Goal: Information Seeking & Learning: Learn about a topic

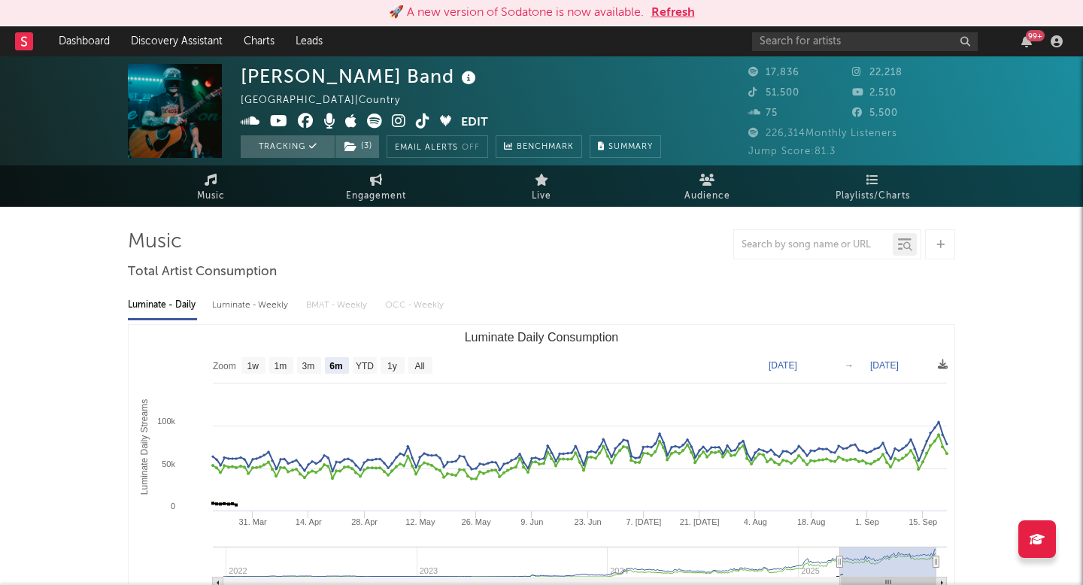
select select "6m"
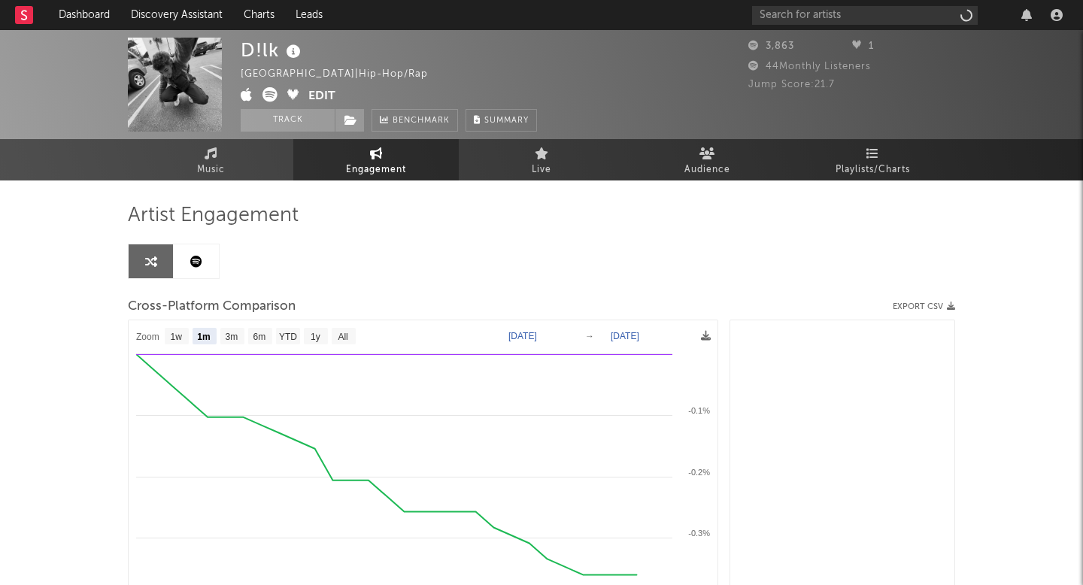
select select "1m"
click at [205, 17] on link "Discovery Assistant" at bounding box center [176, 15] width 113 height 30
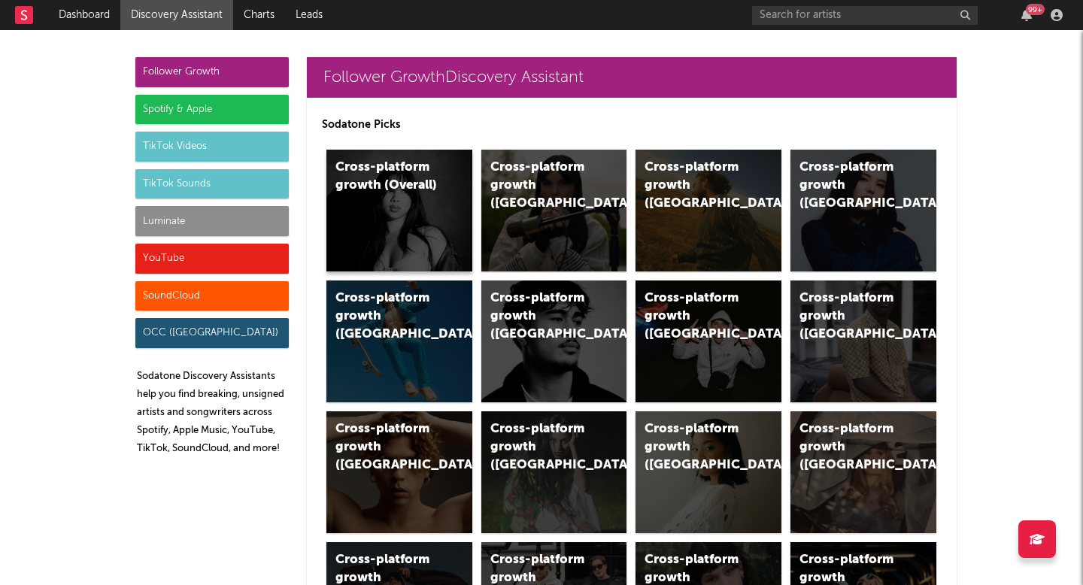
click at [441, 194] on div "Cross-platform growth (Overall)" at bounding box center [399, 211] width 146 height 122
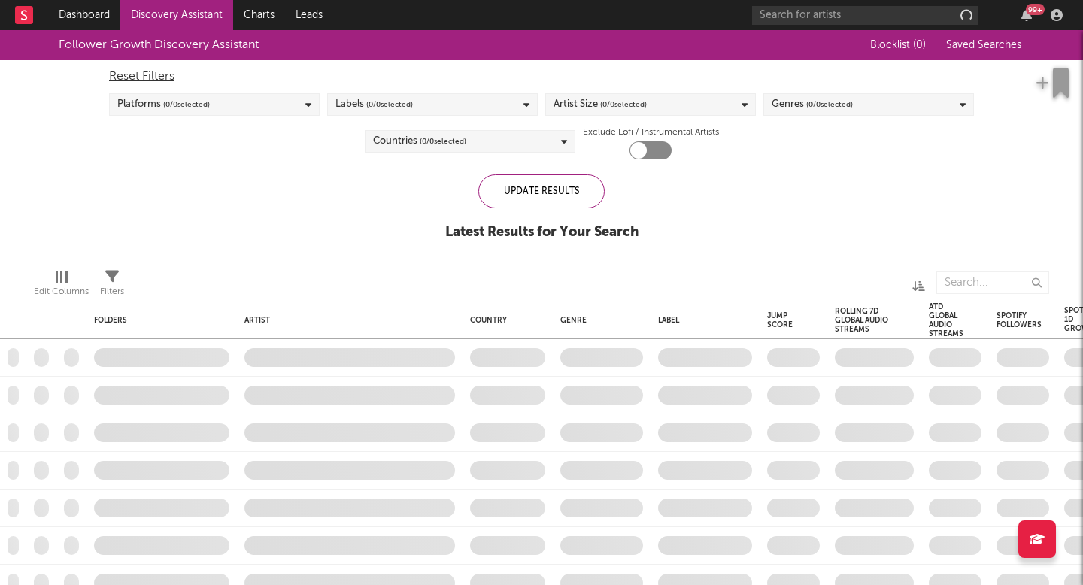
checkbox input "true"
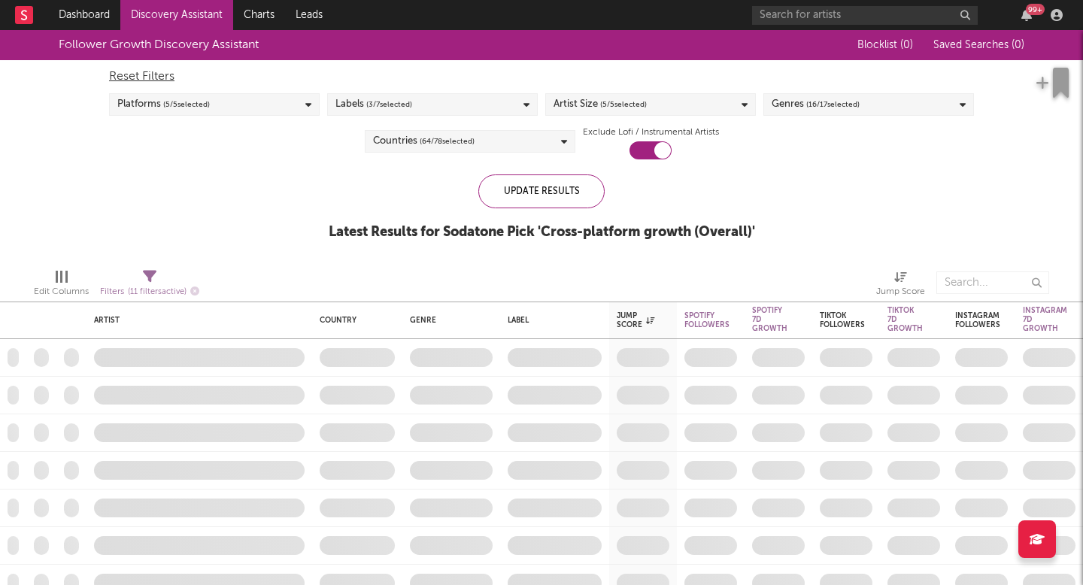
click at [193, 26] on link "Discovery Assistant" at bounding box center [176, 15] width 113 height 30
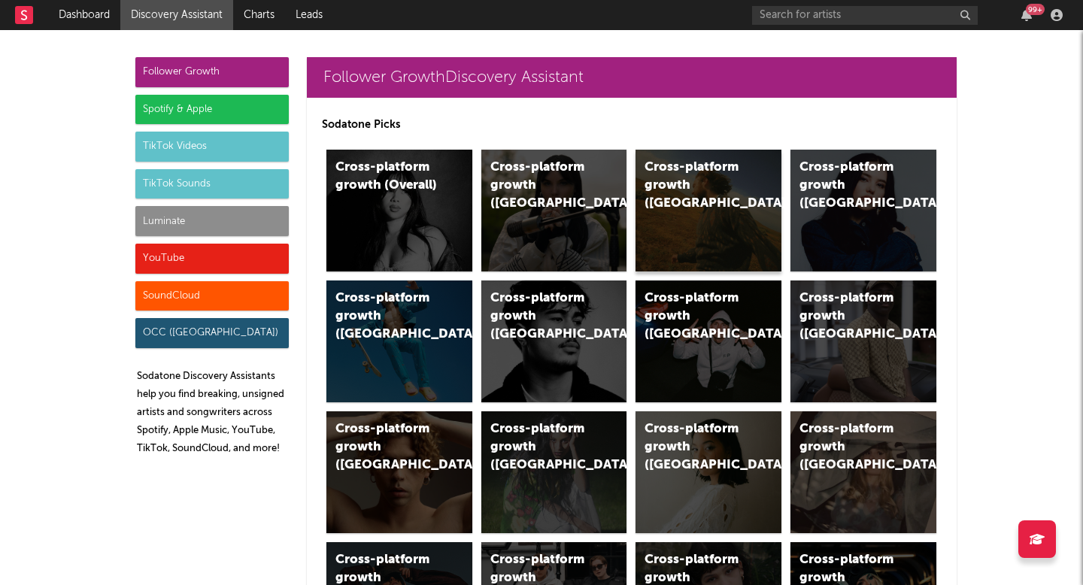
click at [697, 222] on div "Cross-platform growth (US)" at bounding box center [709, 211] width 146 height 122
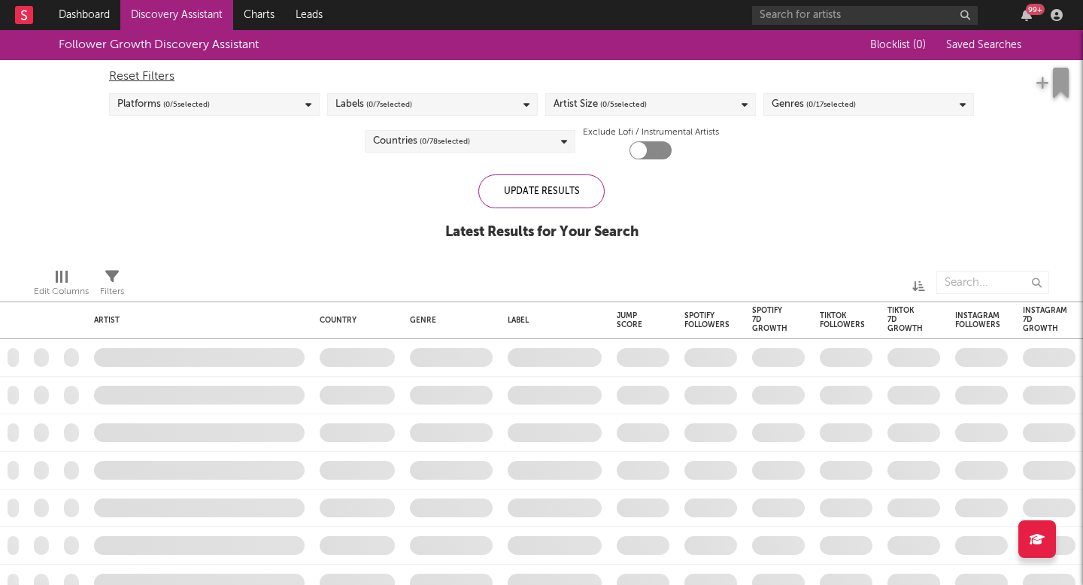
checkbox input "true"
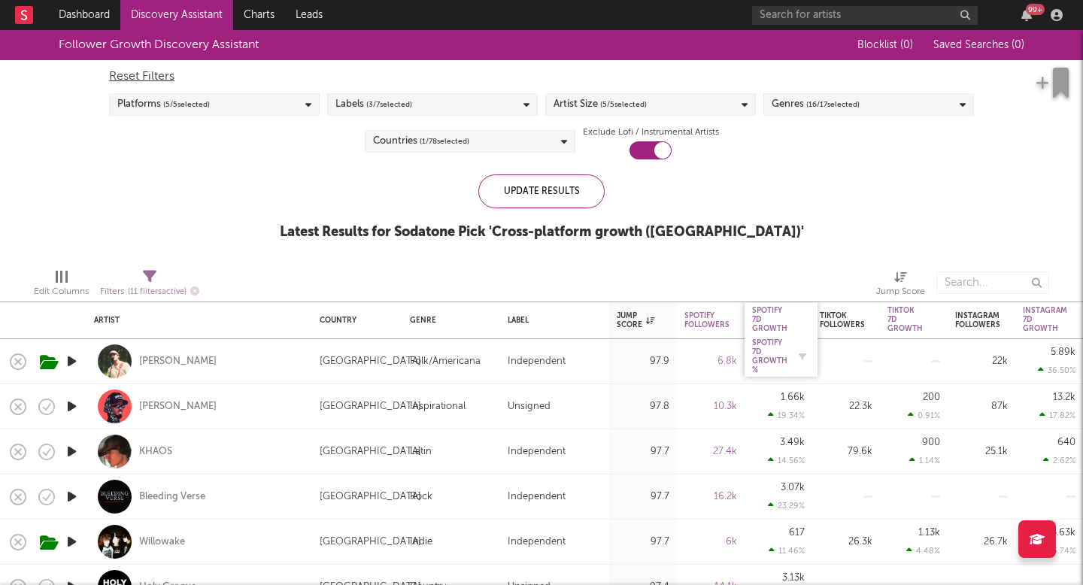
click at [774, 345] on div "Spotify 7D Growth %" at bounding box center [769, 356] width 35 height 36
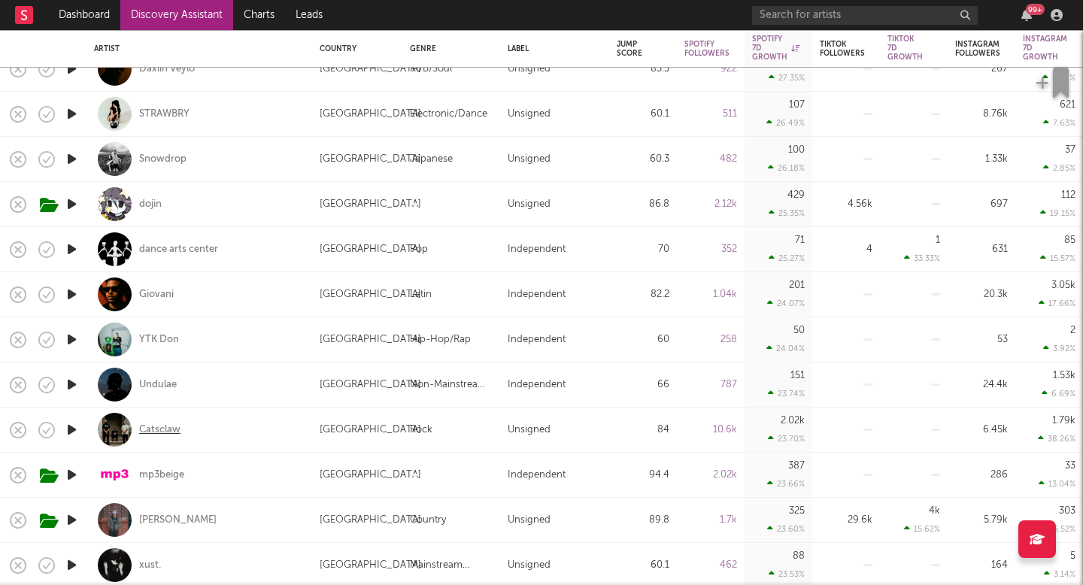
click at [169, 426] on div "Catsclaw" at bounding box center [159, 430] width 41 height 14
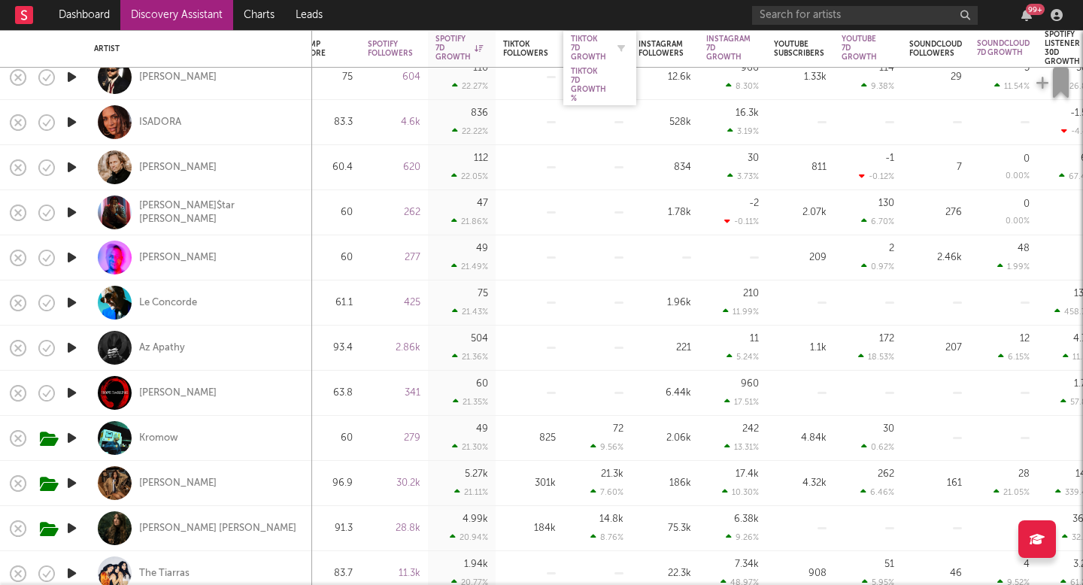
click at [585, 44] on div "Tiktok 7D Growth" at bounding box center [588, 48] width 35 height 27
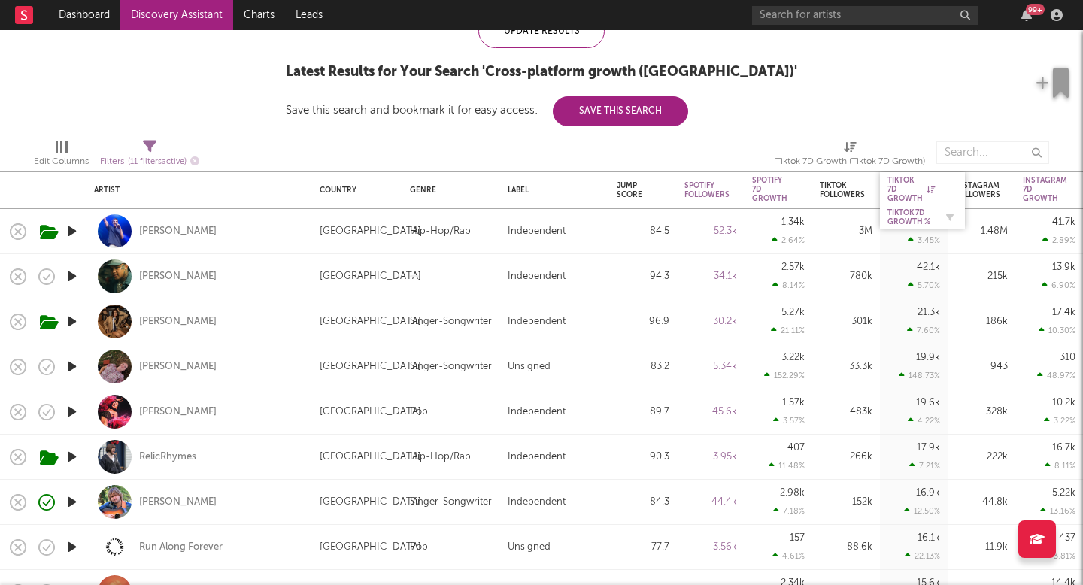
click at [912, 223] on div "Tiktok 7D Growth %" at bounding box center [910, 217] width 47 height 18
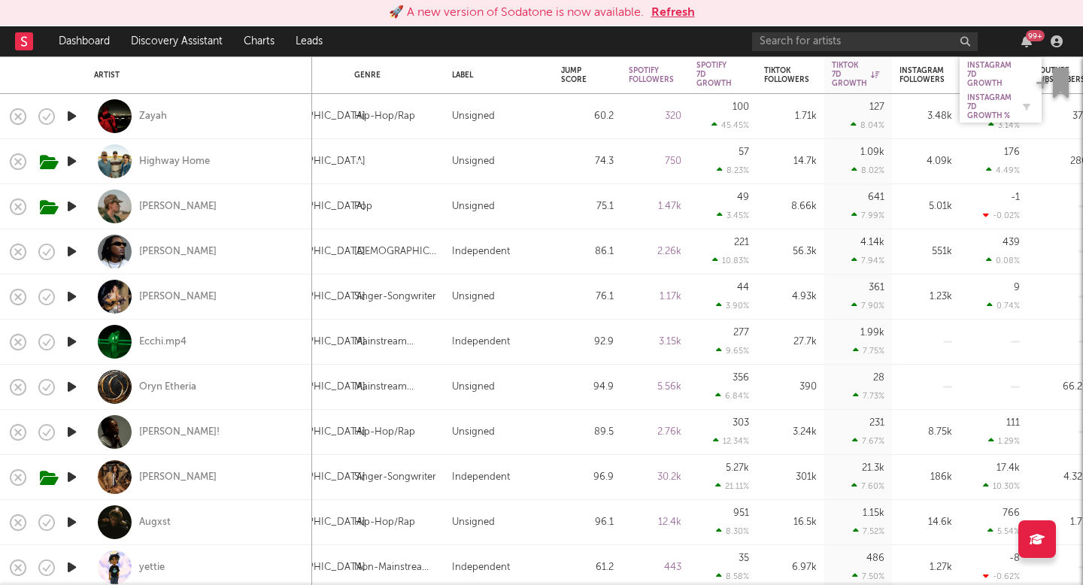
click at [985, 105] on div "Instagram 7D Growth %" at bounding box center [989, 106] width 44 height 27
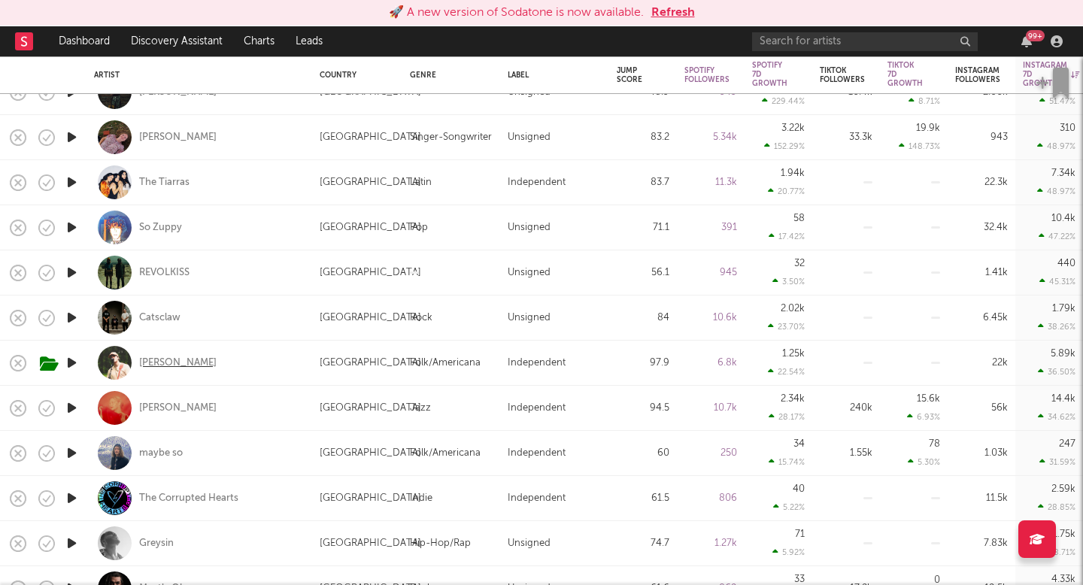
click at [188, 360] on div "William Toll" at bounding box center [177, 364] width 77 height 14
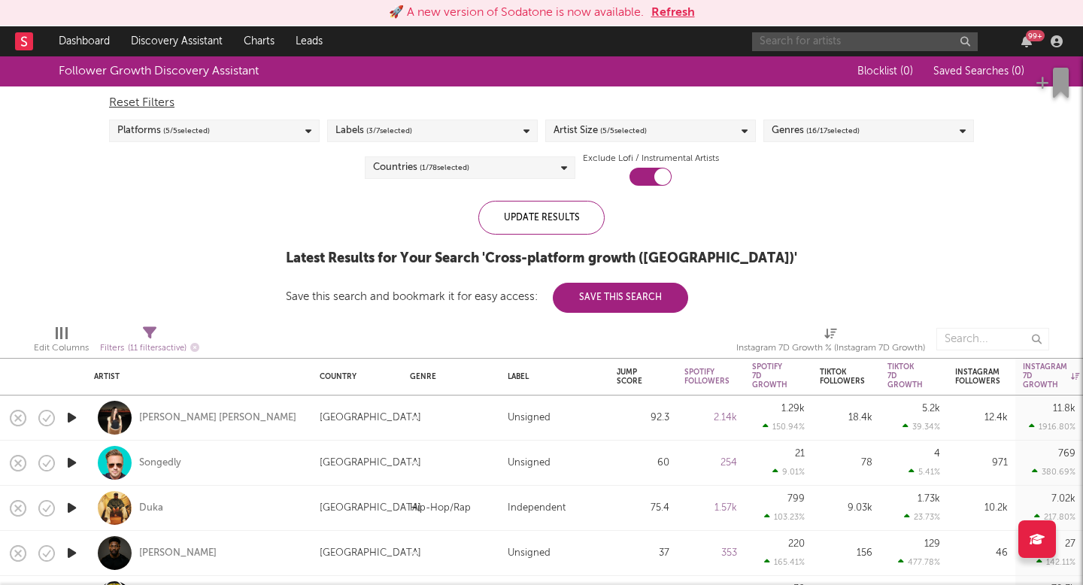
click at [797, 44] on input "text" at bounding box center [865, 41] width 226 height 19
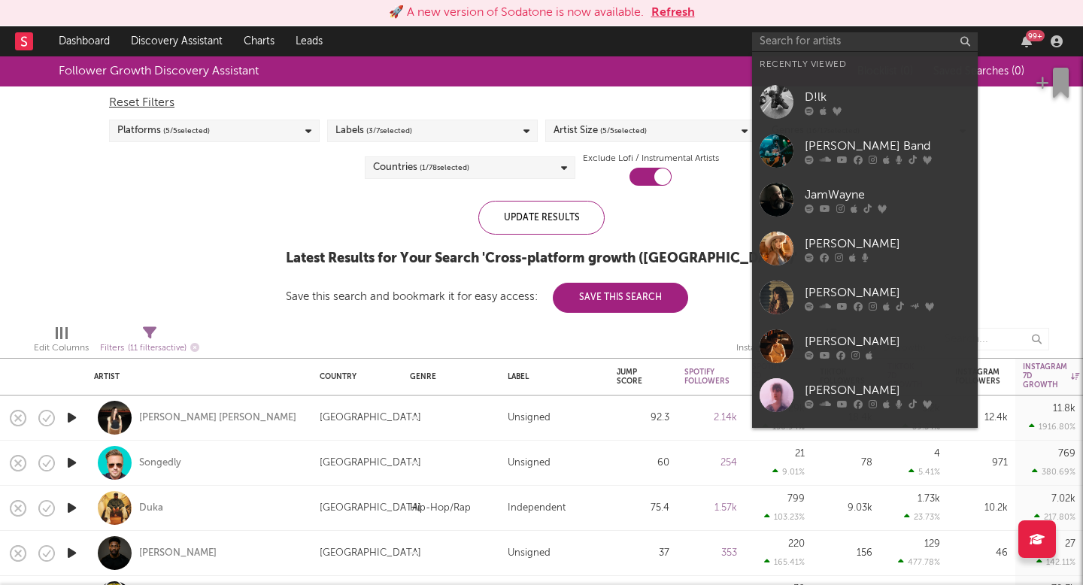
click at [247, 170] on div "Reset Filters Platforms ( 5 / 5 selected) Labels ( 3 / 7 selected) Artist Size …" at bounding box center [542, 135] width 880 height 99
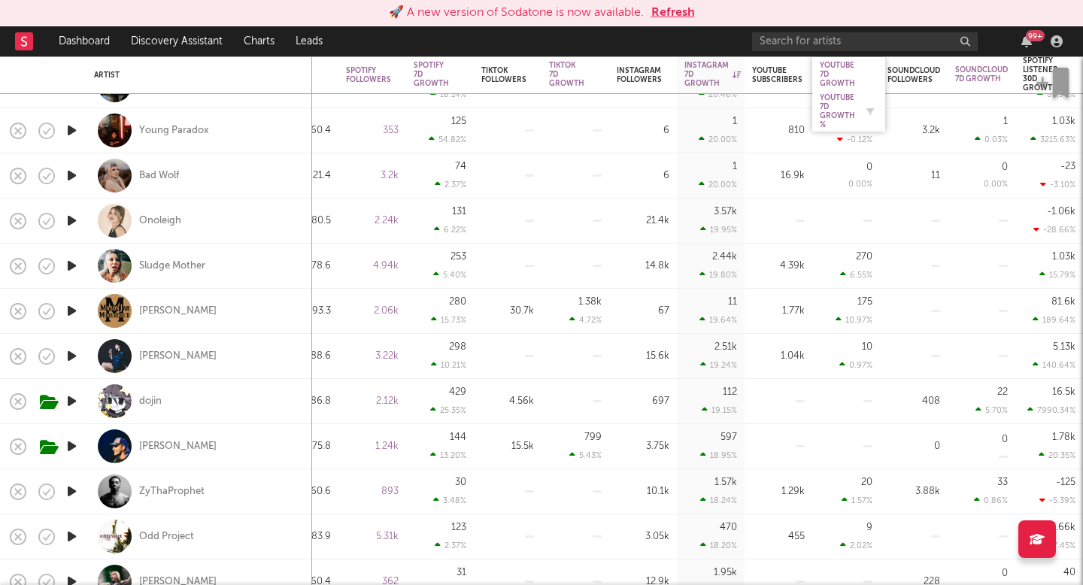
click at [847, 111] on div "YouTube 7D Growth %" at bounding box center [837, 111] width 35 height 36
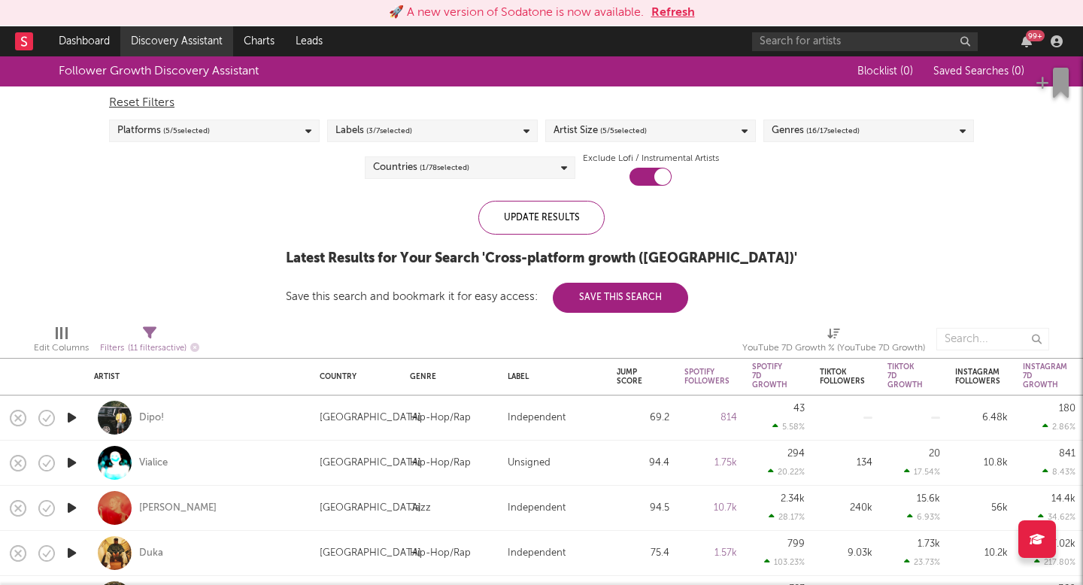
click at [184, 34] on link "Discovery Assistant" at bounding box center [176, 41] width 113 height 30
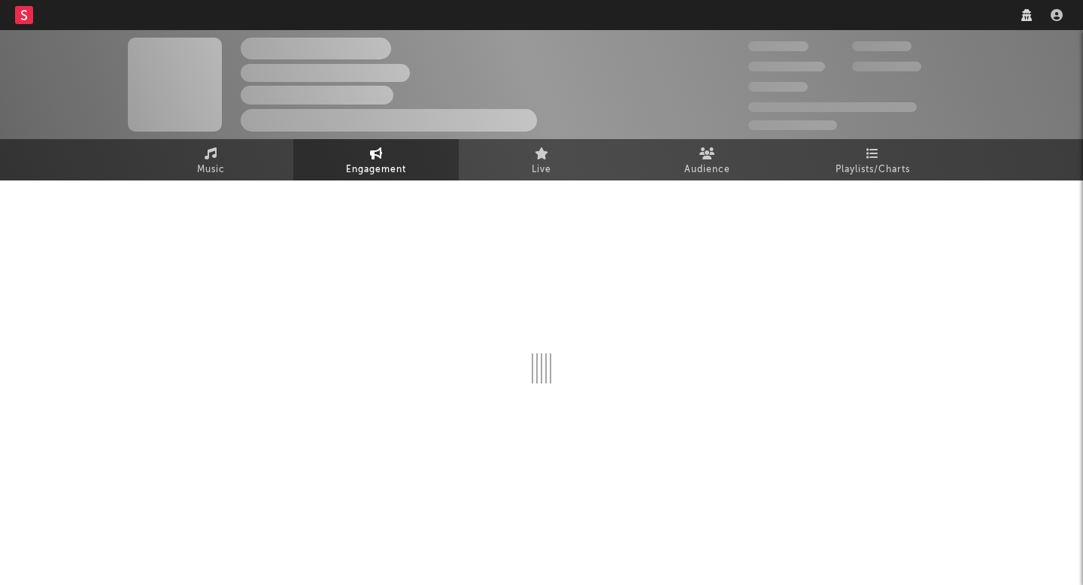
select select "1w"
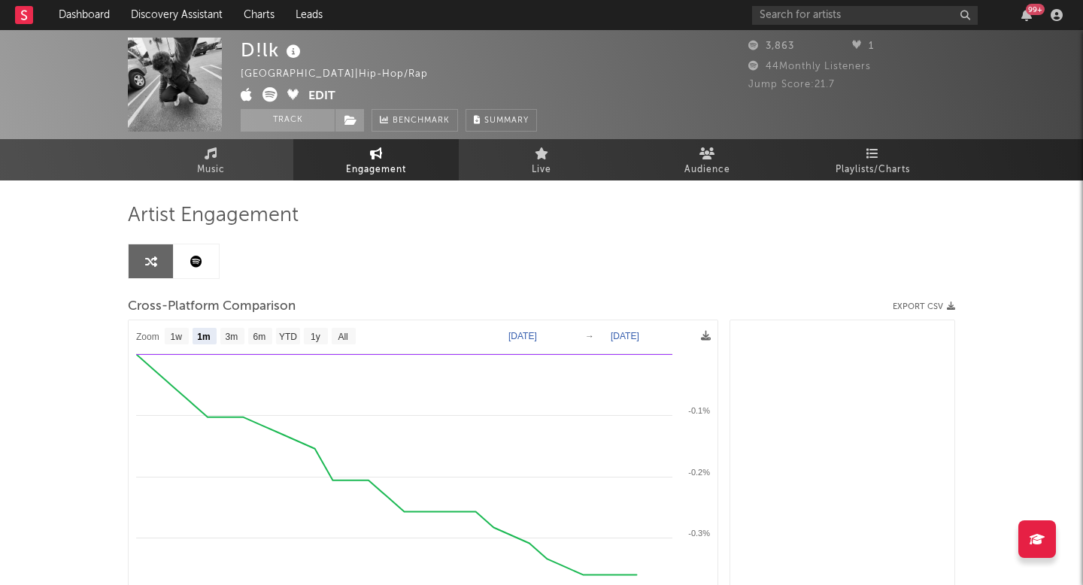
select select "1m"
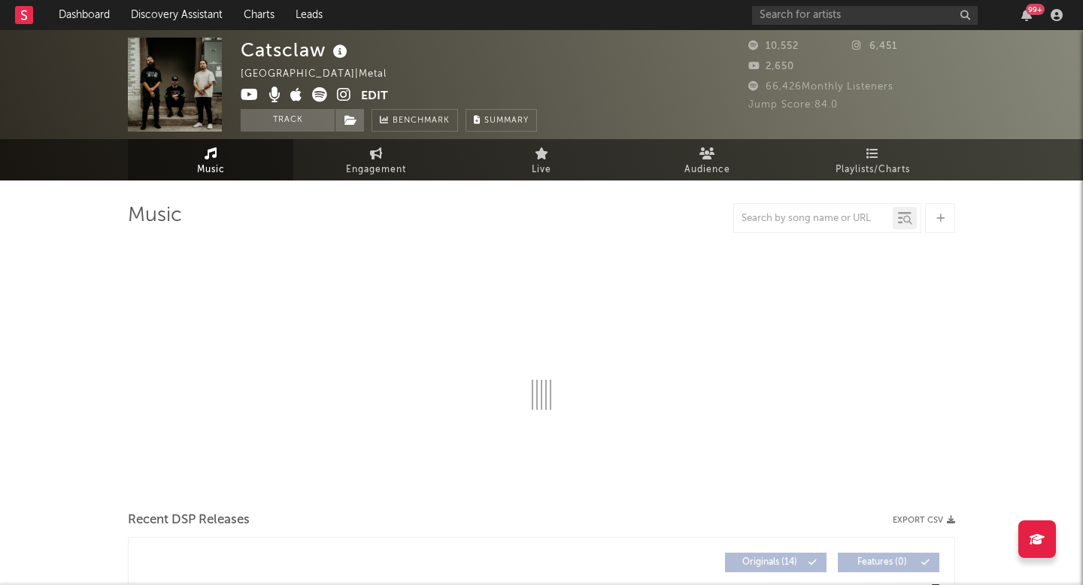
select select "6m"
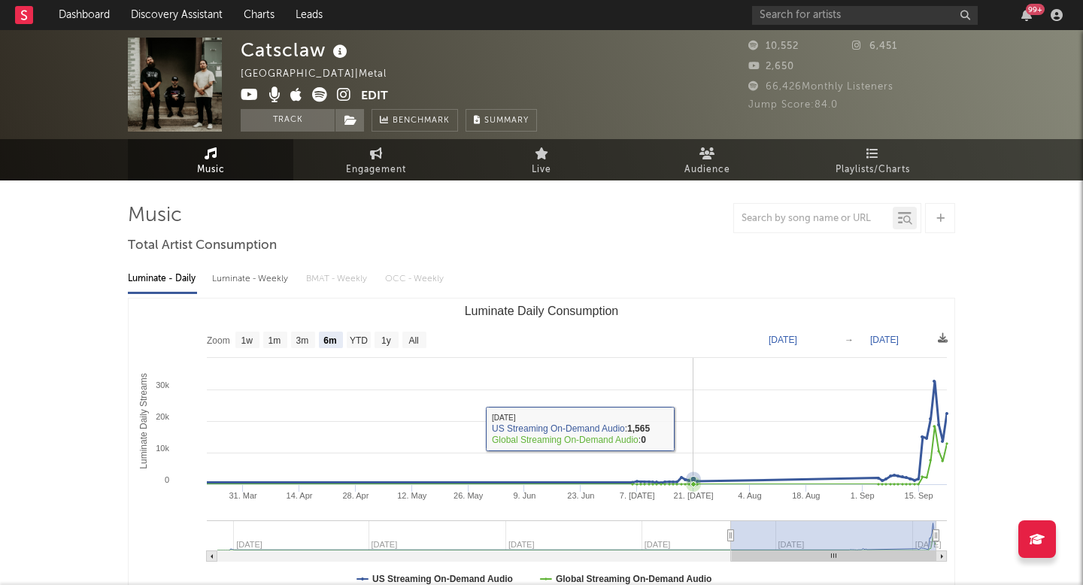
click at [692, 430] on rect "Luminate Daily Consumption" at bounding box center [542, 449] width 826 height 301
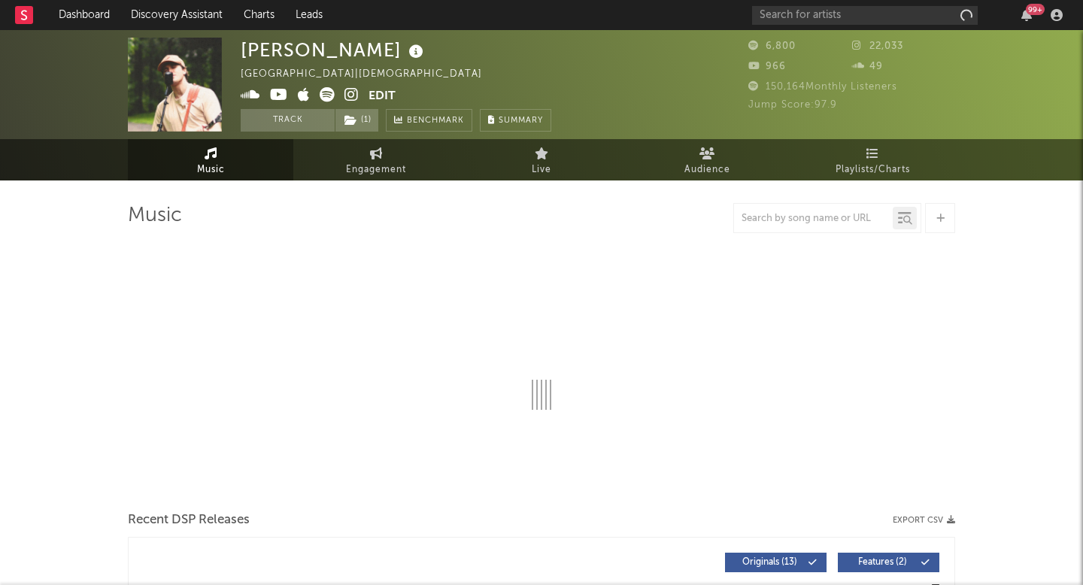
select select "1w"
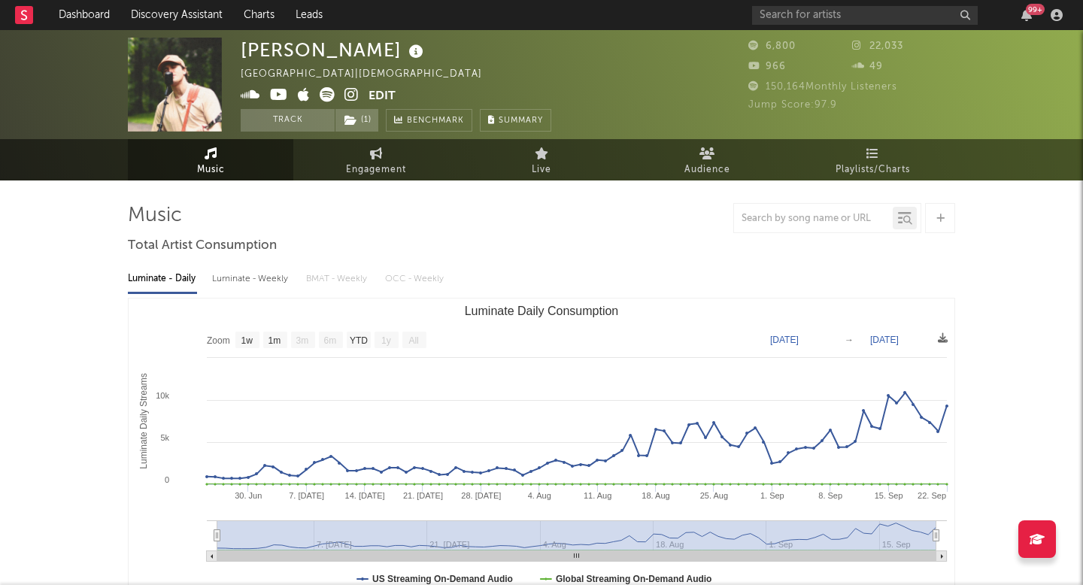
click at [353, 94] on icon at bounding box center [351, 94] width 14 height 15
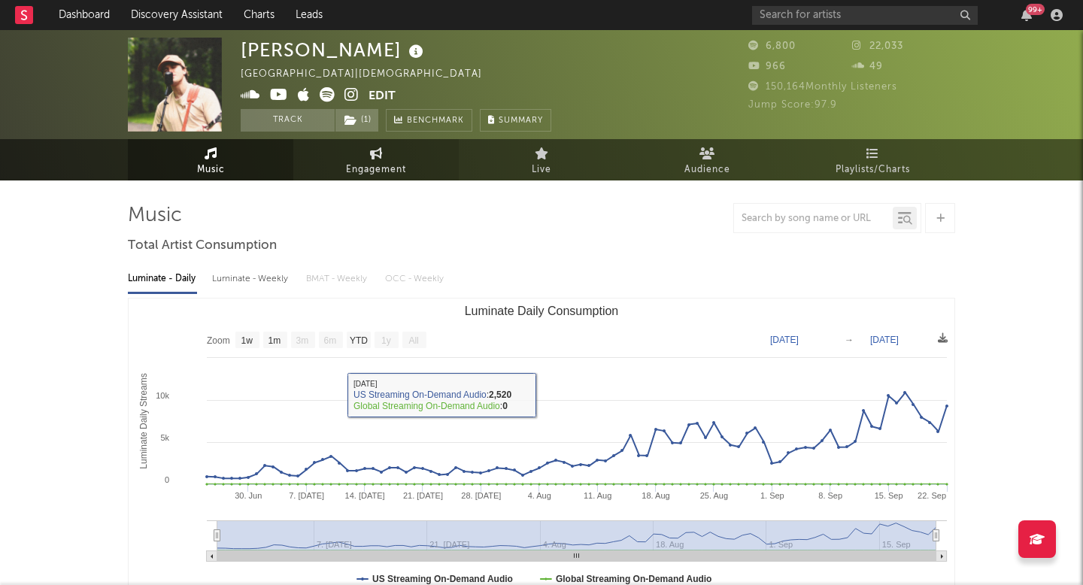
click at [416, 171] on link "Engagement" at bounding box center [375, 159] width 165 height 41
select select "1w"
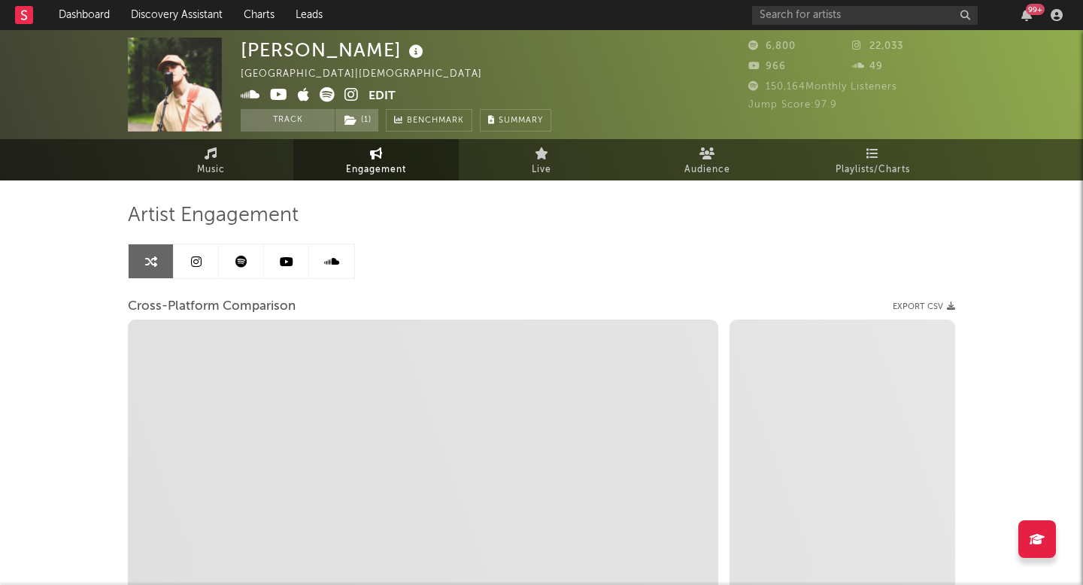
select select "1m"
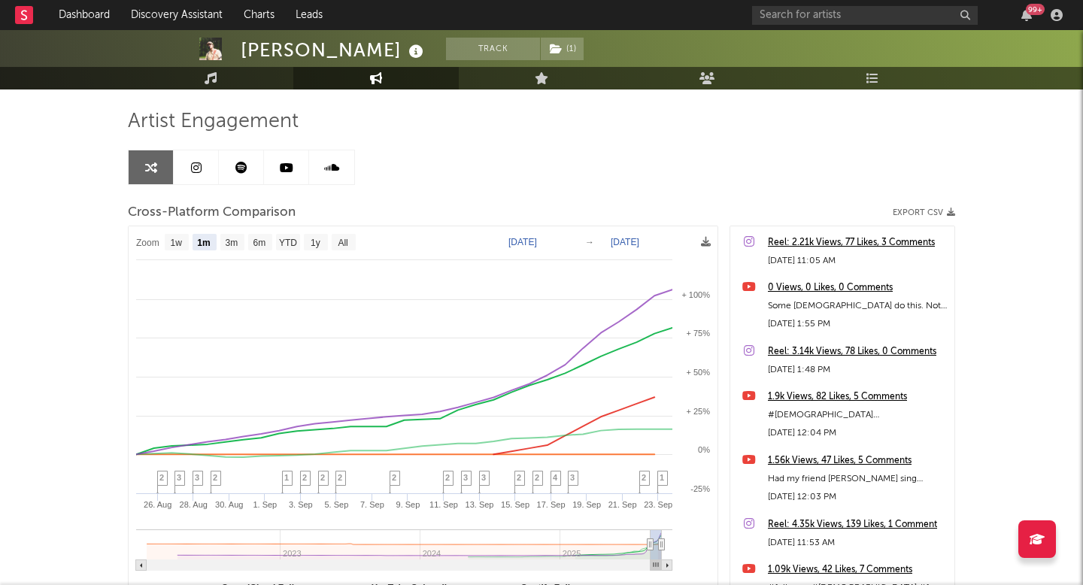
scroll to position [131, 0]
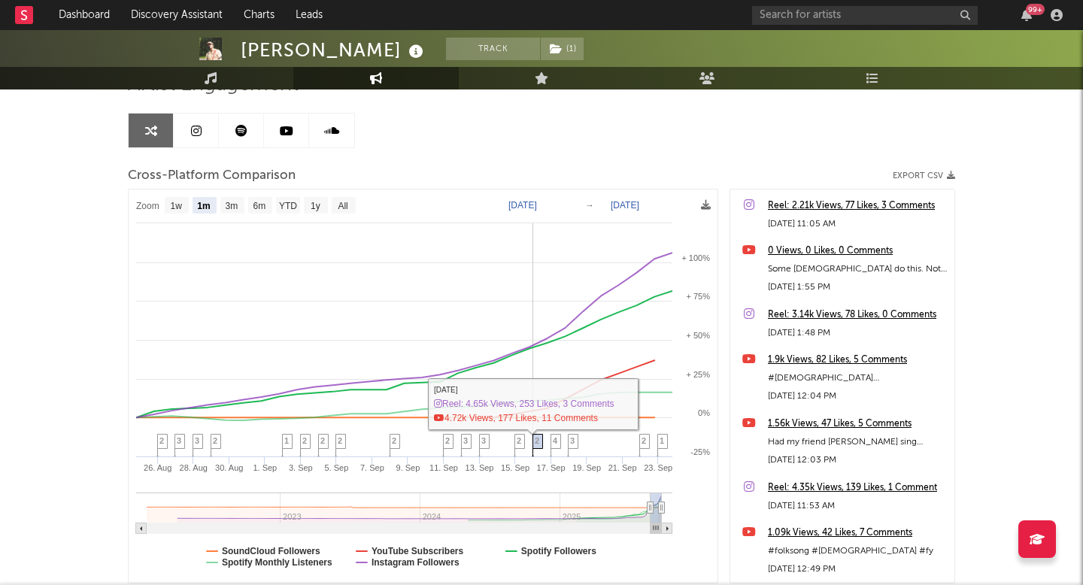
click at [537, 441] on span "2" at bounding box center [537, 440] width 5 height 9
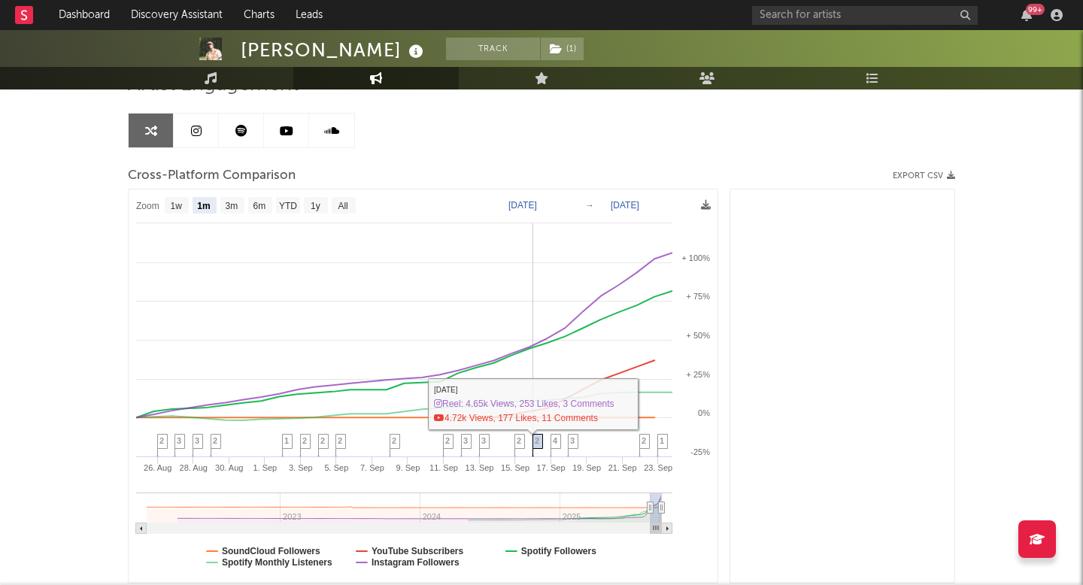
scroll to position [545, 0]
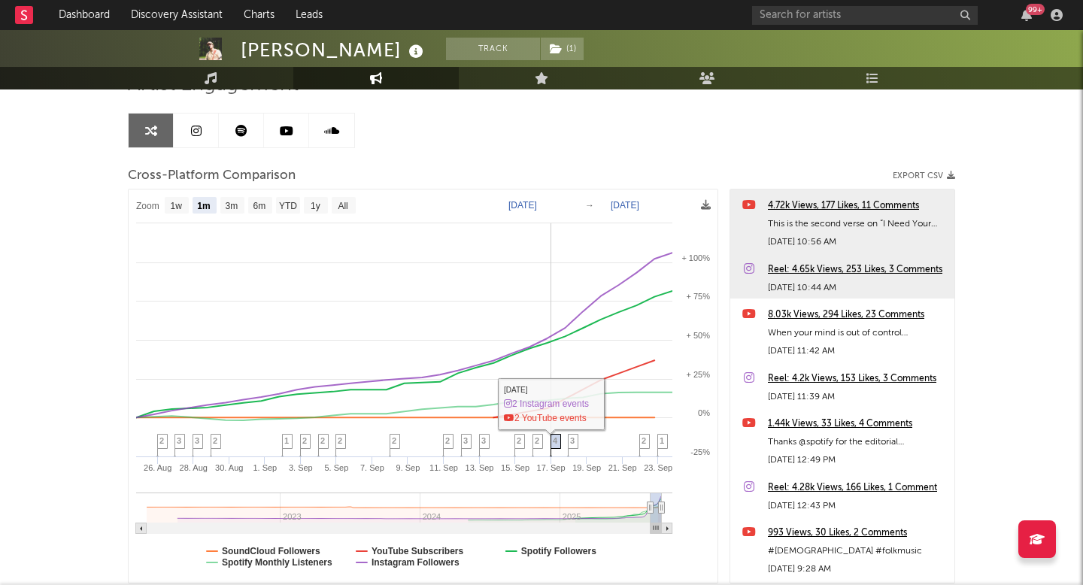
click at [557, 442] on span "4" at bounding box center [555, 440] width 5 height 9
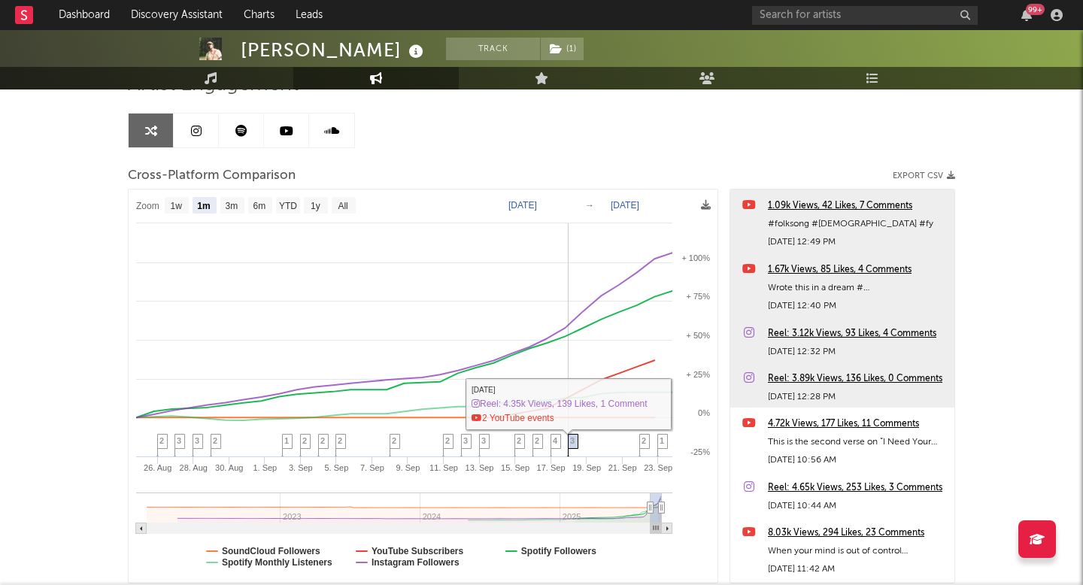
click at [573, 441] on span "3" at bounding box center [572, 440] width 5 height 9
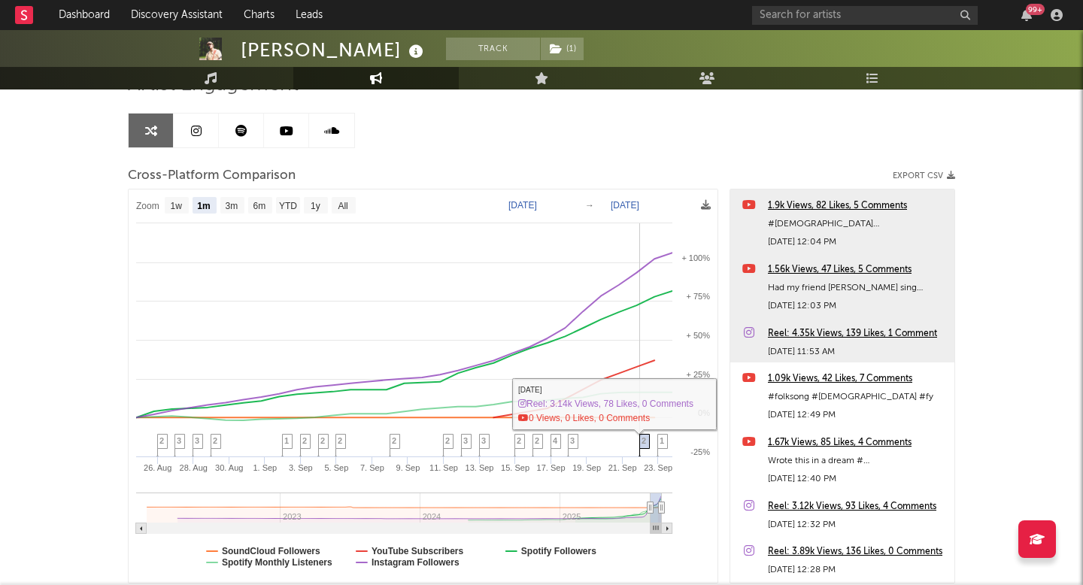
click at [639, 437] on icon at bounding box center [644, 446] width 11 height 23
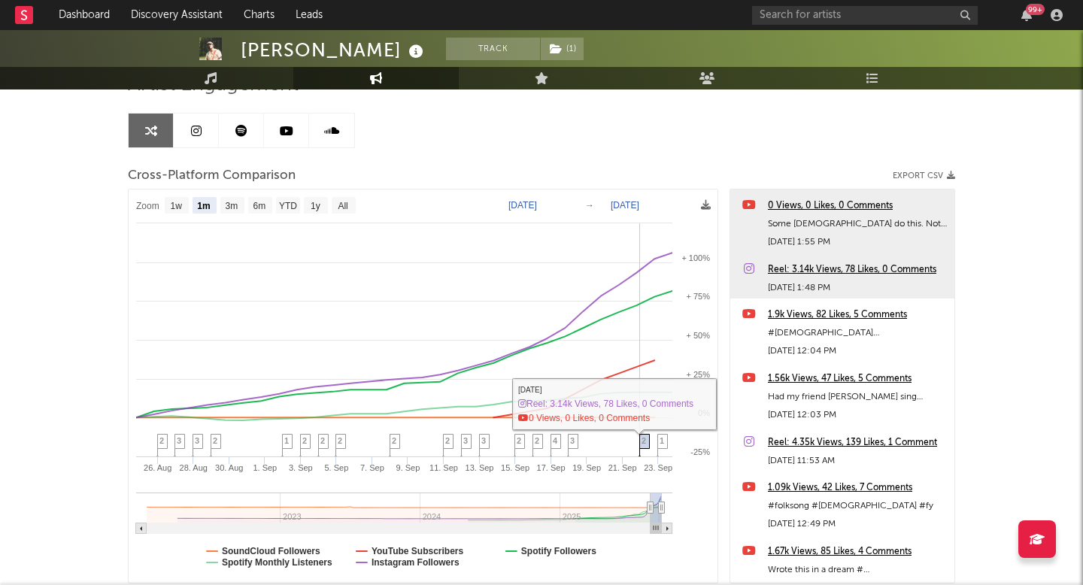
scroll to position [0, 0]
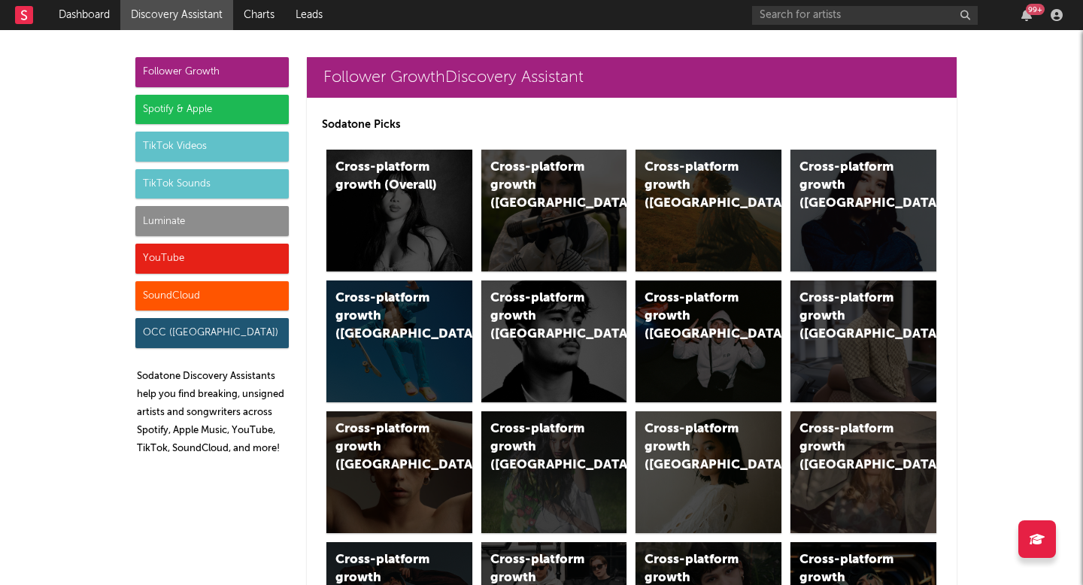
click at [238, 227] on div "Luminate" at bounding box center [211, 221] width 153 height 30
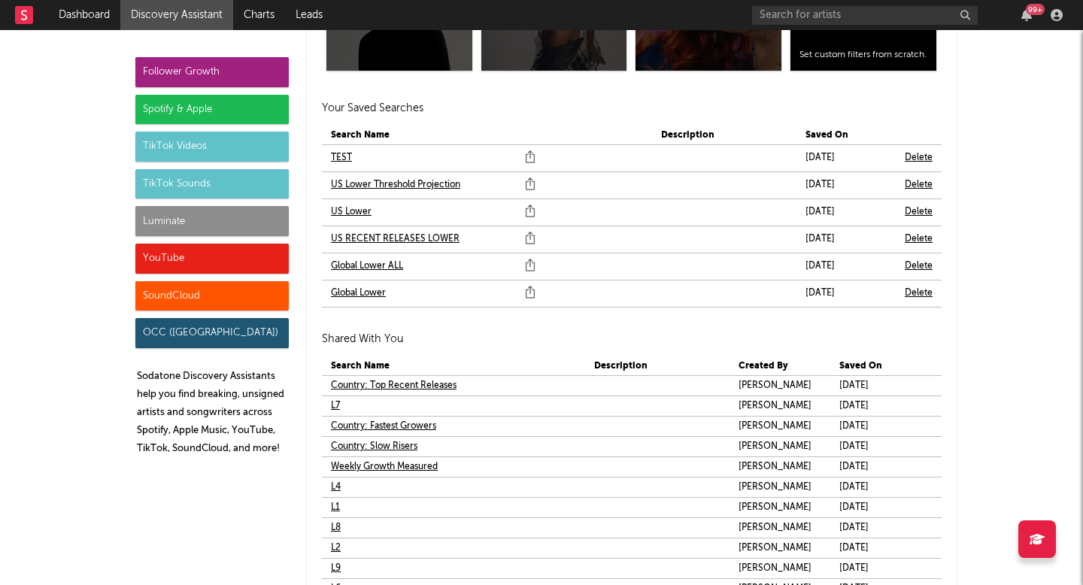
scroll to position [9052, 0]
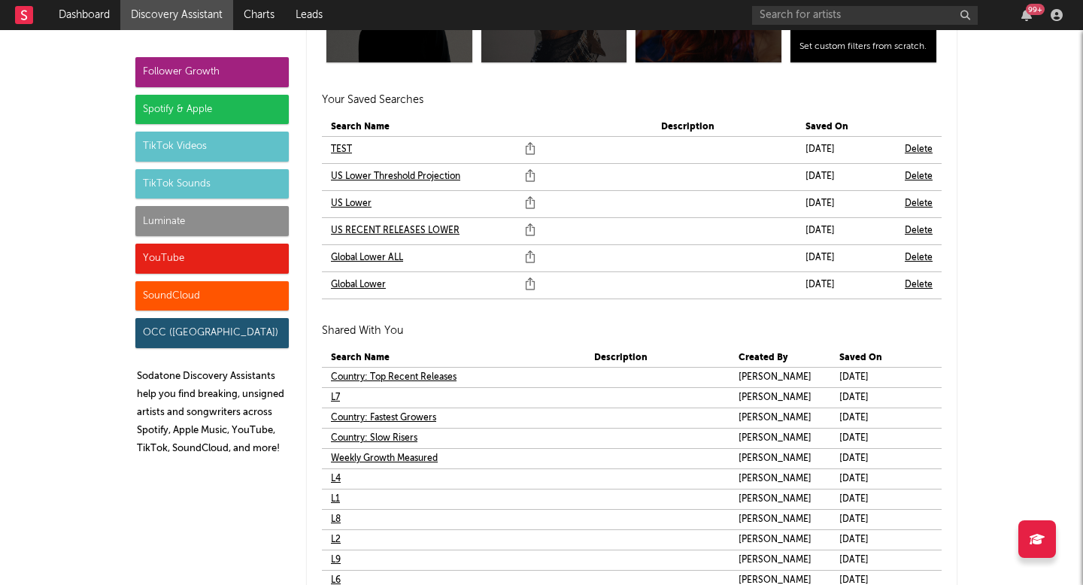
click at [357, 208] on link "US Lower" at bounding box center [351, 204] width 41 height 18
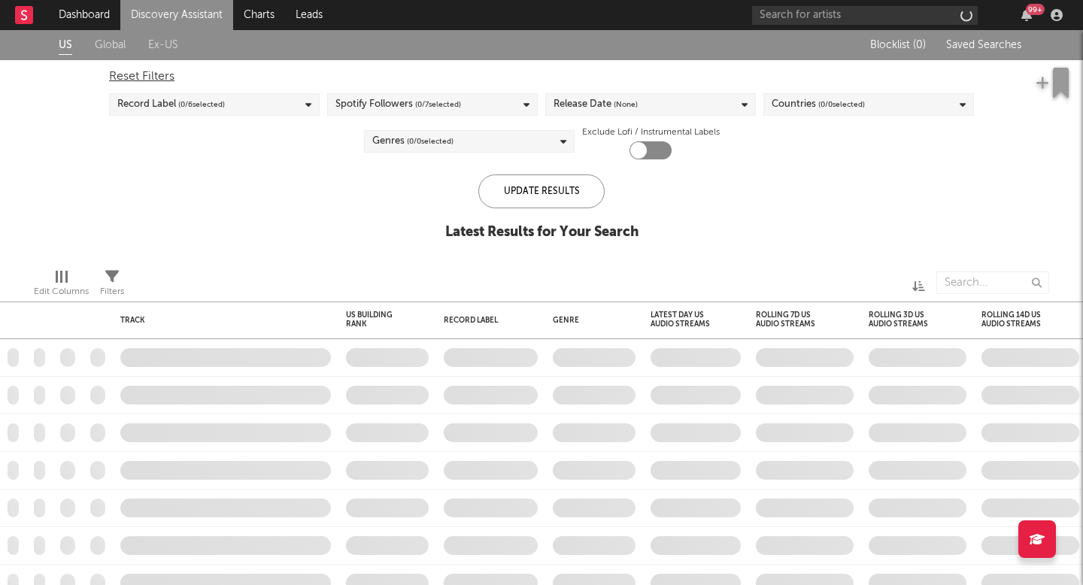
checkbox input "true"
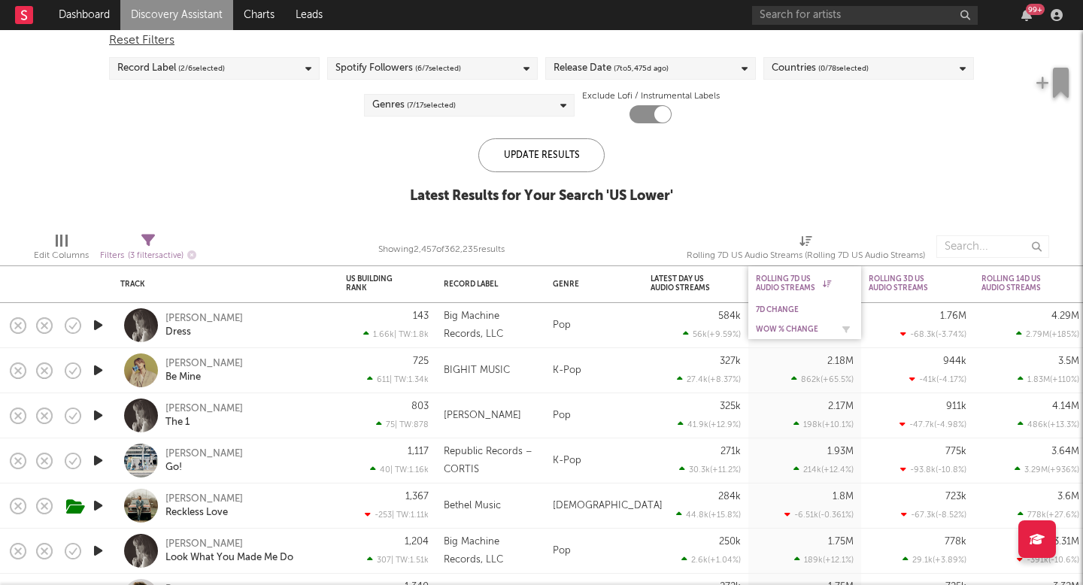
click at [797, 326] on div "WoW % Change" at bounding box center [793, 329] width 75 height 9
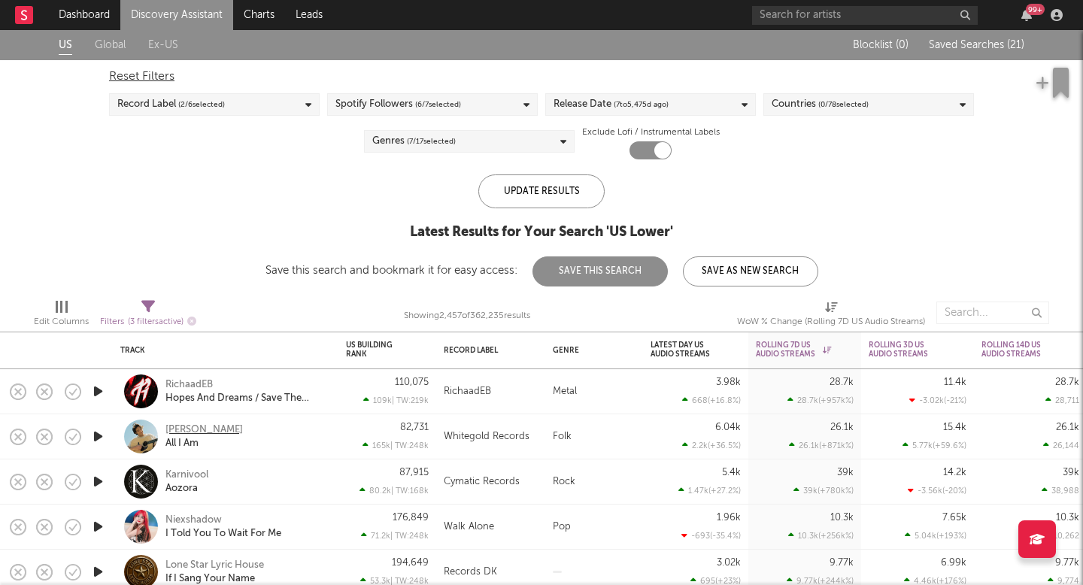
click at [195, 427] on div "[PERSON_NAME]" at bounding box center [203, 430] width 77 height 14
click at [609, 94] on div "Release Date ( 7 to 5,475 d ago)" at bounding box center [650, 104] width 211 height 23
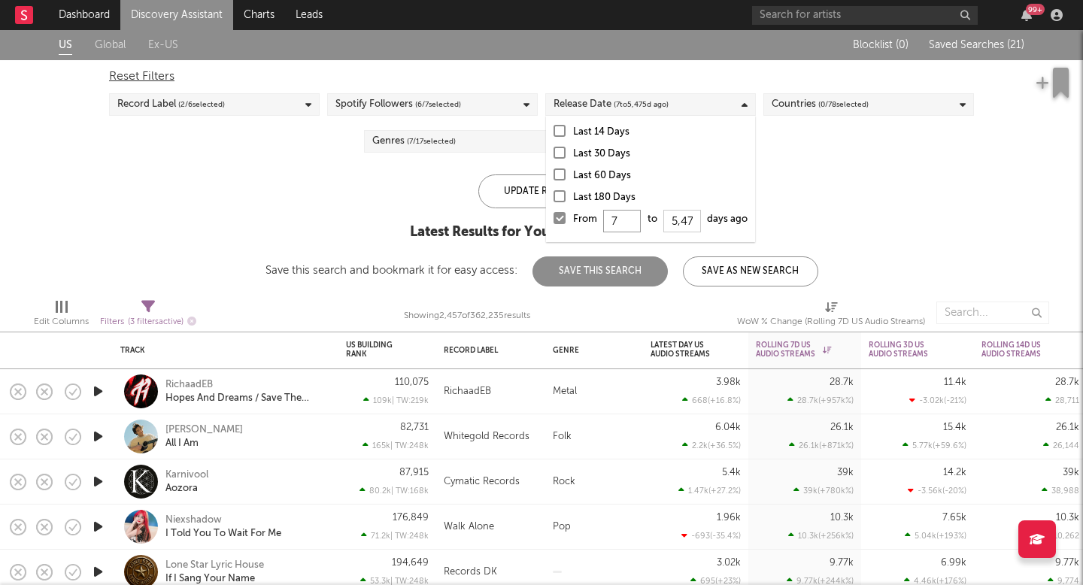
click at [619, 217] on input "7" at bounding box center [622, 221] width 38 height 23
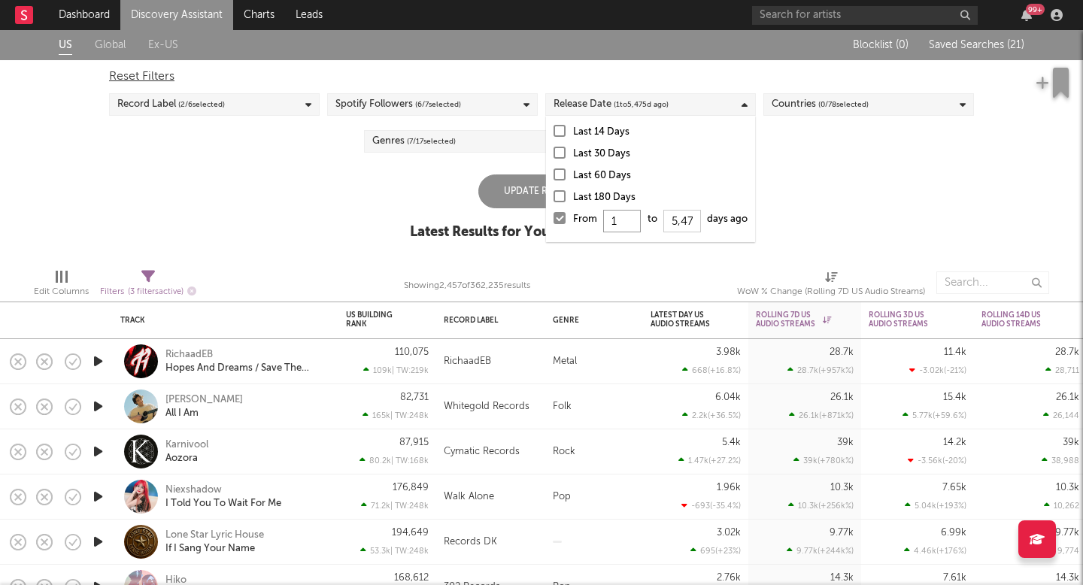
type input "14"
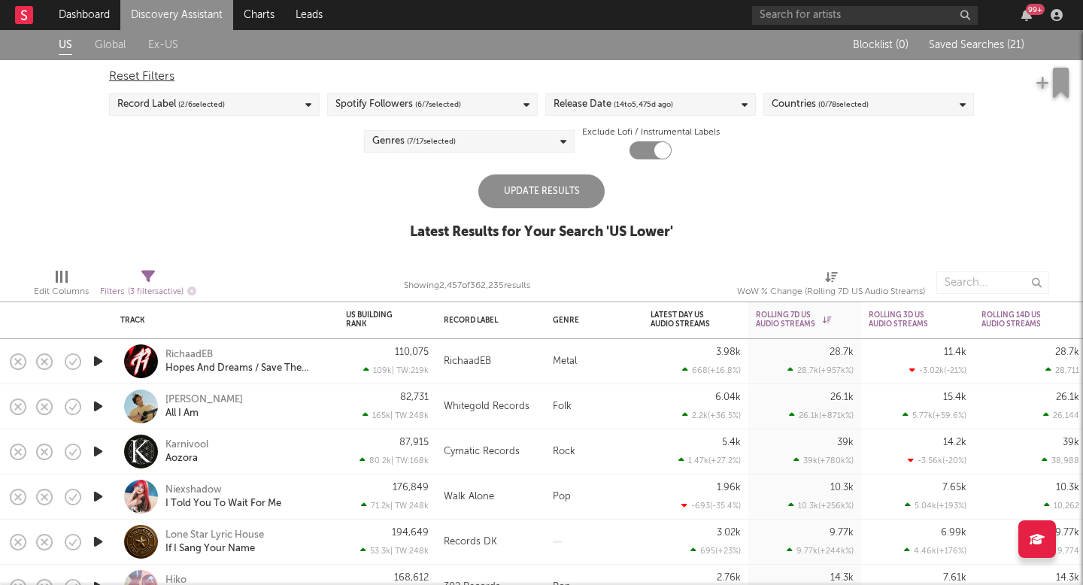
click at [1000, 98] on div "US Global Ex-US Blocklist ( 0 ) Saved Searches ( 21 ) Reset Filters Record Labe…" at bounding box center [541, 143] width 1083 height 226
click at [574, 196] on div "Update Results" at bounding box center [541, 191] width 126 height 34
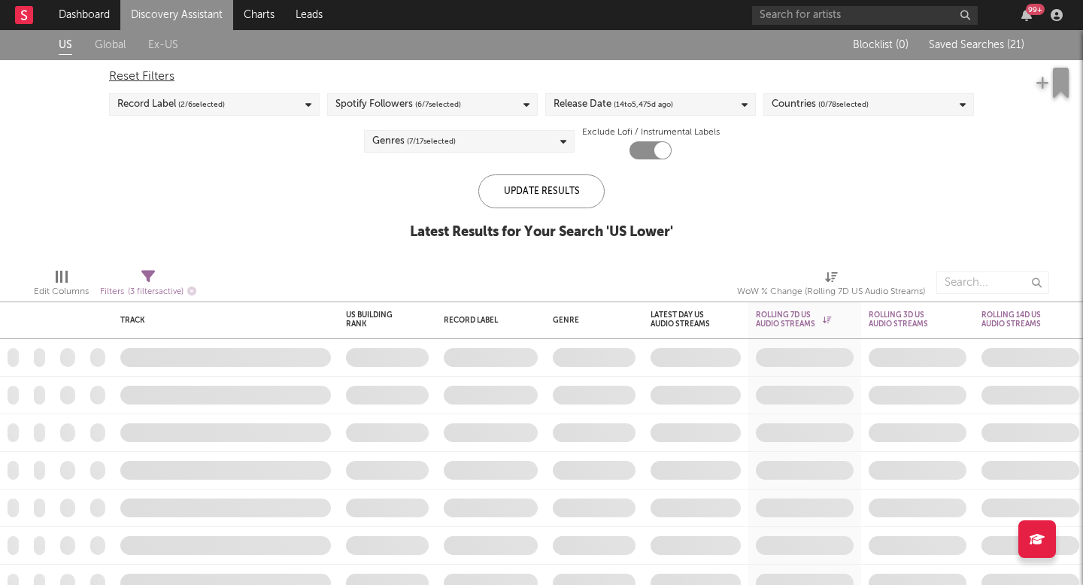
click at [577, 247] on div "Update Results Latest Results for Your Search ' US Lower '" at bounding box center [541, 215] width 263 height 82
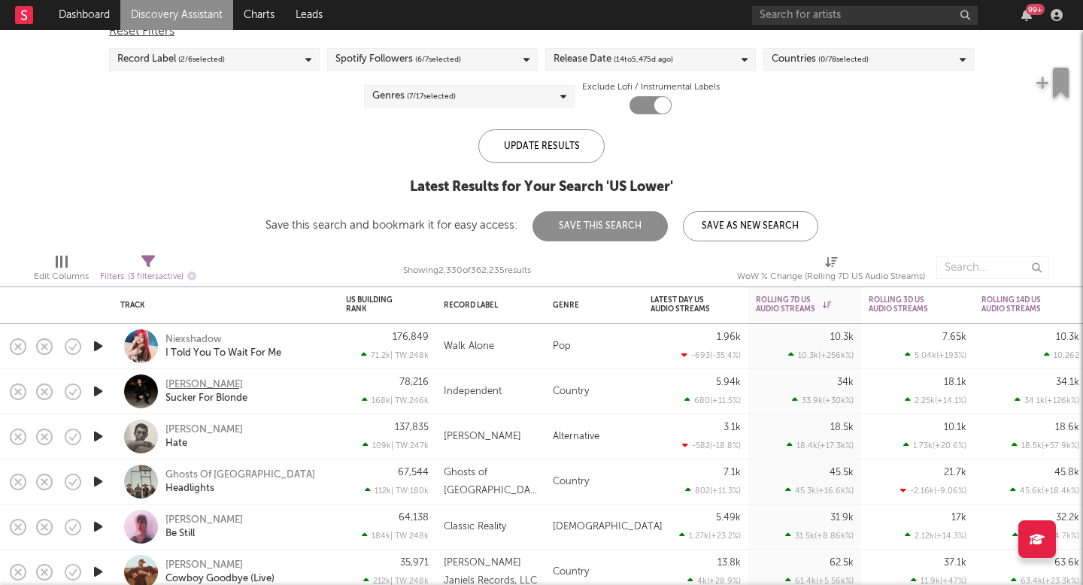
click at [227, 386] on div "[PERSON_NAME]" at bounding box center [203, 385] width 77 height 14
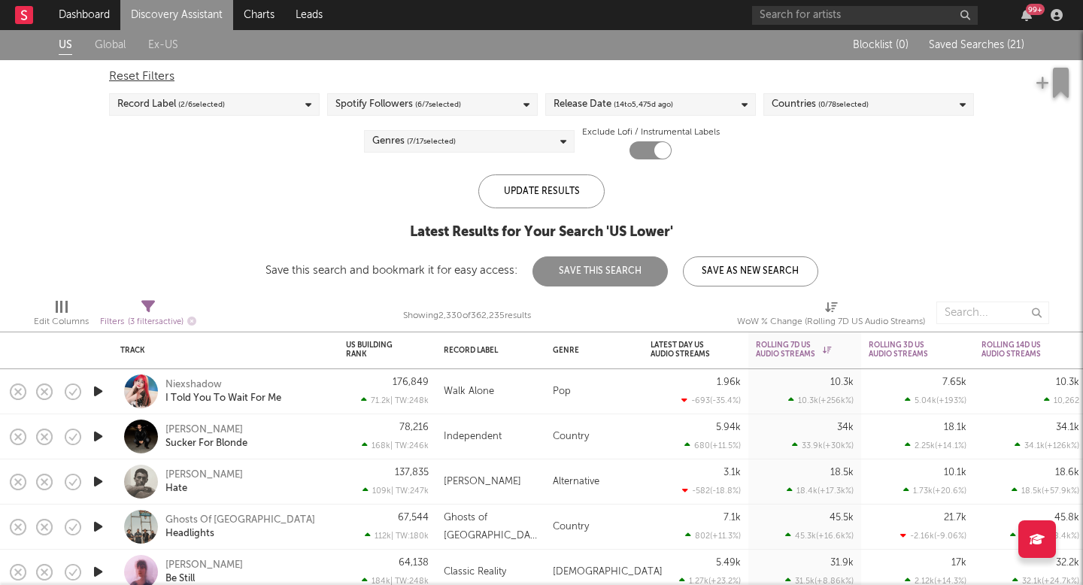
click at [159, 314] on div "Filters ( 3 filters active)" at bounding box center [148, 322] width 96 height 19
select select "or"
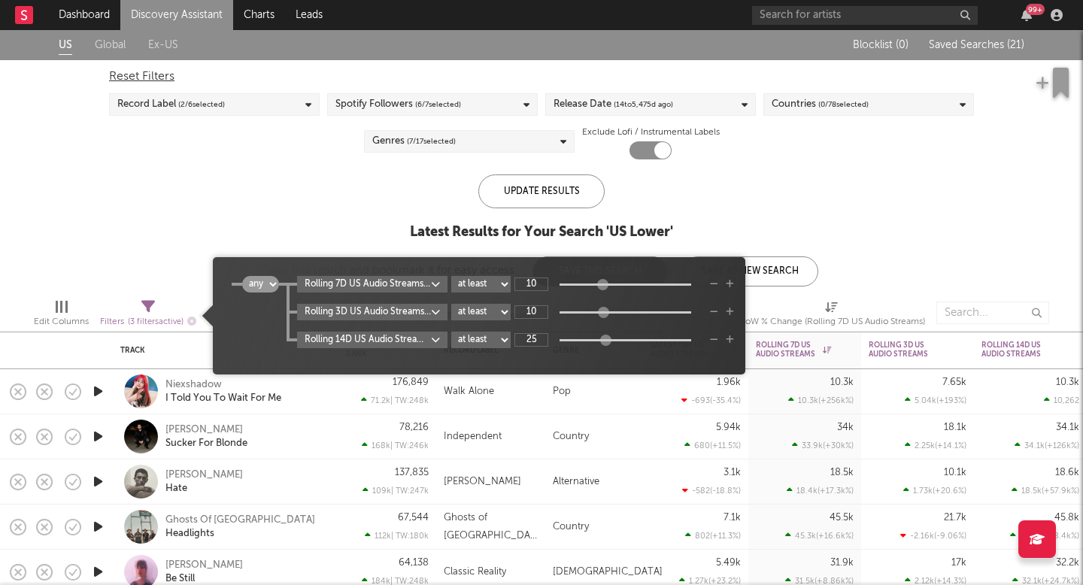
click at [335, 220] on div "Update Results Latest Results for Your Search ' US Lower ' Save this search and…" at bounding box center [541, 230] width 553 height 112
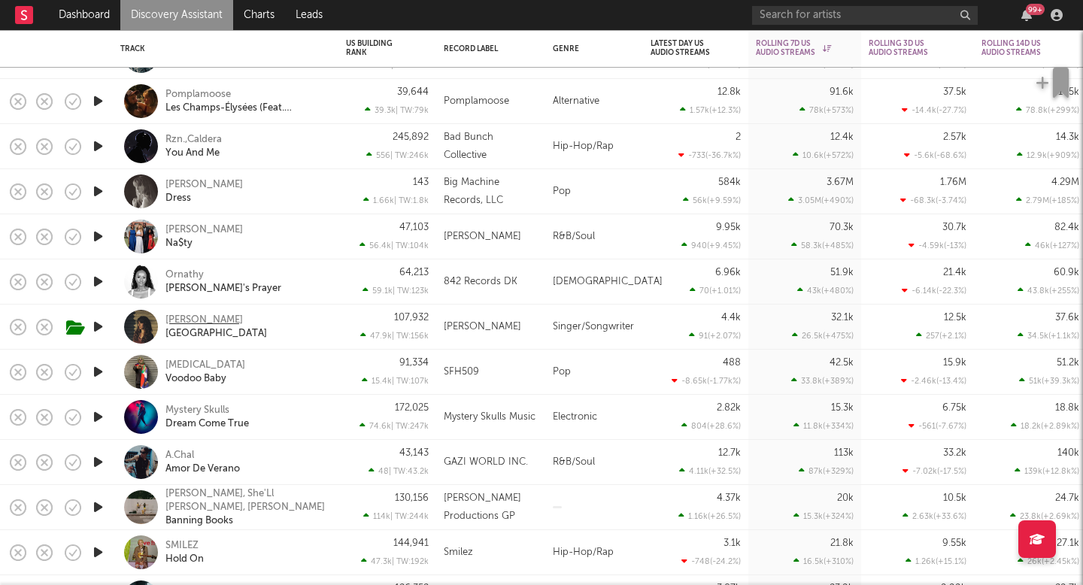
click at [208, 317] on div "[PERSON_NAME]" at bounding box center [203, 321] width 77 height 14
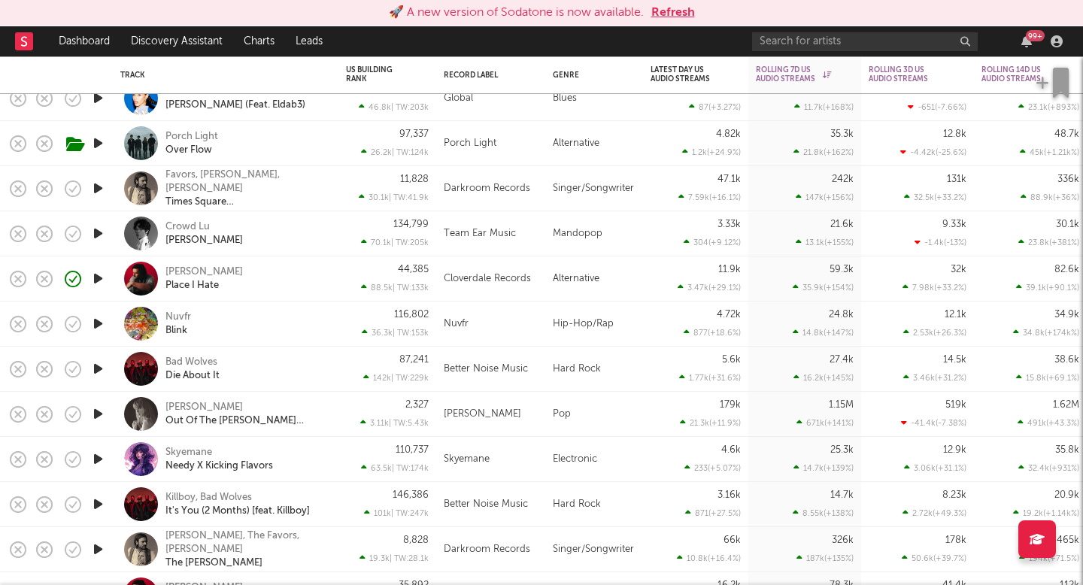
click at [356, 278] on div "44,385 88.5k | TW: 133k" at bounding box center [387, 278] width 83 height 44
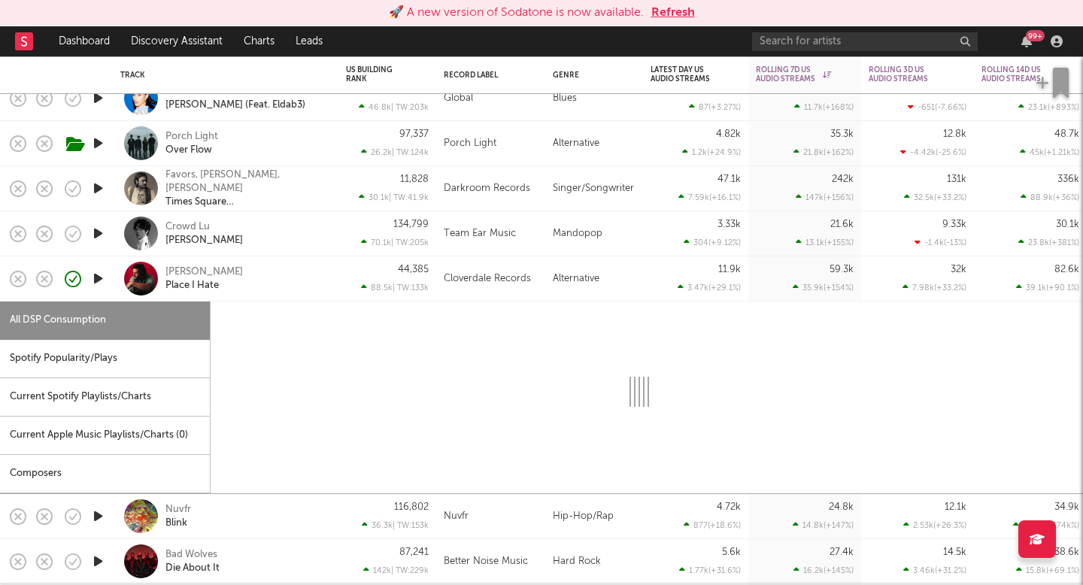
select select "6m"
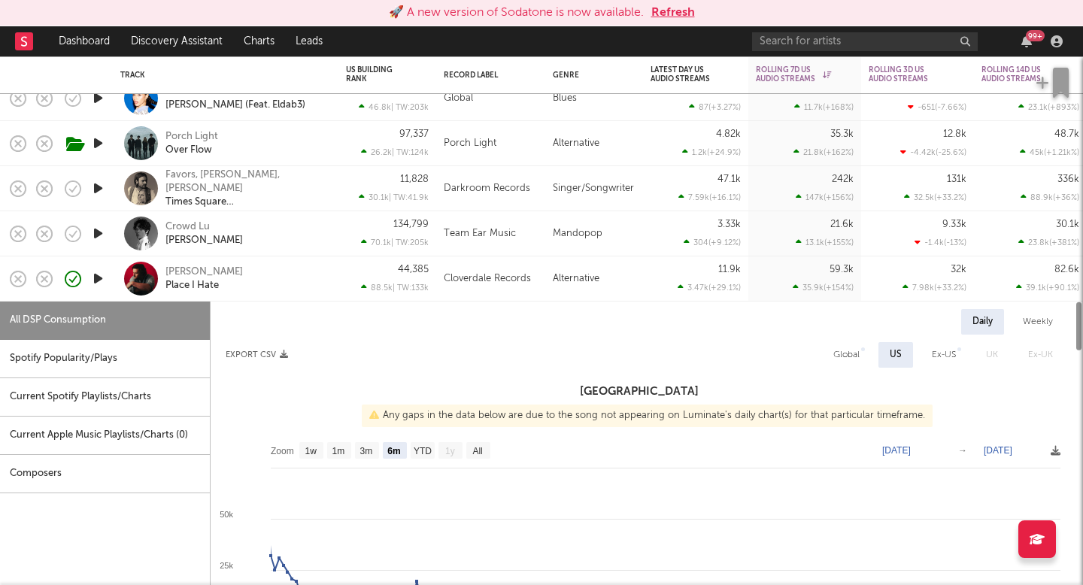
click at [334, 296] on div "Evan Honer Place I Hate" at bounding box center [226, 278] width 226 height 45
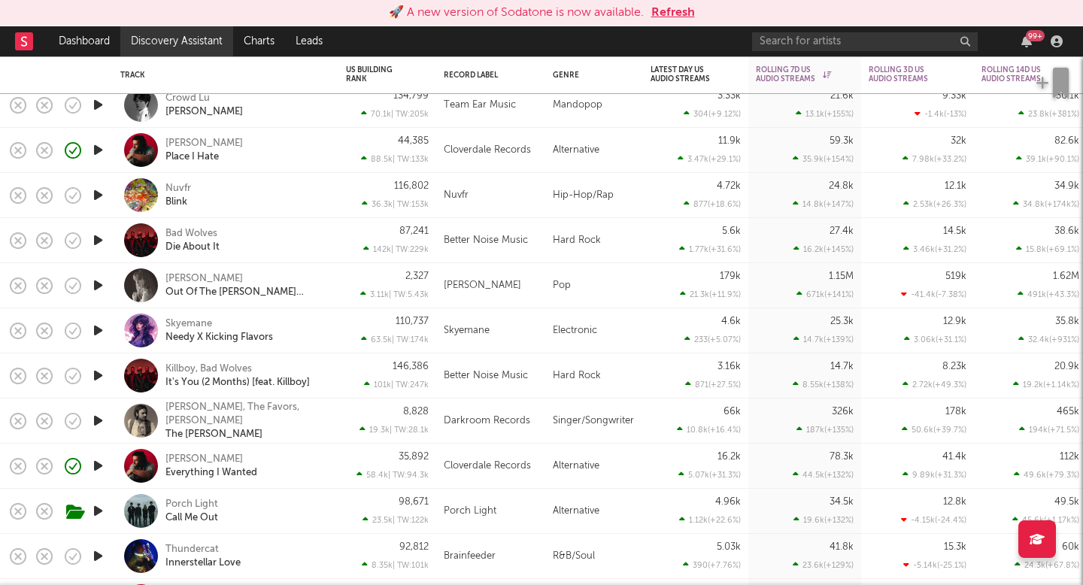
click at [208, 47] on link "Discovery Assistant" at bounding box center [176, 41] width 113 height 30
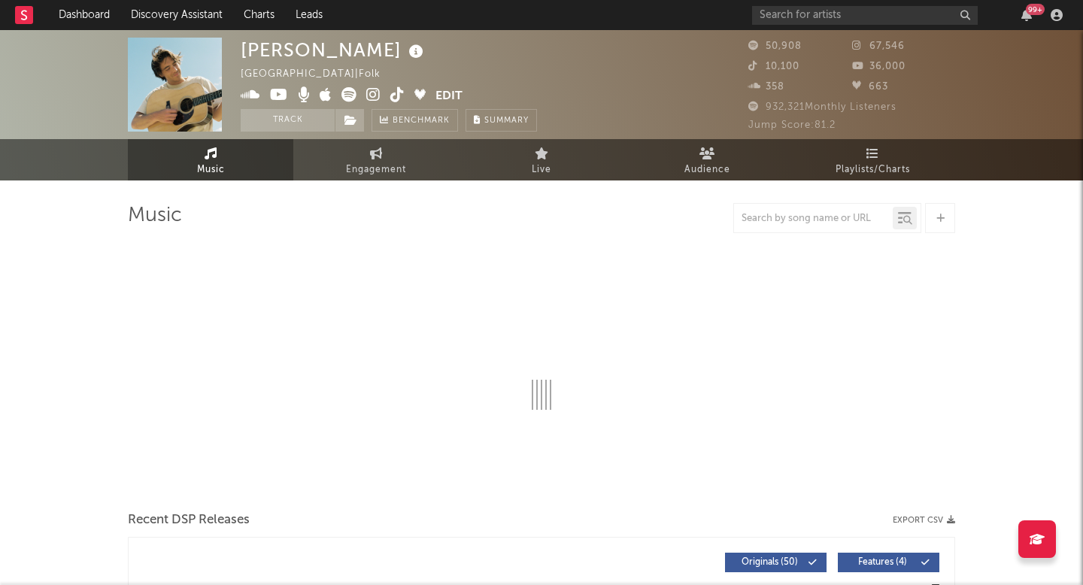
select select "6m"
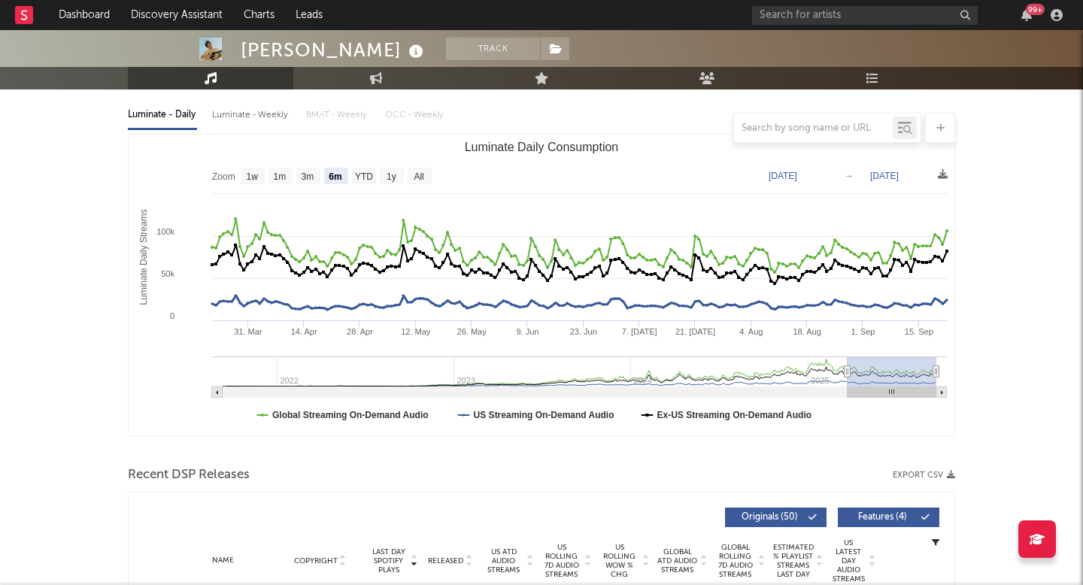
scroll to position [268, 0]
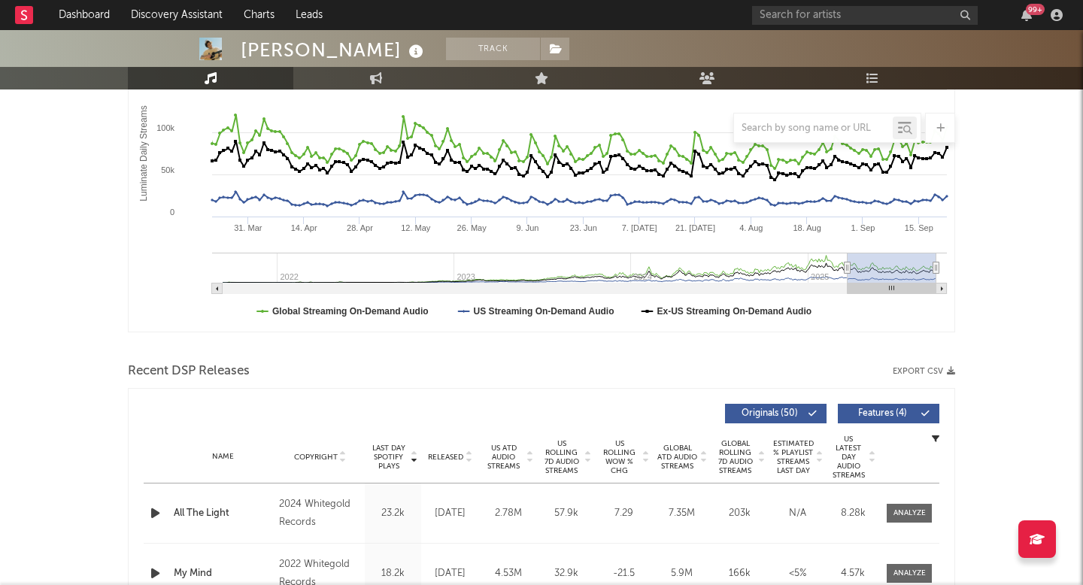
click at [630, 474] on span "US Rolling WoW % Chg" at bounding box center [619, 457] width 41 height 36
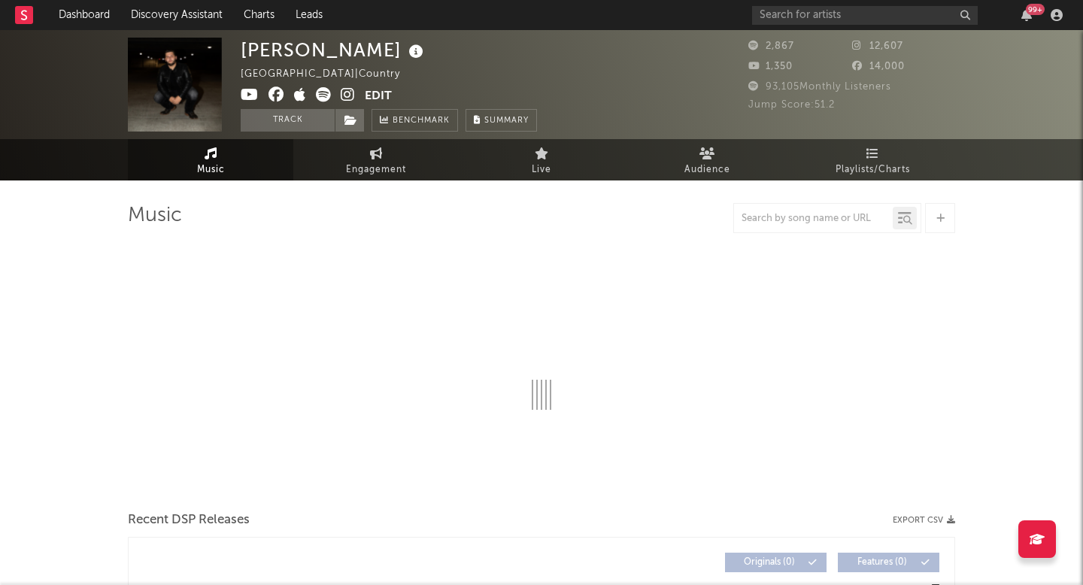
select select "6m"
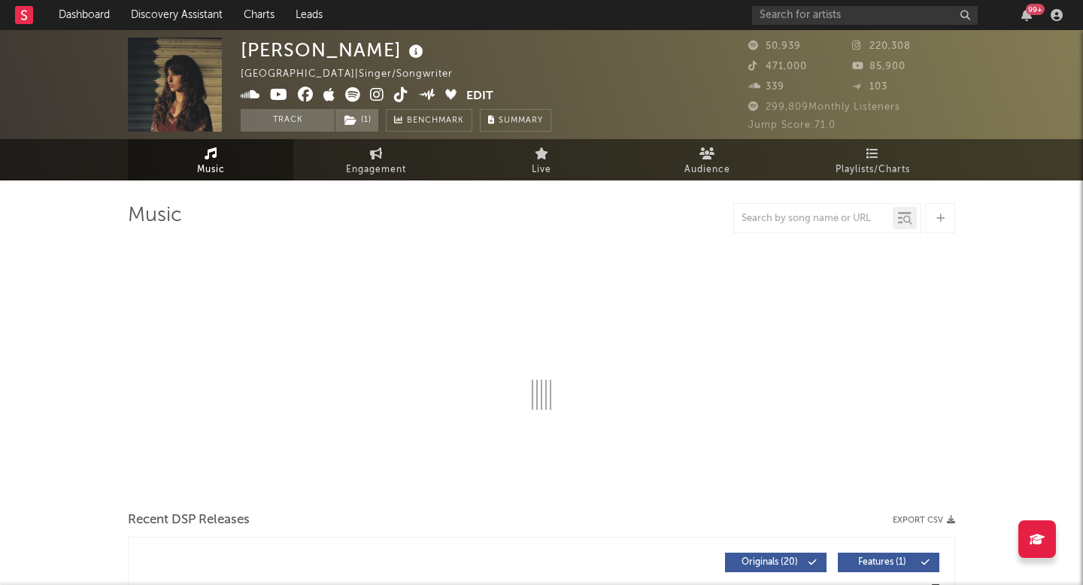
select select "6m"
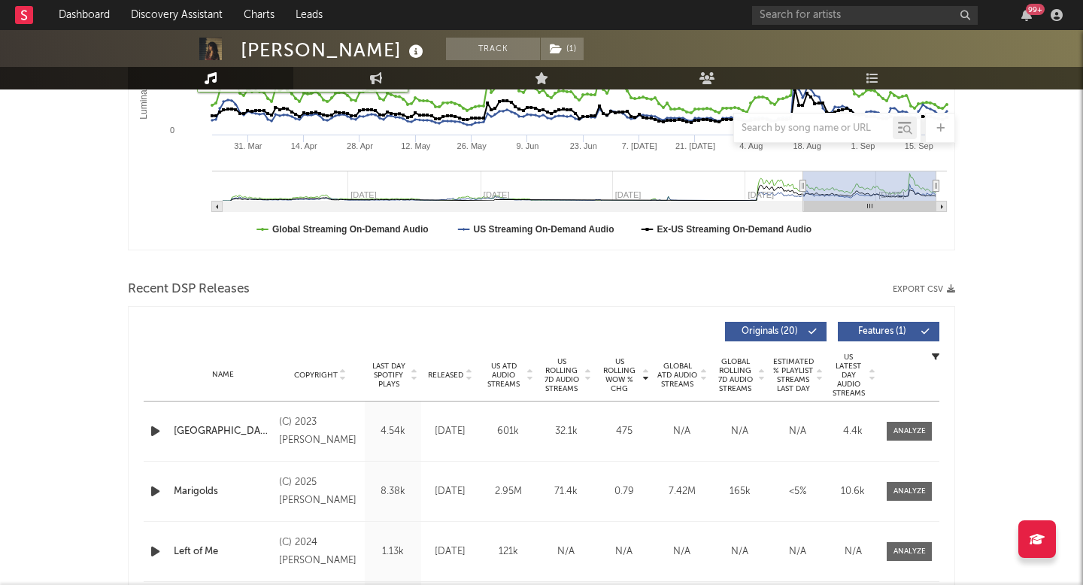
scroll to position [389, 0]
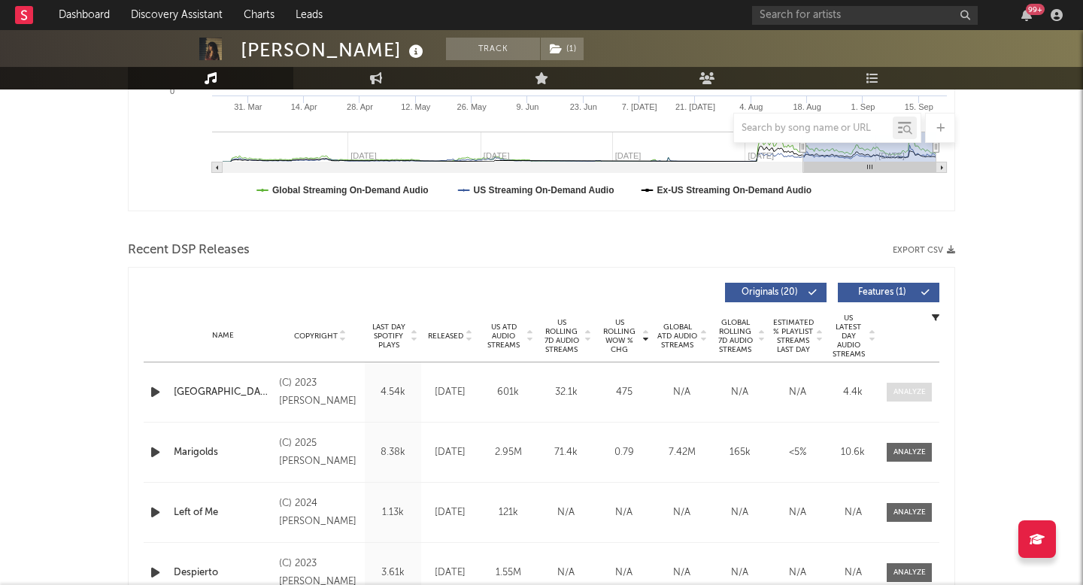
click at [908, 393] on div at bounding box center [910, 392] width 32 height 11
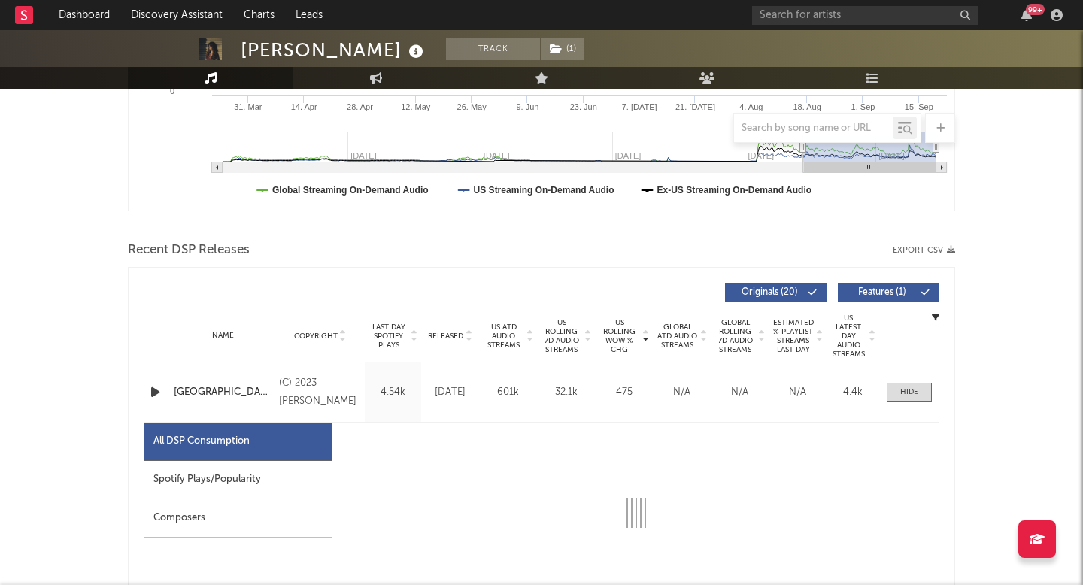
select select "6m"
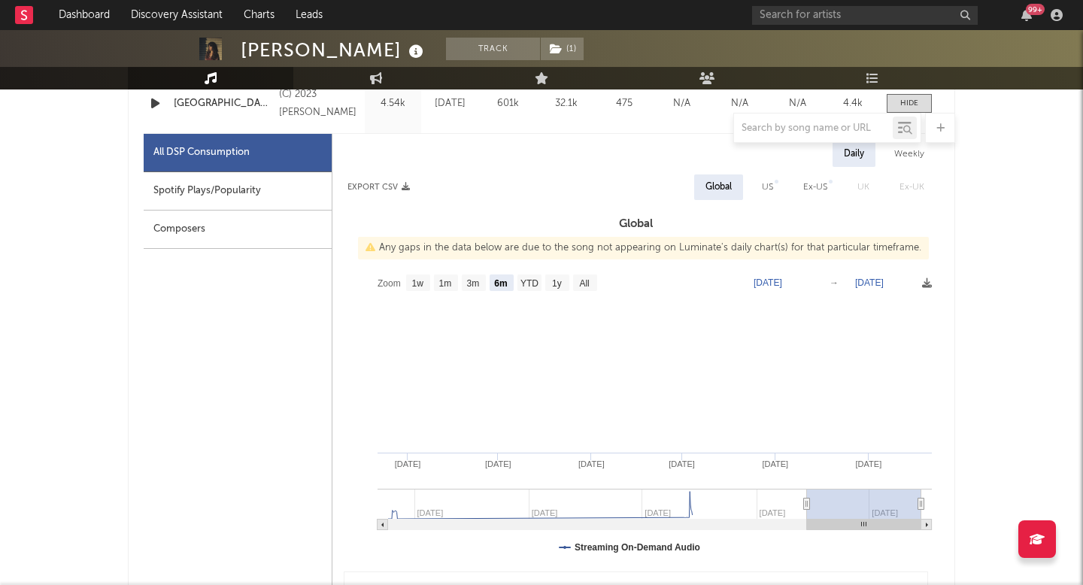
scroll to position [607, 0]
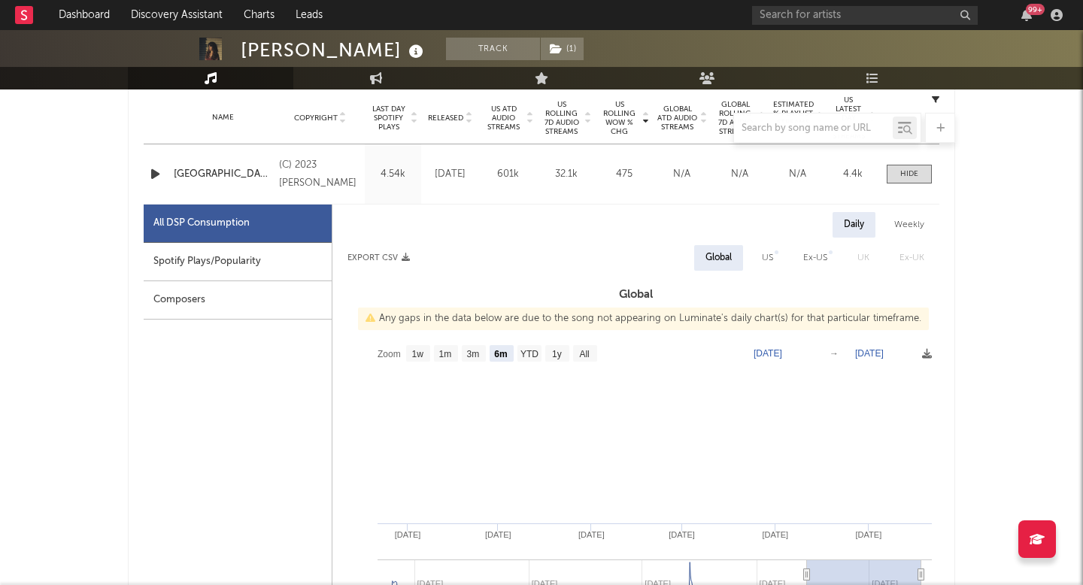
click at [772, 256] on div "US" at bounding box center [767, 258] width 11 height 18
select select "6m"
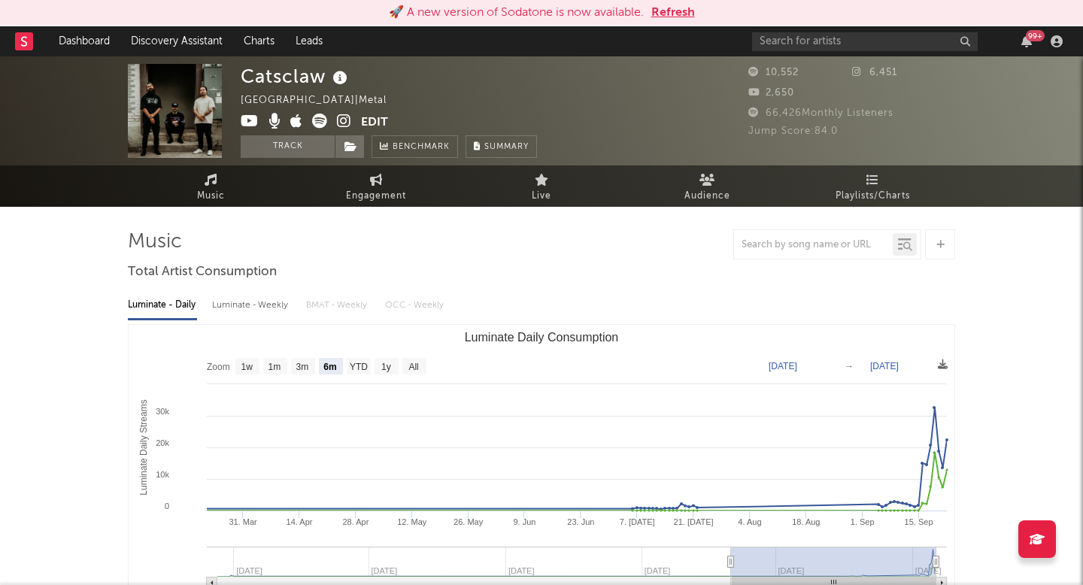
select select "6m"
click at [777, 46] on input "text" at bounding box center [865, 41] width 226 height 19
click at [846, 47] on input "logan ryan b" at bounding box center [865, 41] width 226 height 19
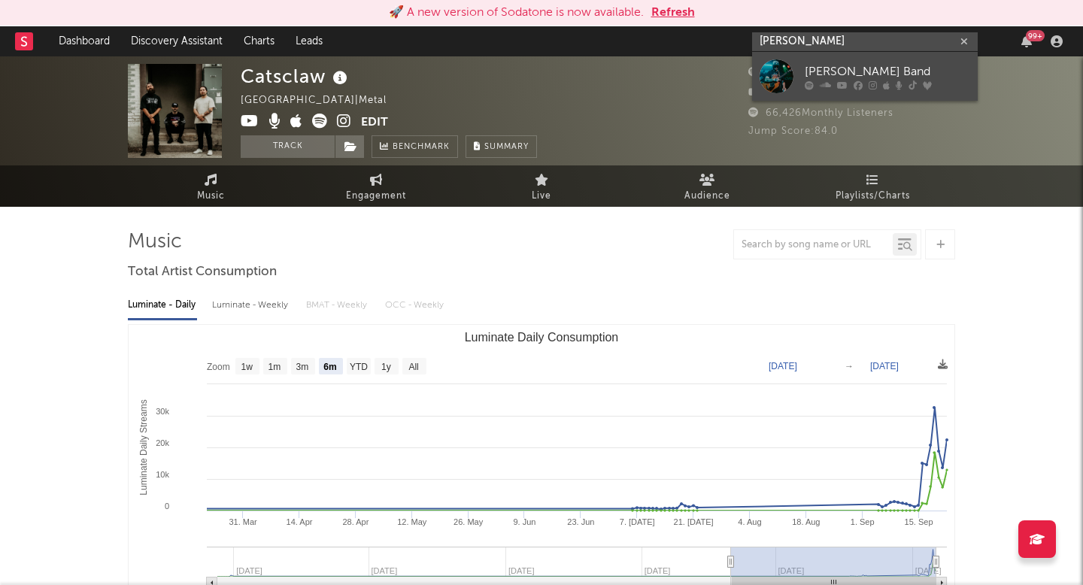
type input "logan ryan b"
click at [847, 71] on div "[PERSON_NAME] Band" at bounding box center [887, 71] width 165 height 18
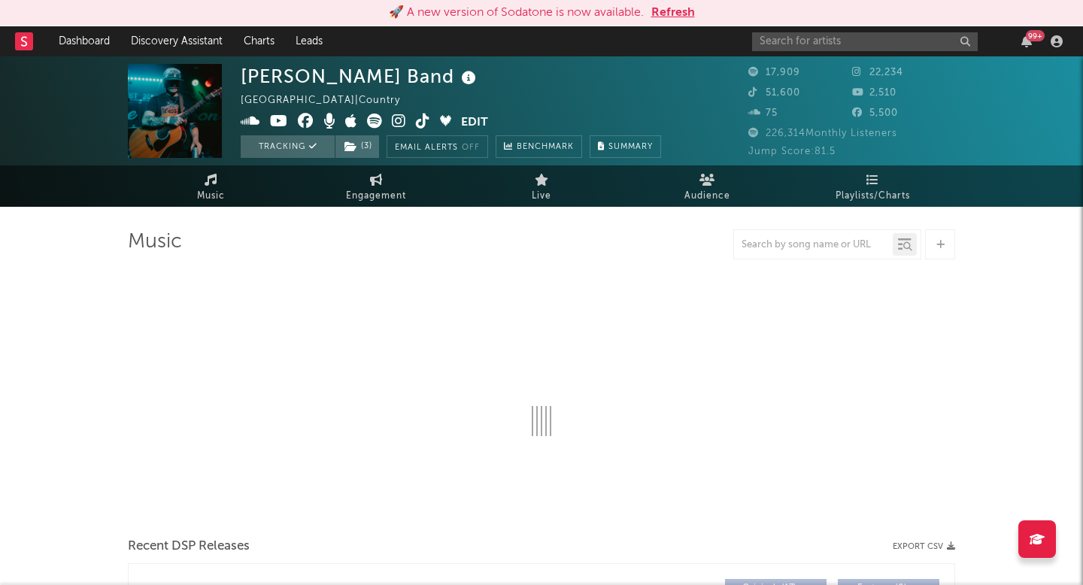
select select "6m"
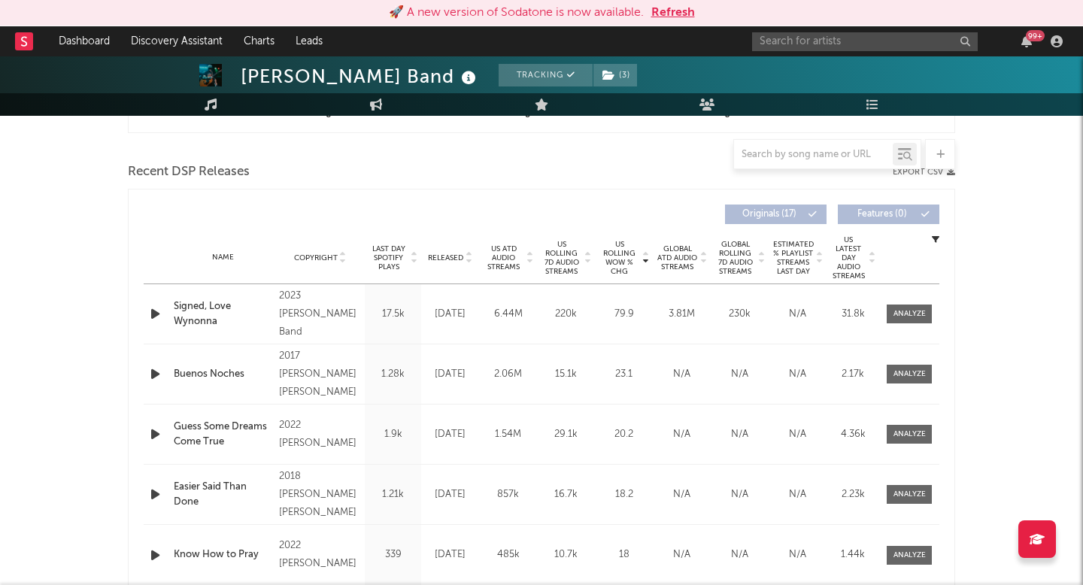
scroll to position [485, 0]
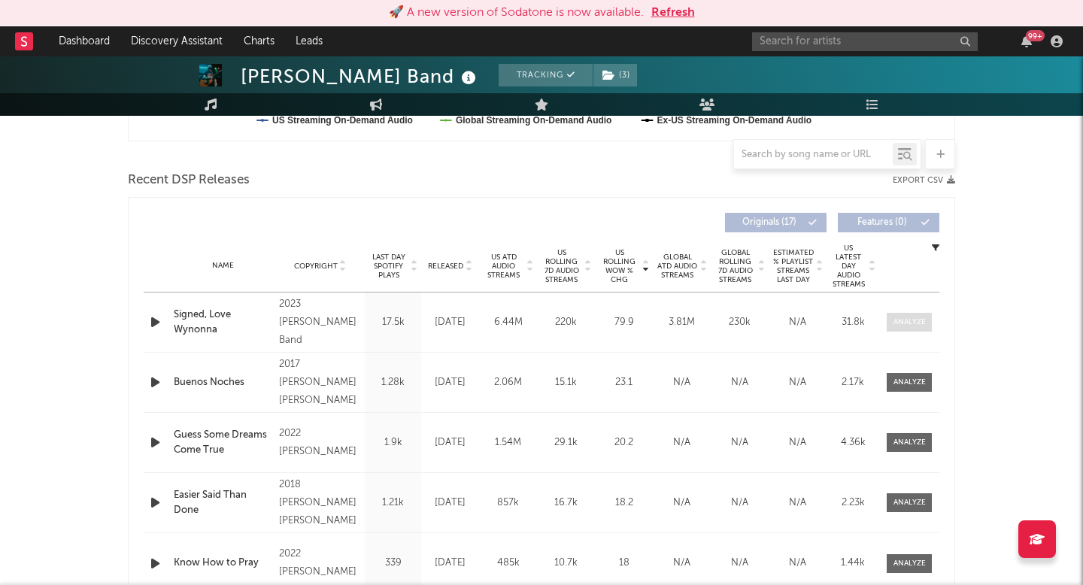
click at [904, 316] on span at bounding box center [909, 322] width 45 height 19
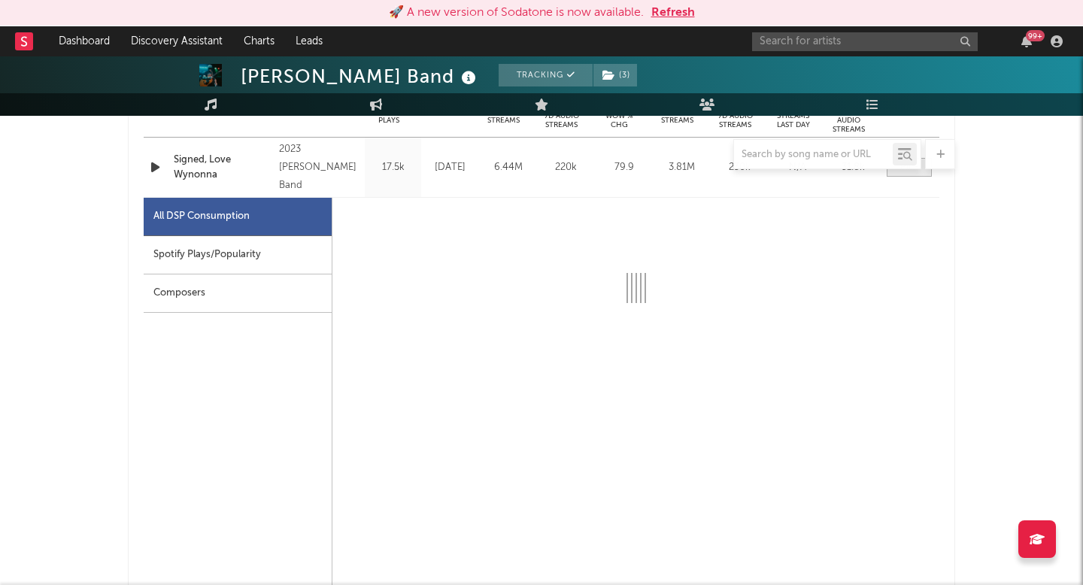
scroll to position [721, 0]
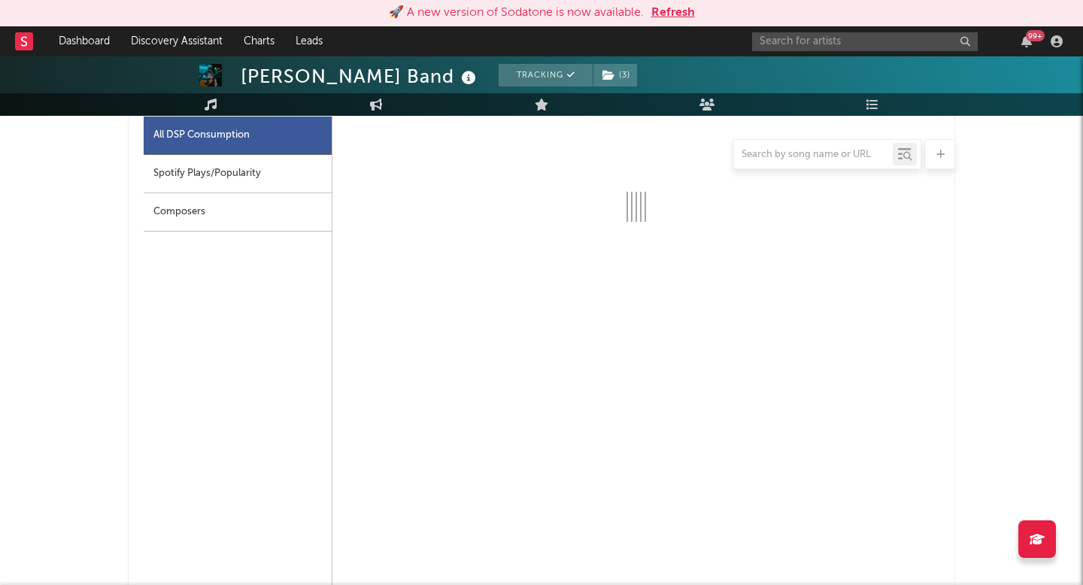
select select "6m"
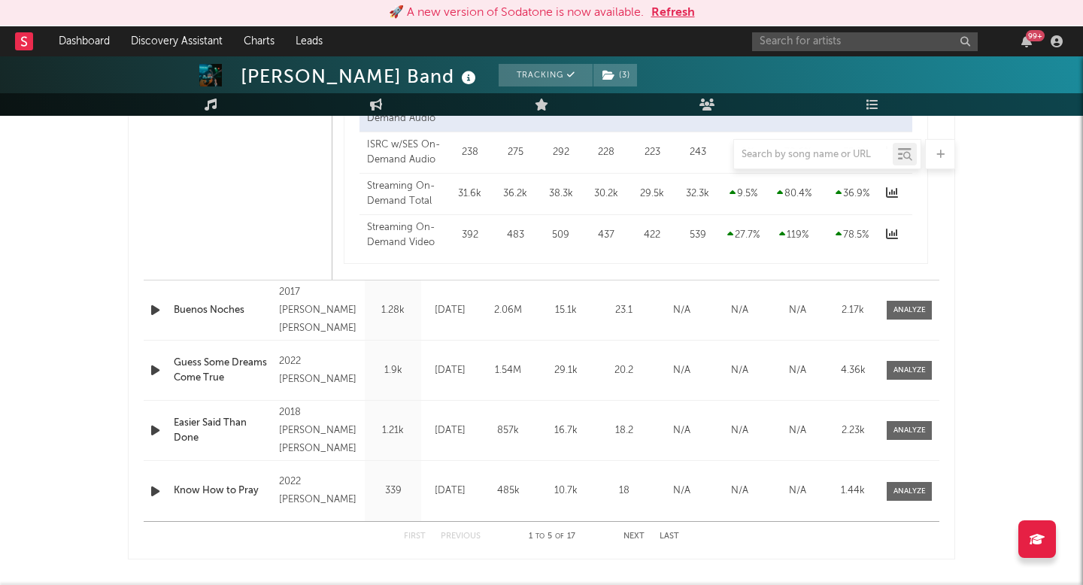
scroll to position [1527, 0]
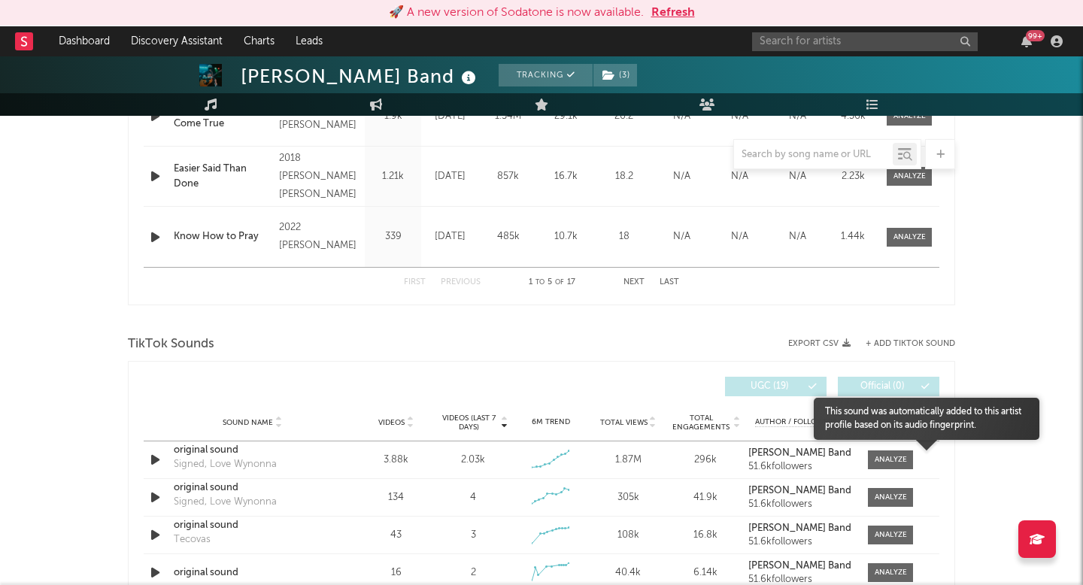
click at [905, 460] on div at bounding box center [927, 453] width 226 height 26
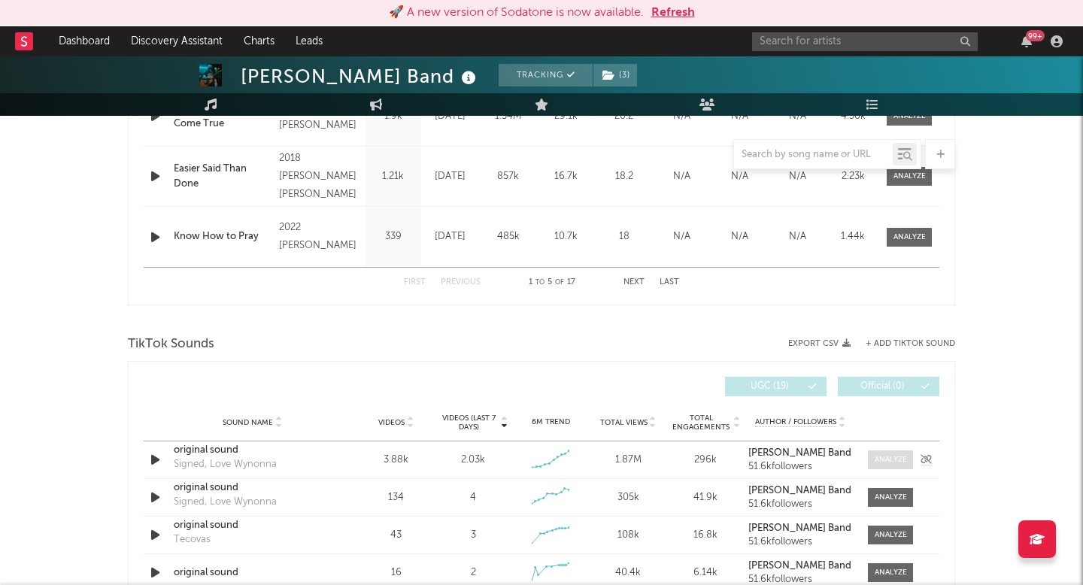
click at [900, 460] on div at bounding box center [891, 459] width 32 height 11
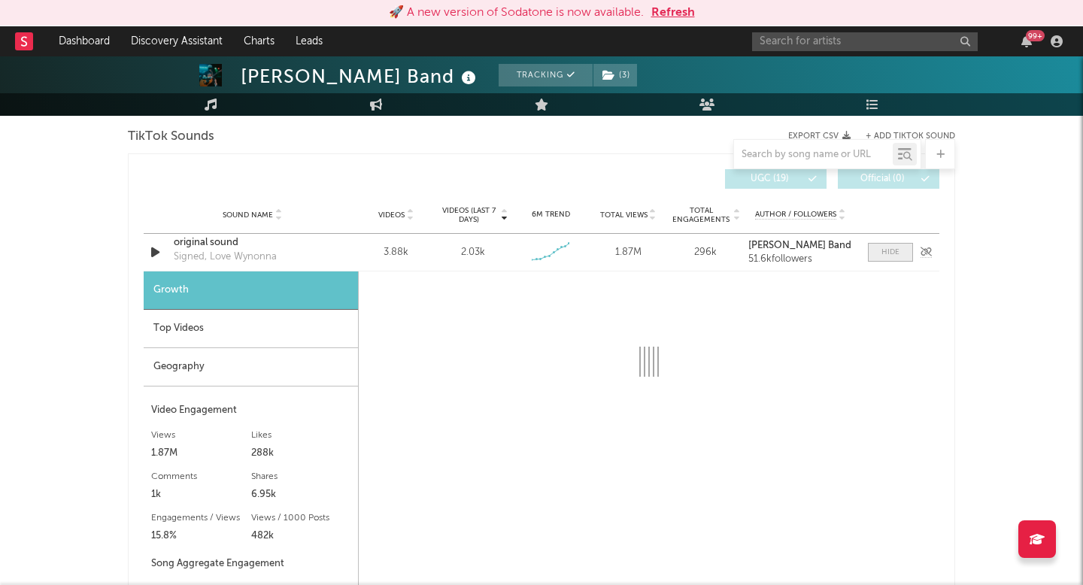
scroll to position [1735, 0]
select select "1w"
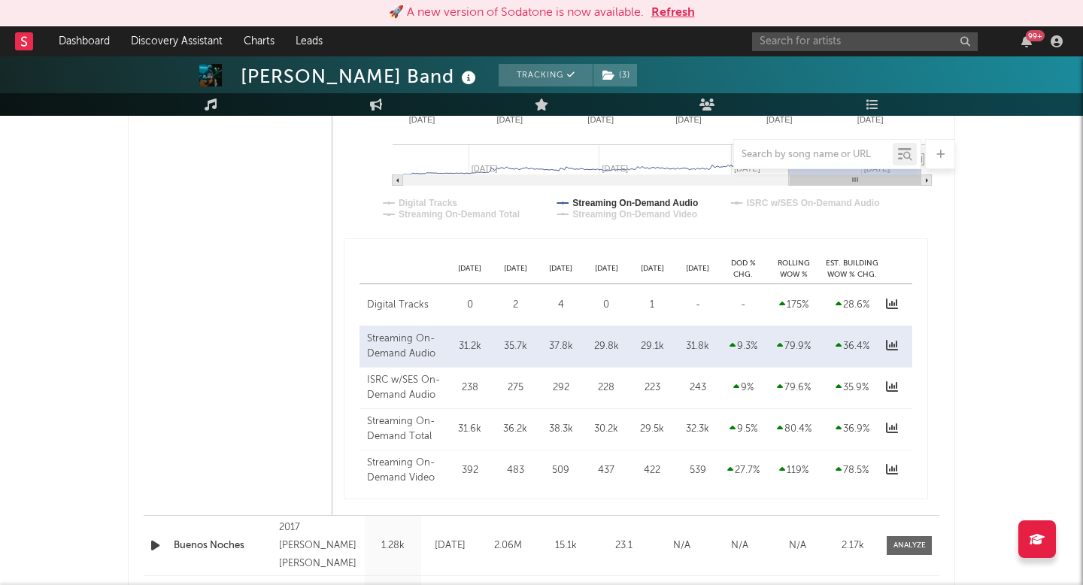
scroll to position [317, 0]
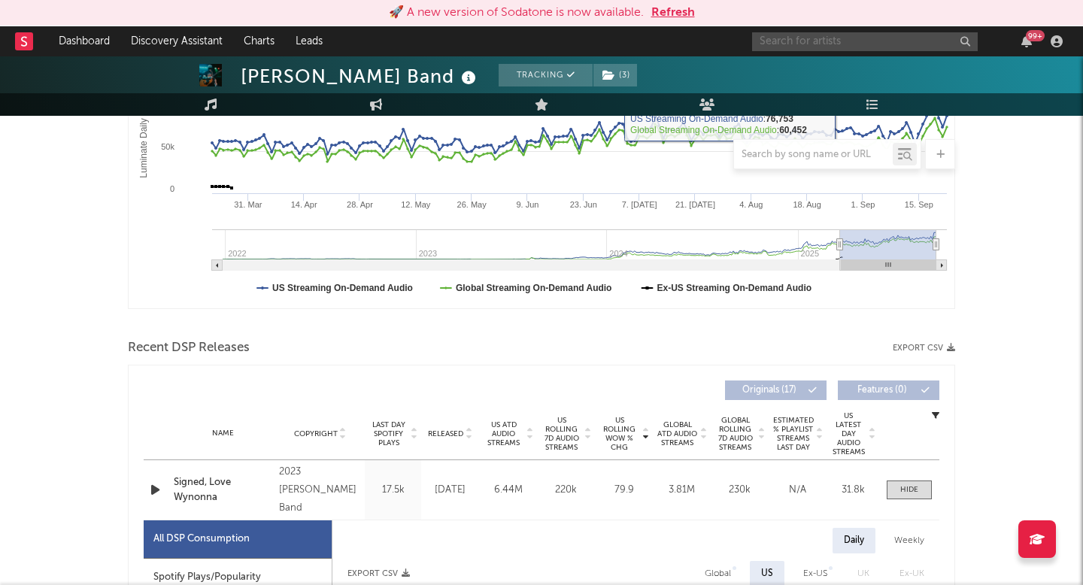
click at [831, 39] on input "text" at bounding box center [865, 41] width 226 height 19
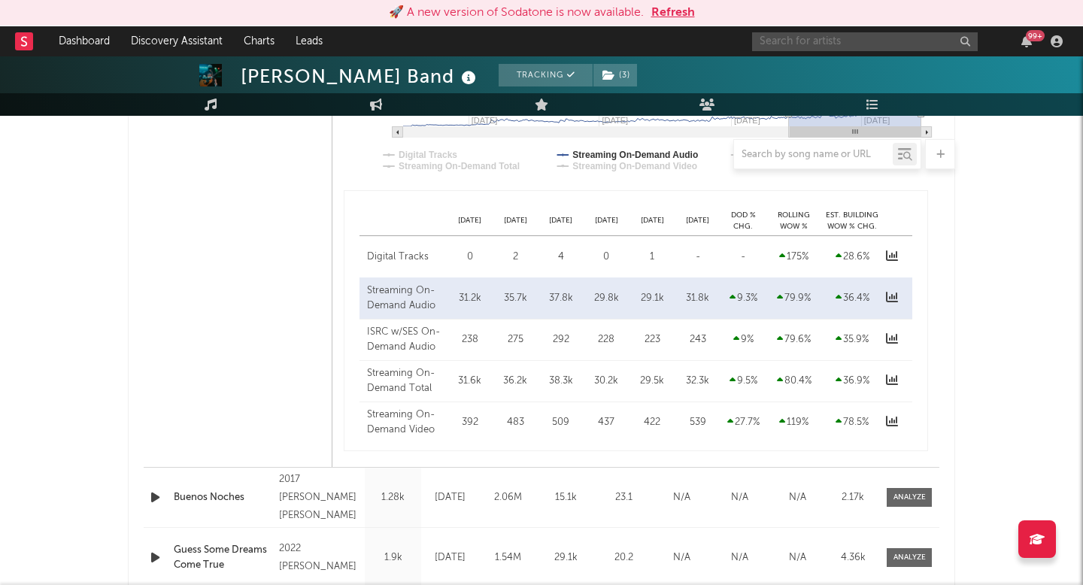
scroll to position [1301, 0]
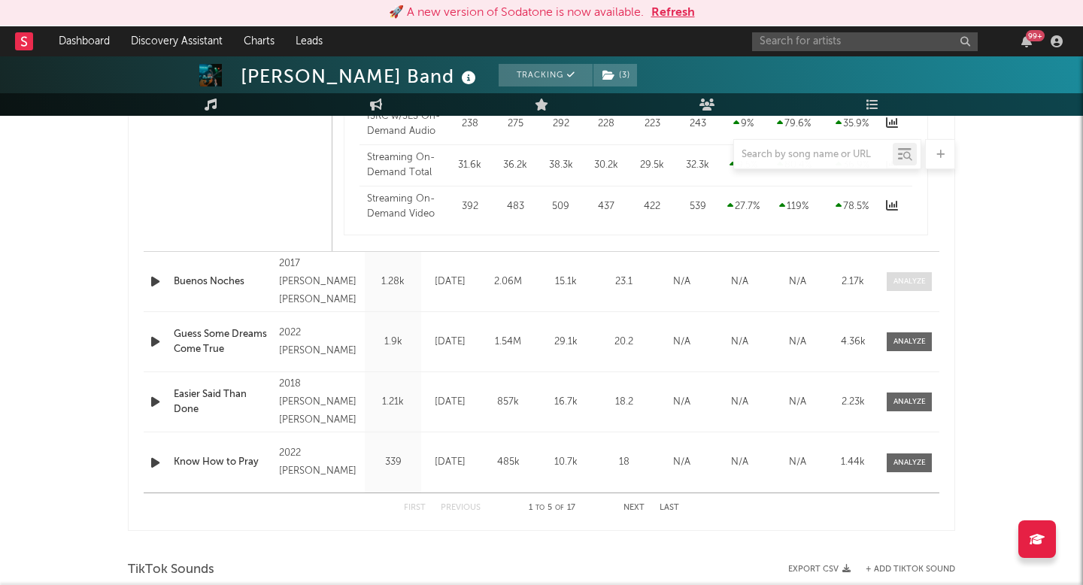
click at [916, 274] on span at bounding box center [909, 281] width 45 height 19
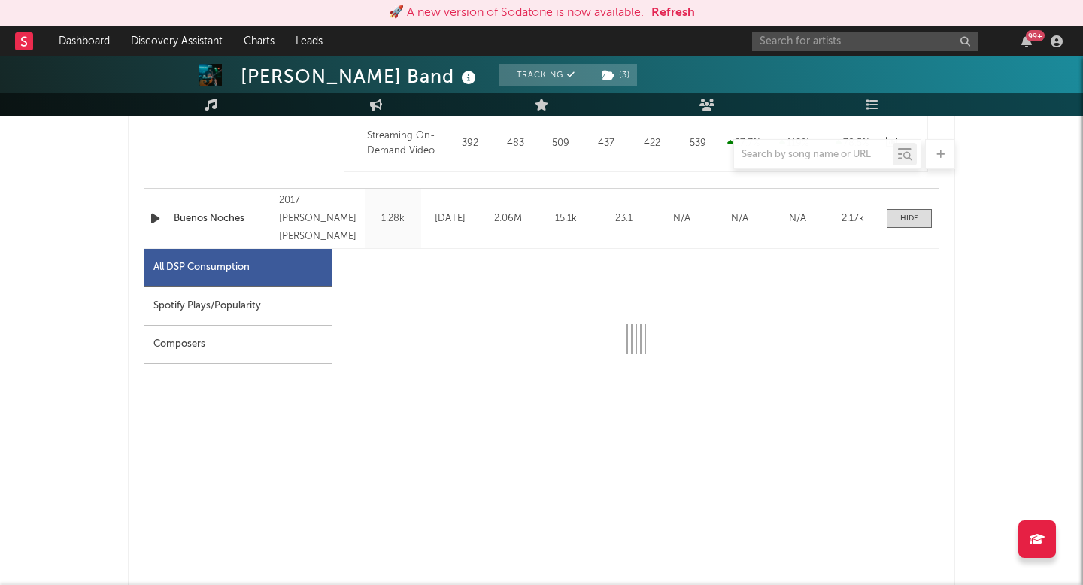
scroll to position [1365, 0]
select select "6m"
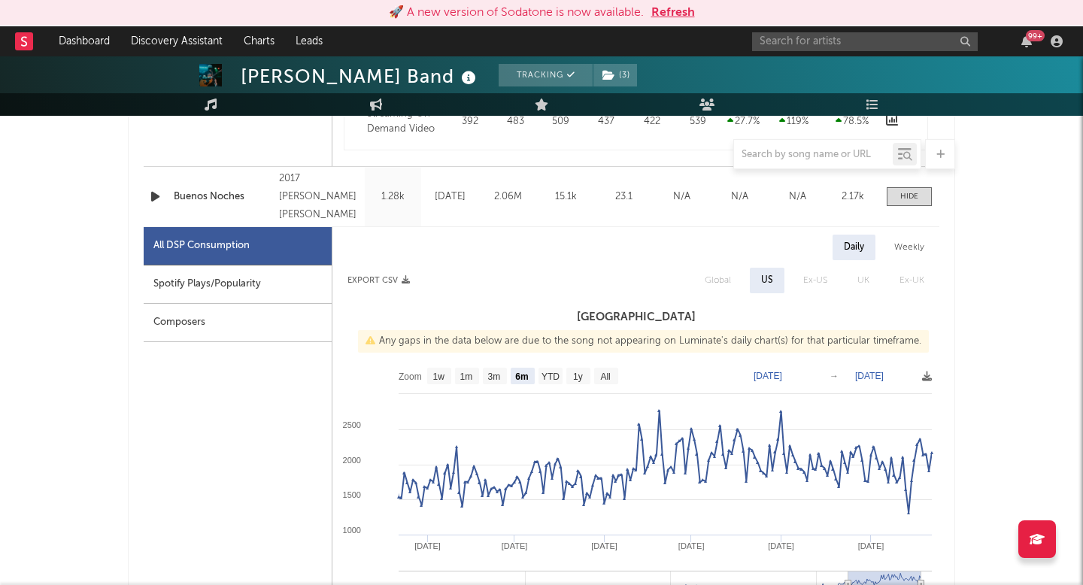
scroll to position [1388, 0]
click at [894, 190] on span at bounding box center [909, 195] width 45 height 19
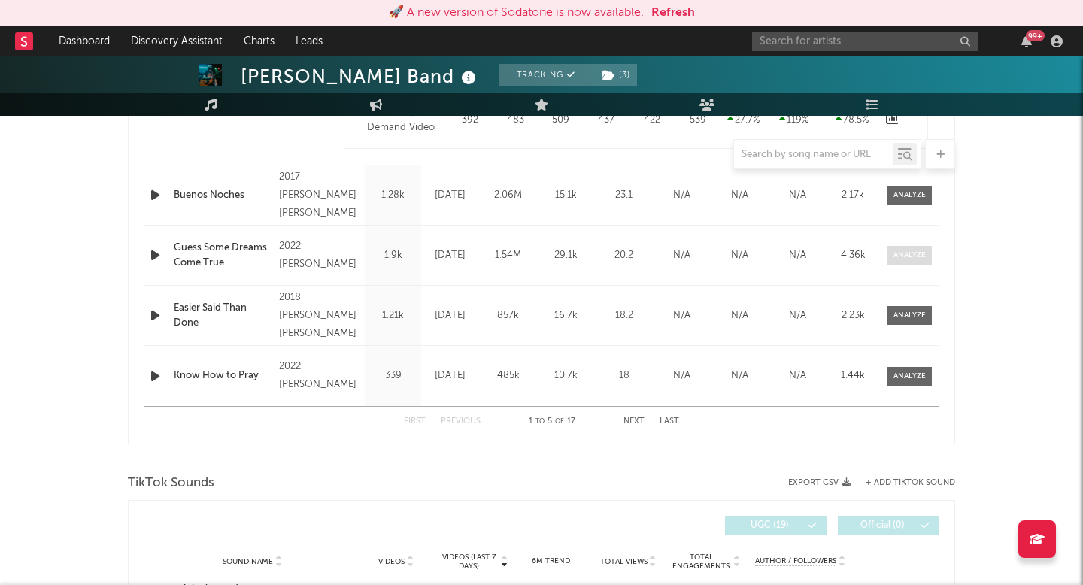
click at [925, 253] on span at bounding box center [909, 255] width 45 height 19
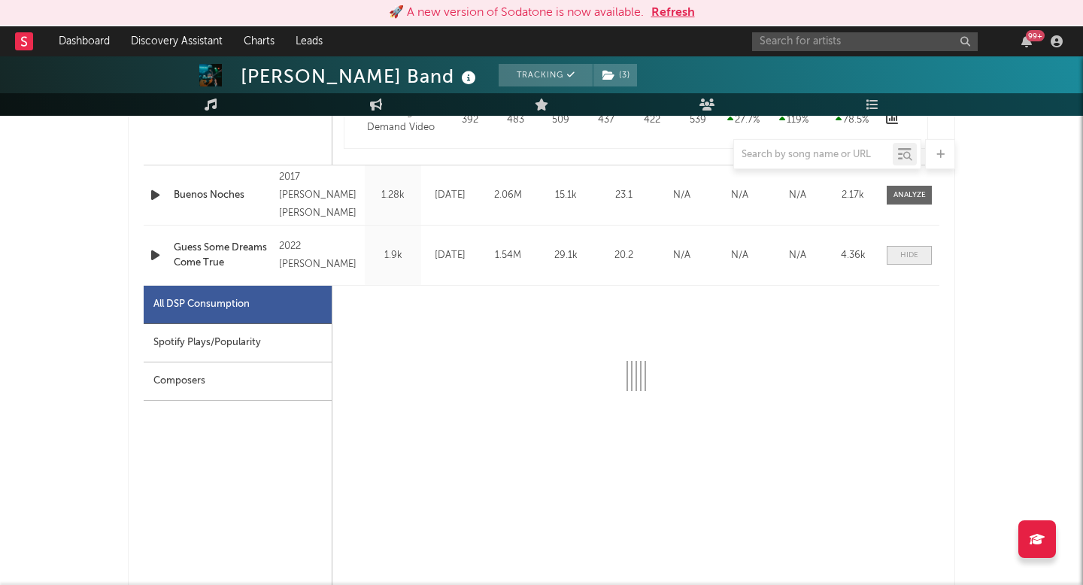
select select "6m"
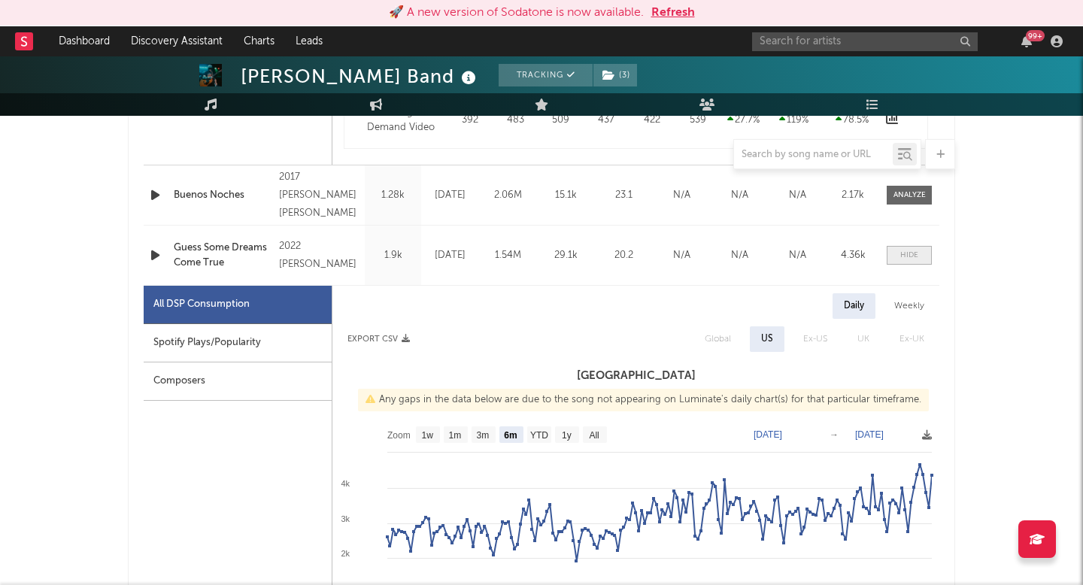
click at [912, 256] on div at bounding box center [909, 255] width 18 height 11
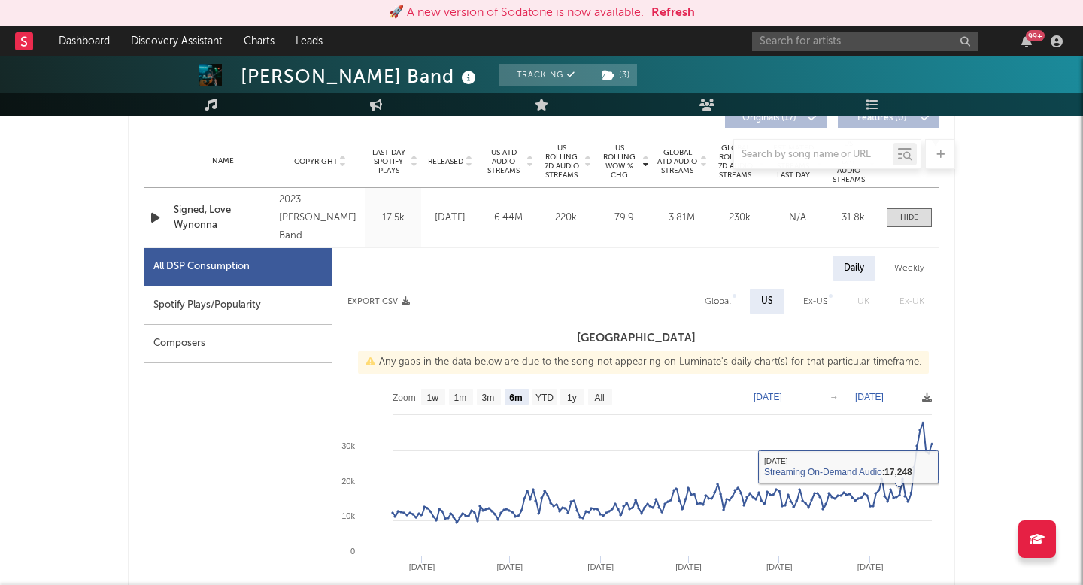
scroll to position [562, 0]
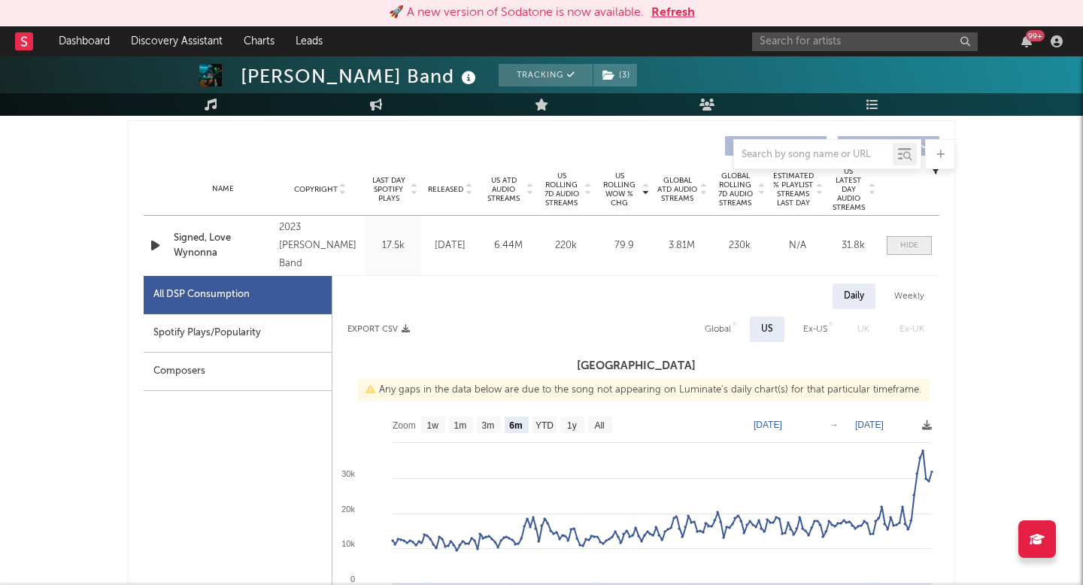
click at [909, 237] on span at bounding box center [909, 245] width 45 height 19
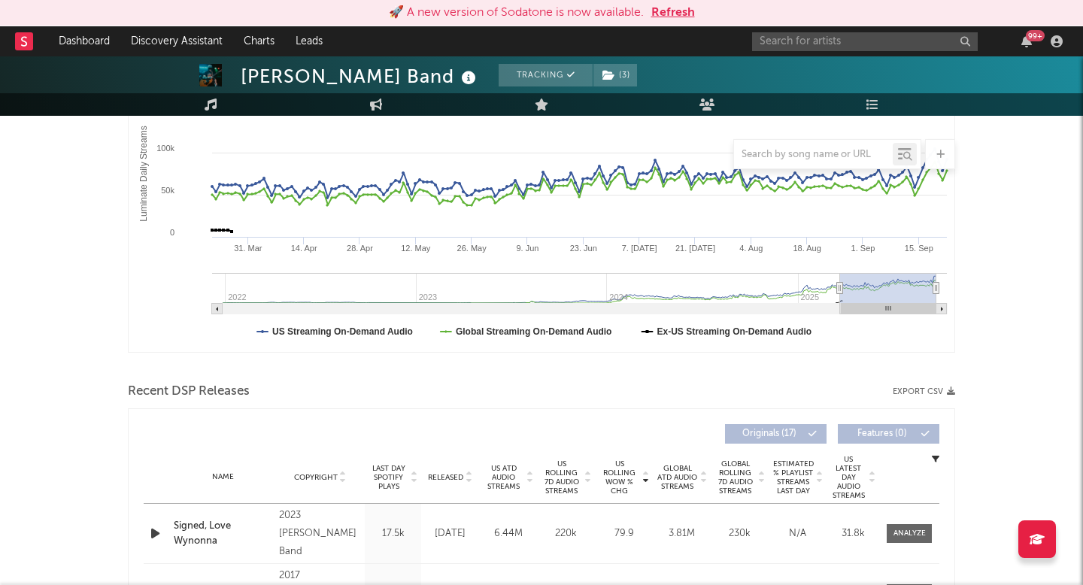
scroll to position [97, 0]
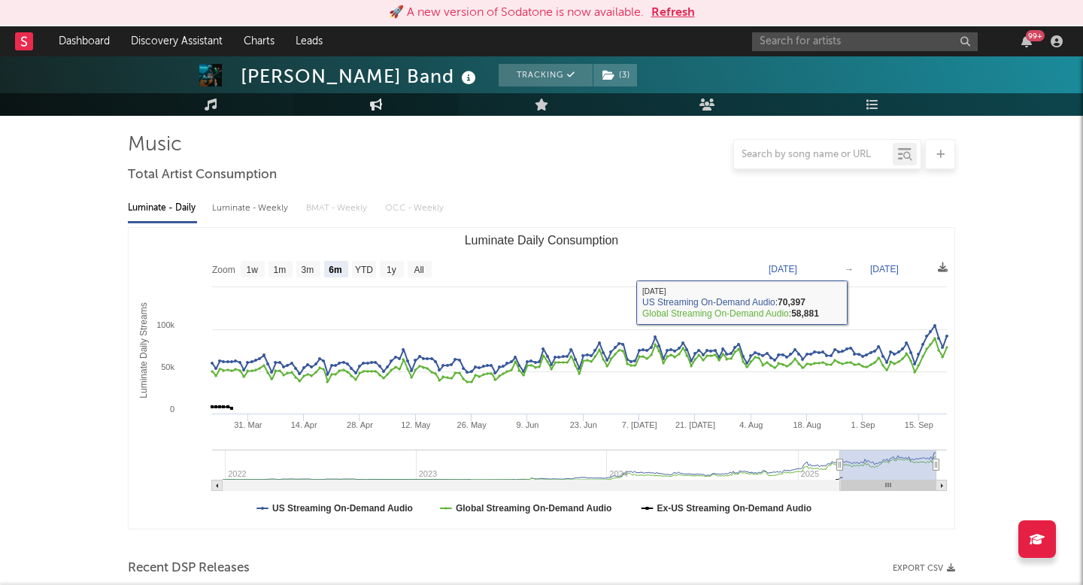
click at [361, 102] on link "Engagement" at bounding box center [375, 104] width 165 height 23
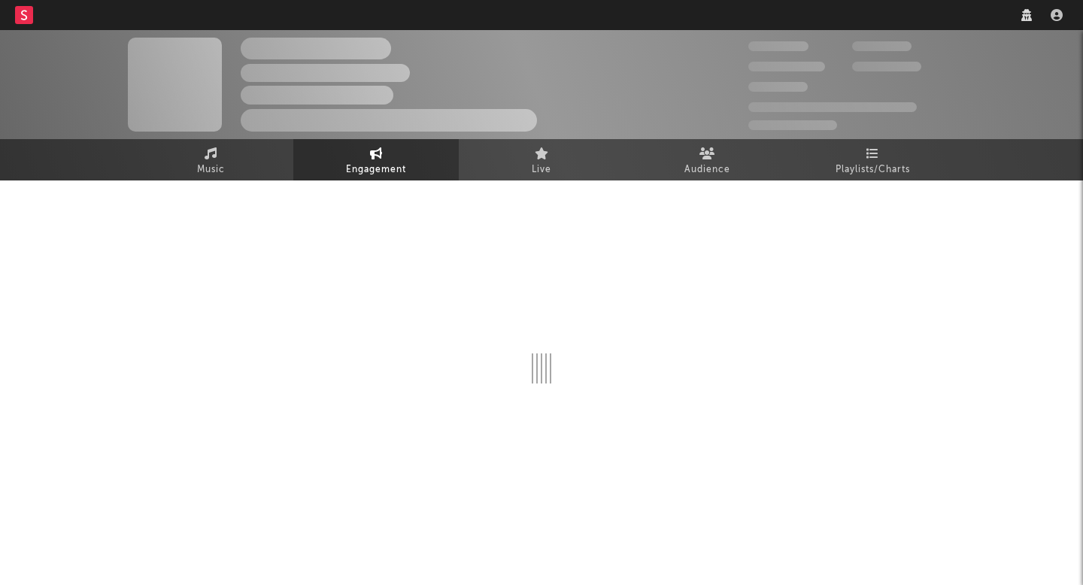
select select "1w"
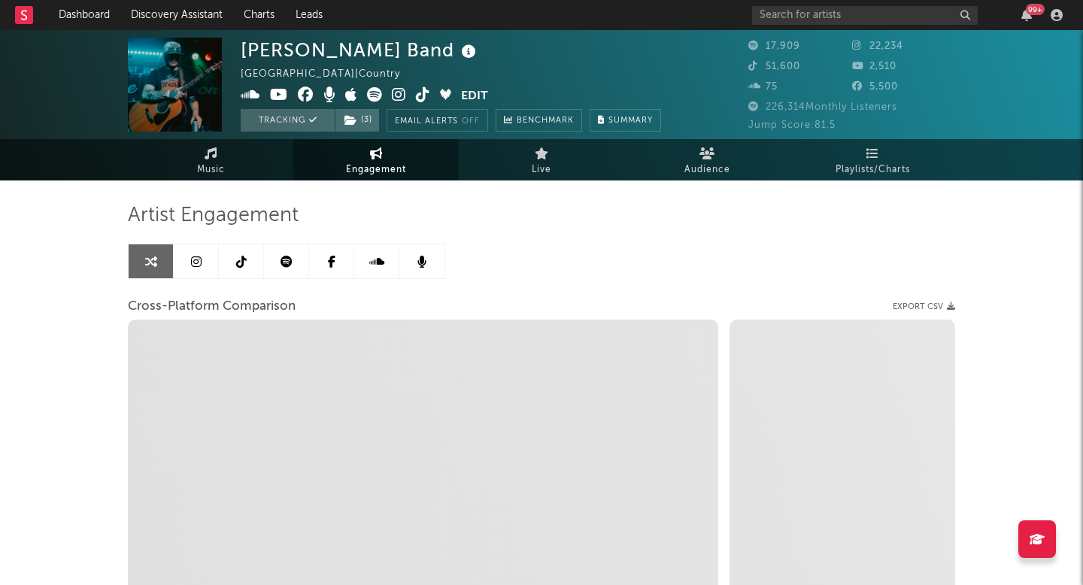
select select "1m"
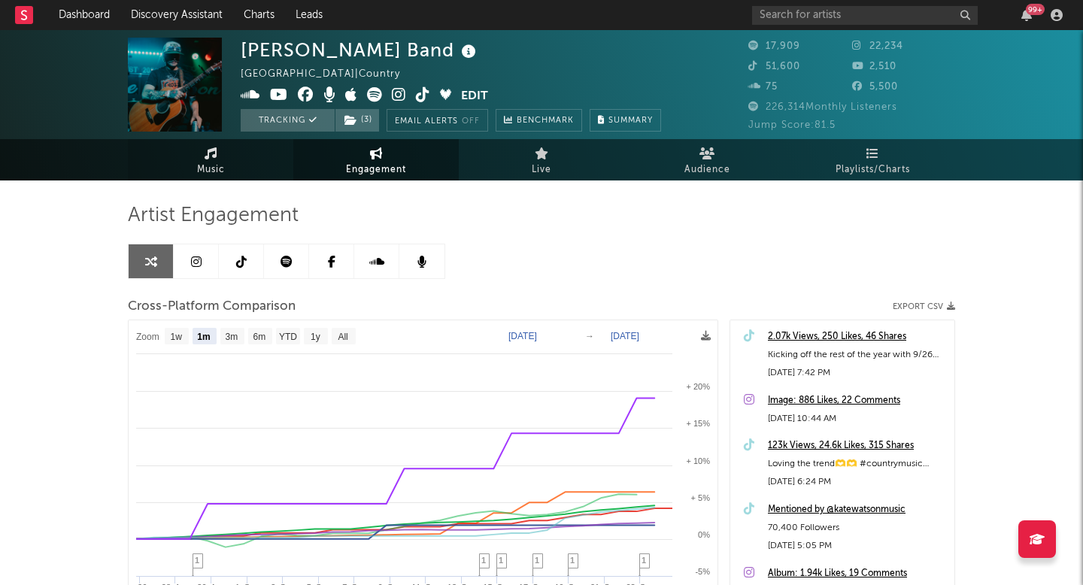
click at [235, 150] on link "Music" at bounding box center [210, 159] width 165 height 41
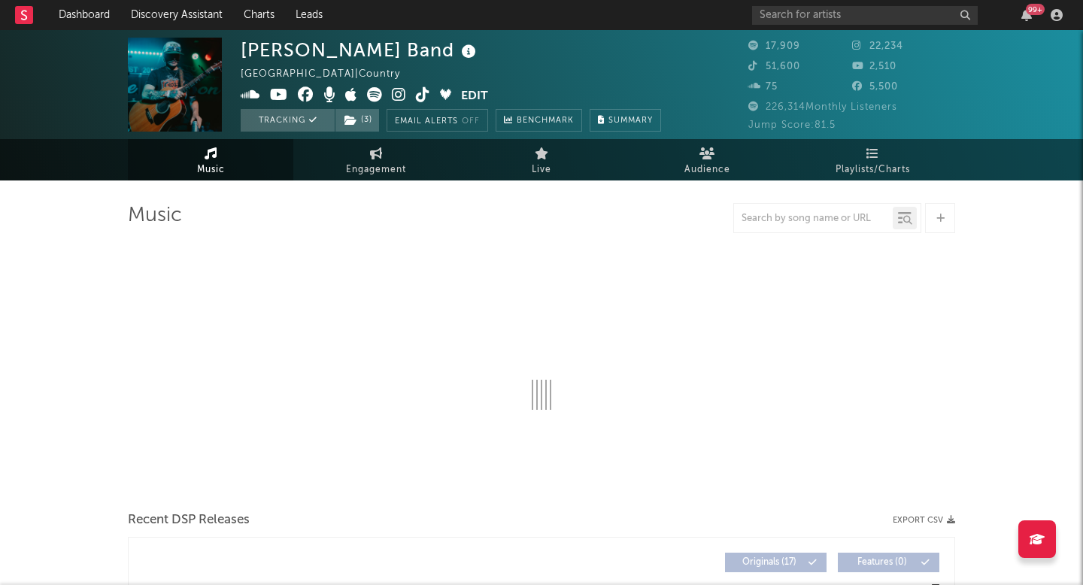
select select "6m"
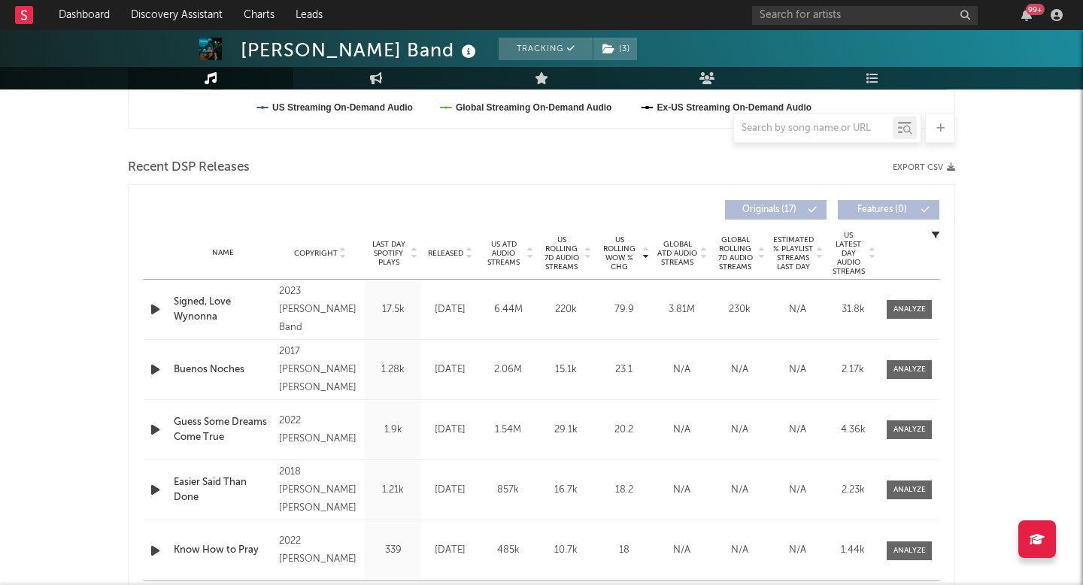
scroll to position [484, 0]
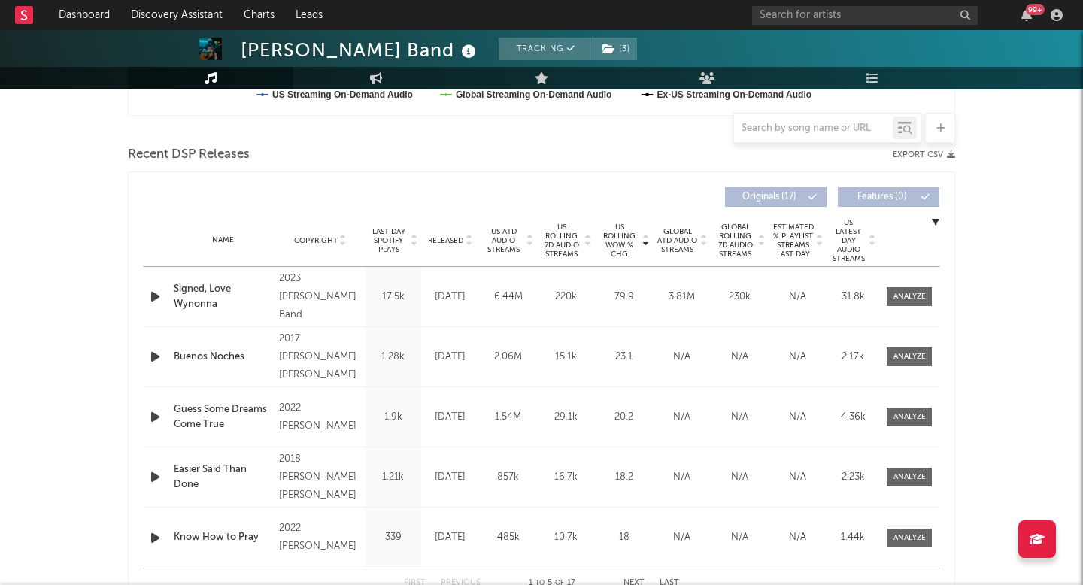
click at [557, 229] on span "US Rolling 7D Audio Streams" at bounding box center [561, 241] width 41 height 36
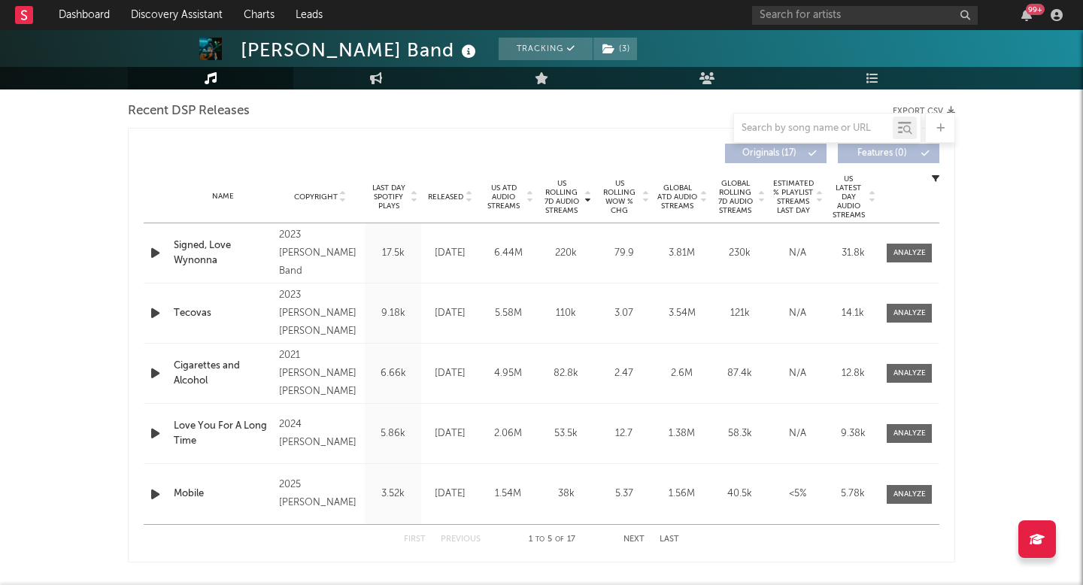
scroll to position [541, 0]
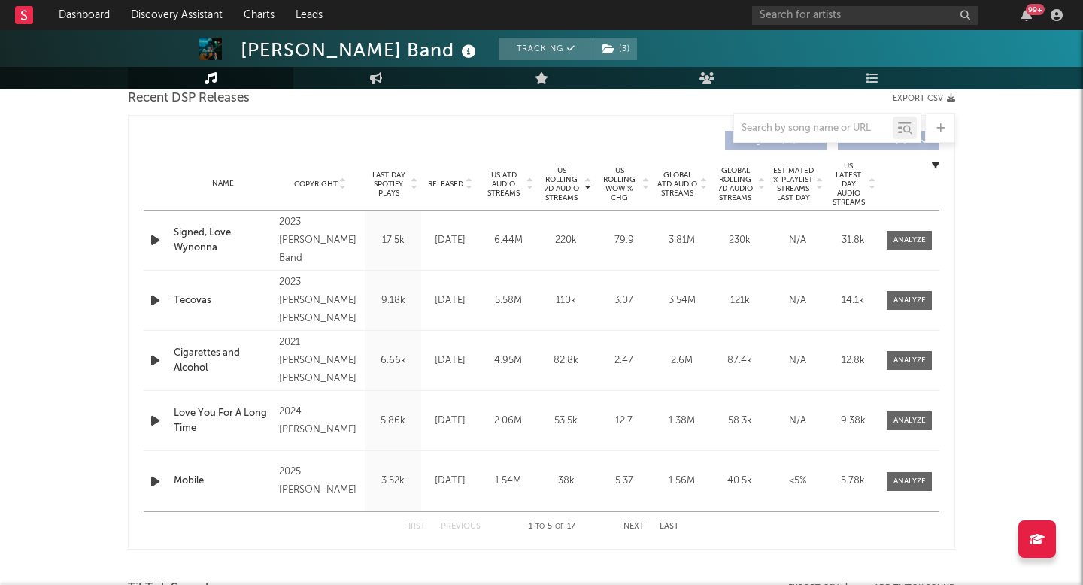
click at [900, 250] on div "Name Signed, Love [PERSON_NAME] Copyright 2023 [PERSON_NAME] Band Label [PERSON…" at bounding box center [542, 240] width 796 height 59
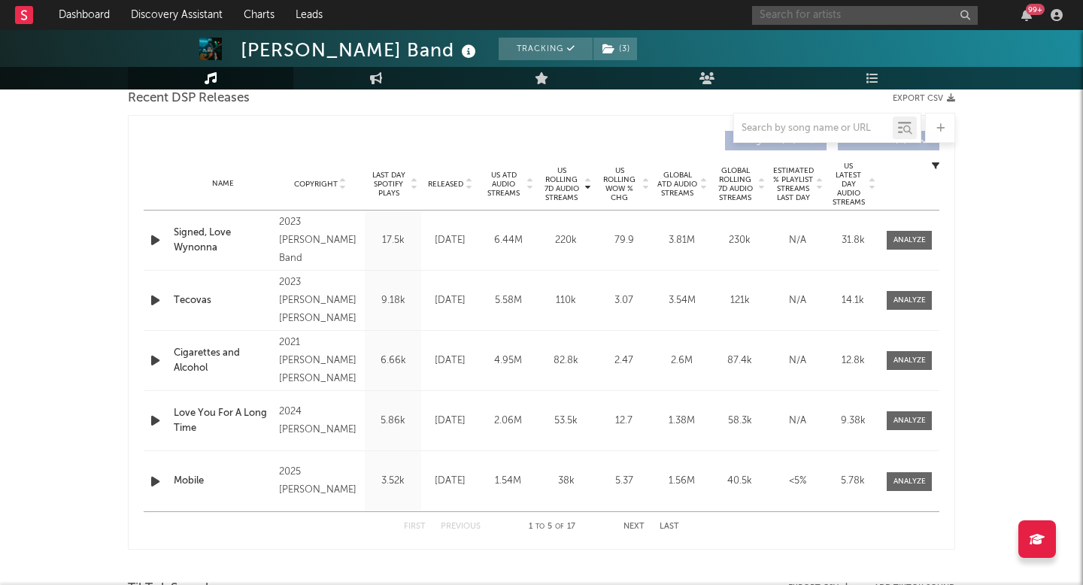
click at [870, 17] on input "text" at bounding box center [865, 15] width 226 height 19
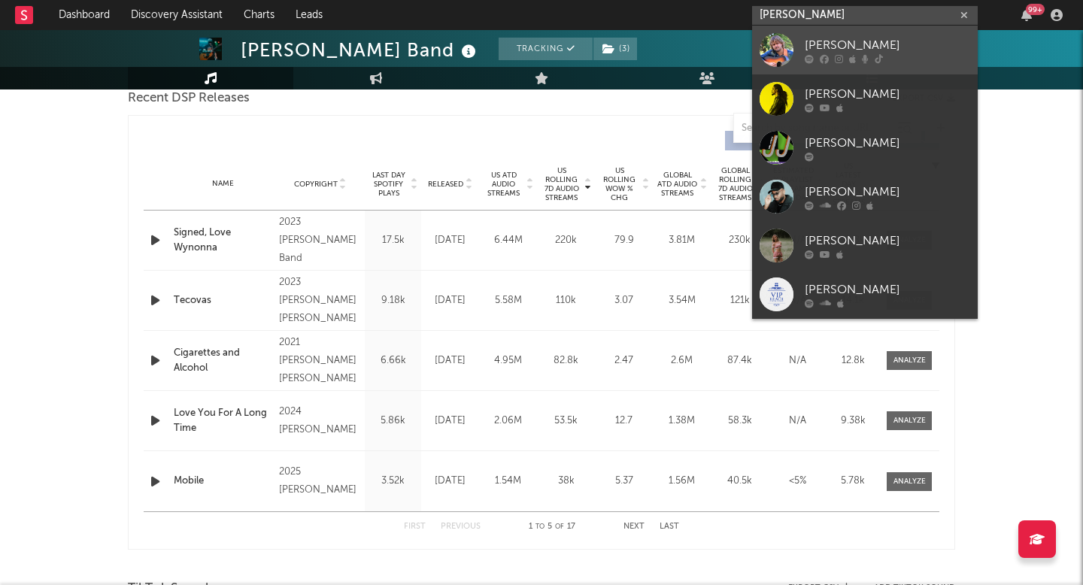
type input "[PERSON_NAME]"
click at [866, 41] on div "[PERSON_NAME]" at bounding box center [887, 45] width 165 height 18
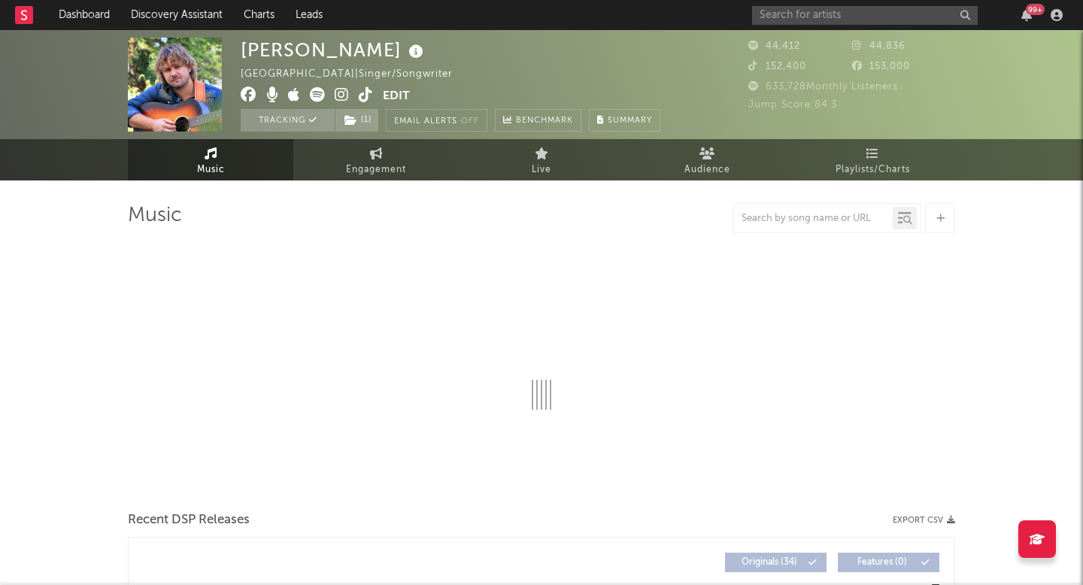
select select "6m"
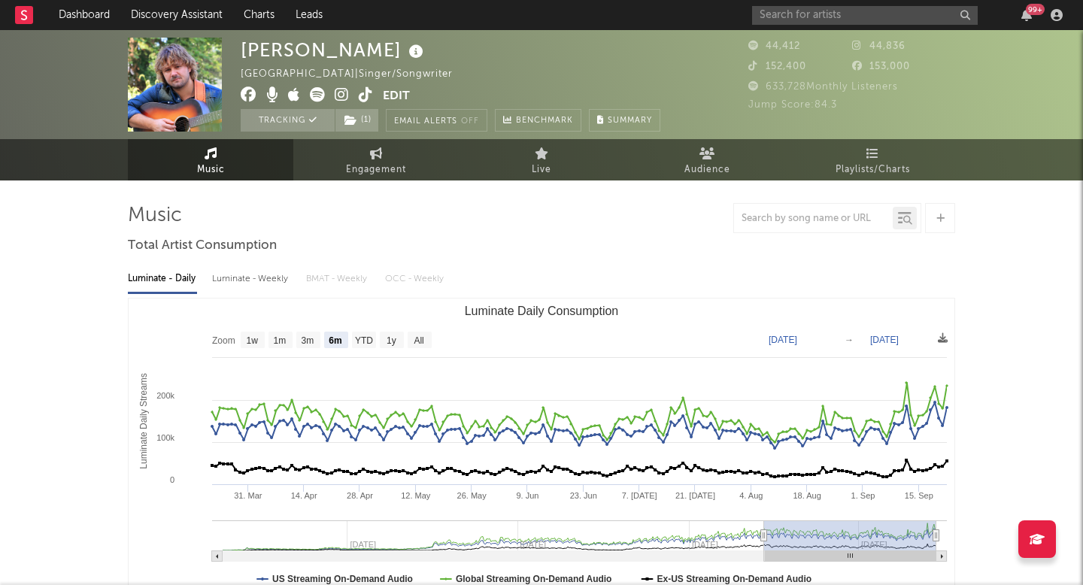
click at [371, 94] on icon at bounding box center [366, 94] width 14 height 15
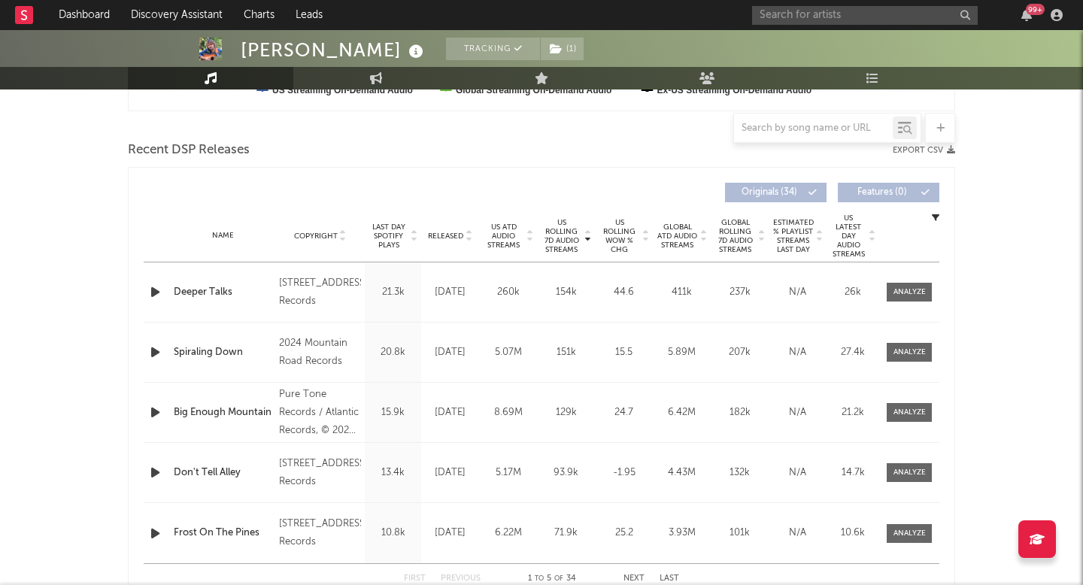
scroll to position [491, 0]
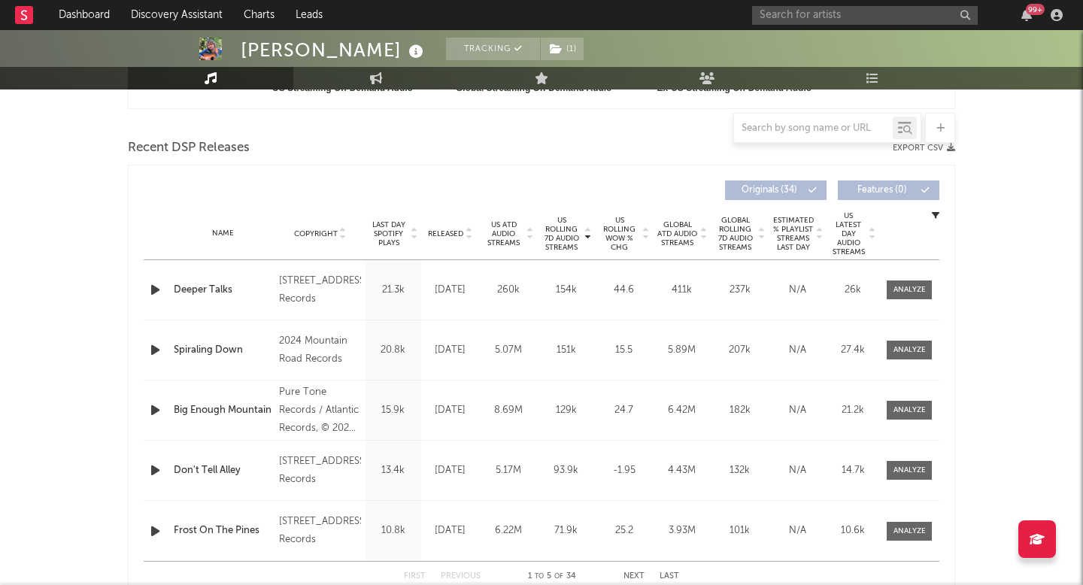
click at [457, 228] on div "Released" at bounding box center [450, 233] width 50 height 11
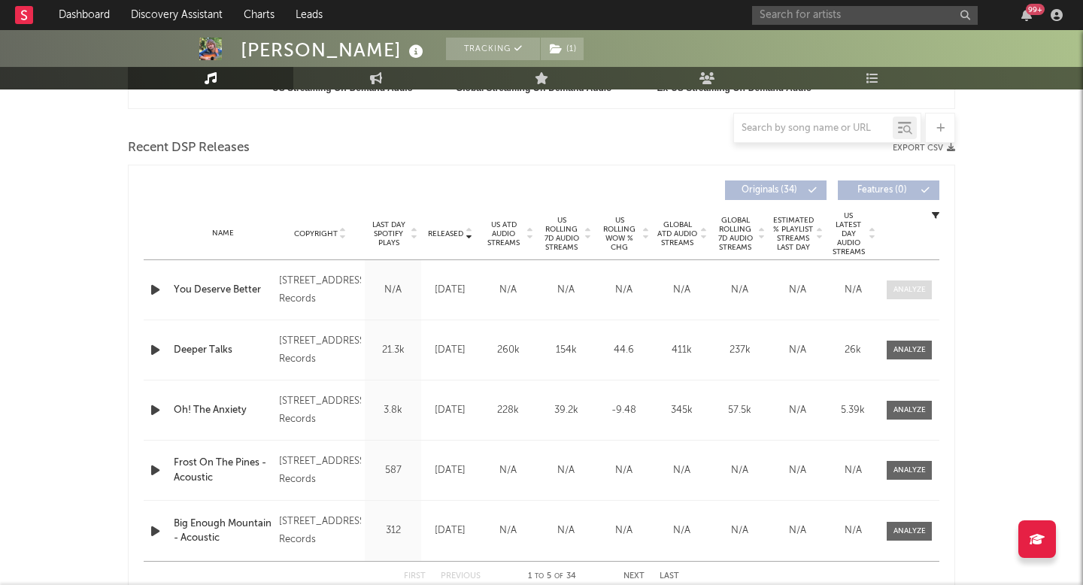
click at [891, 290] on span at bounding box center [909, 290] width 45 height 19
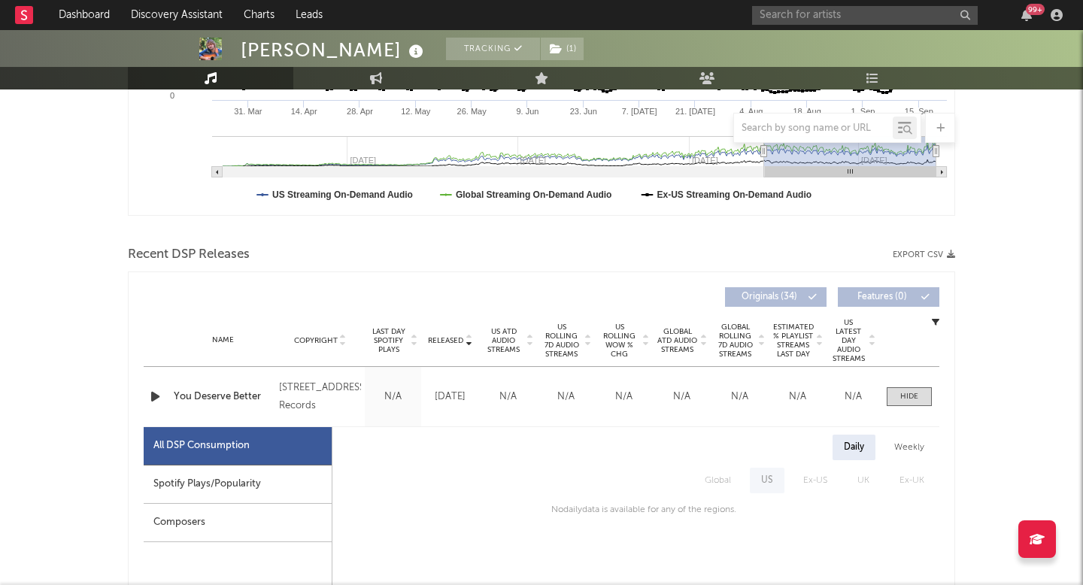
scroll to position [369, 0]
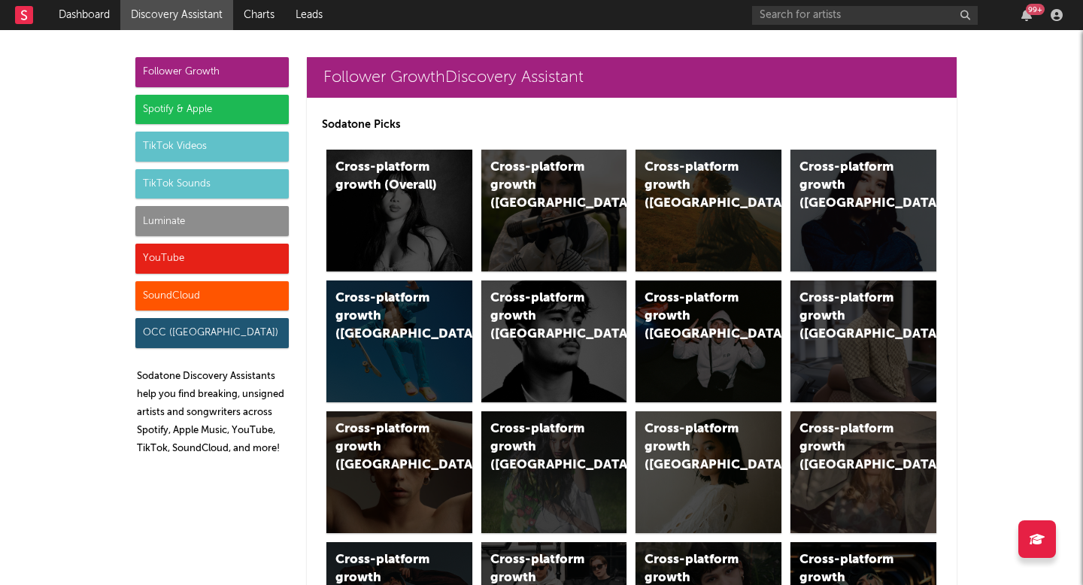
click at [216, 226] on div "Luminate" at bounding box center [211, 221] width 153 height 30
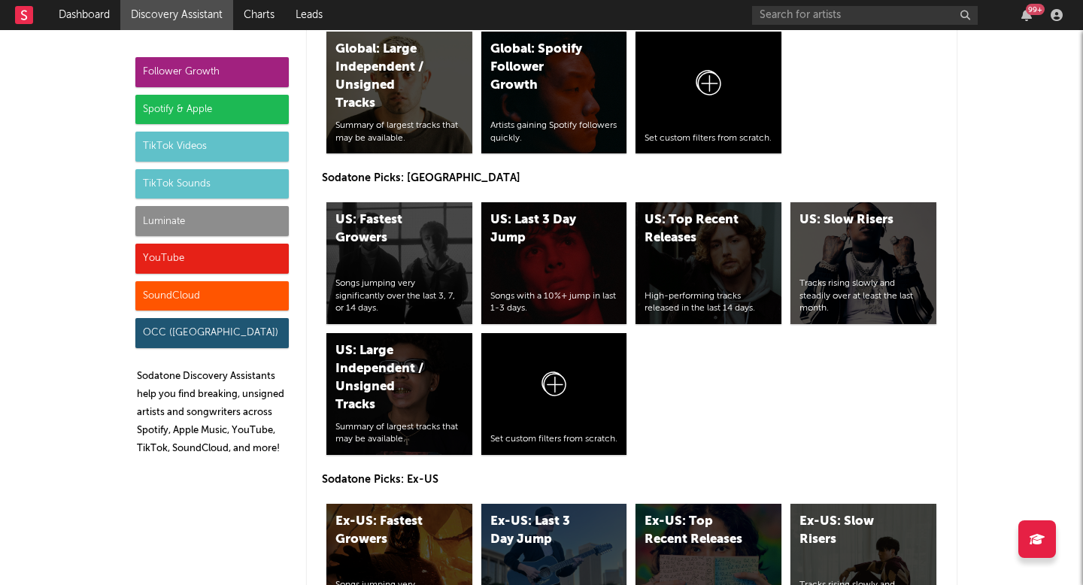
scroll to position [7299, 0]
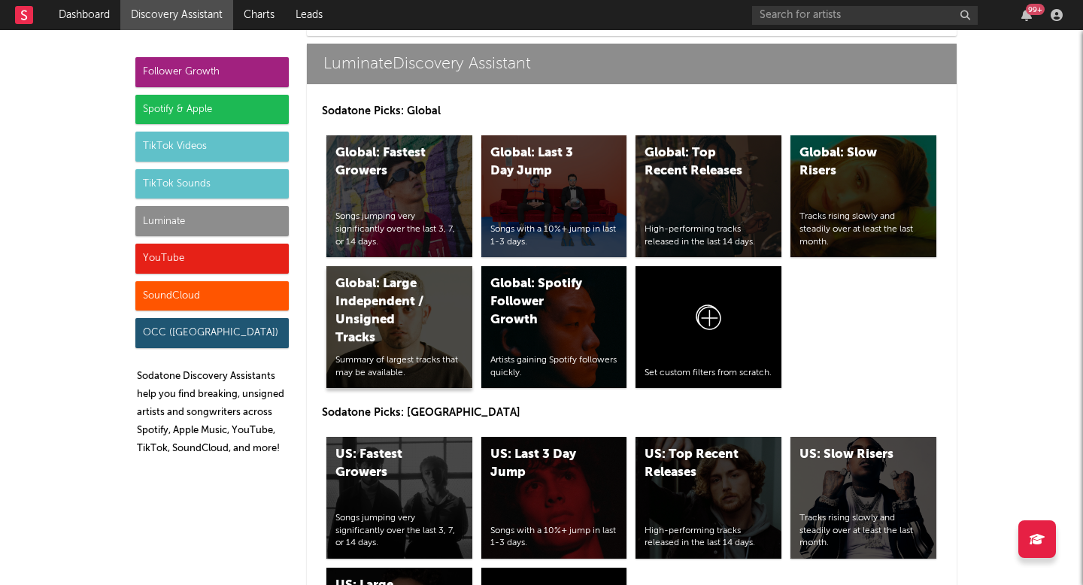
click at [411, 351] on div "Global: Large Independent / Unsigned Tracks Summary of largest tracks that may …" at bounding box center [399, 327] width 146 height 122
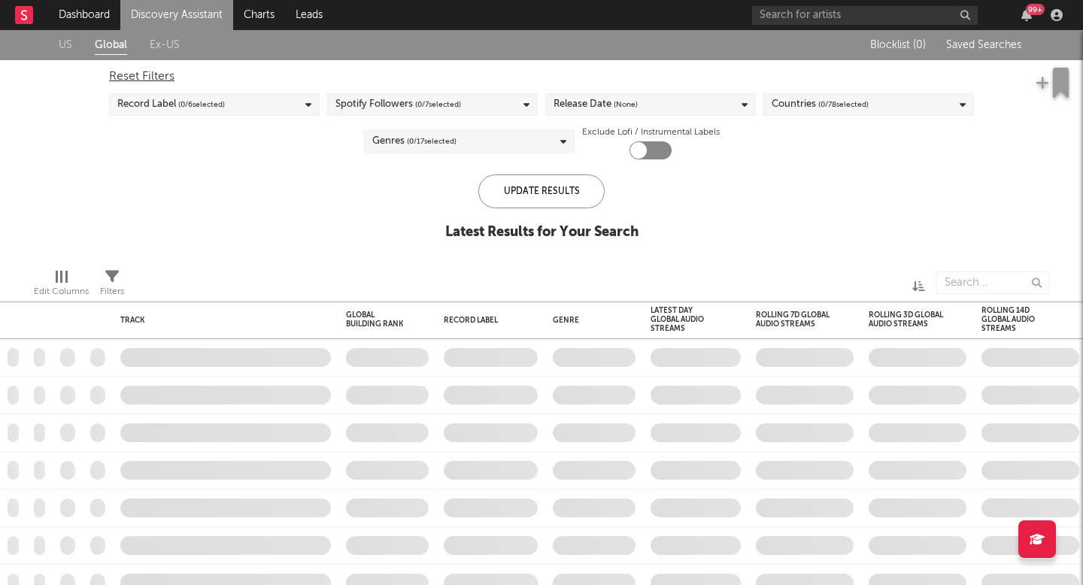
checkbox input "true"
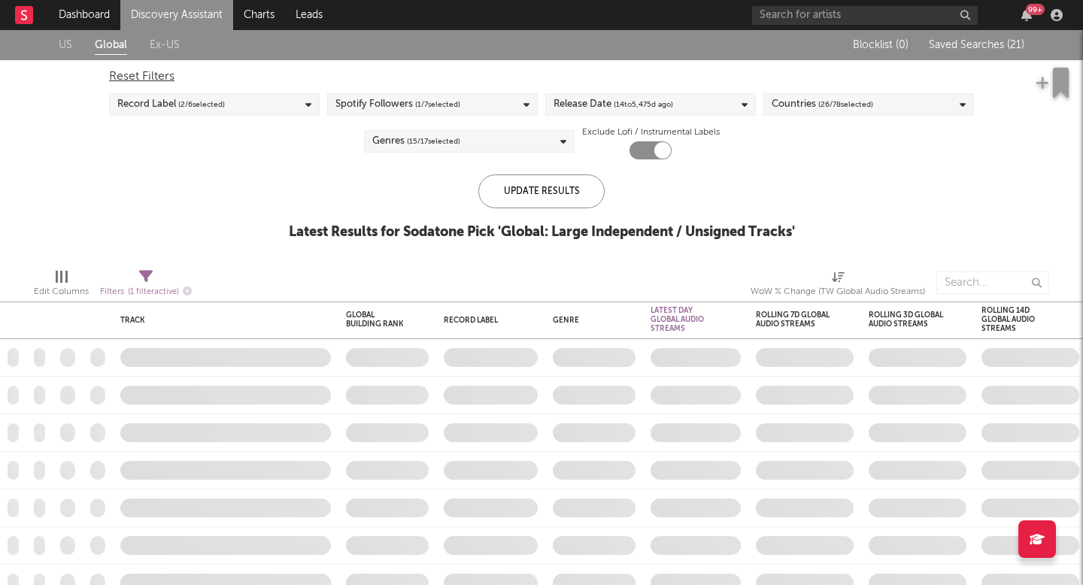
click at [285, 92] on div "Reset Filters Record Label ( 2 / 6 selected) Spotify Followers ( 1 / 7 selected…" at bounding box center [542, 109] width 880 height 99
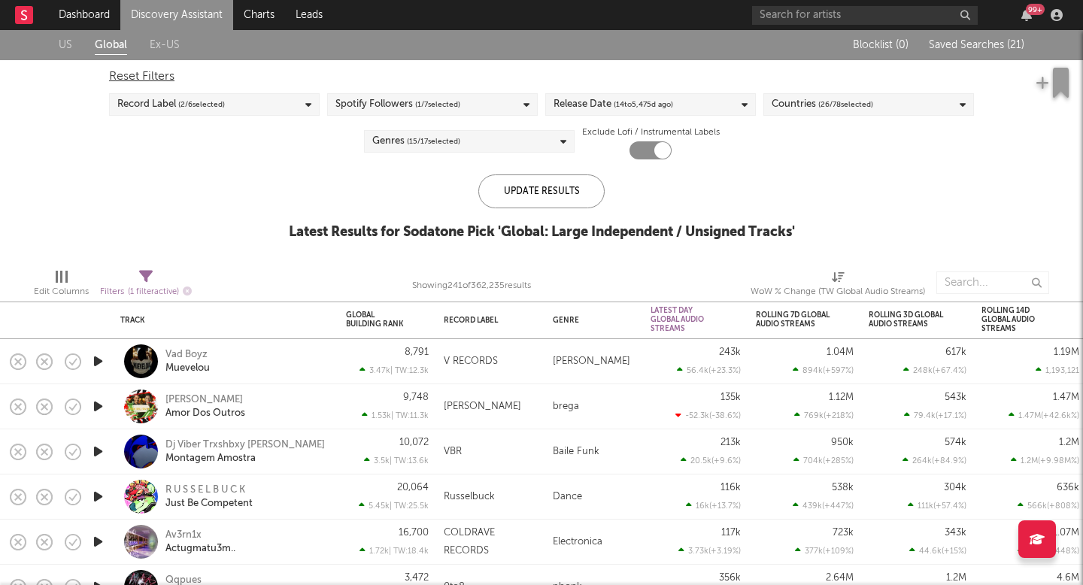
click at [193, 96] on span "( 2 / 6 selected)" at bounding box center [201, 105] width 47 height 18
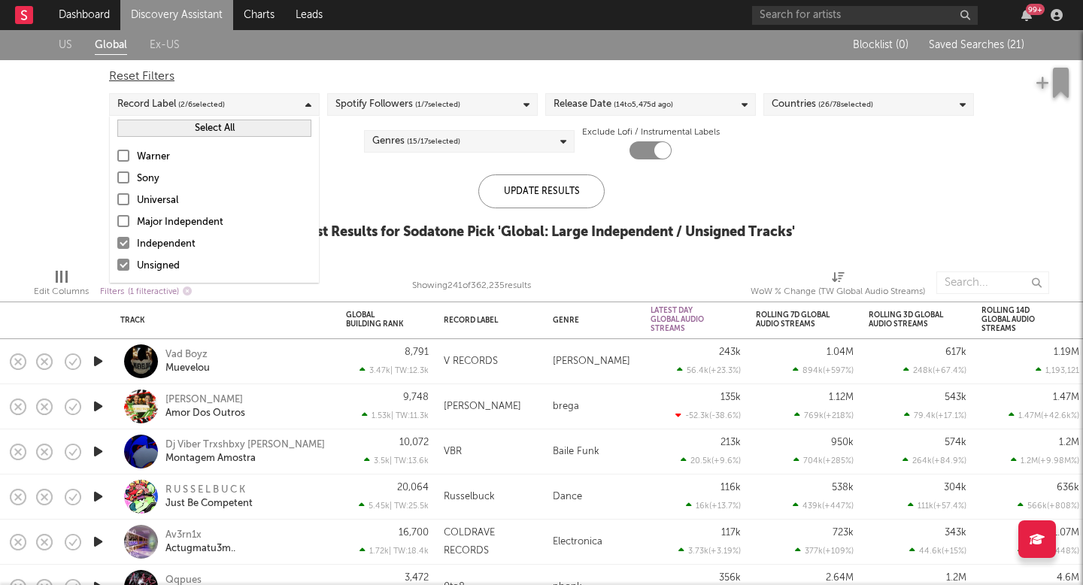
click at [123, 218] on div at bounding box center [123, 221] width 12 height 12
click at [117, 218] on input "Major Independent" at bounding box center [117, 223] width 0 height 18
click at [123, 196] on div at bounding box center [123, 199] width 12 height 12
click at [117, 196] on input "Universal" at bounding box center [117, 201] width 0 height 18
click at [123, 180] on div at bounding box center [123, 177] width 12 height 12
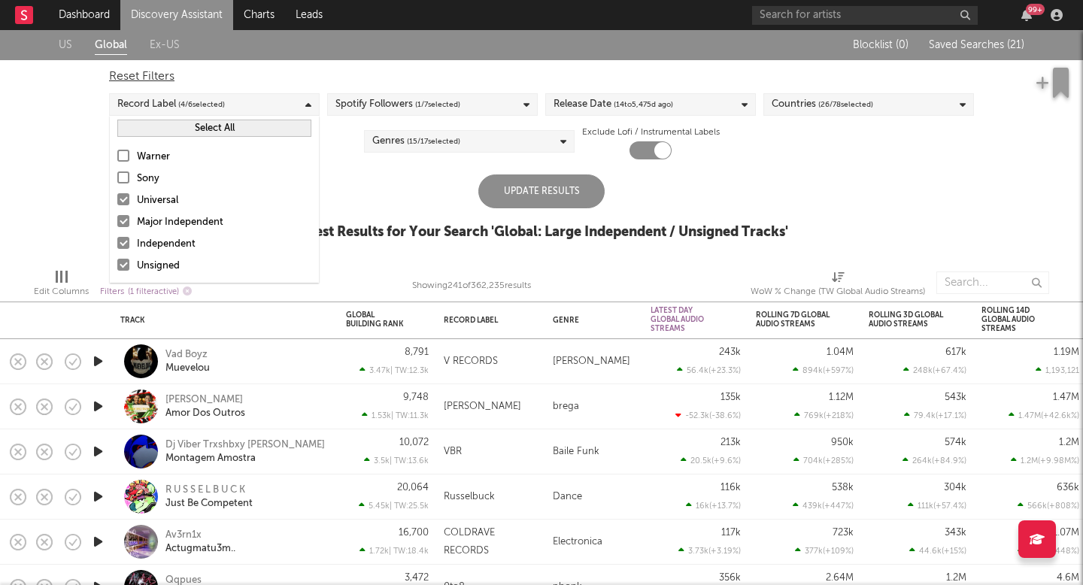
click at [117, 180] on input "Sony" at bounding box center [117, 179] width 0 height 18
click at [123, 151] on div at bounding box center [123, 156] width 12 height 12
click at [117, 151] on input "Warner" at bounding box center [117, 157] width 0 height 18
click at [123, 194] on div at bounding box center [123, 199] width 12 height 12
click at [117, 194] on input "Universal" at bounding box center [117, 201] width 0 height 18
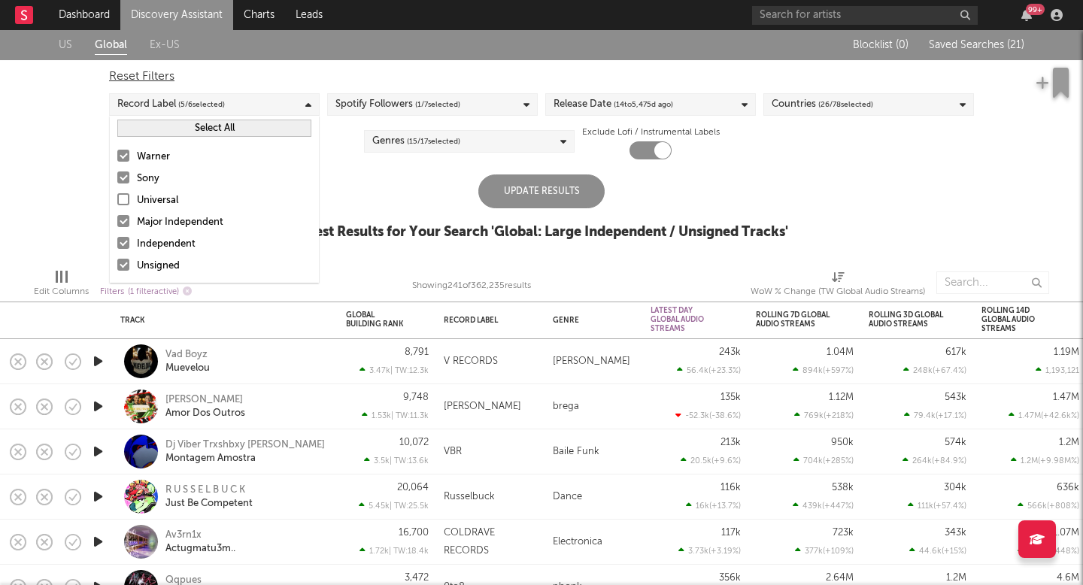
click at [123, 176] on div at bounding box center [123, 177] width 12 height 12
click at [117, 176] on input "Sony" at bounding box center [117, 179] width 0 height 18
click at [123, 150] on div at bounding box center [123, 156] width 12 height 12
click at [117, 150] on input "Warner" at bounding box center [117, 157] width 0 height 18
click at [529, 181] on div "Update Results" at bounding box center [541, 191] width 126 height 34
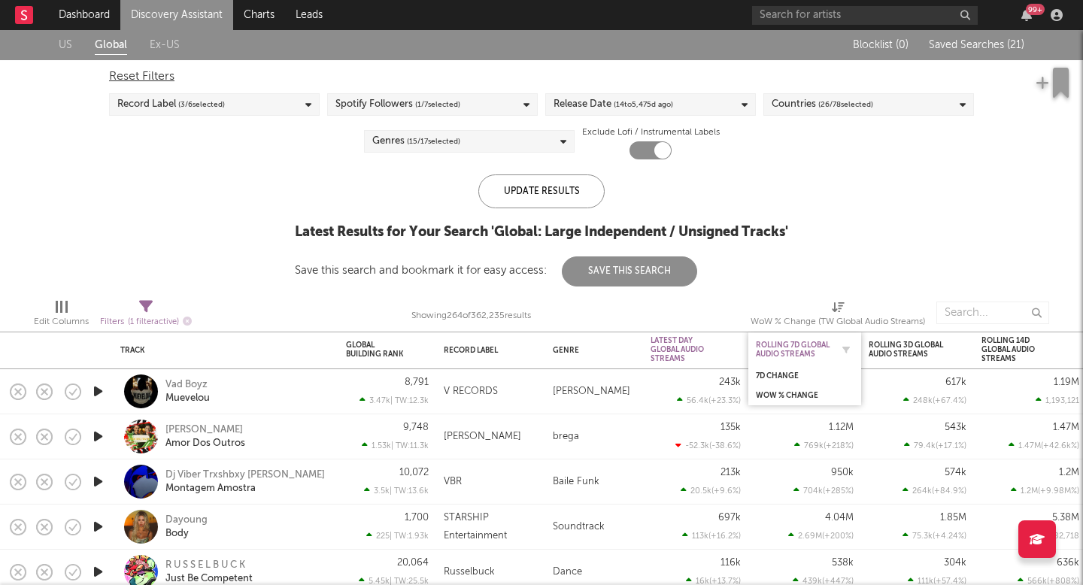
click at [787, 351] on div "Rolling 7D Global Audio Streams" at bounding box center [793, 350] width 75 height 18
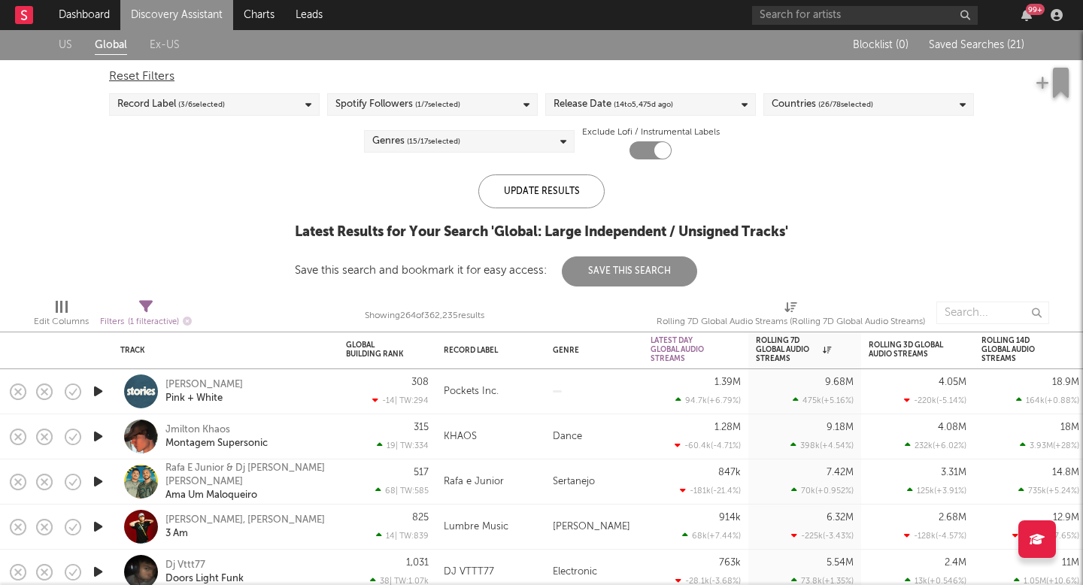
click at [298, 93] on div "Record Label ( 3 / 6 selected)" at bounding box center [214, 104] width 211 height 23
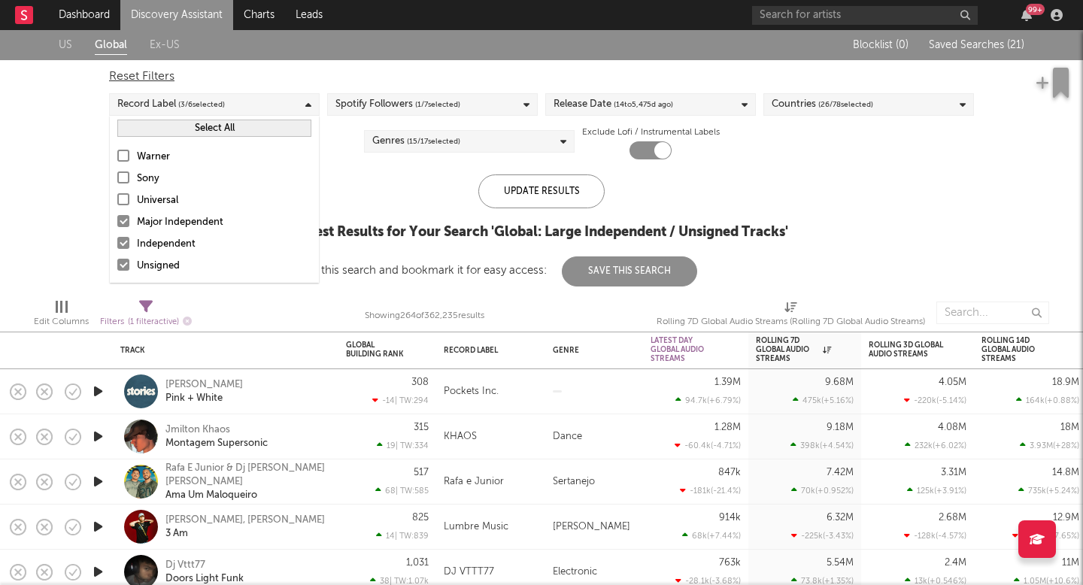
click at [120, 193] on div at bounding box center [123, 199] width 12 height 12
click at [117, 193] on input "Universal" at bounding box center [117, 201] width 0 height 18
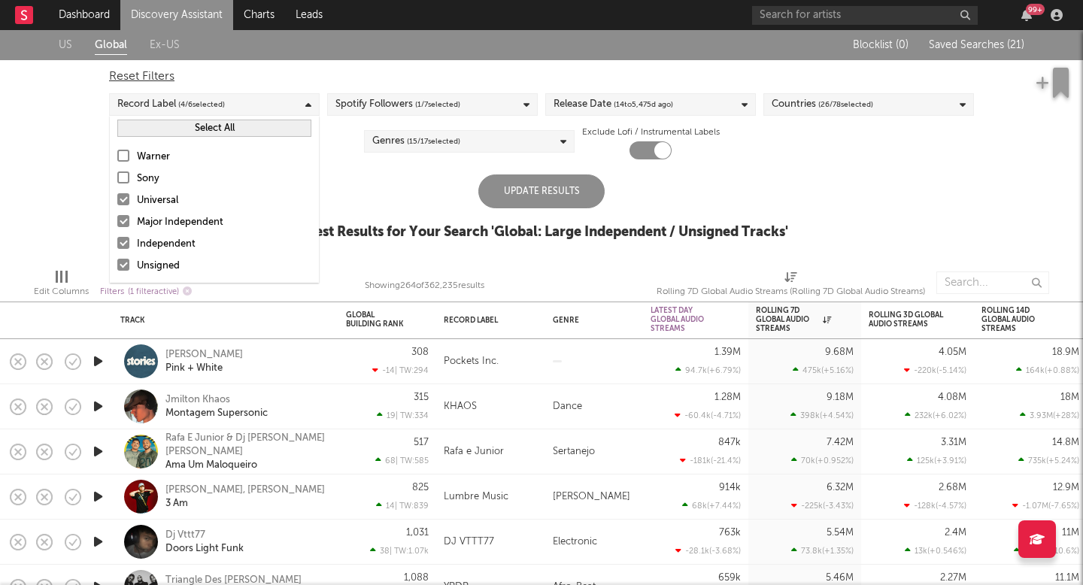
click at [122, 176] on div at bounding box center [123, 177] width 12 height 12
click at [117, 176] on input "Sony" at bounding box center [117, 179] width 0 height 18
click at [123, 158] on div at bounding box center [123, 156] width 12 height 12
click at [117, 158] on input "Warner" at bounding box center [117, 157] width 0 height 18
click at [527, 190] on div "Update Results" at bounding box center [541, 191] width 126 height 34
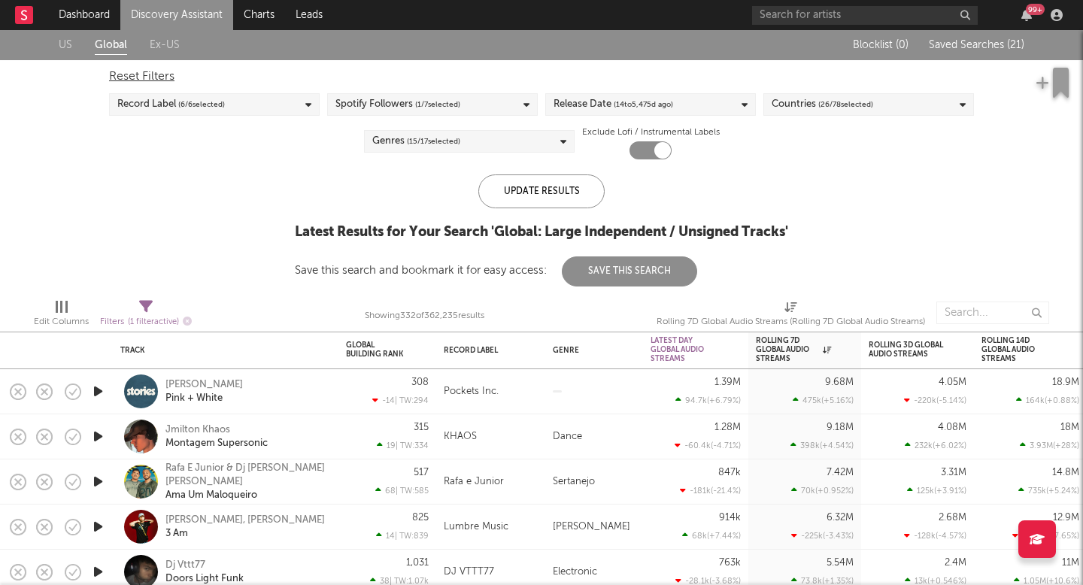
click at [154, 311] on span "Filters ( 1 filter active)" at bounding box center [146, 316] width 92 height 31
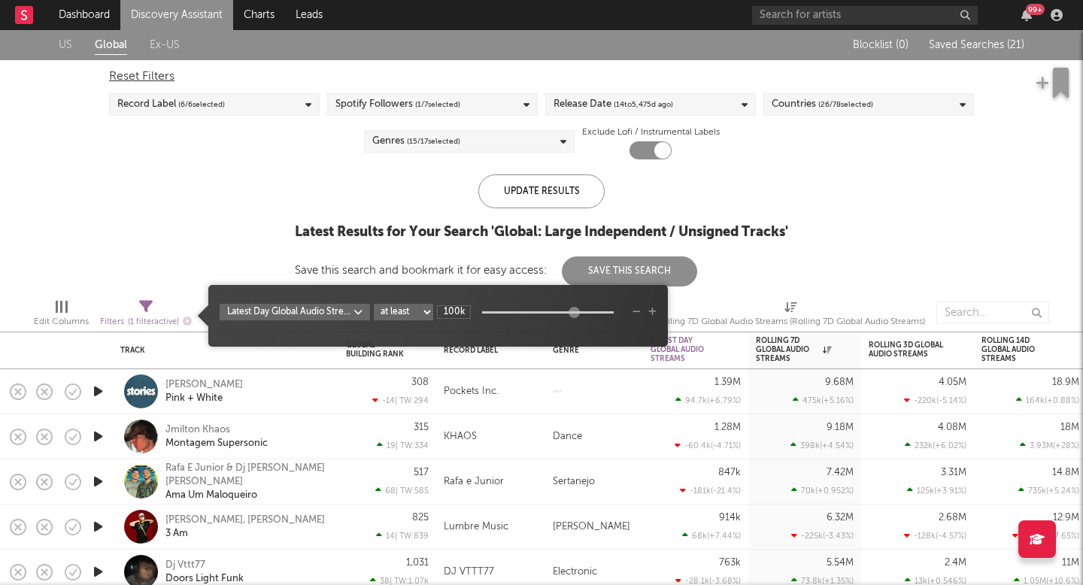
click at [320, 258] on div "Update Results Latest Results for Your Search ' Global: Large Independent / Uns…" at bounding box center [541, 230] width 493 height 112
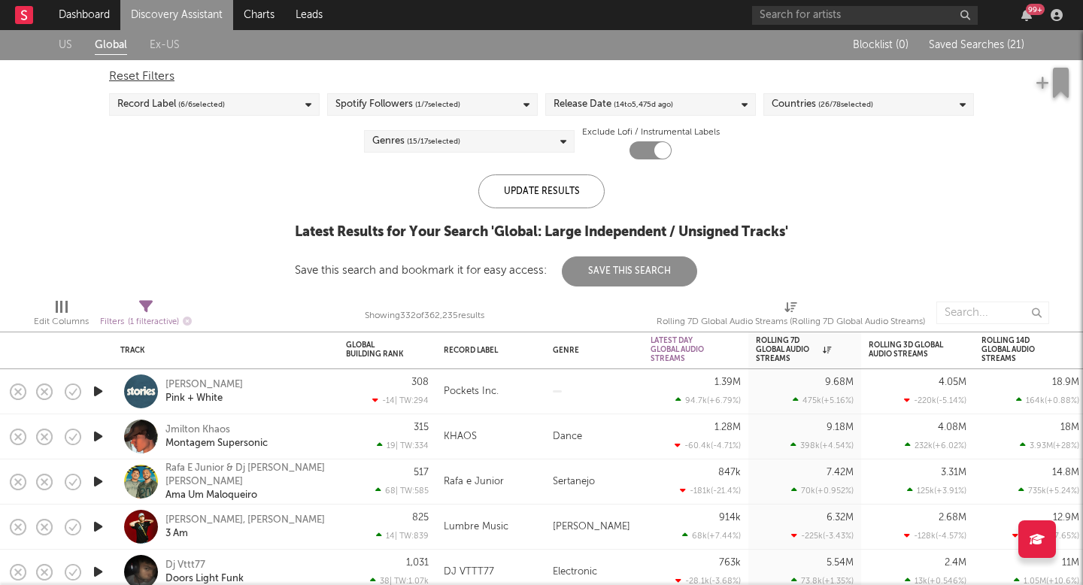
click at [129, 306] on span "Filters ( 1 filter active)" at bounding box center [146, 316] width 92 height 31
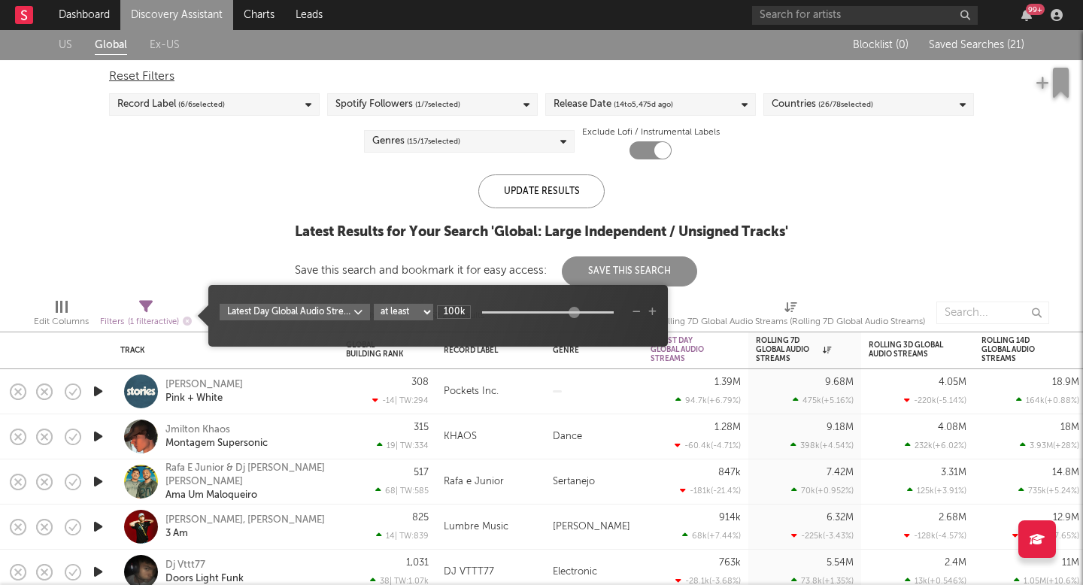
click at [636, 319] on div "Latest Day Global Audio Streams at least at most between 100k" at bounding box center [438, 312] width 437 height 17
click at [636, 312] on icon "button" at bounding box center [637, 312] width 8 height 9
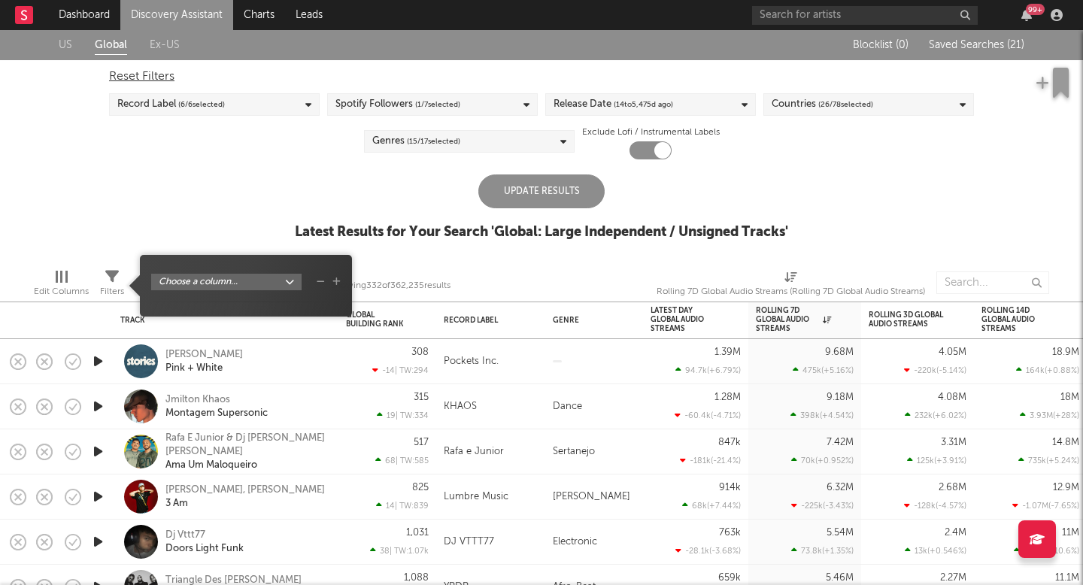
click at [558, 192] on div "Update Results" at bounding box center [541, 191] width 126 height 34
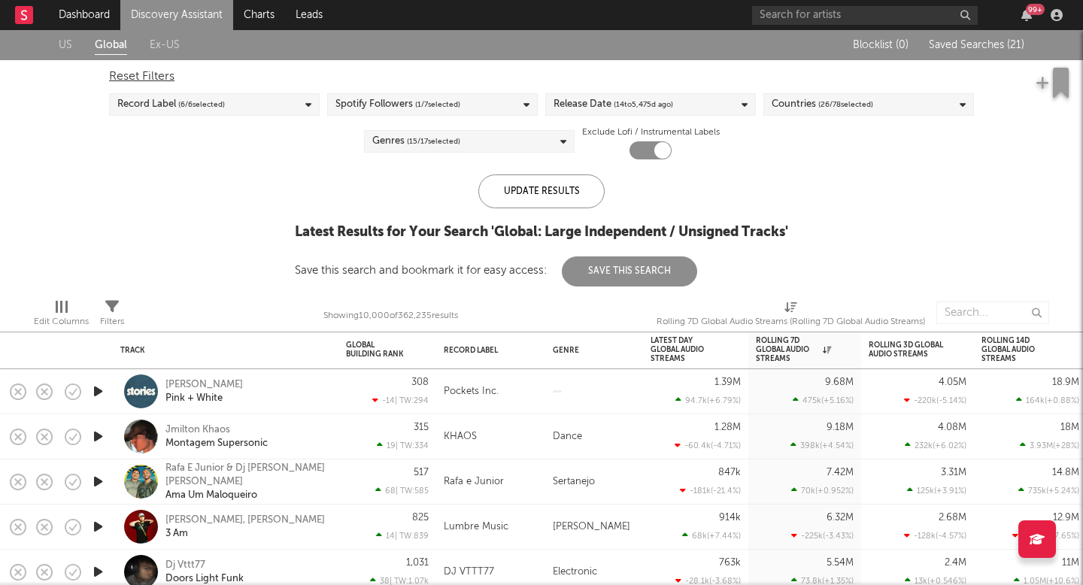
click at [513, 118] on div "Reset Filters Record Label ( 6 / 6 selected) Spotify Followers ( 1 / 7 selected…" at bounding box center [542, 109] width 880 height 99
click at [513, 110] on div "Spotify Followers ( 1 / 7 selected)" at bounding box center [432, 104] width 211 height 23
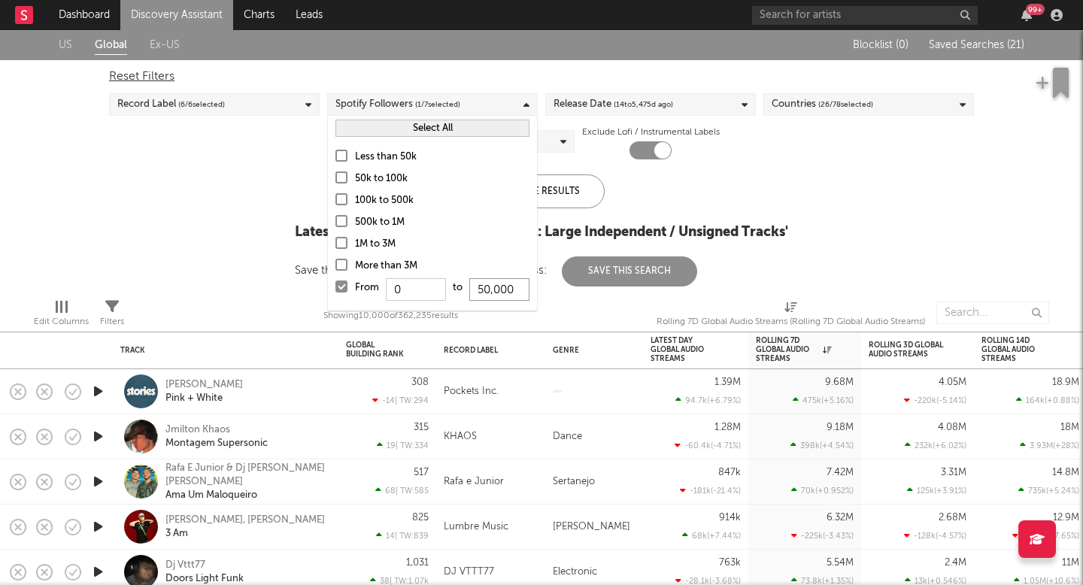
drag, startPoint x: 526, startPoint y: 291, endPoint x: 152, endPoint y: 275, distance: 374.9
click at [152, 275] on body "Dashboard Discovery Assistant Charts Leads 99 + Notifications Settings Mark all…" at bounding box center [541, 292] width 1083 height 585
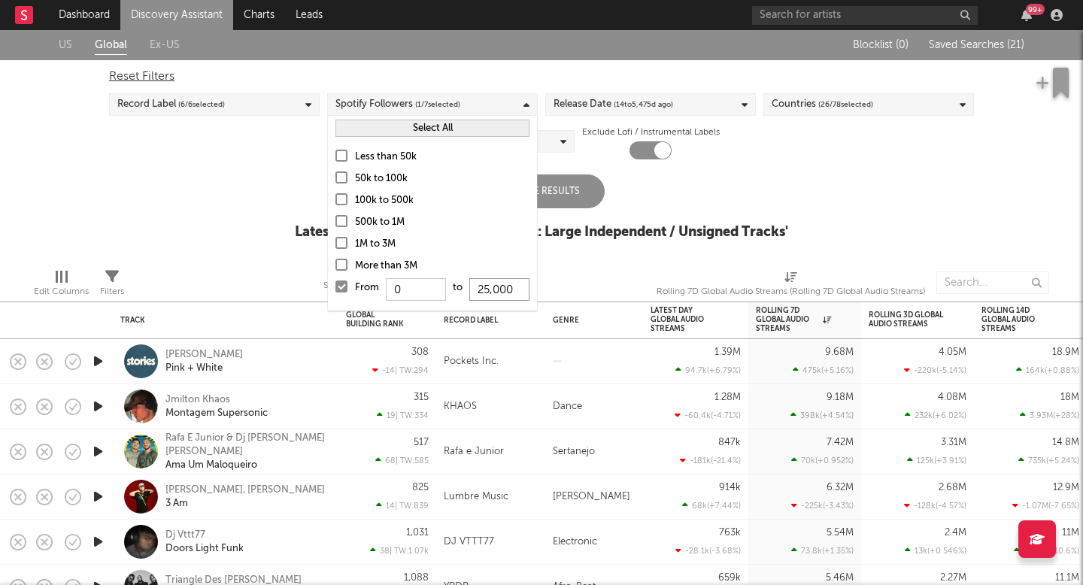
type input "250,000"
click at [605, 196] on div "Update Results Latest Results for Your Search ' Global: Large Independent / Uns…" at bounding box center [541, 215] width 493 height 82
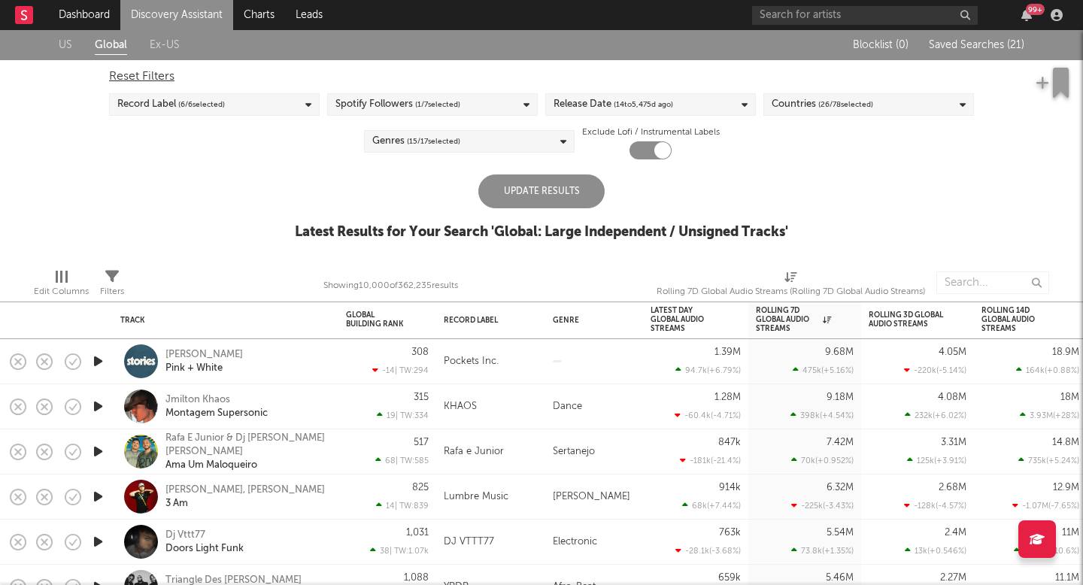
click at [553, 187] on div "Update Results" at bounding box center [541, 191] width 126 height 34
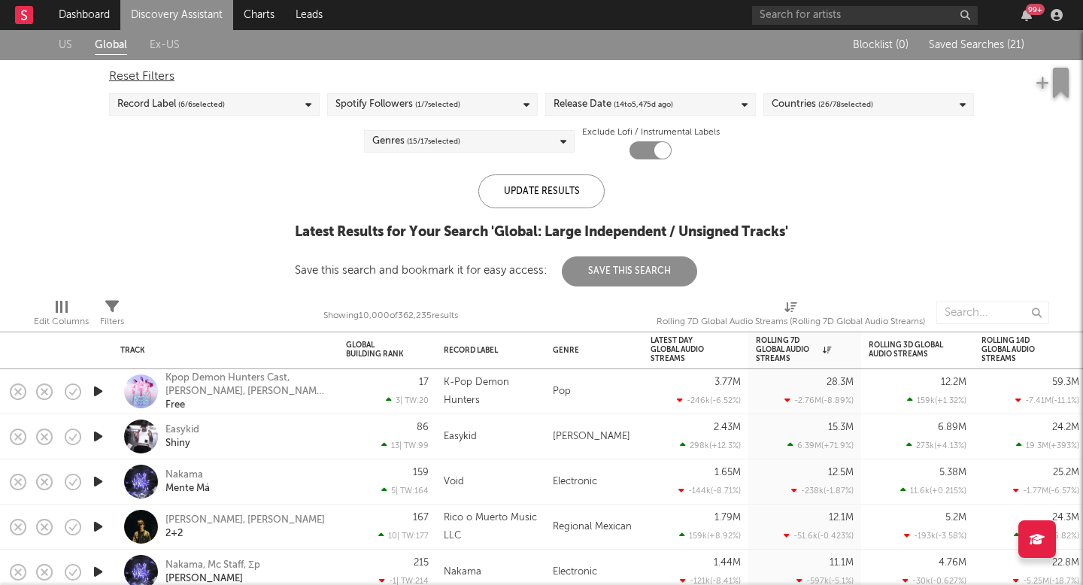
click at [177, 96] on div "Record Label ( 6 / 6 selected)" at bounding box center [171, 105] width 108 height 18
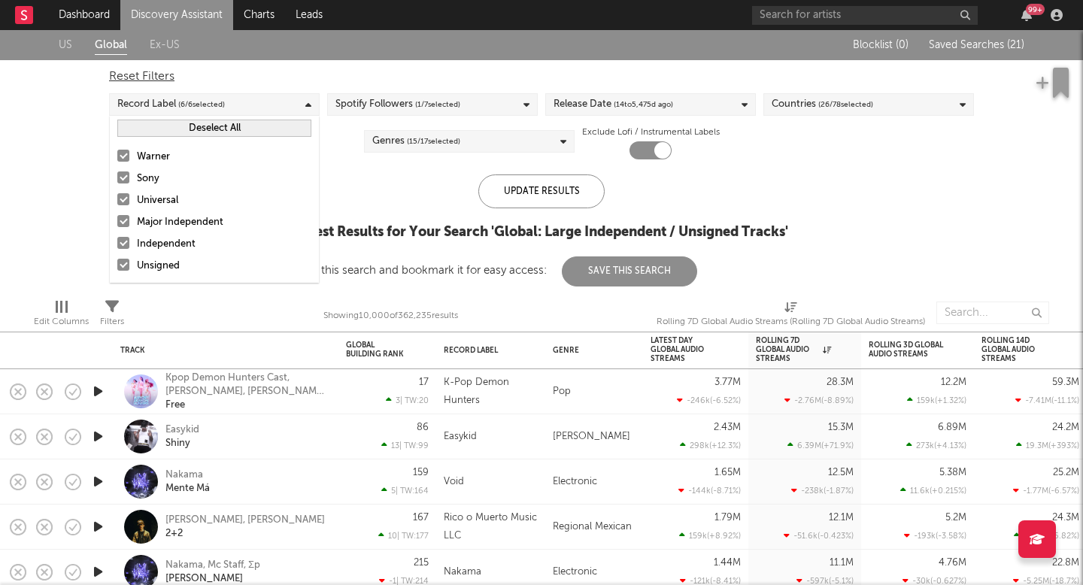
click at [122, 159] on div at bounding box center [123, 156] width 12 height 12
click at [117, 159] on input "Warner" at bounding box center [117, 157] width 0 height 18
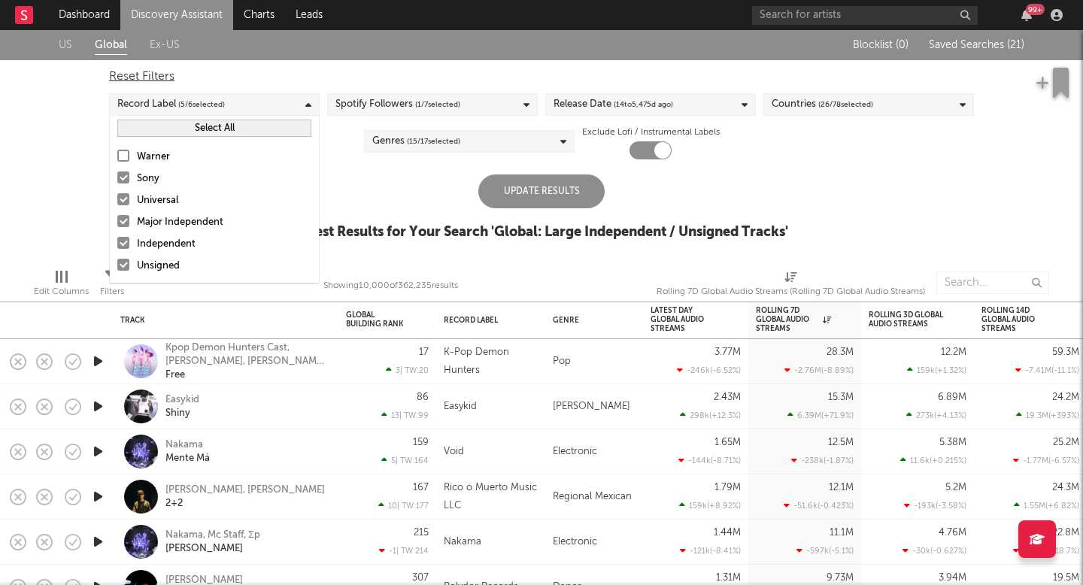
click at [122, 186] on label "Sony" at bounding box center [214, 179] width 194 height 18
click at [117, 186] on input "Sony" at bounding box center [117, 179] width 0 height 18
click at [122, 196] on div at bounding box center [123, 199] width 12 height 12
click at [117, 196] on input "Universal" at bounding box center [117, 201] width 0 height 18
click at [123, 215] on div at bounding box center [123, 221] width 12 height 12
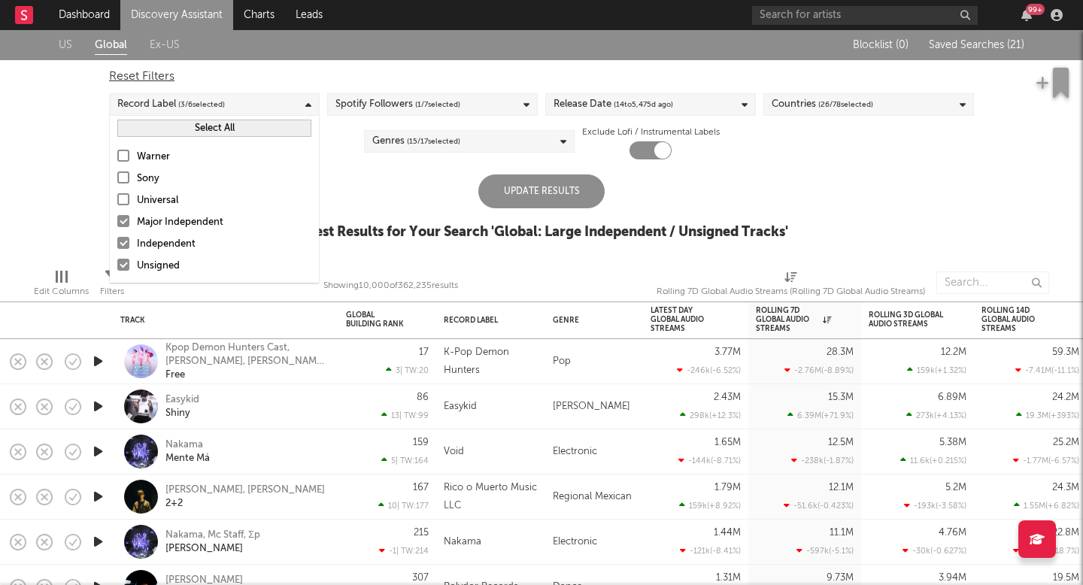
click at [117, 215] on input "Major Independent" at bounding box center [117, 223] width 0 height 18
click at [516, 184] on div "Update Results" at bounding box center [541, 191] width 126 height 34
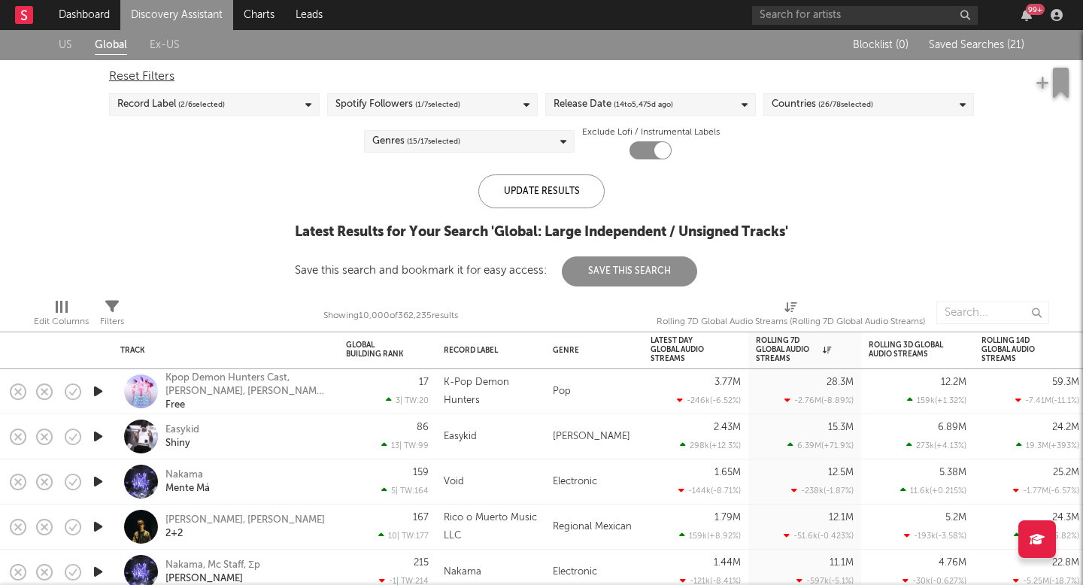
click at [217, 17] on link "Discovery Assistant" at bounding box center [176, 15] width 113 height 30
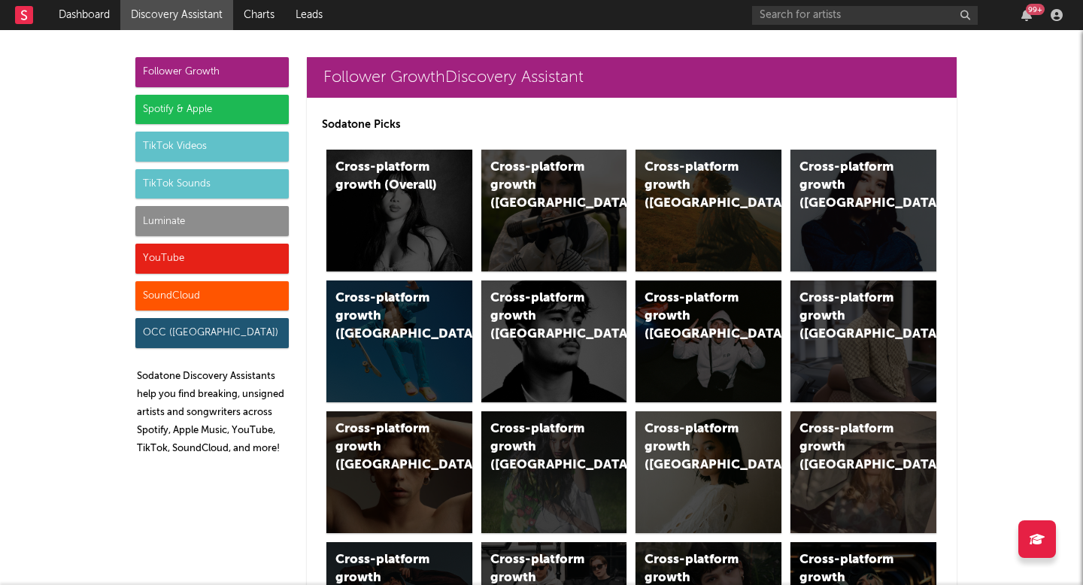
click at [208, 223] on div "Luminate" at bounding box center [211, 221] width 153 height 30
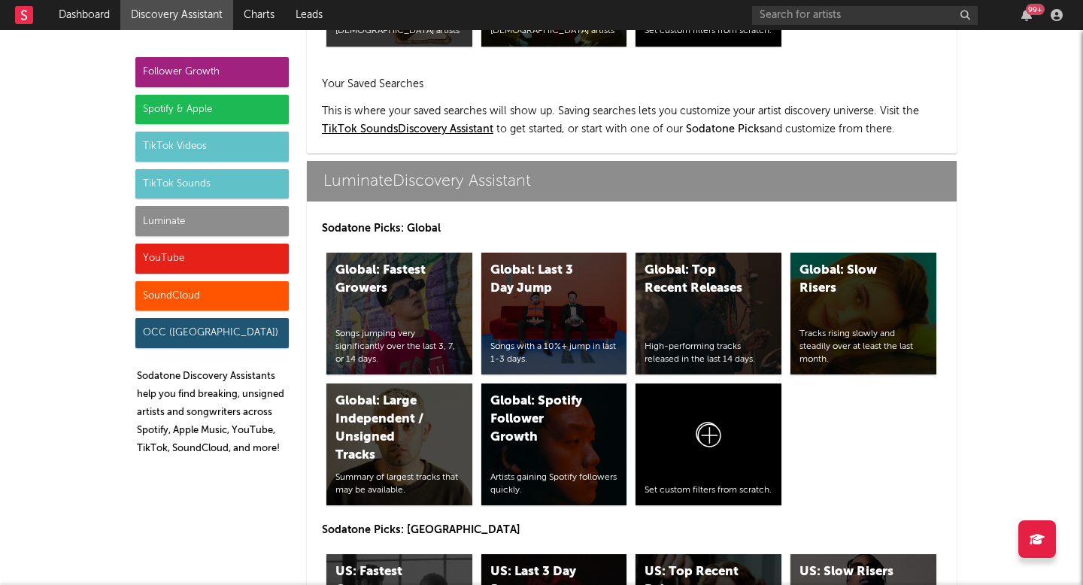
scroll to position [7282, 0]
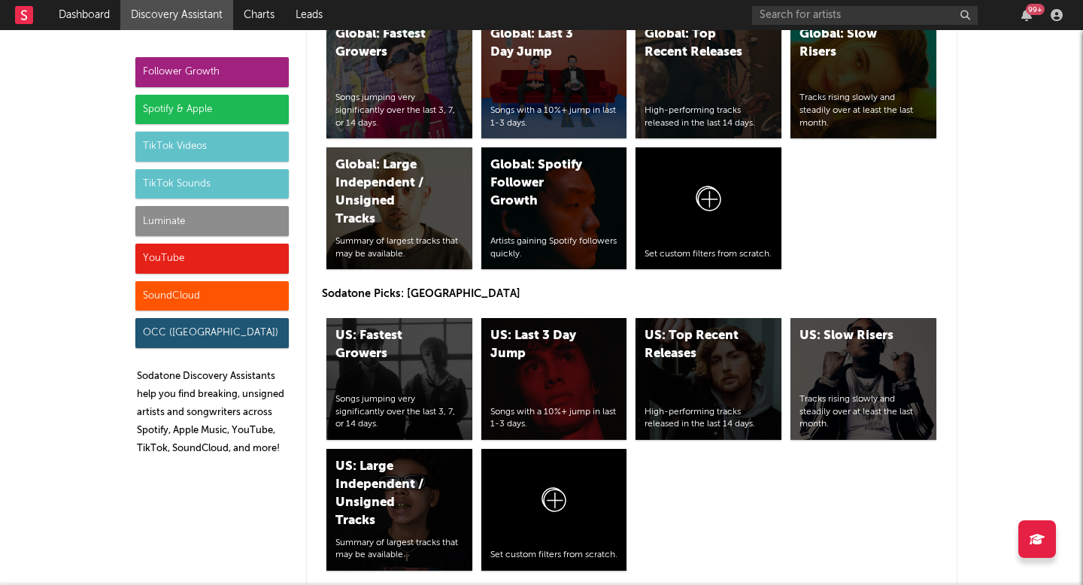
click at [235, 220] on div "Luminate" at bounding box center [211, 221] width 153 height 30
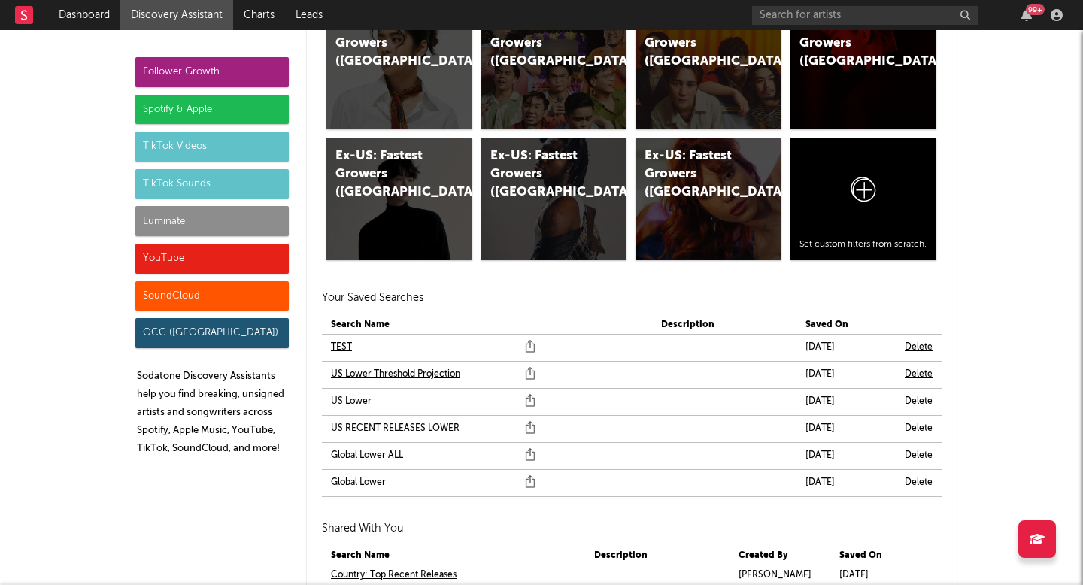
scroll to position [8895, 0]
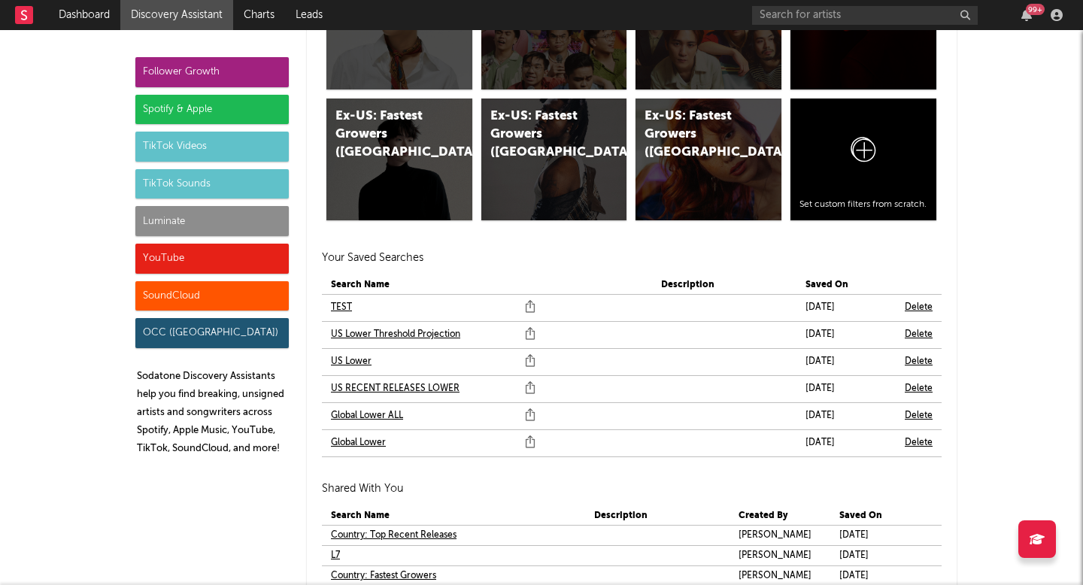
click at [375, 417] on link "Global Lower ALL" at bounding box center [367, 416] width 72 height 18
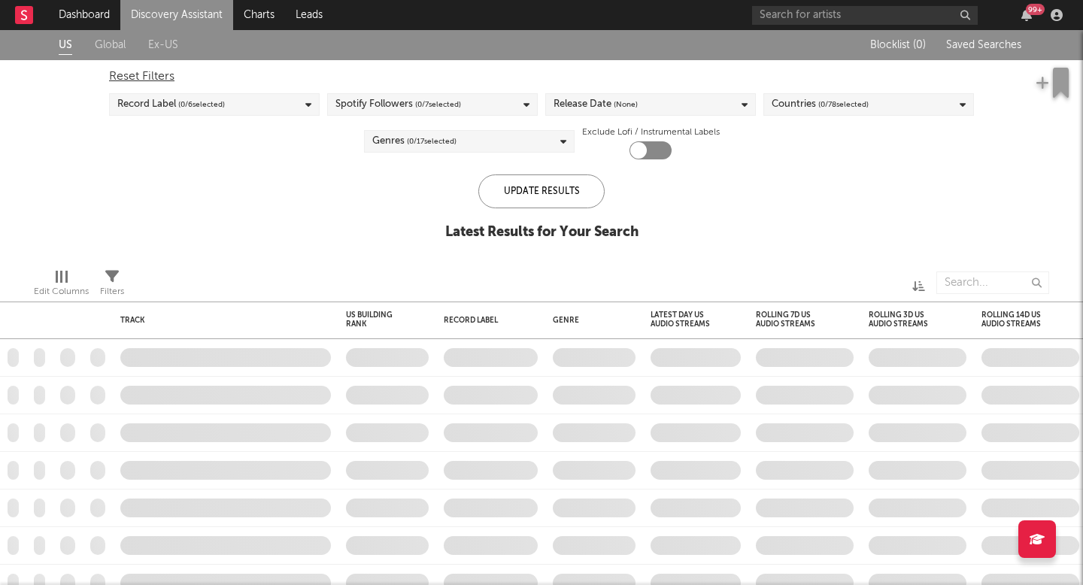
checkbox input "true"
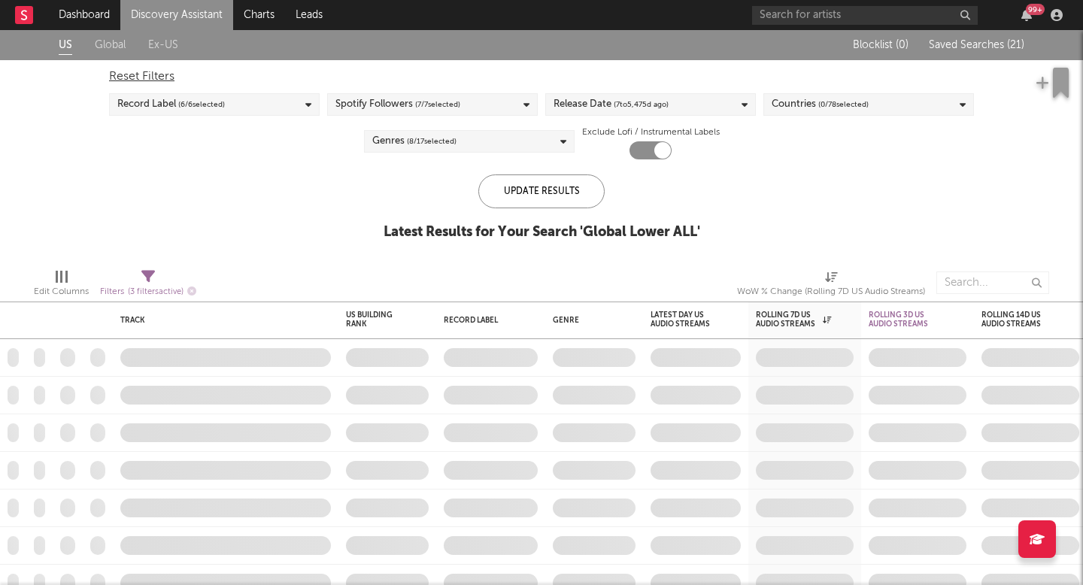
click at [423, 148] on span "( 8 / 17 selected)" at bounding box center [432, 141] width 50 height 18
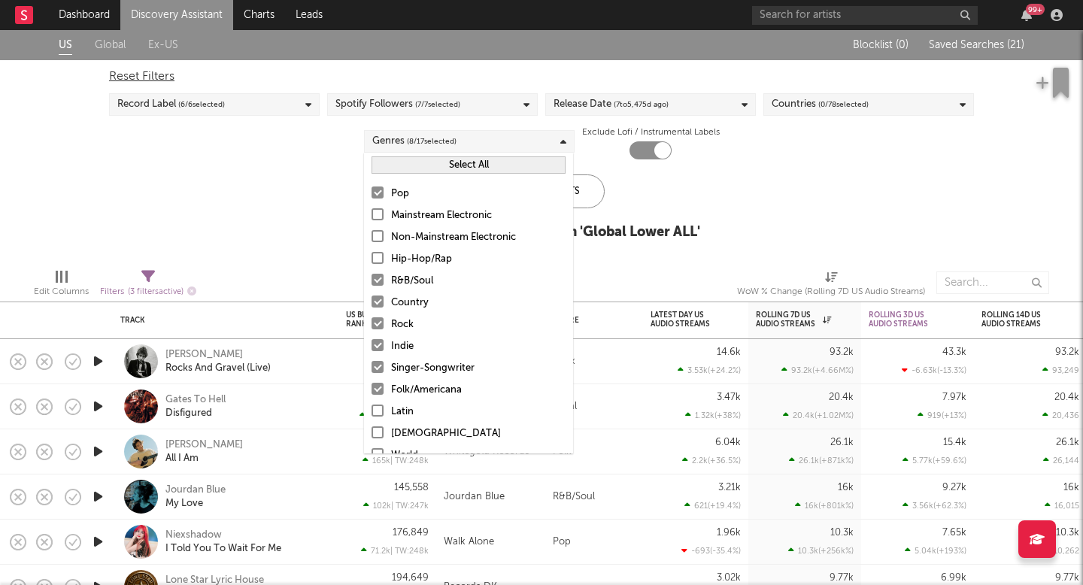
click at [429, 168] on button "Select All" at bounding box center [469, 164] width 194 height 17
click at [593, 185] on div "Update Results" at bounding box center [541, 191] width 126 height 34
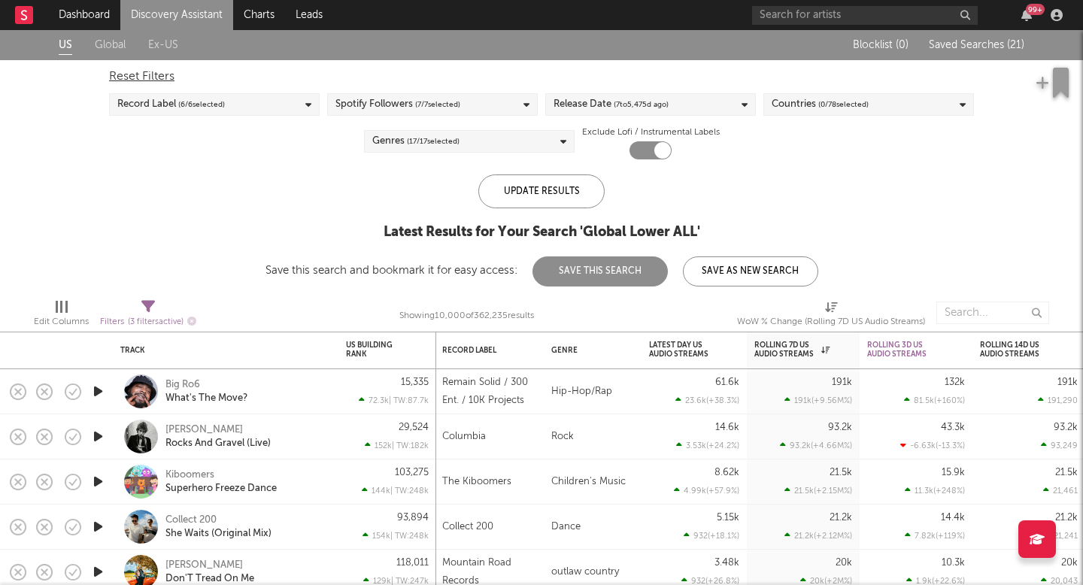
click at [274, 96] on div "Record Label ( 6 / 6 selected)" at bounding box center [214, 104] width 211 height 23
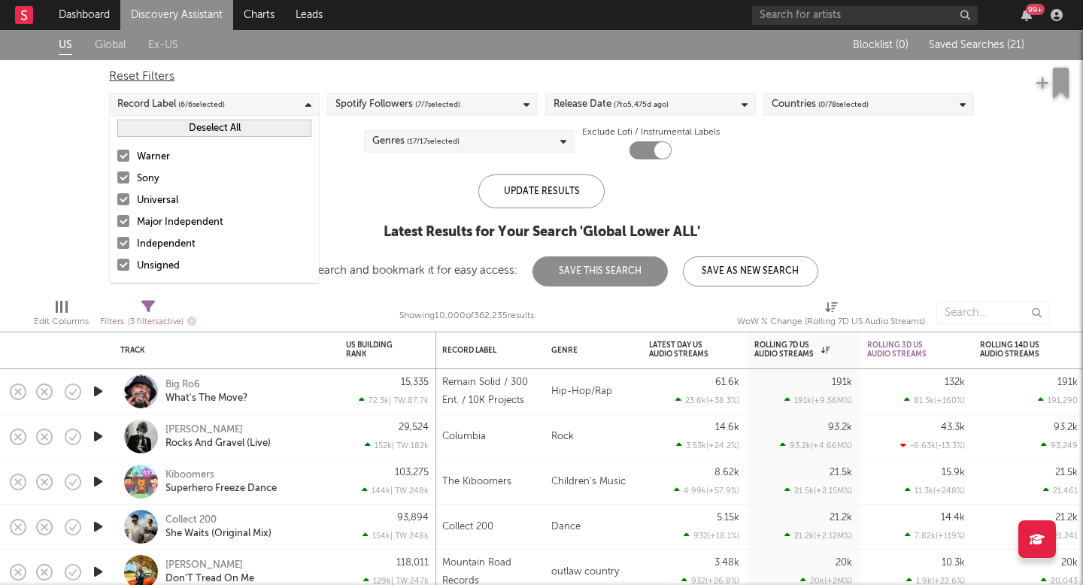
click at [122, 151] on div at bounding box center [123, 156] width 12 height 12
click at [117, 151] on input "Warner" at bounding box center [117, 157] width 0 height 18
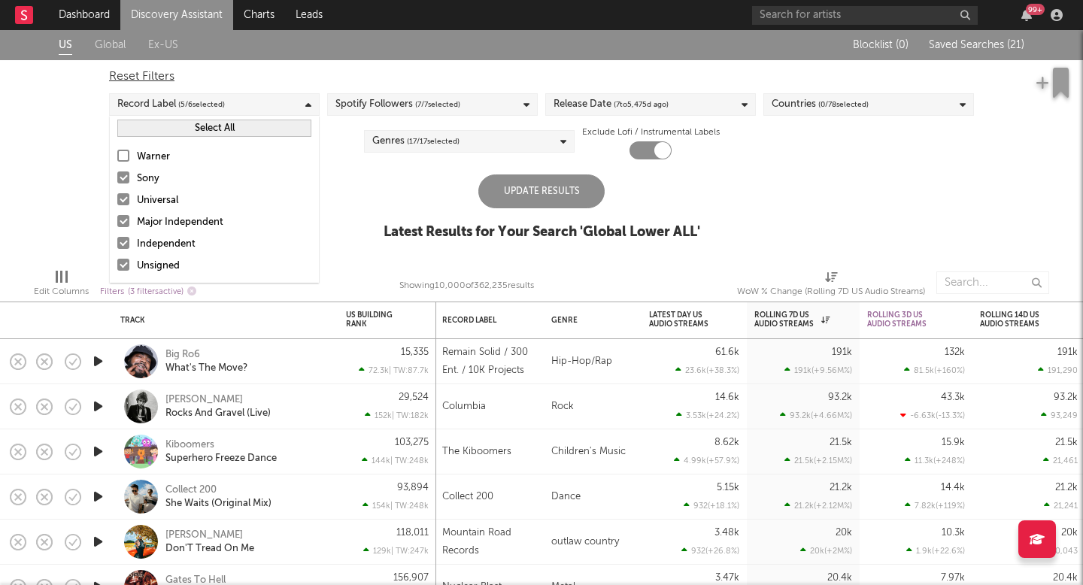
click at [120, 165] on label "Warner" at bounding box center [214, 157] width 194 height 18
click at [117, 165] on input "Warner" at bounding box center [117, 157] width 0 height 18
click at [117, 181] on div at bounding box center [123, 177] width 12 height 12
click at [117, 181] on input "Sony" at bounding box center [117, 179] width 0 height 18
click at [124, 196] on div at bounding box center [123, 199] width 12 height 12
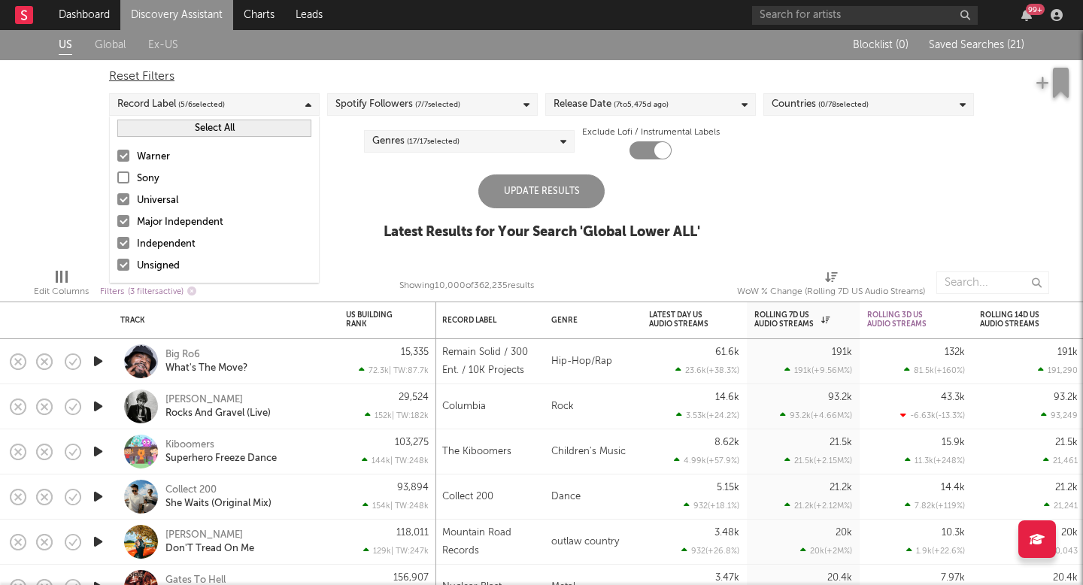
click at [117, 196] on input "Universal" at bounding box center [117, 201] width 0 height 18
click at [125, 159] on div at bounding box center [123, 156] width 12 height 12
click at [117, 159] on input "Warner" at bounding box center [117, 157] width 0 height 18
click at [120, 221] on div at bounding box center [123, 221] width 12 height 12
click at [117, 221] on input "Major Independent" at bounding box center [117, 223] width 0 height 18
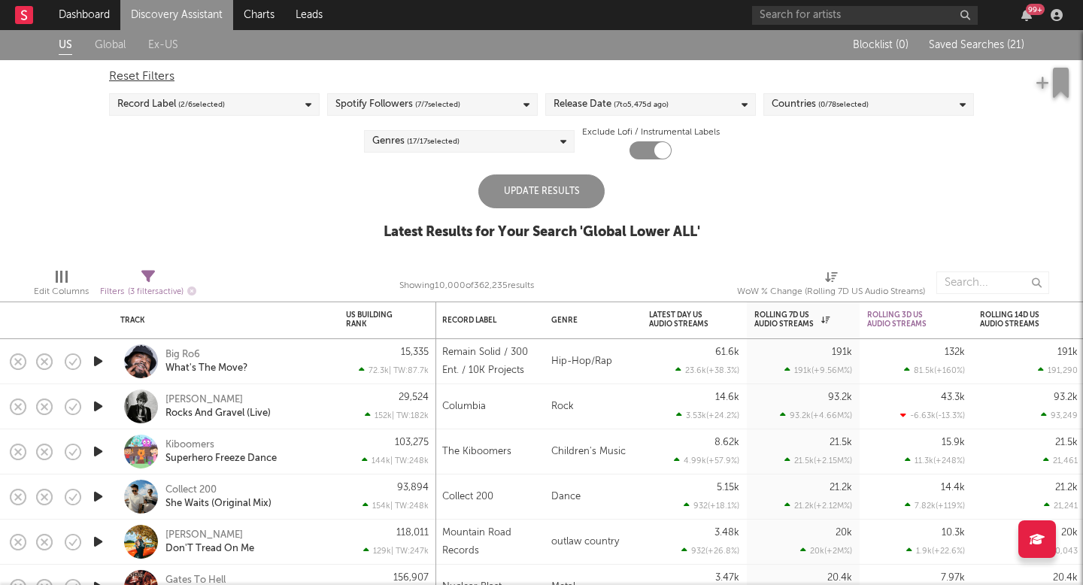
click at [514, 180] on div "Update Results" at bounding box center [541, 191] width 126 height 34
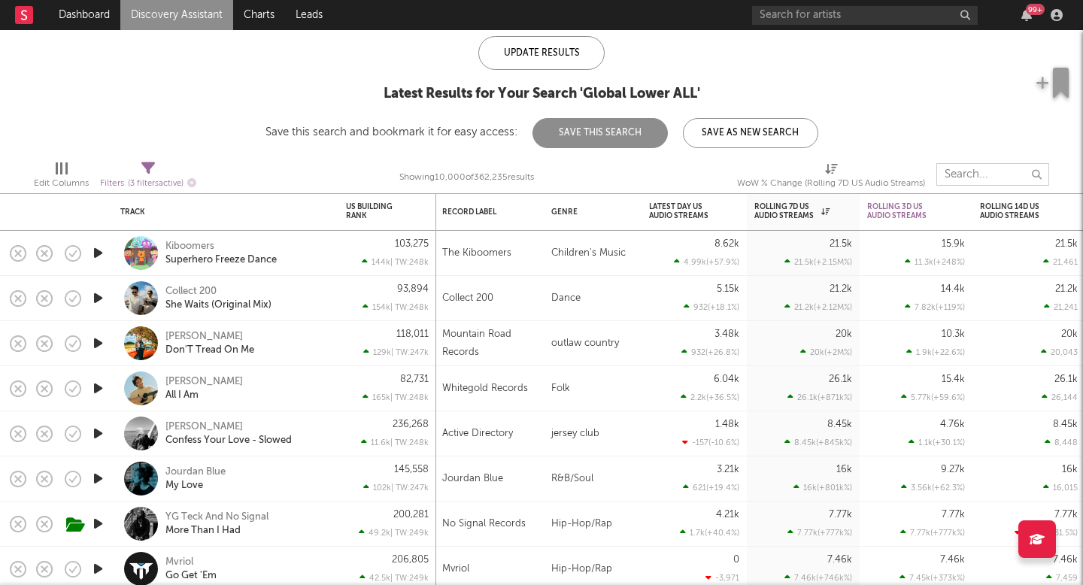
click at [980, 181] on input "text" at bounding box center [992, 174] width 113 height 23
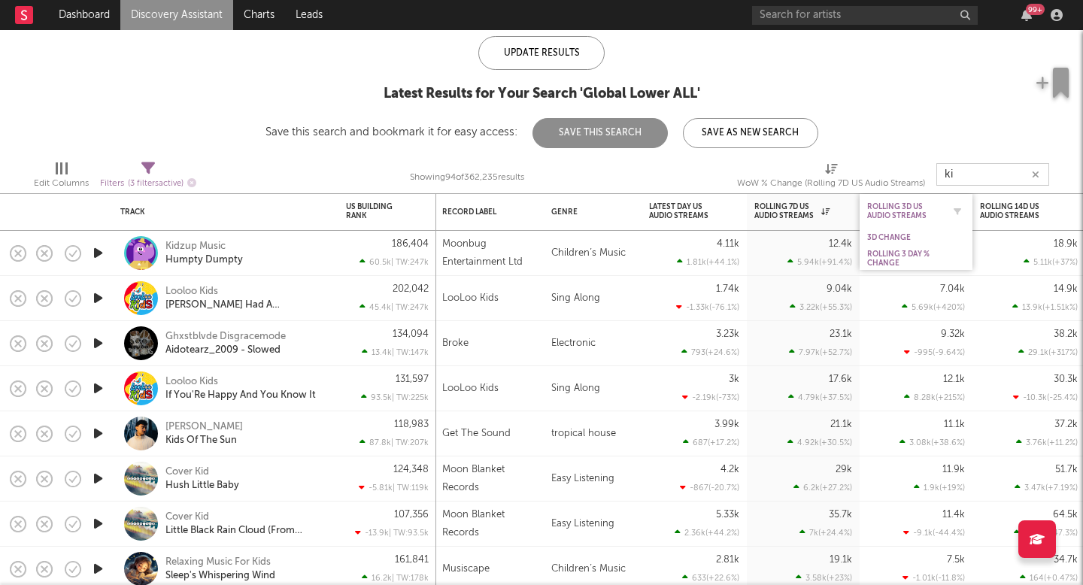
type input "k"
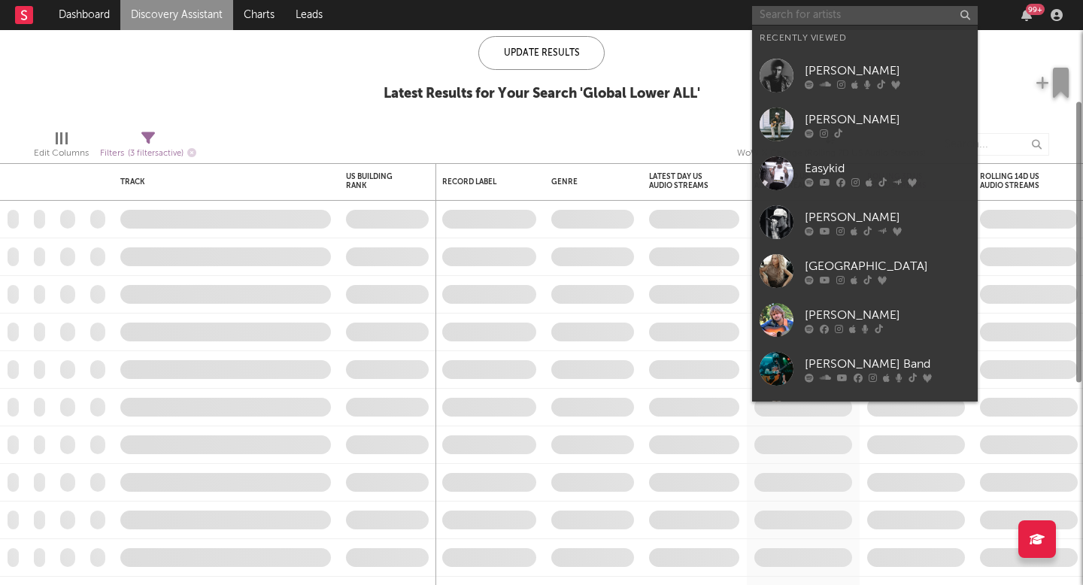
click at [909, 20] on input "text" at bounding box center [865, 15] width 226 height 19
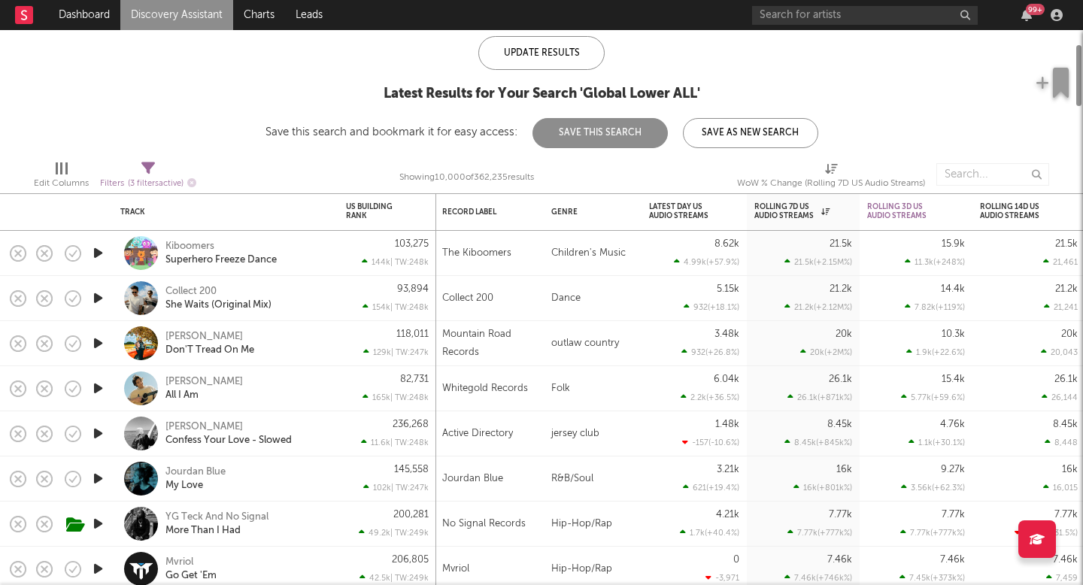
click at [882, 25] on div "99 +" at bounding box center [910, 15] width 316 height 30
click at [883, 22] on input "text" at bounding box center [865, 15] width 226 height 19
click at [988, 173] on input "text" at bounding box center [992, 174] width 113 height 23
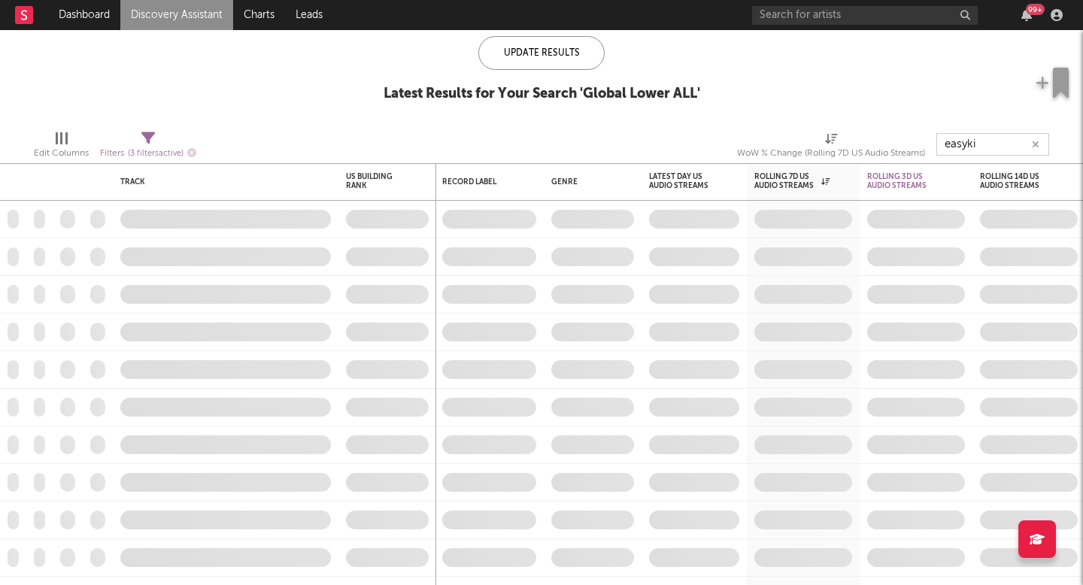
type input "easykid"
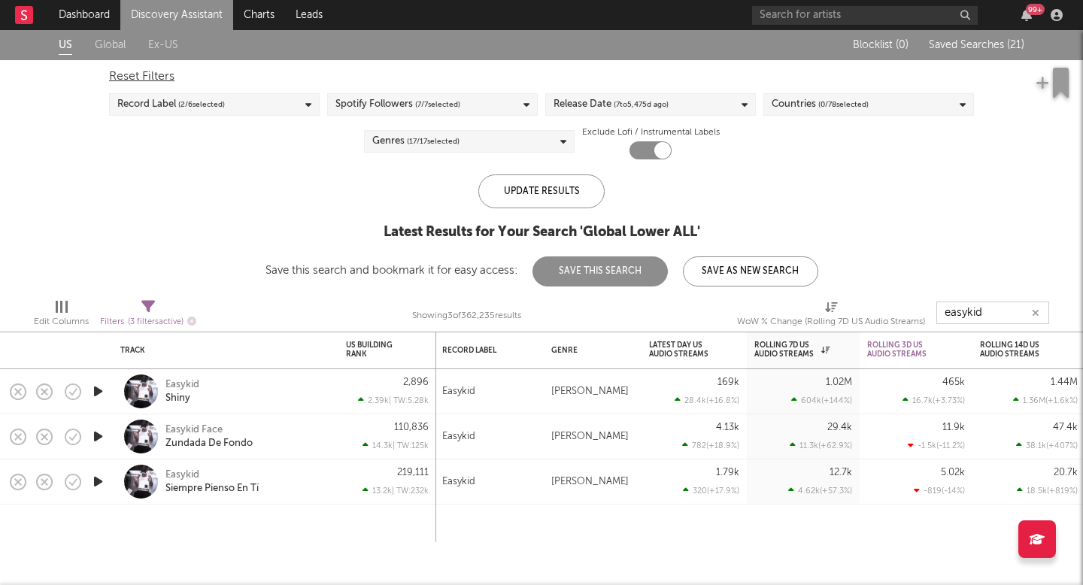
click at [1040, 311] on button "button" at bounding box center [1036, 313] width 12 height 14
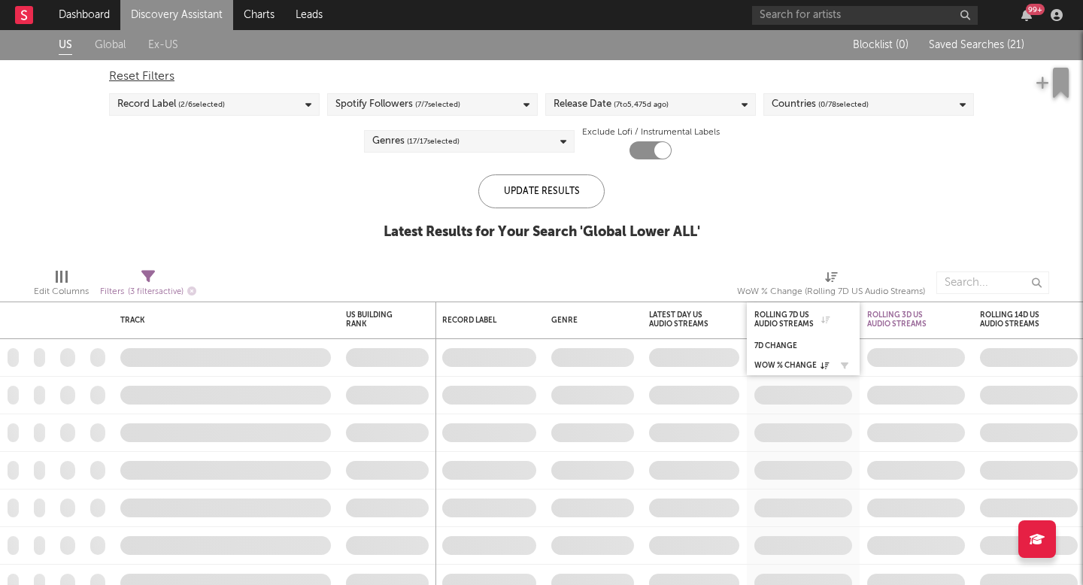
click at [802, 360] on div "WoW % Change" at bounding box center [803, 365] width 98 height 15
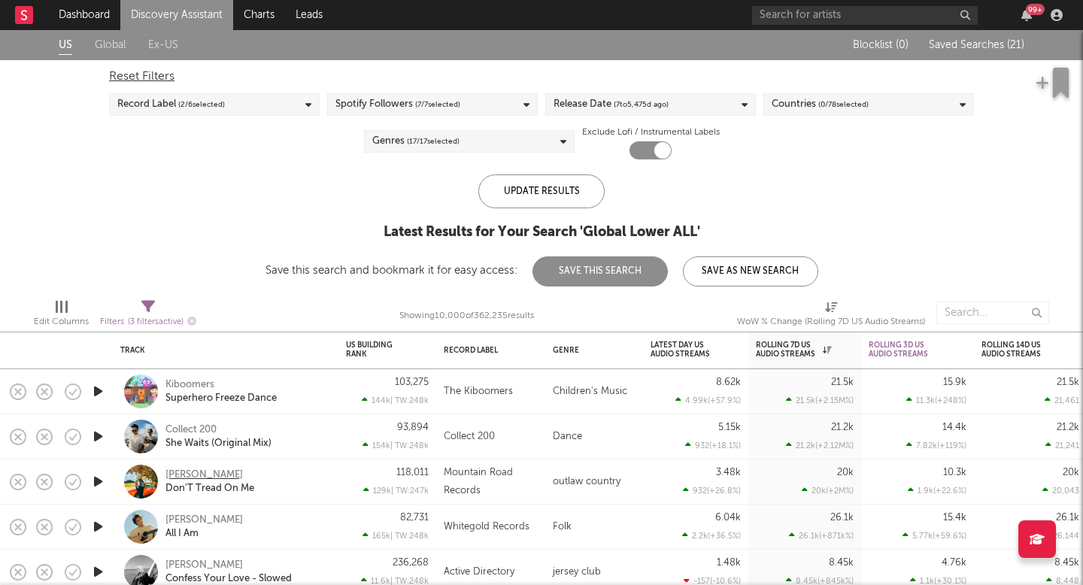
click at [182, 476] on div "[PERSON_NAME]" at bounding box center [203, 476] width 77 height 14
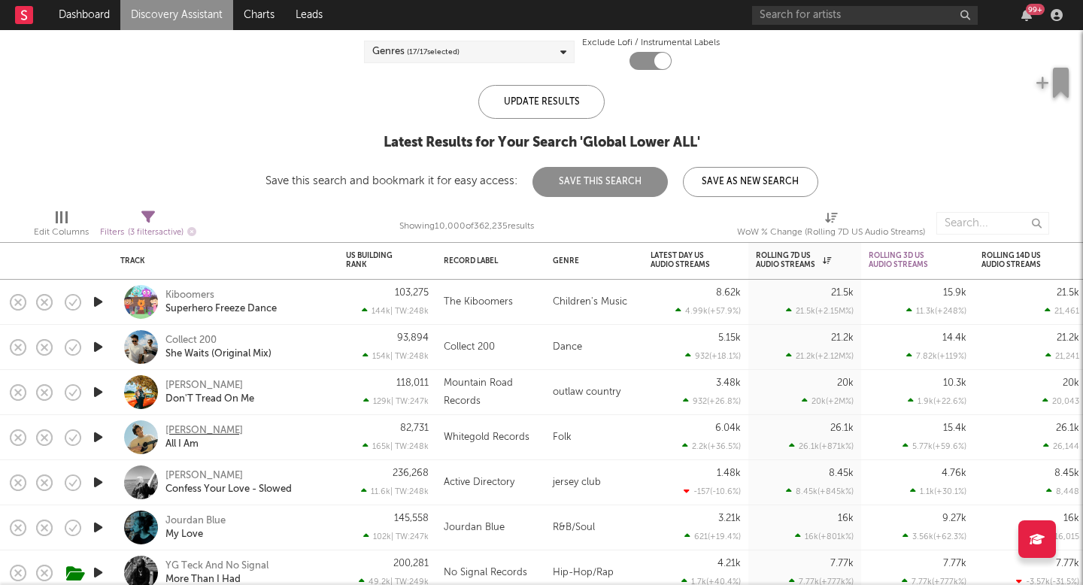
click at [205, 431] on div "[PERSON_NAME]" at bounding box center [203, 431] width 77 height 14
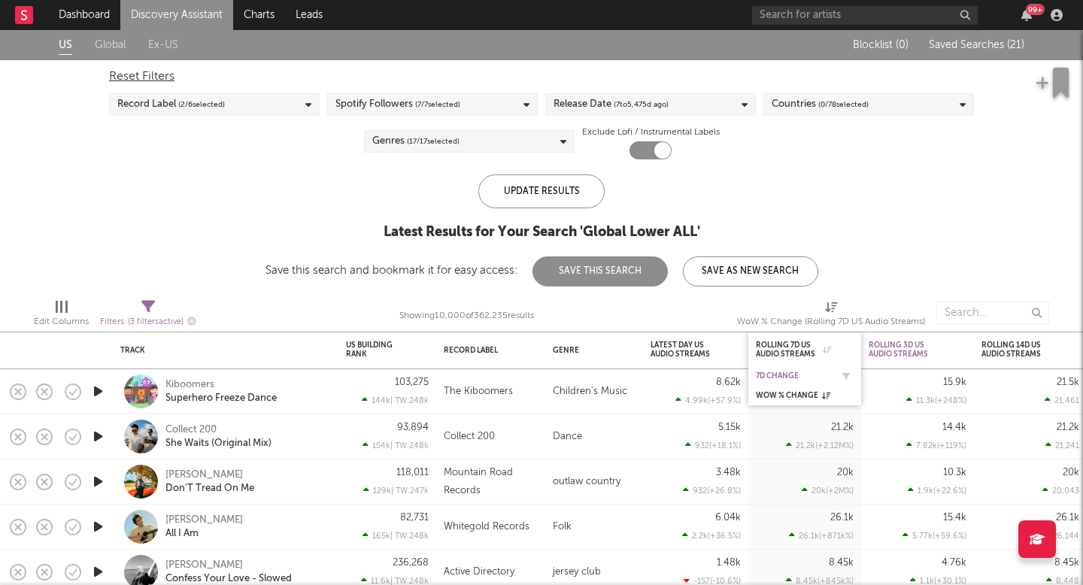
click at [777, 376] on div "7D Change" at bounding box center [793, 376] width 75 height 9
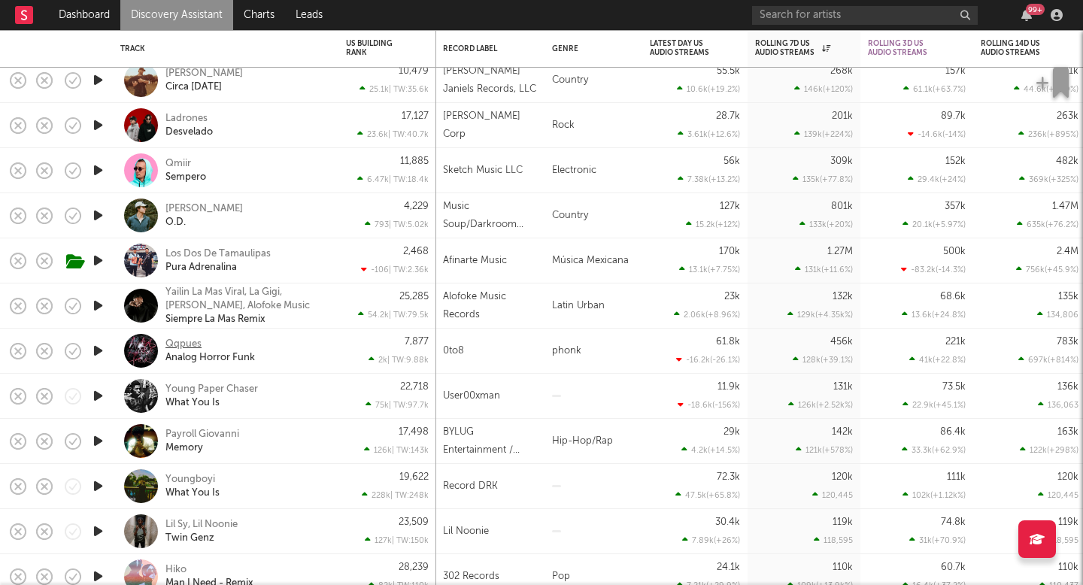
click at [168, 340] on div "Qqpues" at bounding box center [183, 345] width 36 height 14
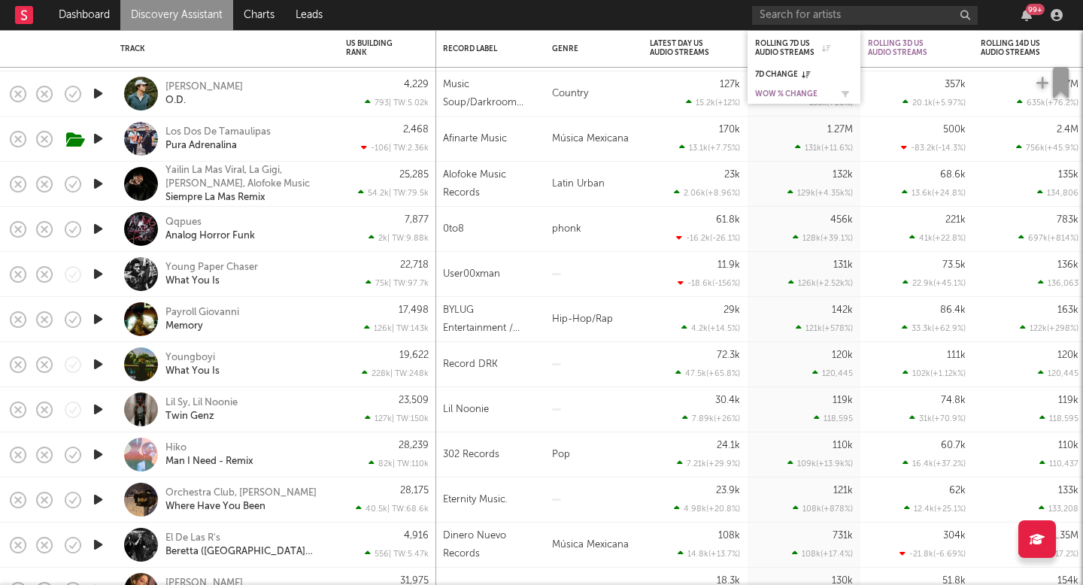
click at [797, 93] on div "WoW % Change" at bounding box center [792, 94] width 75 height 9
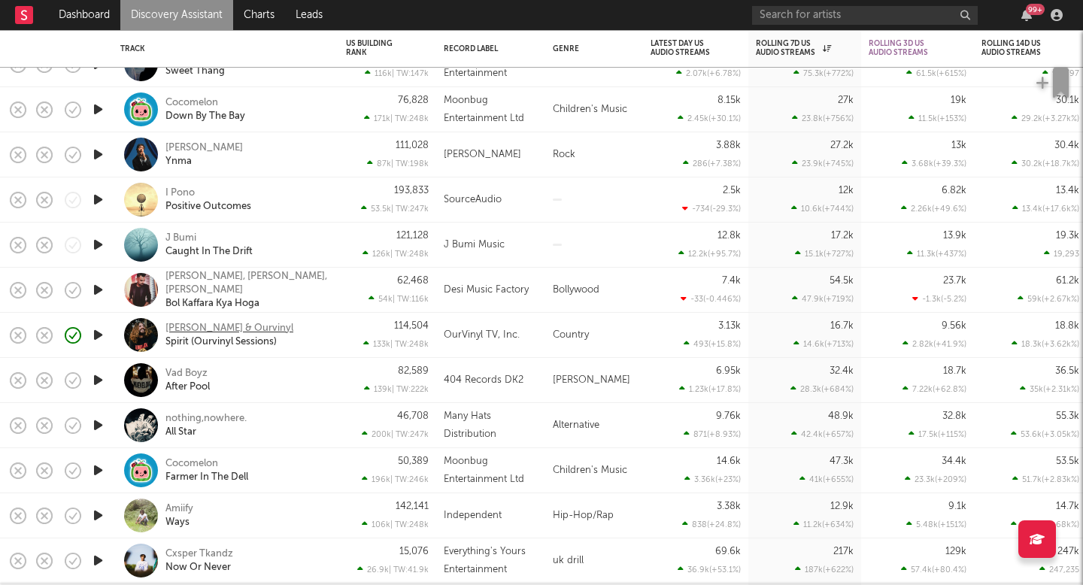
click at [241, 327] on div "Cole Chaney & Ourvinyl" at bounding box center [229, 329] width 128 height 14
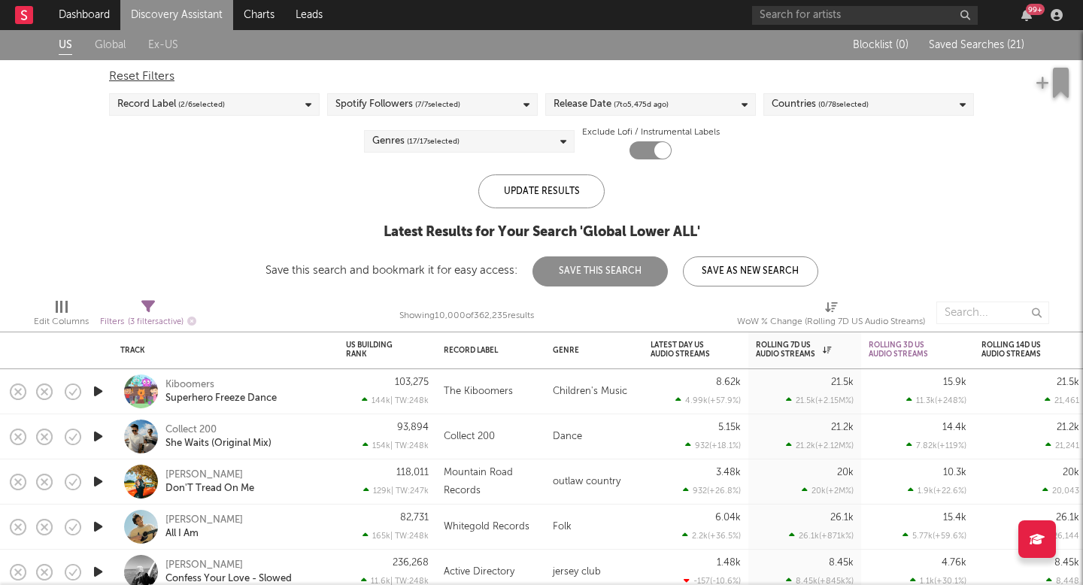
click at [281, 74] on div "Reset Filters" at bounding box center [541, 77] width 865 height 18
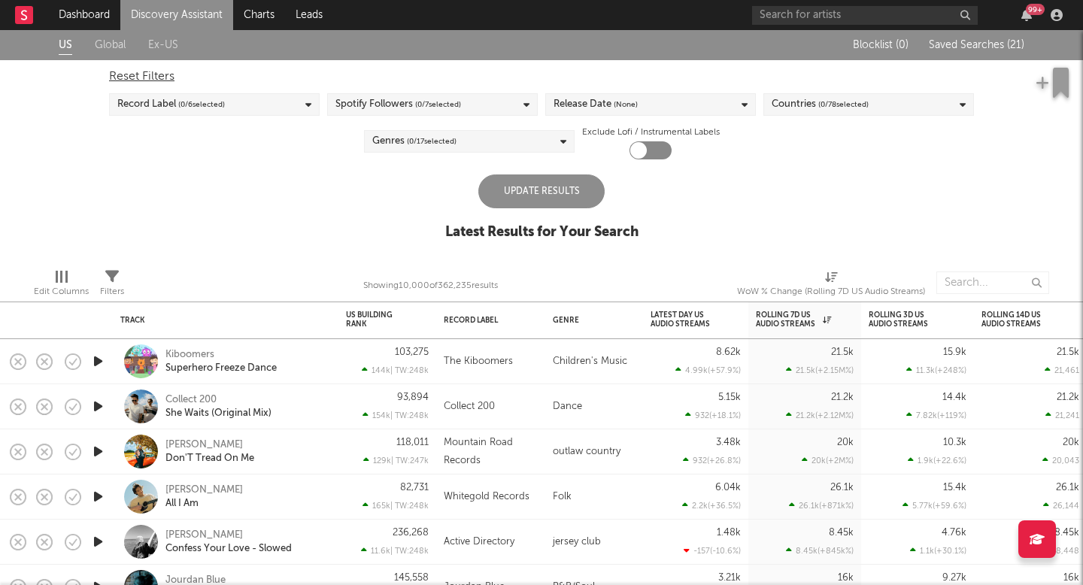
click at [281, 102] on div "Record Label ( 0 / 6 selected)" at bounding box center [214, 104] width 211 height 23
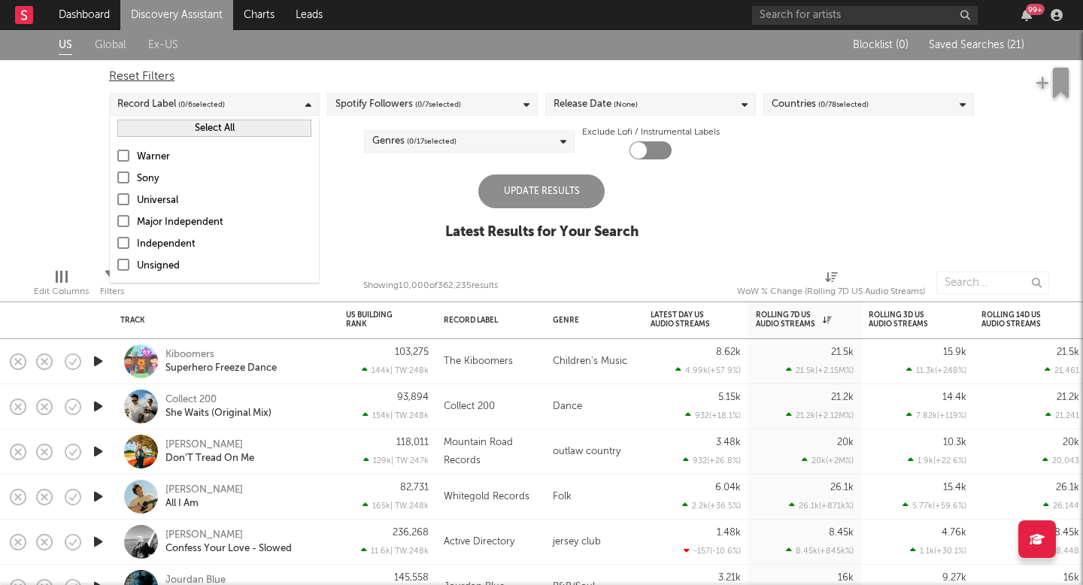
click at [360, 246] on div "US Global Ex-US Blocklist ( 0 ) Saved Searches ( 21 ) Reset Filters Record Labe…" at bounding box center [541, 143] width 1083 height 226
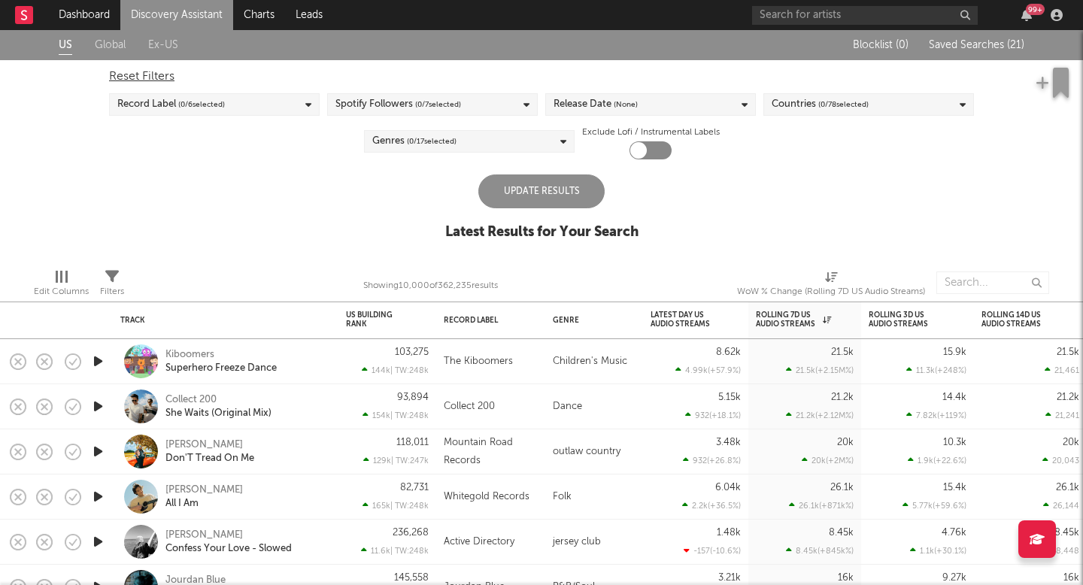
click at [256, 108] on div "Record Label ( 0 / 6 selected)" at bounding box center [214, 104] width 211 height 23
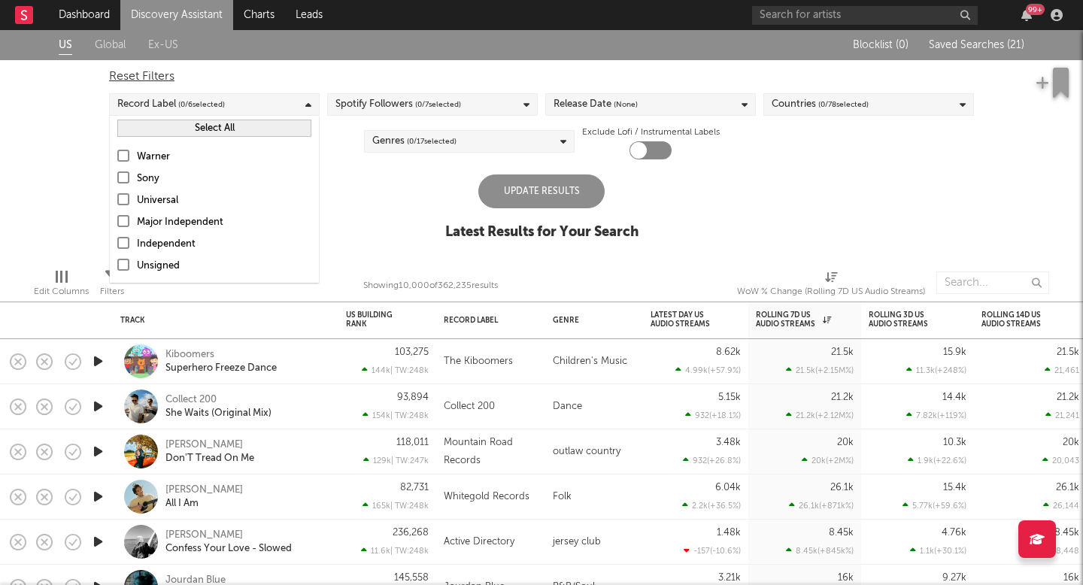
click at [125, 228] on label "Major Independent" at bounding box center [214, 223] width 194 height 18
click at [117, 228] on input "Major Independent" at bounding box center [117, 223] width 0 height 18
click at [121, 263] on div at bounding box center [123, 265] width 12 height 12
click at [117, 263] on input "Unsigned" at bounding box center [117, 266] width 0 height 18
click at [123, 243] on div at bounding box center [123, 243] width 12 height 12
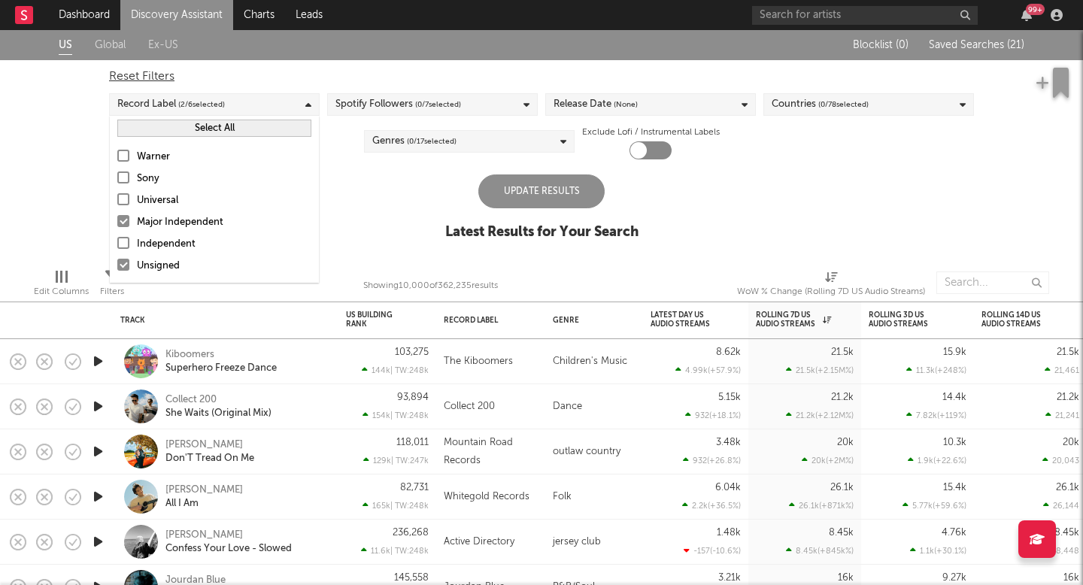
click at [117, 243] on input "Independent" at bounding box center [117, 244] width 0 height 18
click at [122, 220] on div at bounding box center [123, 221] width 12 height 12
click at [117, 220] on input "Major Independent" at bounding box center [117, 223] width 0 height 18
click at [505, 173] on div "US Global Ex-US Blocklist ( 0 ) Saved Searches ( 21 ) Reset Filters Record Labe…" at bounding box center [541, 143] width 1083 height 226
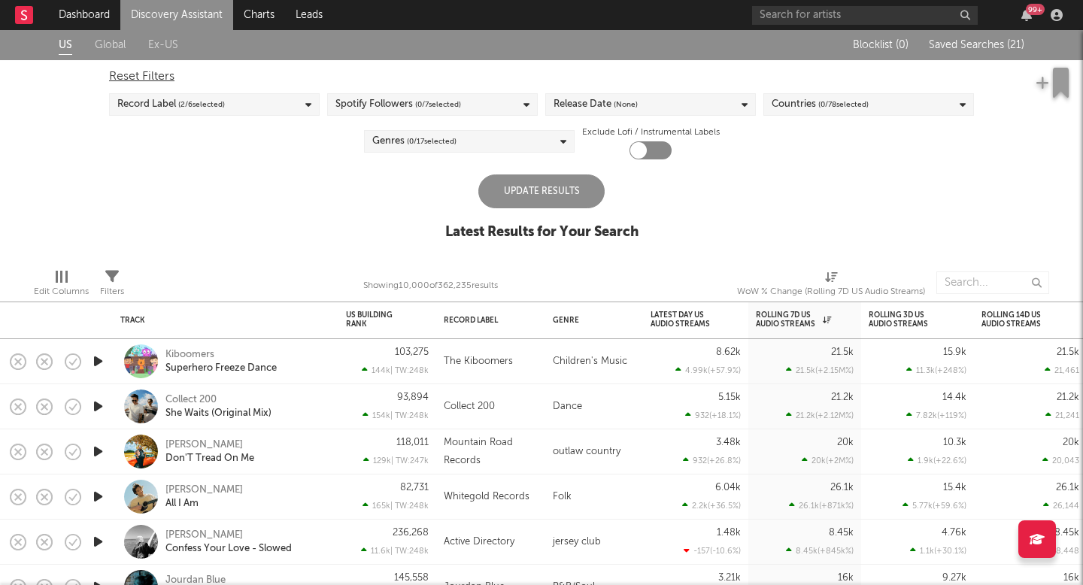
click at [467, 136] on div "Genres ( 0 / 17 selected)" at bounding box center [469, 141] width 211 height 23
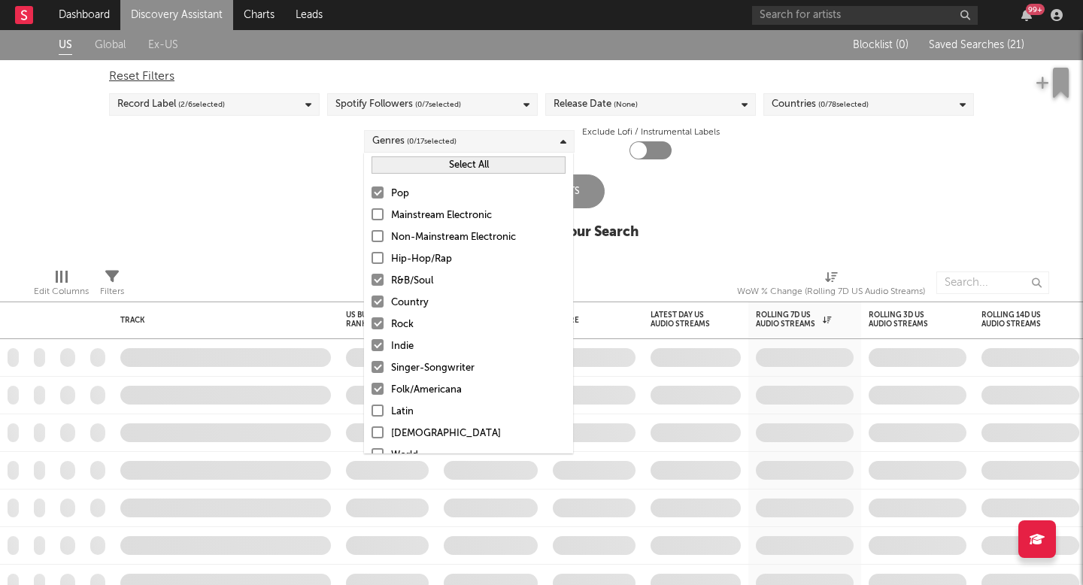
checkbox input "true"
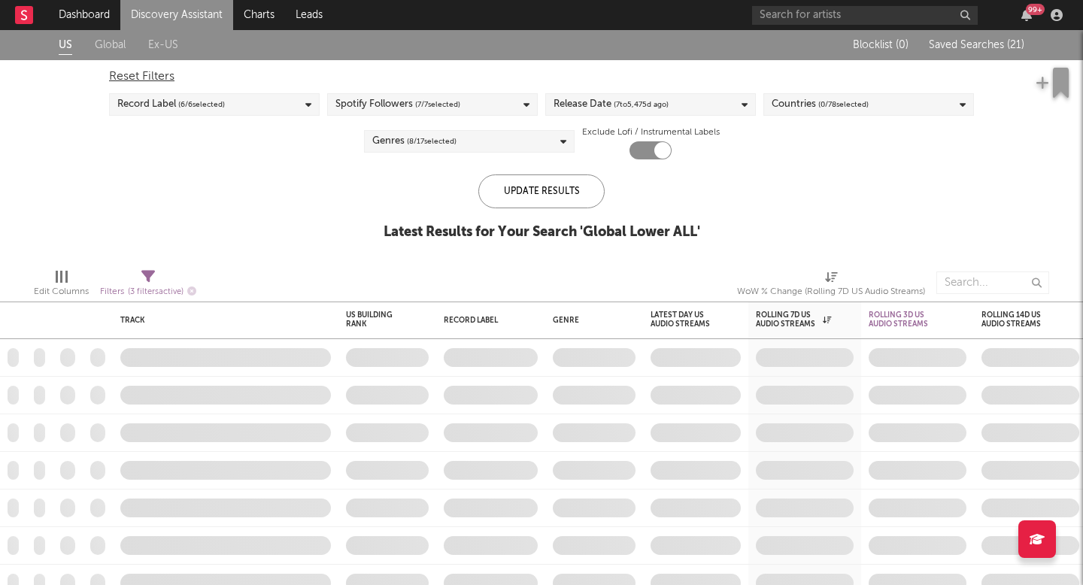
click at [182, 19] on link "Discovery Assistant" at bounding box center [176, 15] width 113 height 30
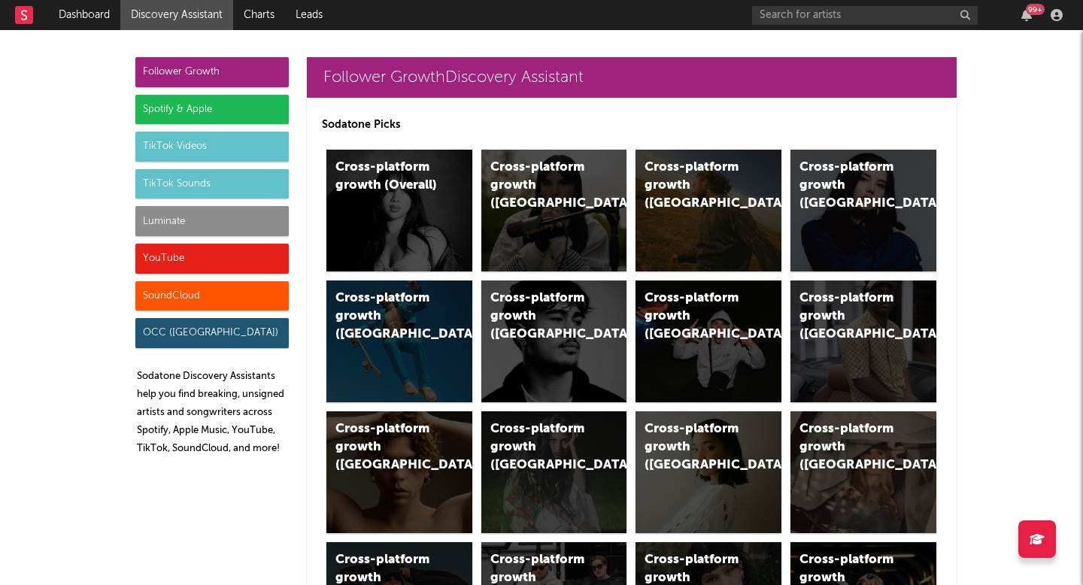
click at [193, 230] on div "Luminate" at bounding box center [211, 221] width 153 height 30
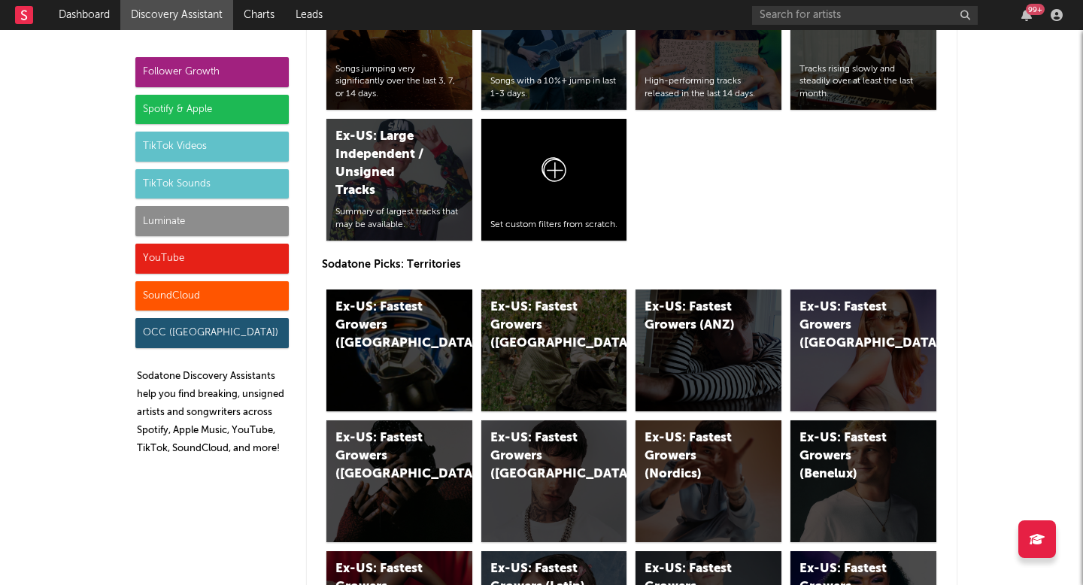
scroll to position [7535, 0]
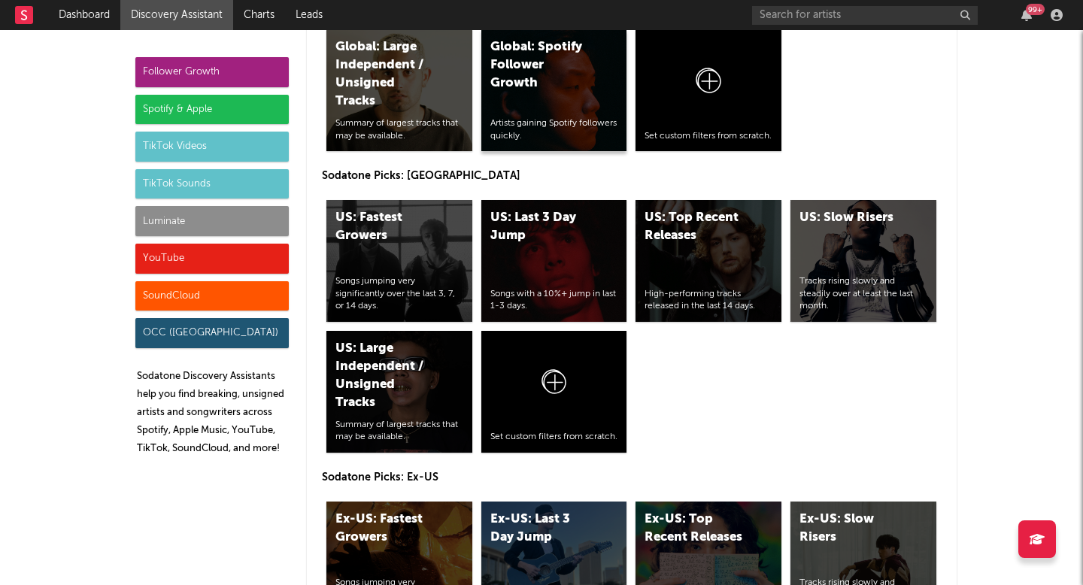
click at [577, 103] on div "Global: Spotify Follower Growth Artists gaining Spotify followers quickly." at bounding box center [554, 90] width 146 height 122
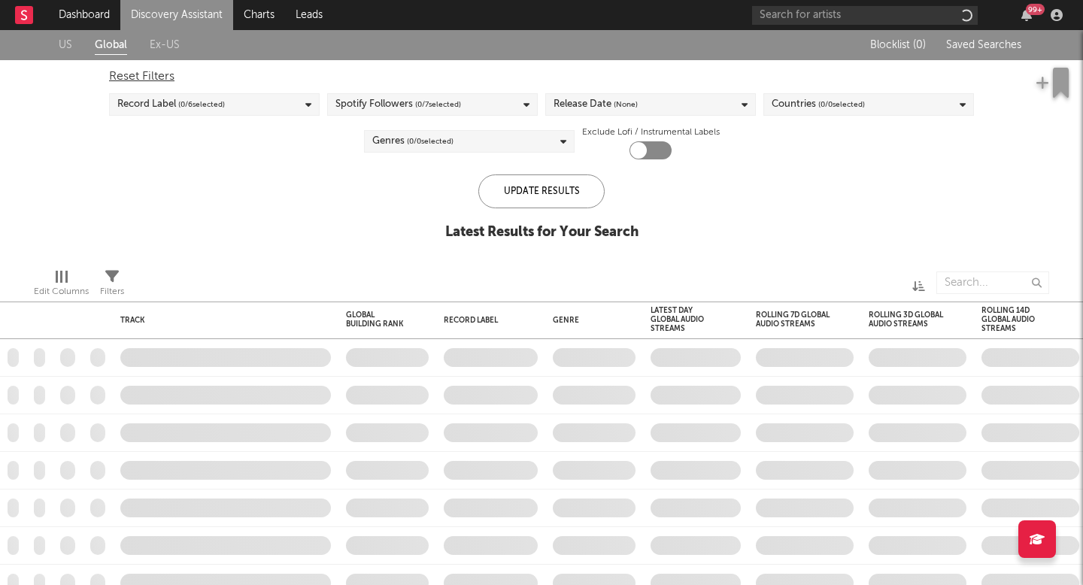
checkbox input "true"
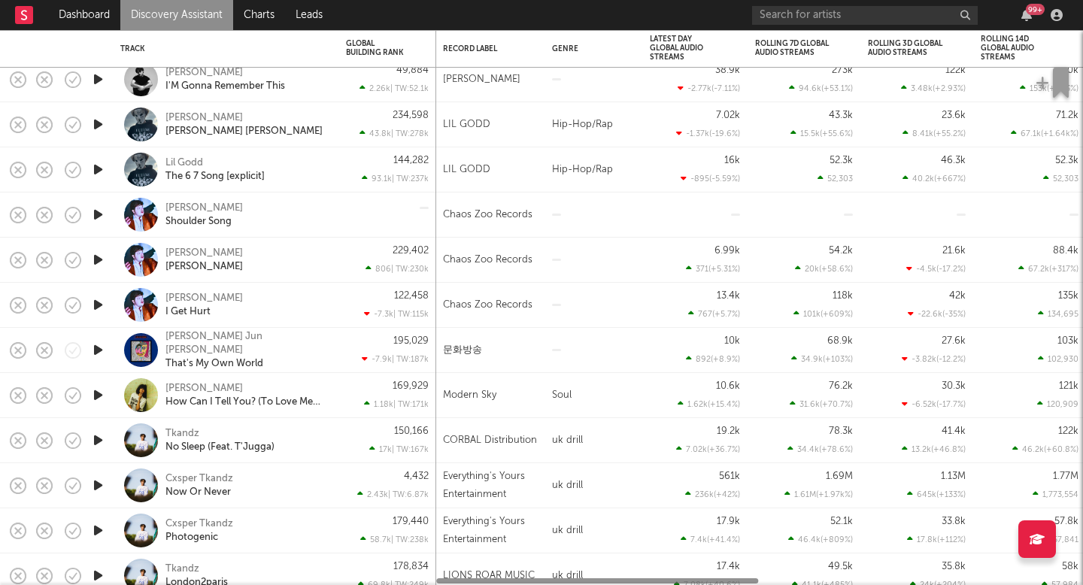
click at [433, 384] on div "169,929 1.18k | TW: 171k" at bounding box center [387, 395] width 98 height 45
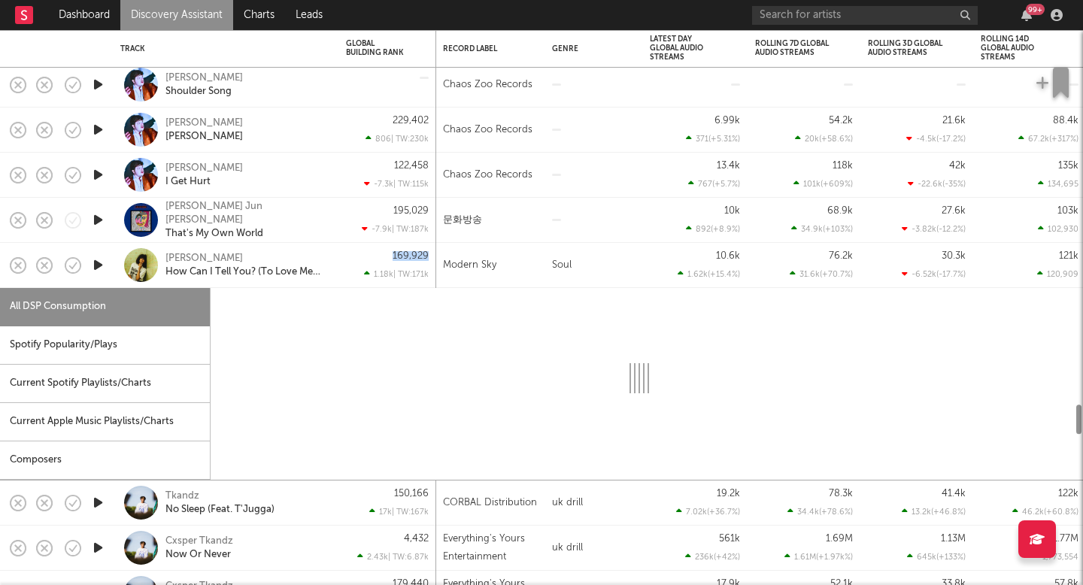
select select "1w"
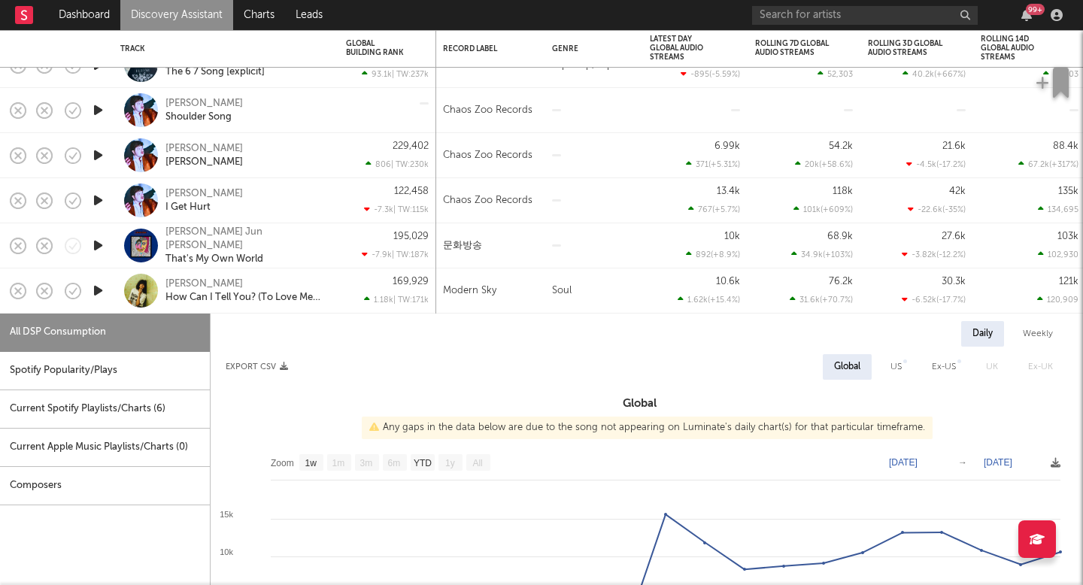
click at [534, 277] on div "Modern Sky" at bounding box center [489, 291] width 109 height 45
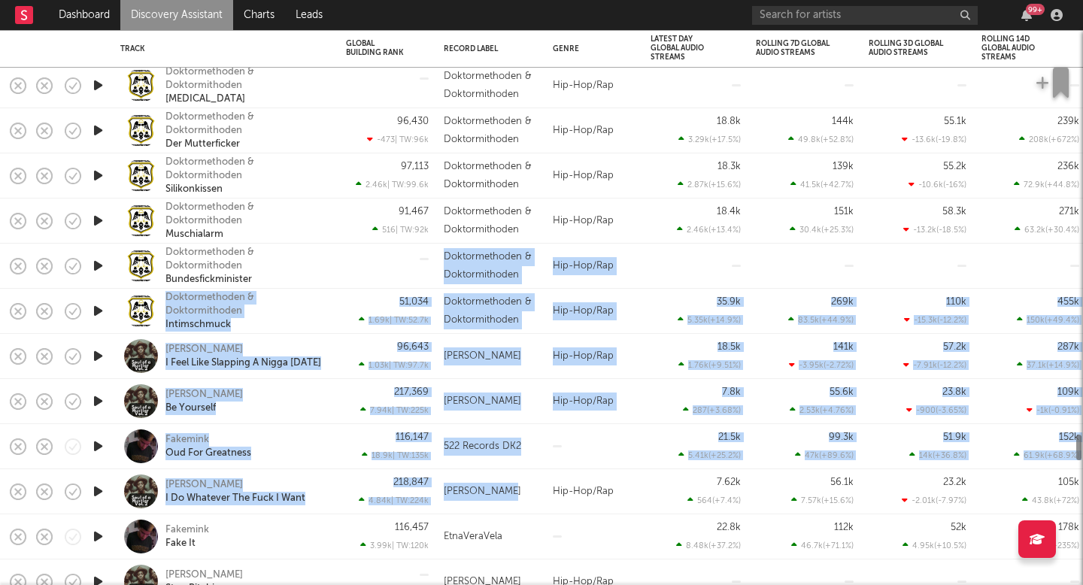
drag, startPoint x: 537, startPoint y: 280, endPoint x: 537, endPoint y: 507, distance: 227.1
click at [555, 401] on div "Hip-Hop/Rap" at bounding box center [594, 401] width 98 height 45
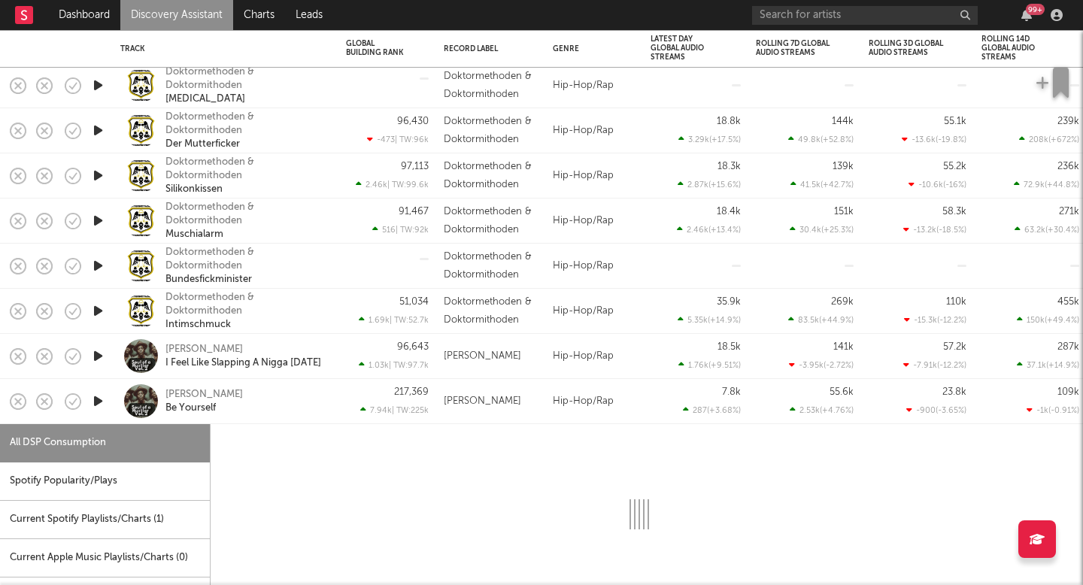
click at [555, 401] on div "Hip-Hop/Rap" at bounding box center [594, 401] width 98 height 45
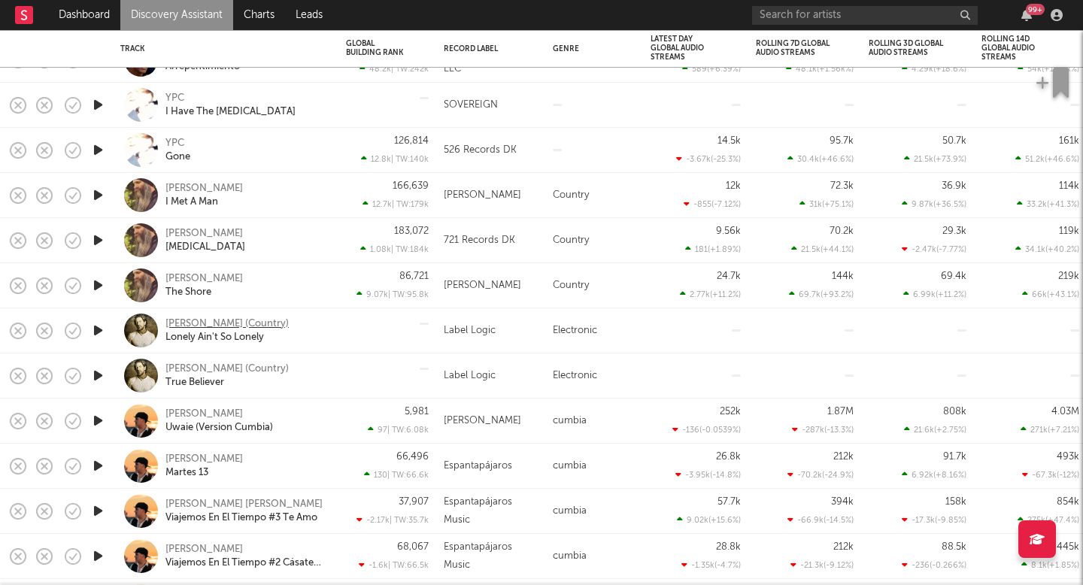
click at [235, 317] on div "Brett James (Country)" at bounding box center [226, 324] width 123 height 14
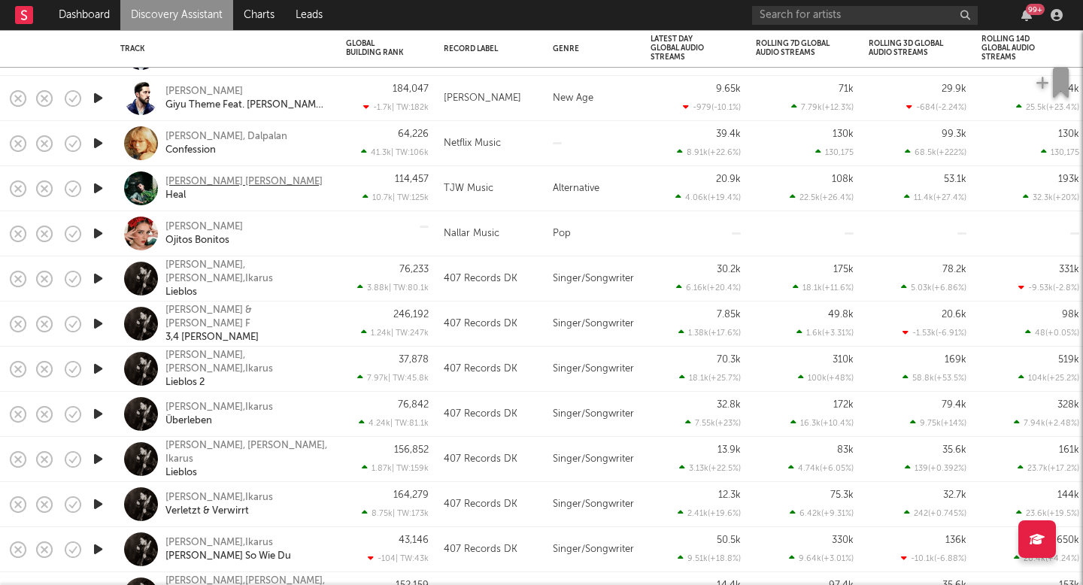
click at [256, 176] on div "[PERSON_NAME] [PERSON_NAME]" at bounding box center [243, 182] width 157 height 14
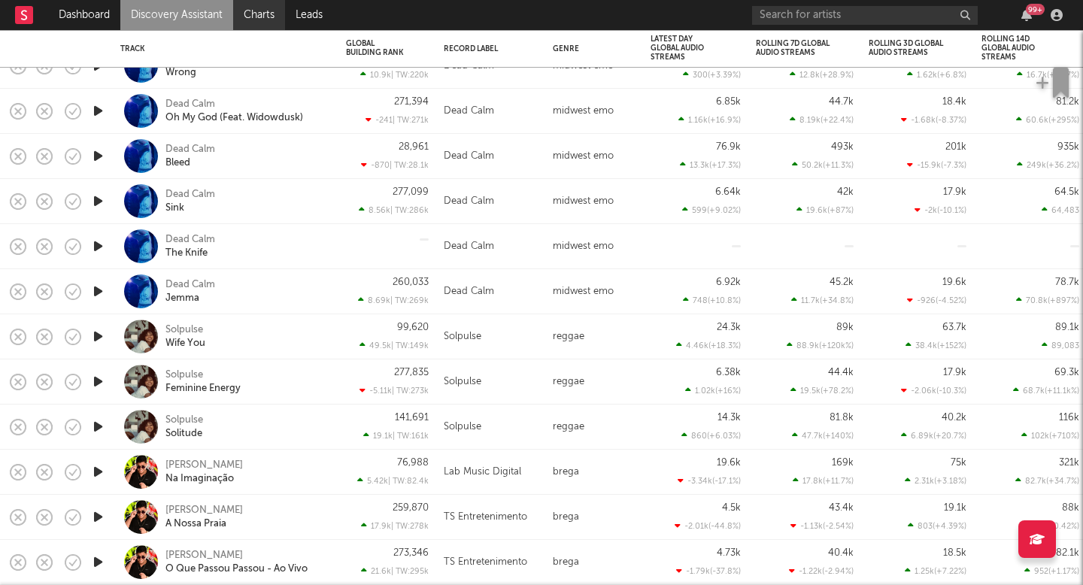
click at [252, 8] on link "Charts" at bounding box center [259, 15] width 52 height 30
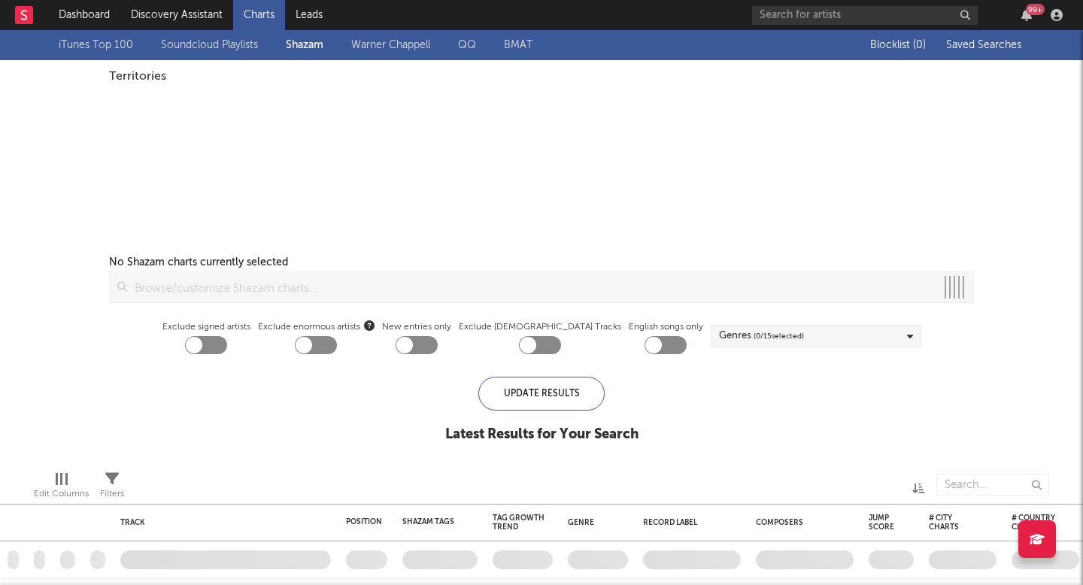
checkbox input "true"
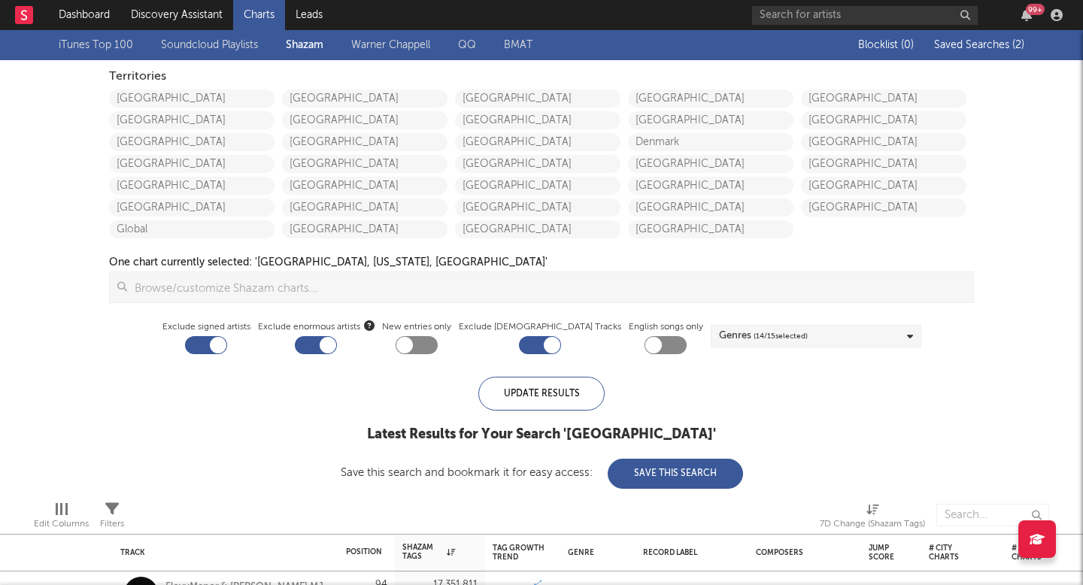
click at [754, 335] on span "( 14 / 15 selected)" at bounding box center [781, 336] width 54 height 18
click at [563, 438] on div "Latest Results for Your Search ' United States '" at bounding box center [542, 435] width 402 height 18
click at [1021, 40] on span "( 2 )" at bounding box center [1018, 45] width 12 height 11
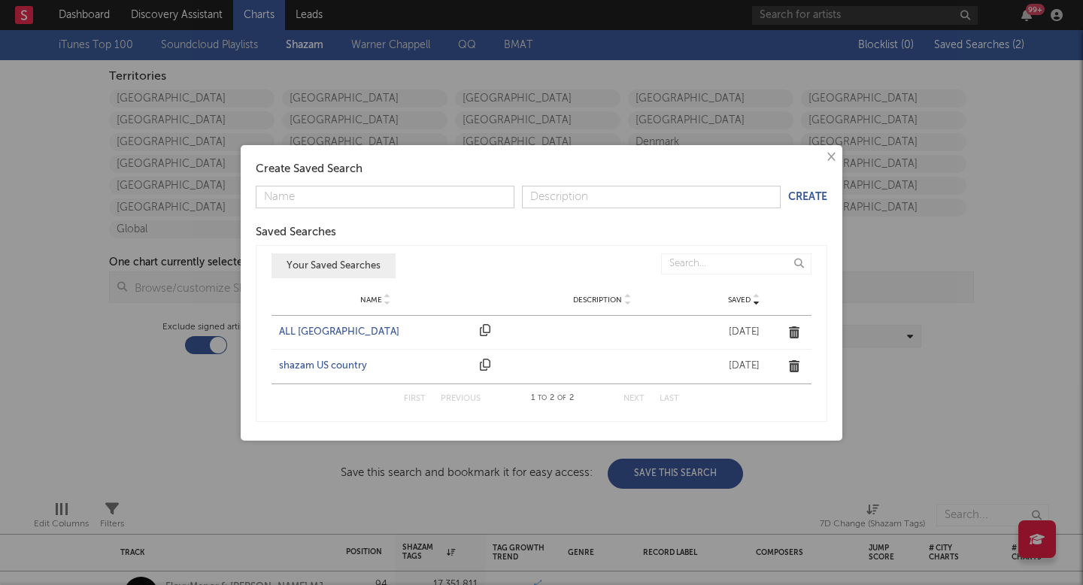
click at [360, 326] on div "ALL UNITED STATES" at bounding box center [375, 332] width 193 height 15
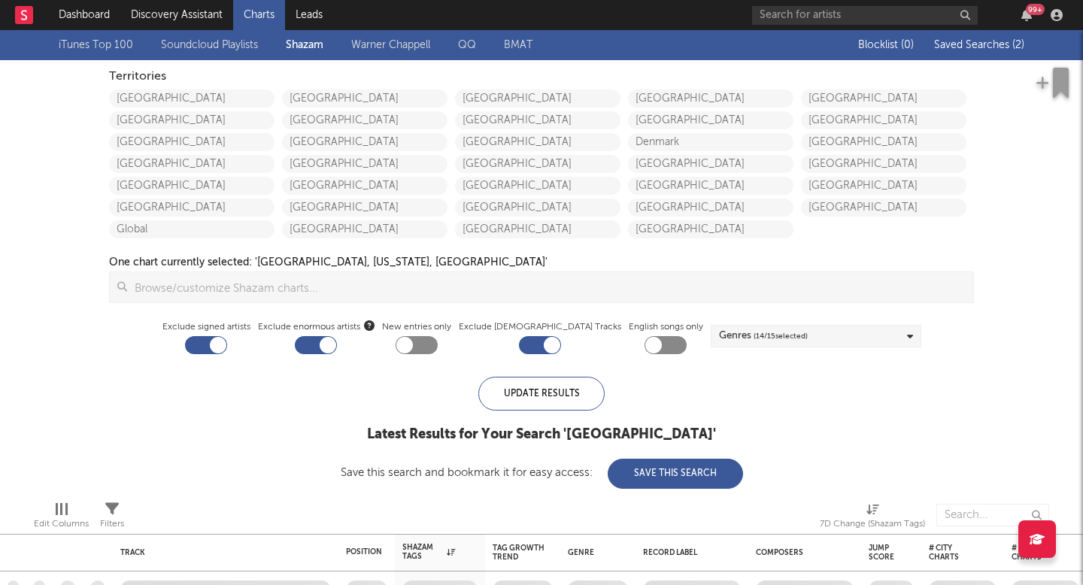
checkbox input "false"
checkbox input "true"
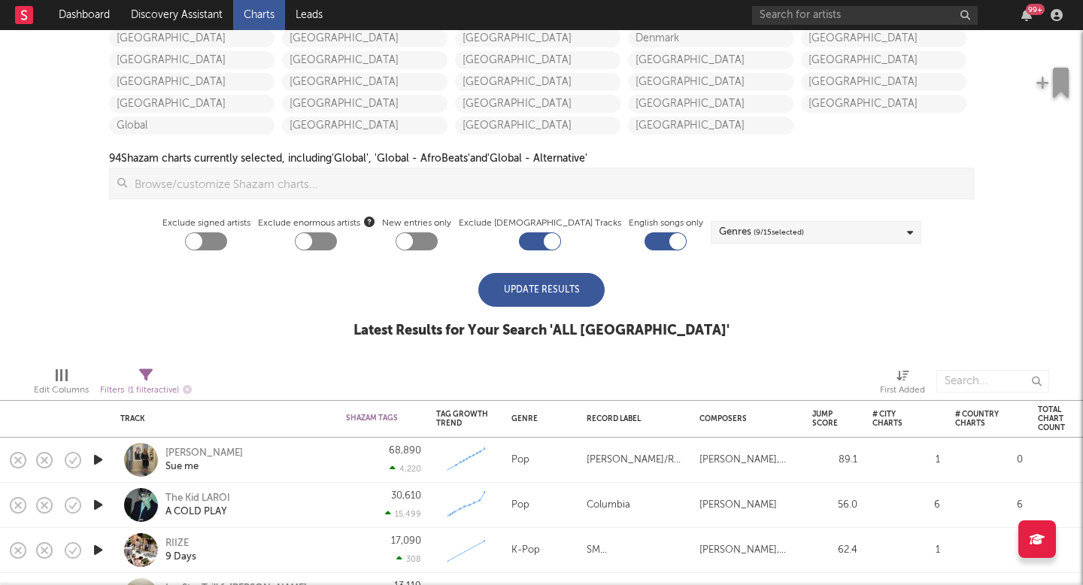
click at [552, 290] on div "Update Results" at bounding box center [541, 290] width 126 height 34
click at [559, 283] on div "Update Results" at bounding box center [541, 290] width 126 height 34
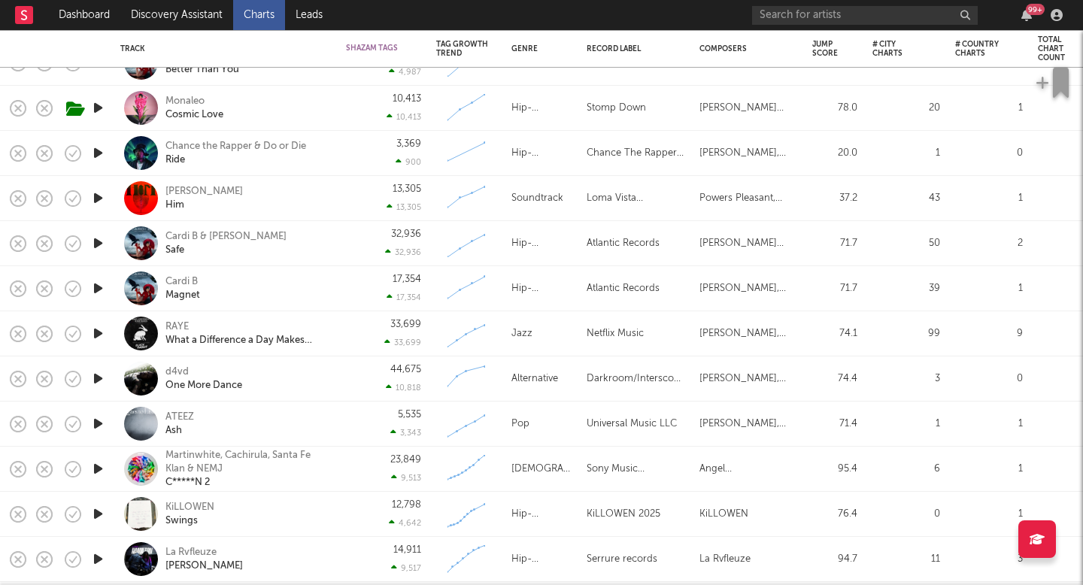
click at [405, 375] on div "44,675 10,818" at bounding box center [383, 379] width 75 height 44
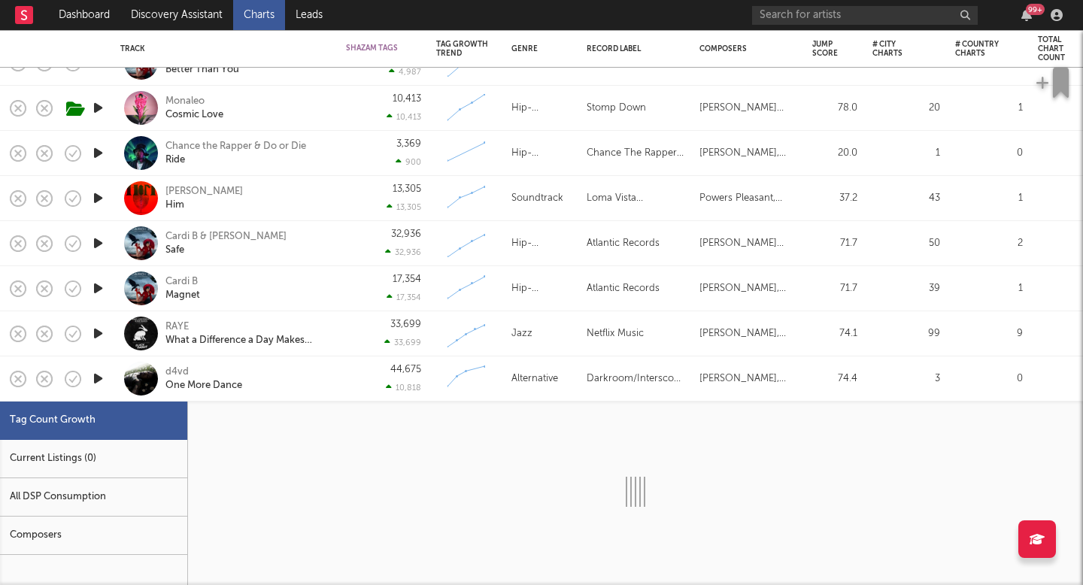
select select "3m"
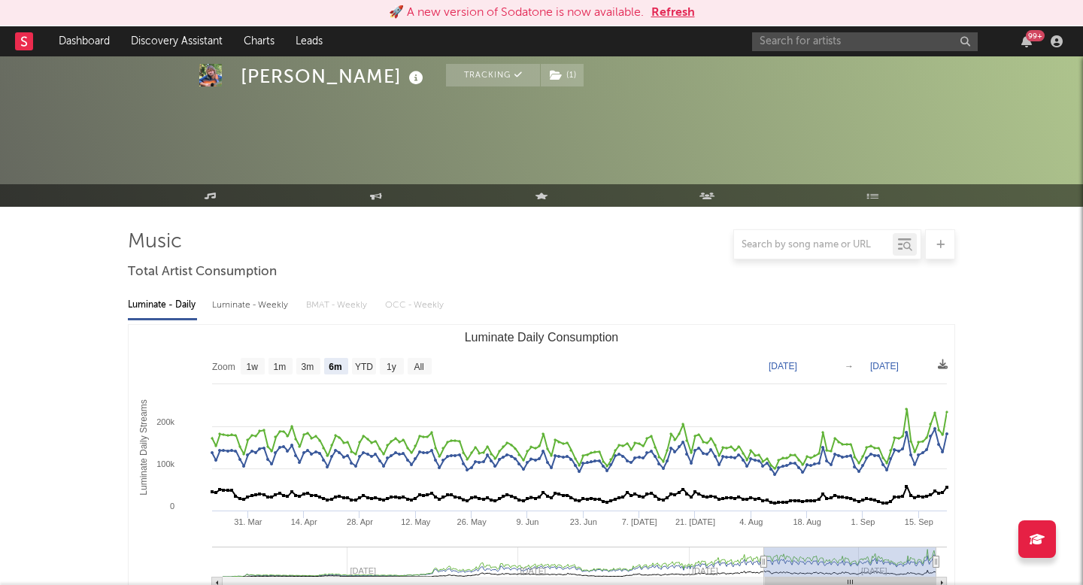
select select "6m"
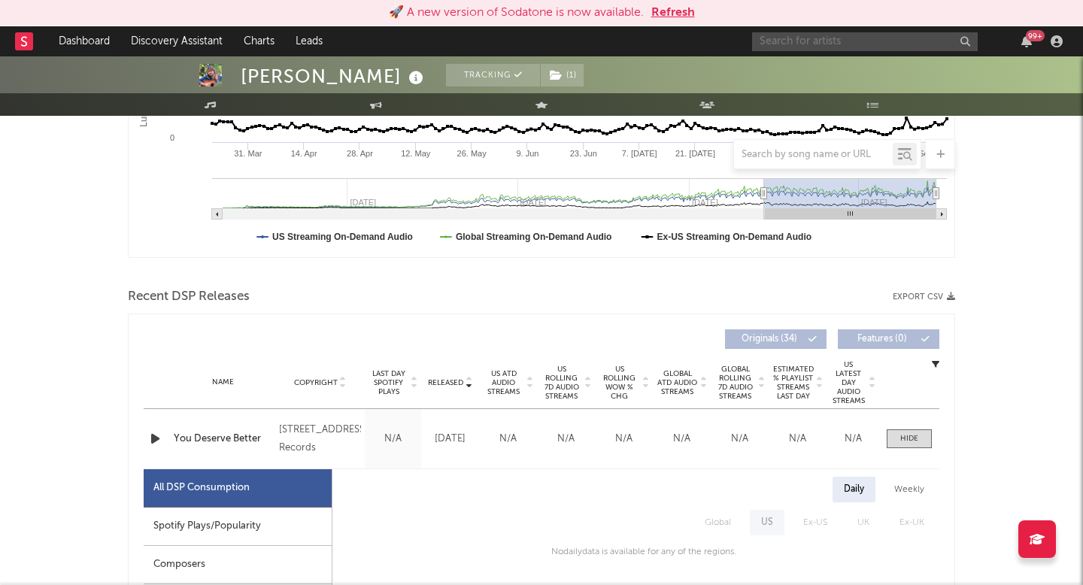
click at [778, 39] on input "text" at bounding box center [865, 41] width 226 height 19
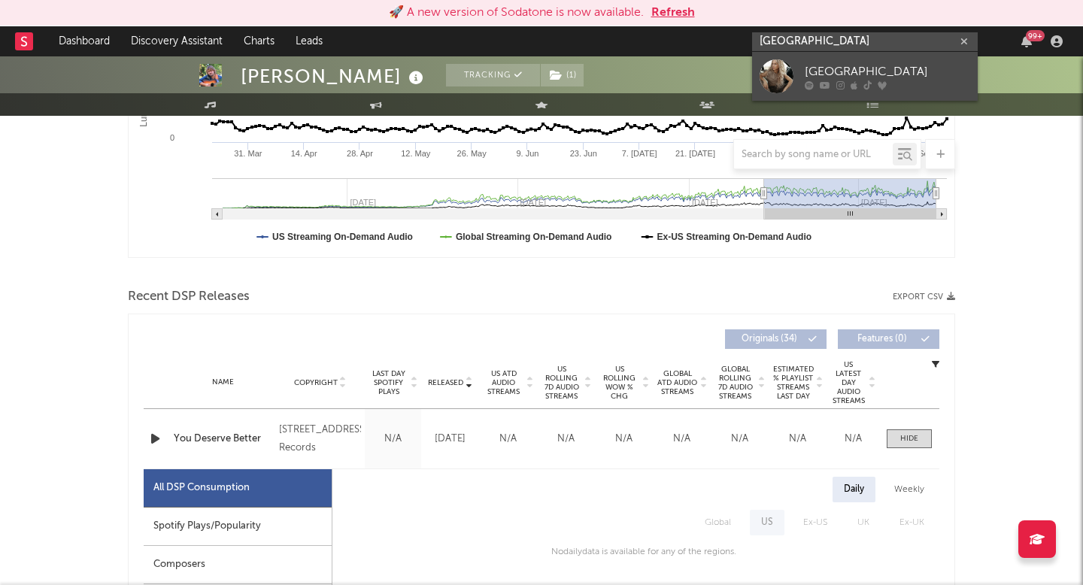
type input "[GEOGRAPHIC_DATA]"
click at [790, 68] on div at bounding box center [777, 76] width 34 height 34
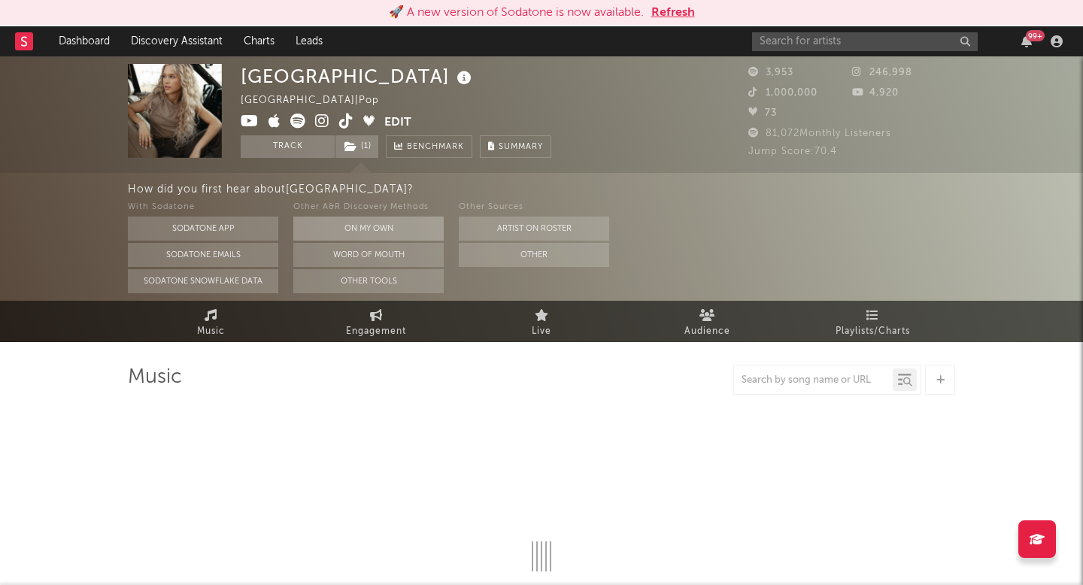
select select "6m"
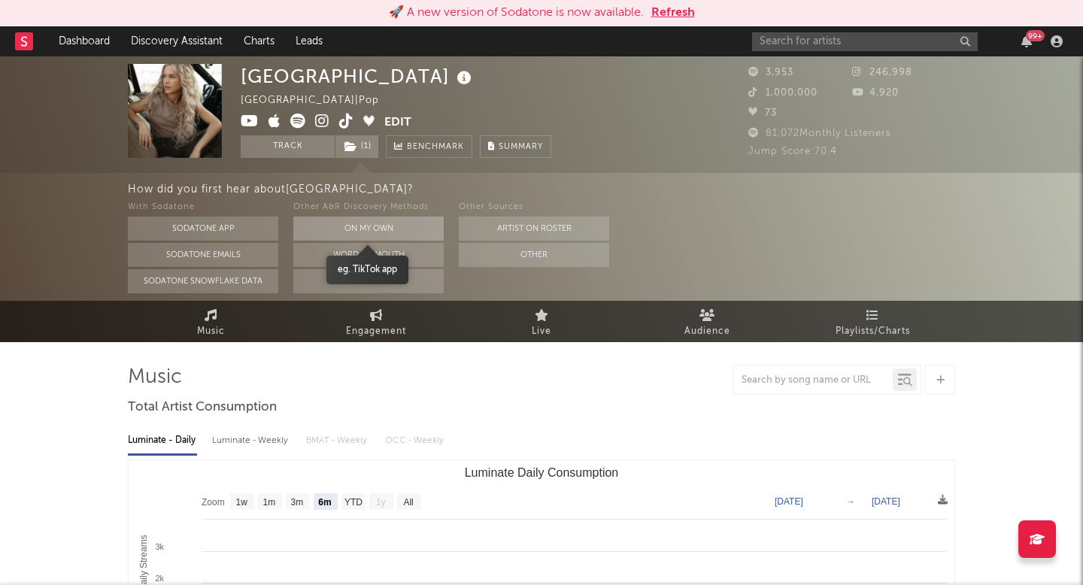
click at [378, 223] on button "On My Own" at bounding box center [368, 229] width 150 height 24
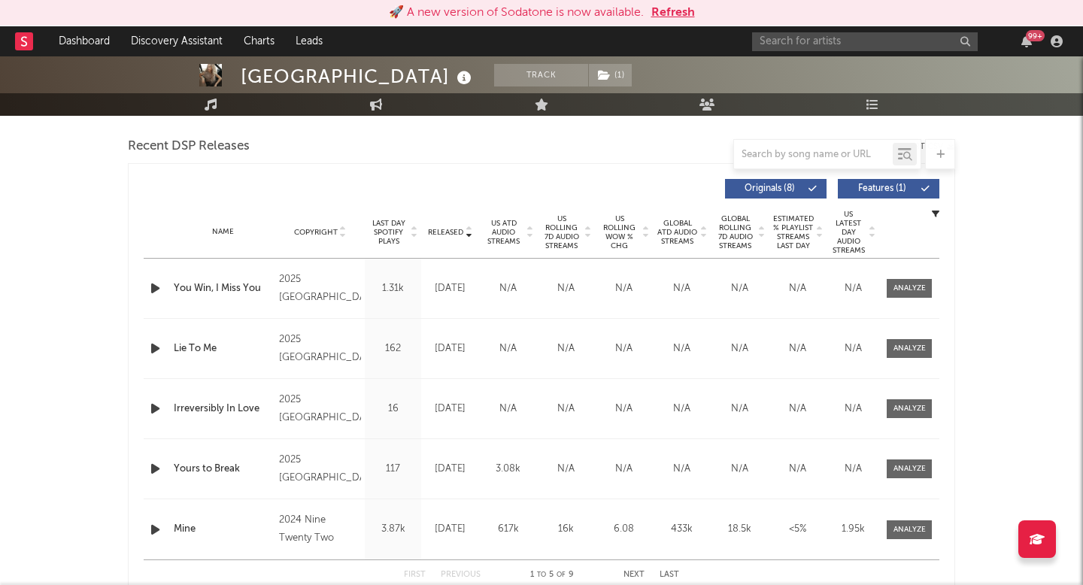
scroll to position [528, 0]
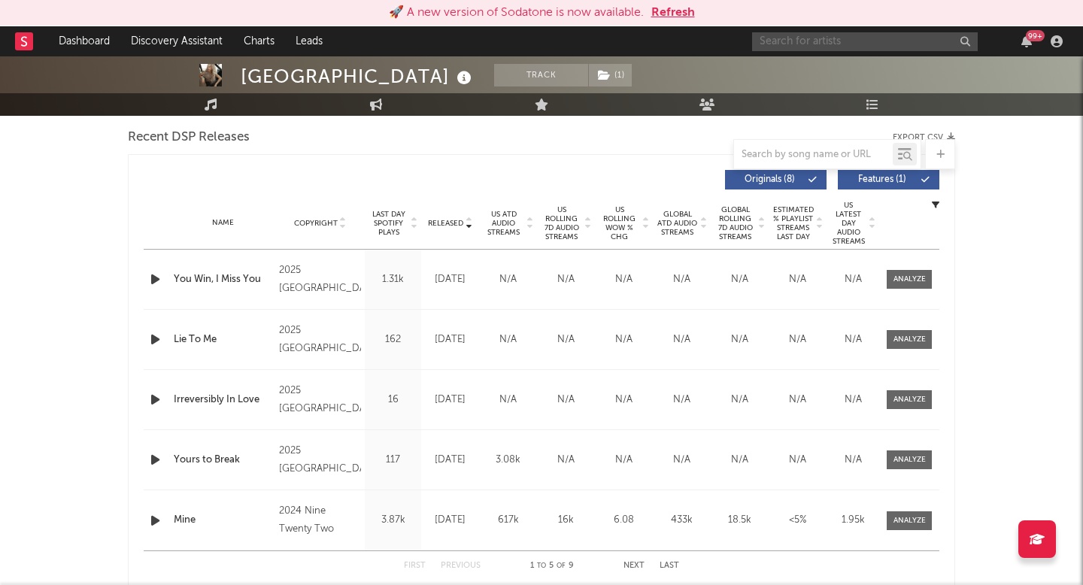
click at [847, 44] on input "text" at bounding box center [865, 41] width 226 height 19
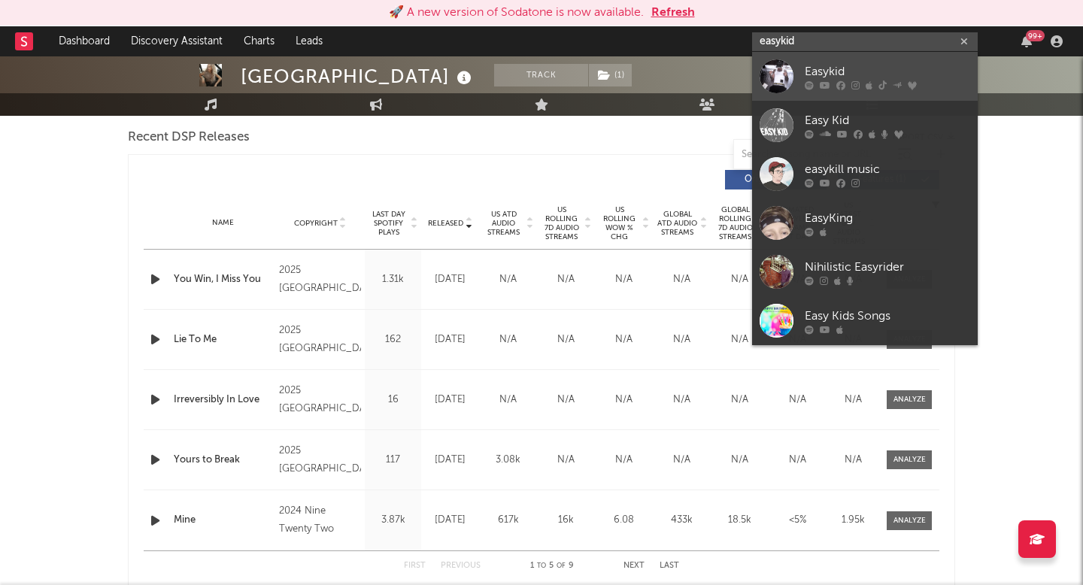
type input "easykid"
click at [846, 56] on link "Easykid" at bounding box center [865, 76] width 226 height 49
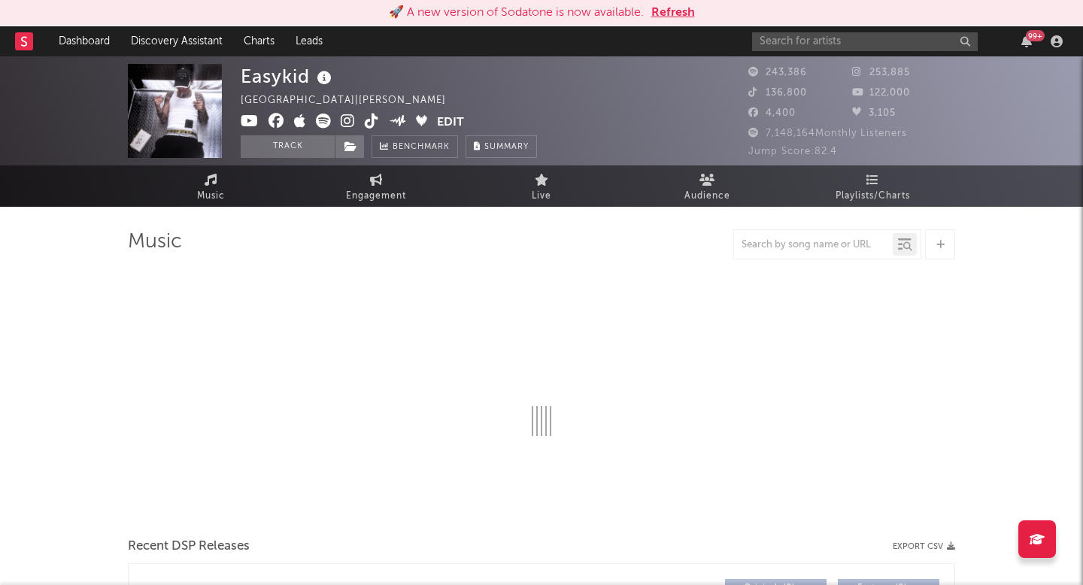
select select "6m"
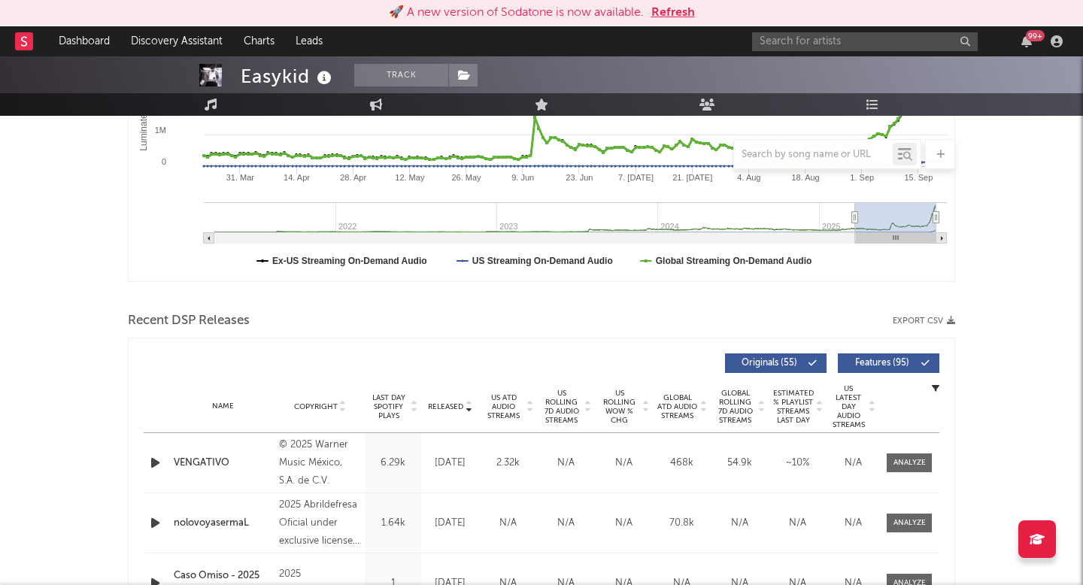
scroll to position [396, 0]
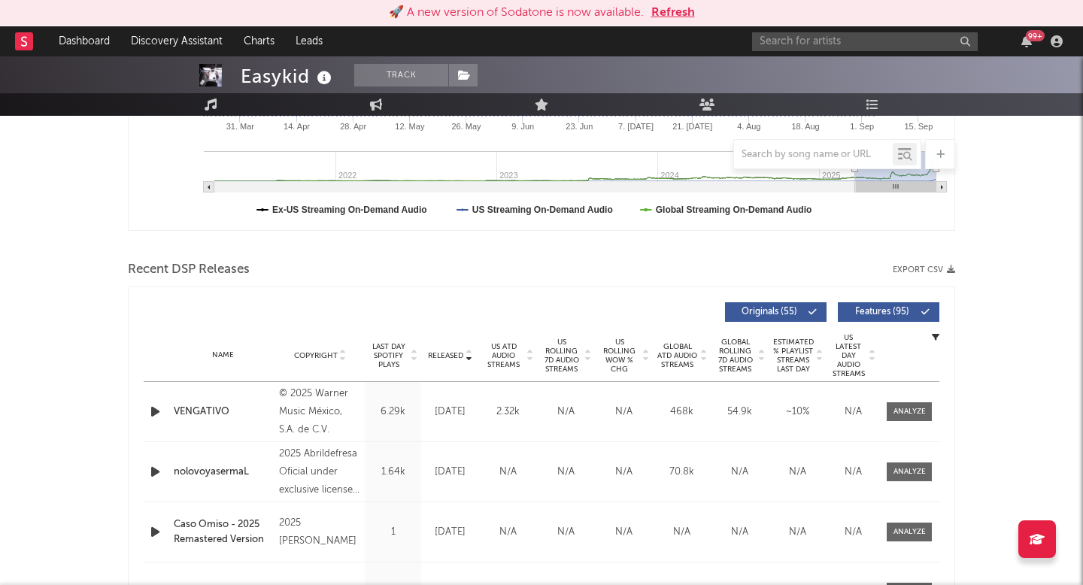
click at [556, 350] on span "US Rolling 7D Audio Streams" at bounding box center [561, 356] width 41 height 36
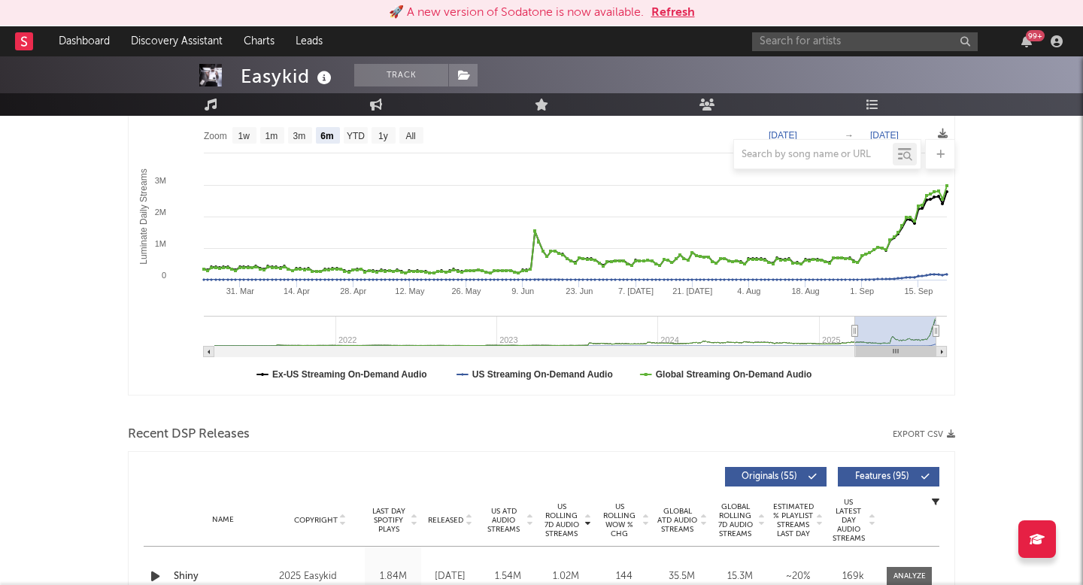
scroll to position [0, 0]
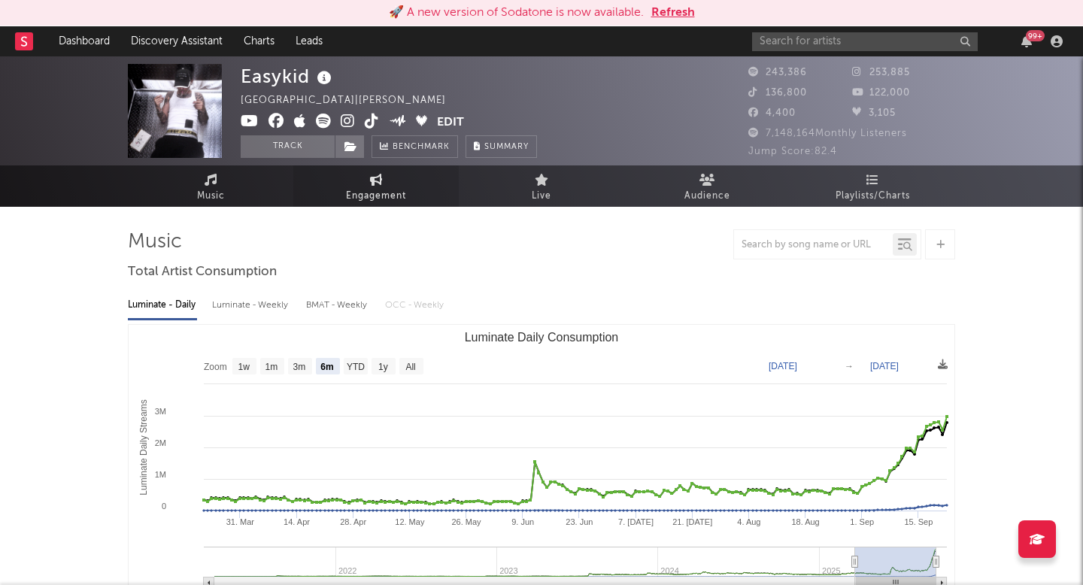
click at [374, 186] on link "Engagement" at bounding box center [375, 185] width 165 height 41
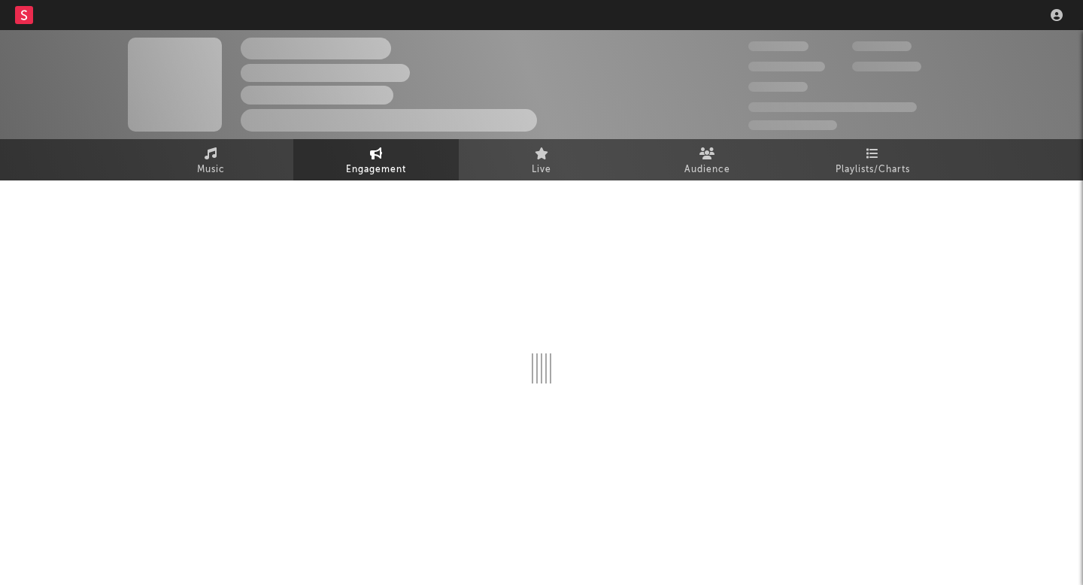
select select "1w"
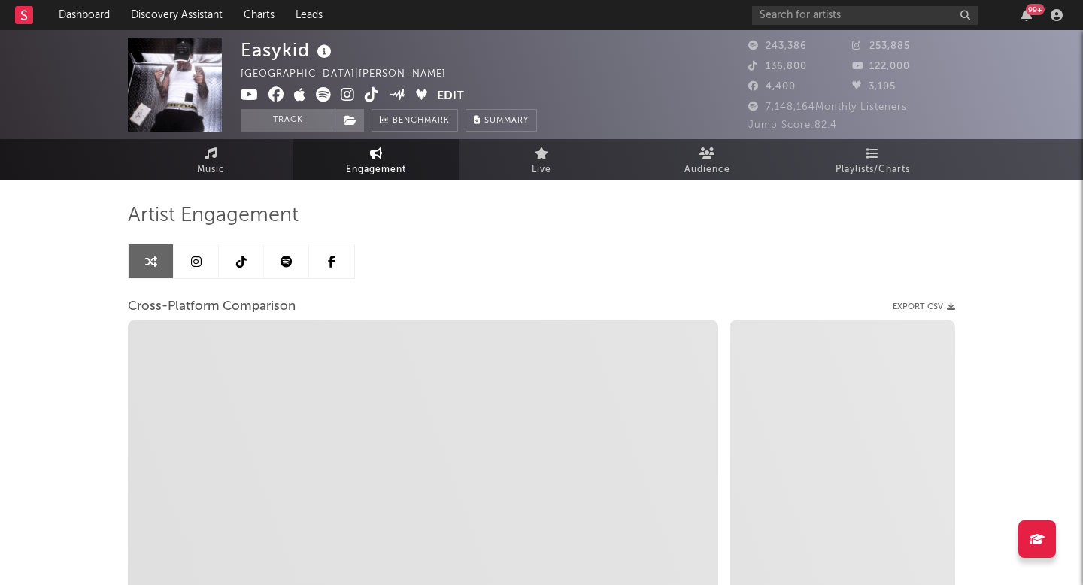
click at [195, 254] on link at bounding box center [196, 261] width 45 height 34
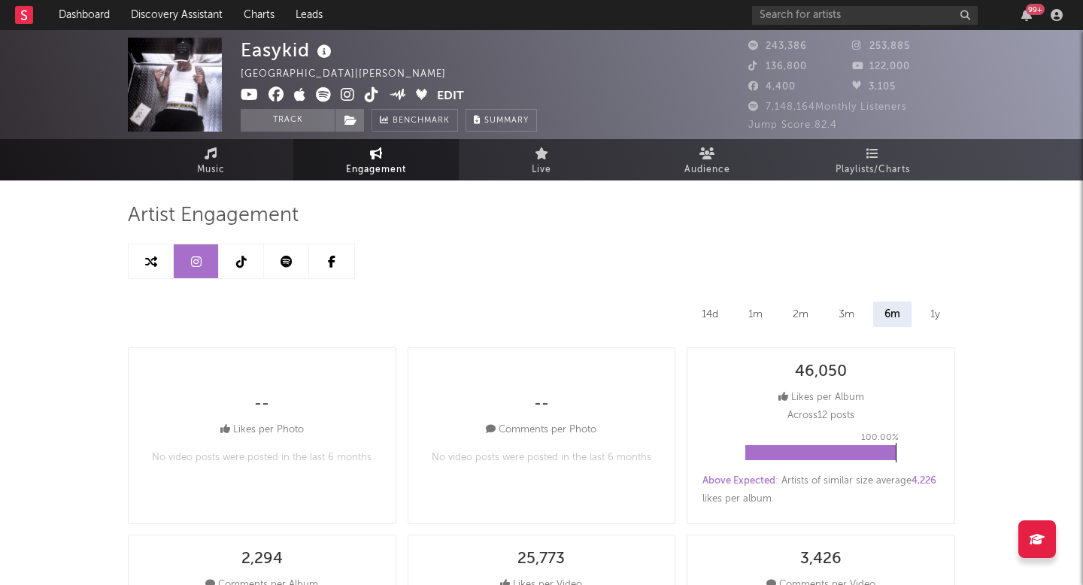
click at [258, 262] on link at bounding box center [241, 261] width 45 height 34
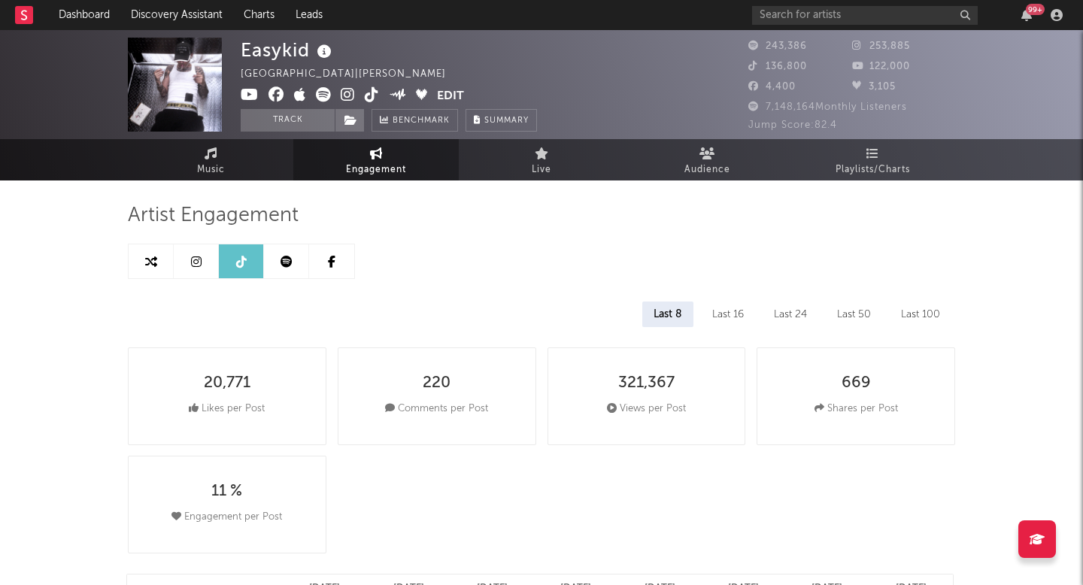
select select "6m"
click at [305, 271] on link at bounding box center [286, 261] width 45 height 34
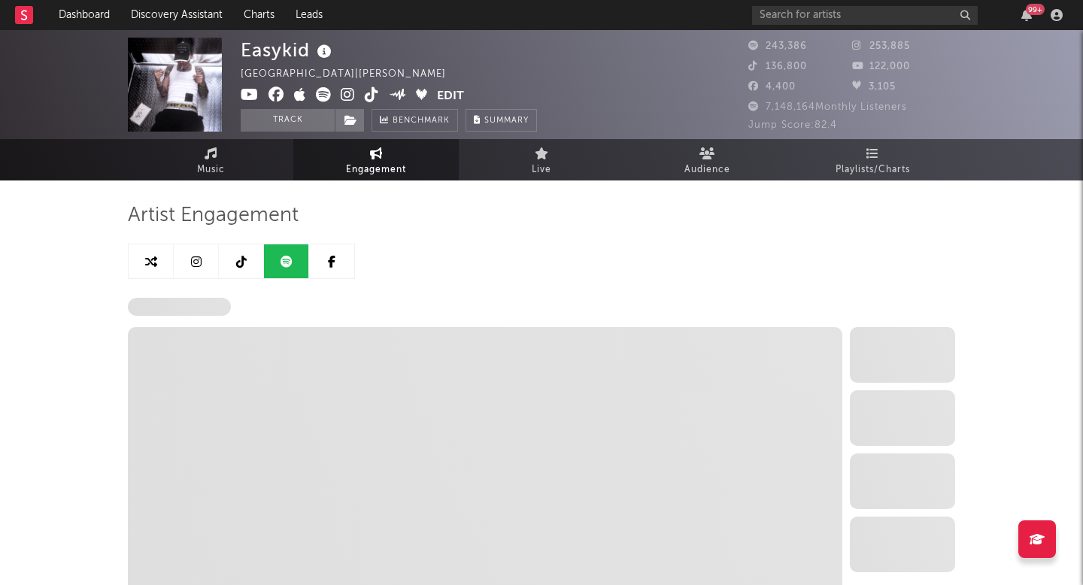
select select "6m"
select select "1w"
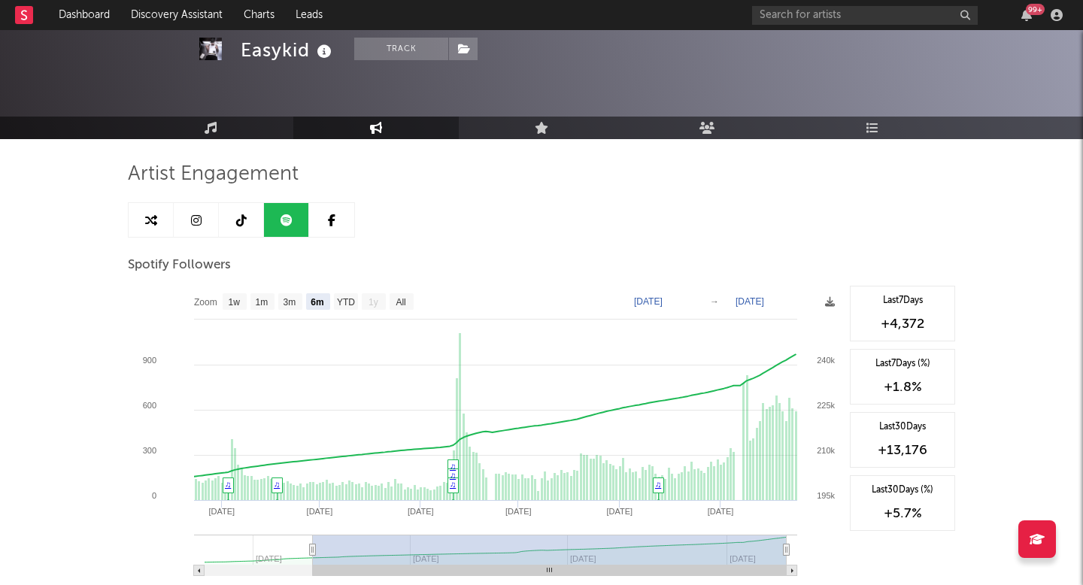
scroll to position [56, 0]
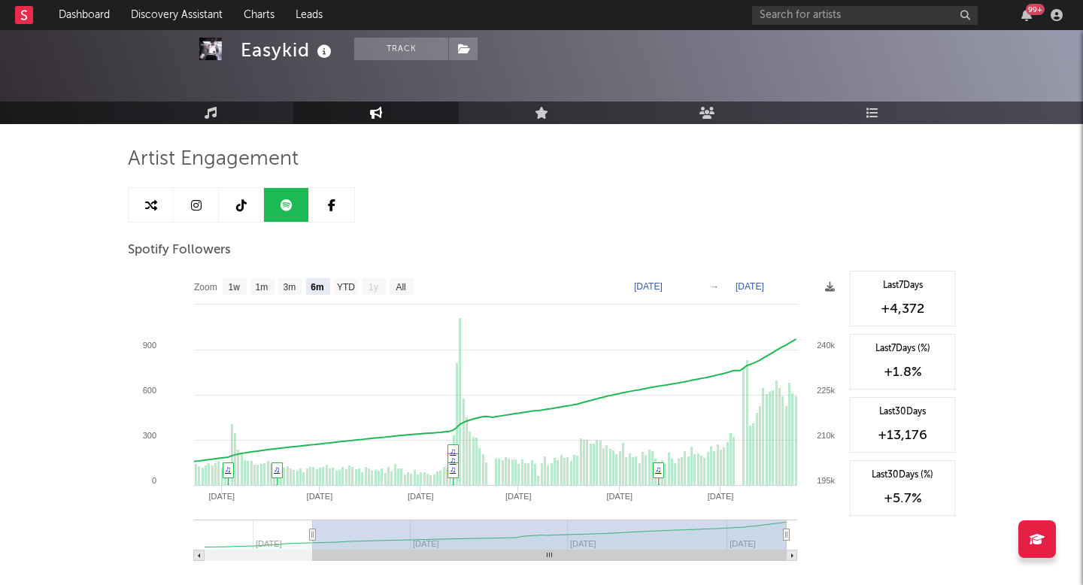
click at [249, 199] on link at bounding box center [241, 205] width 45 height 34
select select "6m"
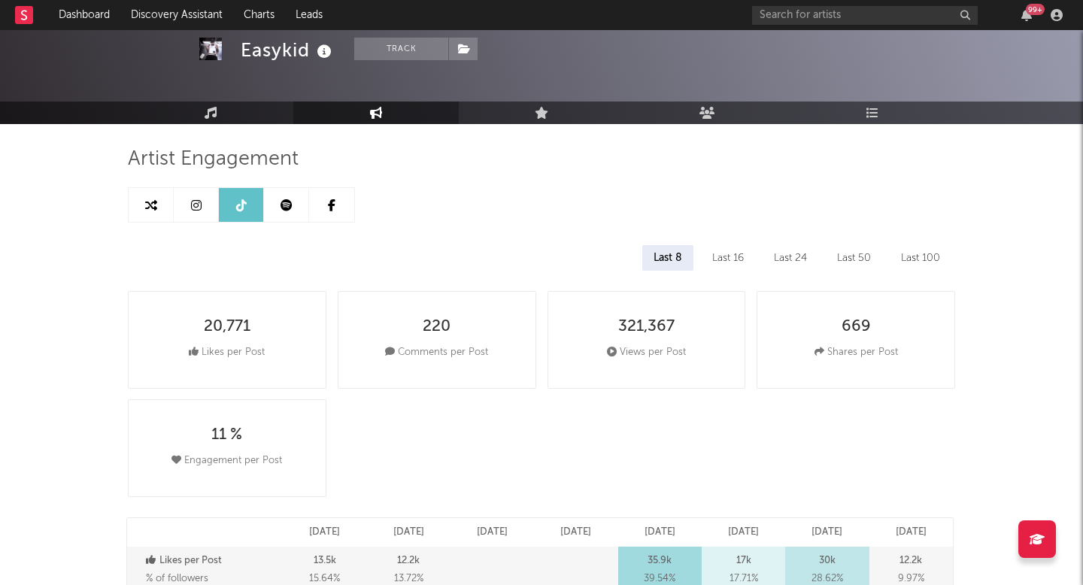
click at [173, 209] on link at bounding box center [151, 205] width 45 height 34
select select "1m"
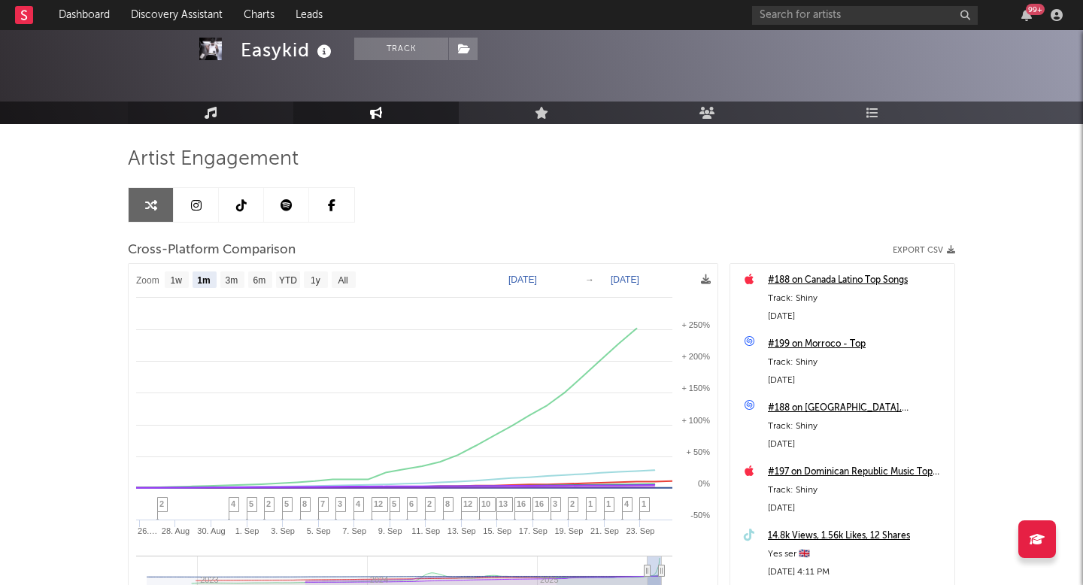
click at [188, 104] on link "Music" at bounding box center [210, 113] width 165 height 23
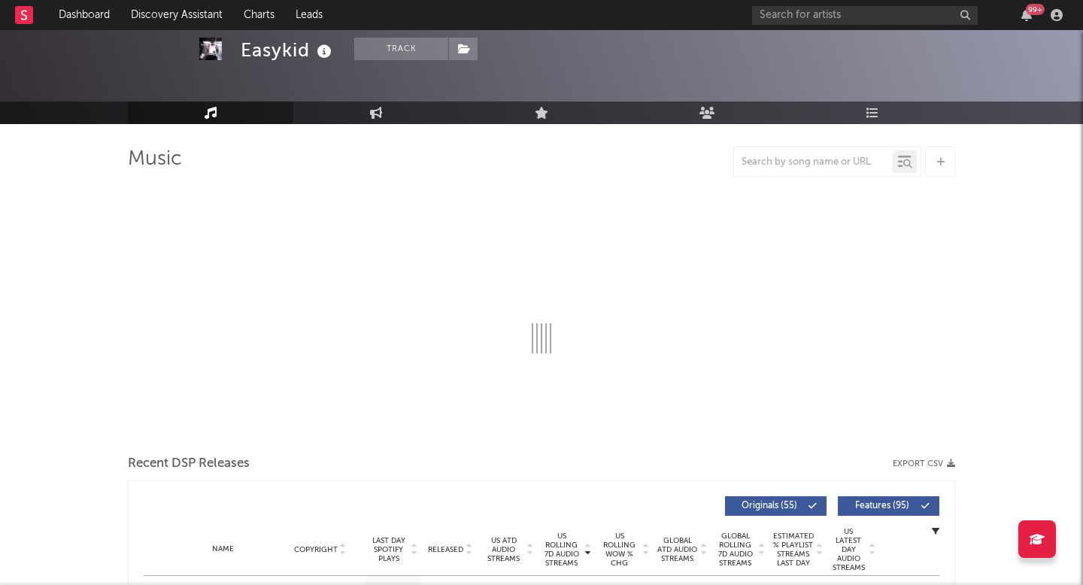
select select "6m"
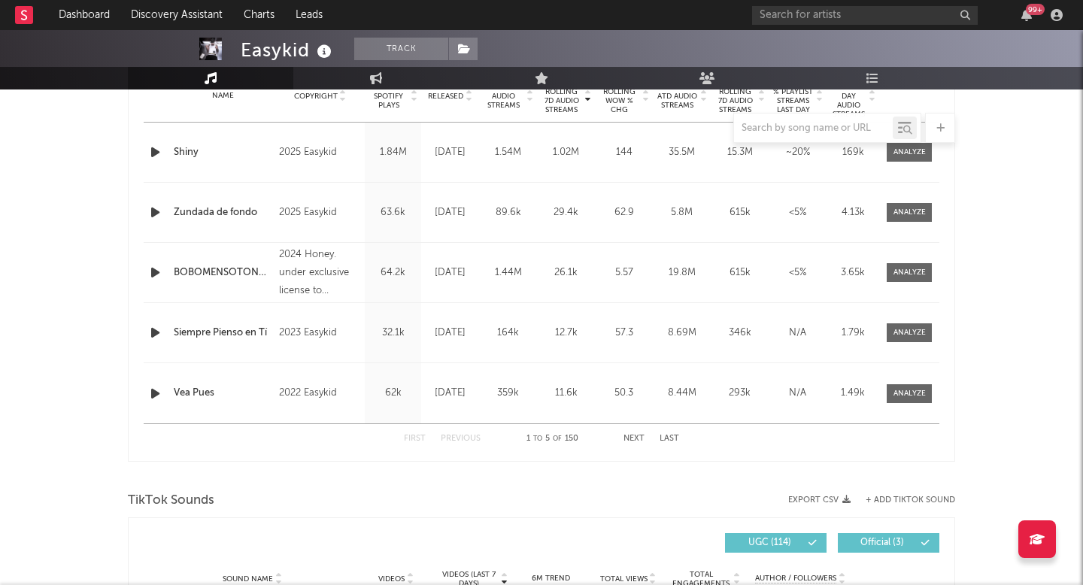
scroll to position [842, 0]
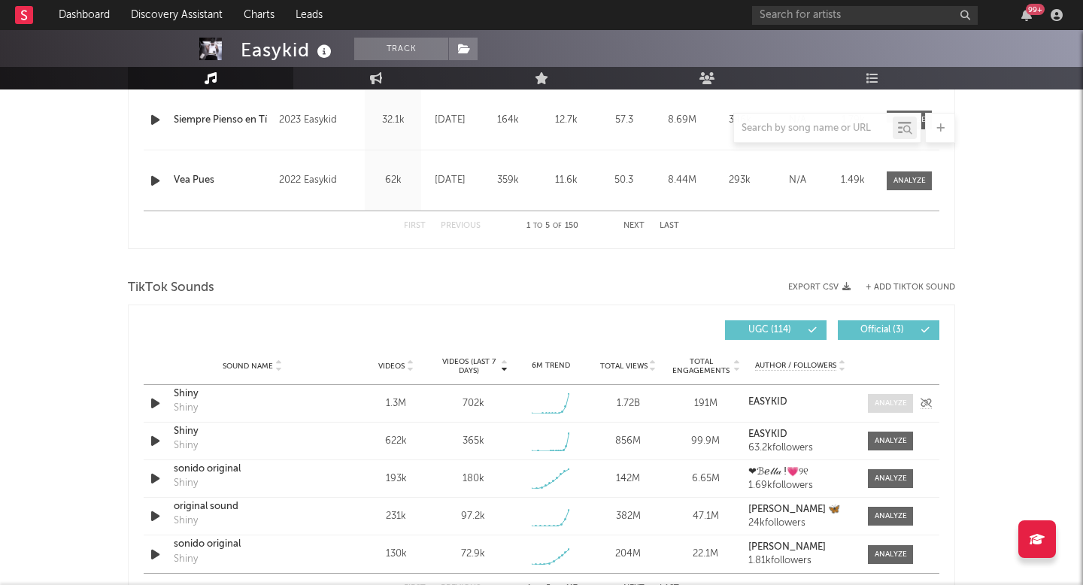
click at [900, 394] on span at bounding box center [890, 403] width 45 height 19
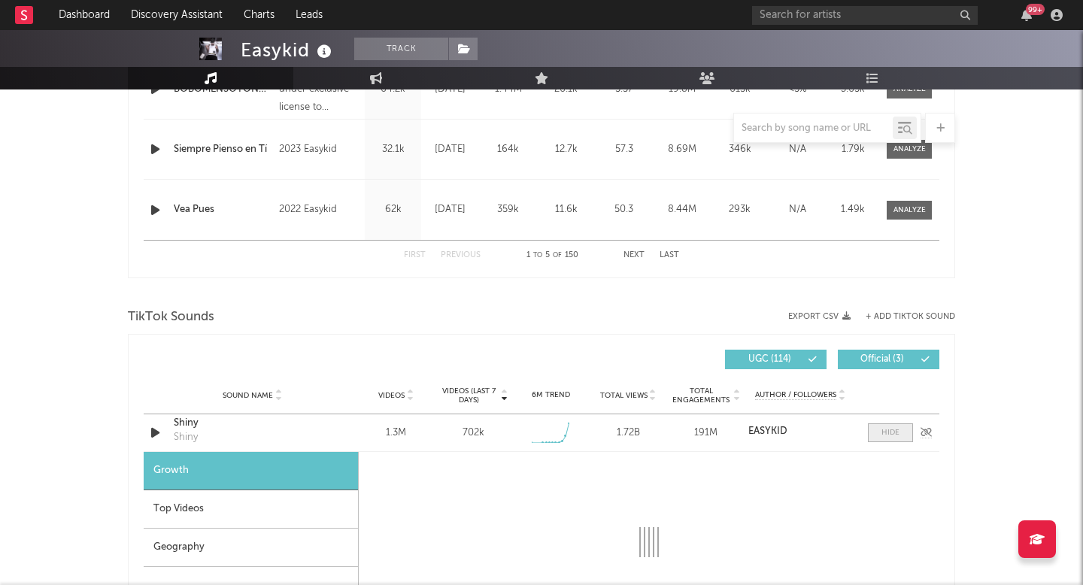
select select "1w"
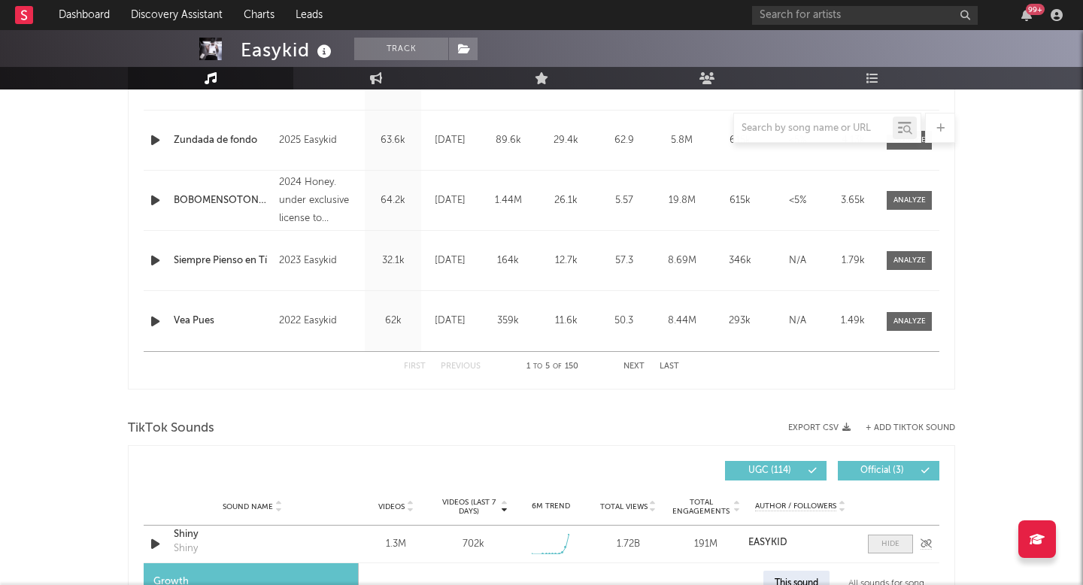
scroll to position [408, 0]
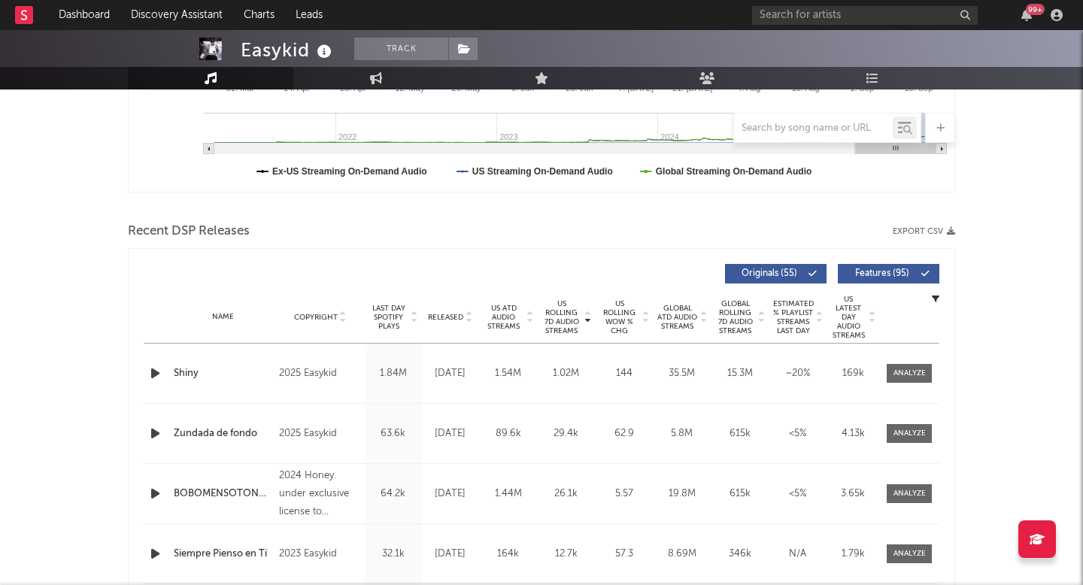
click at [339, 377] on div "2025 Easykid" at bounding box center [320, 374] width 82 height 18
click at [210, 376] on div "Shiny" at bounding box center [223, 373] width 98 height 15
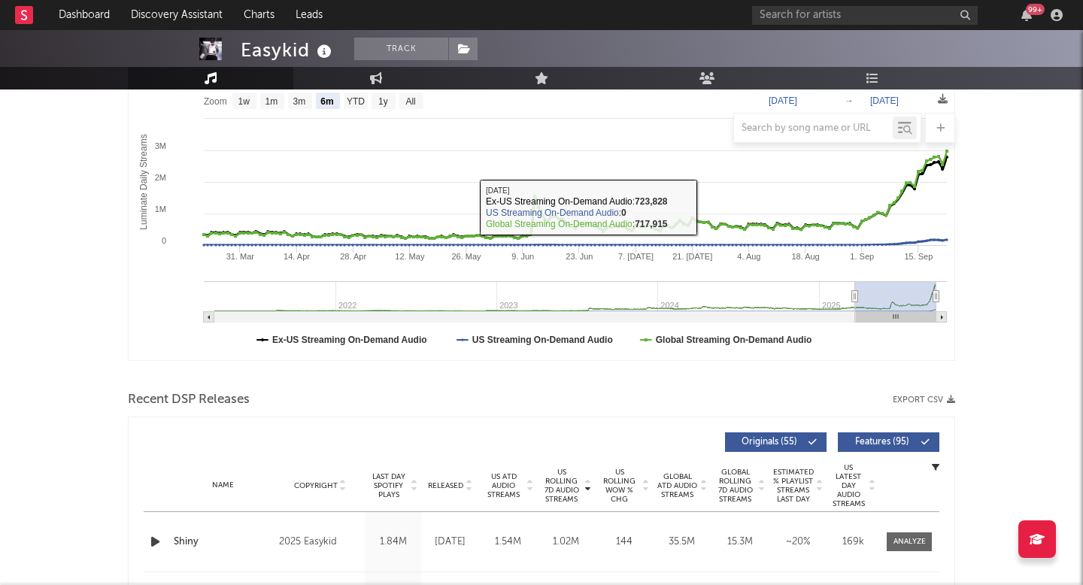
scroll to position [432, 0]
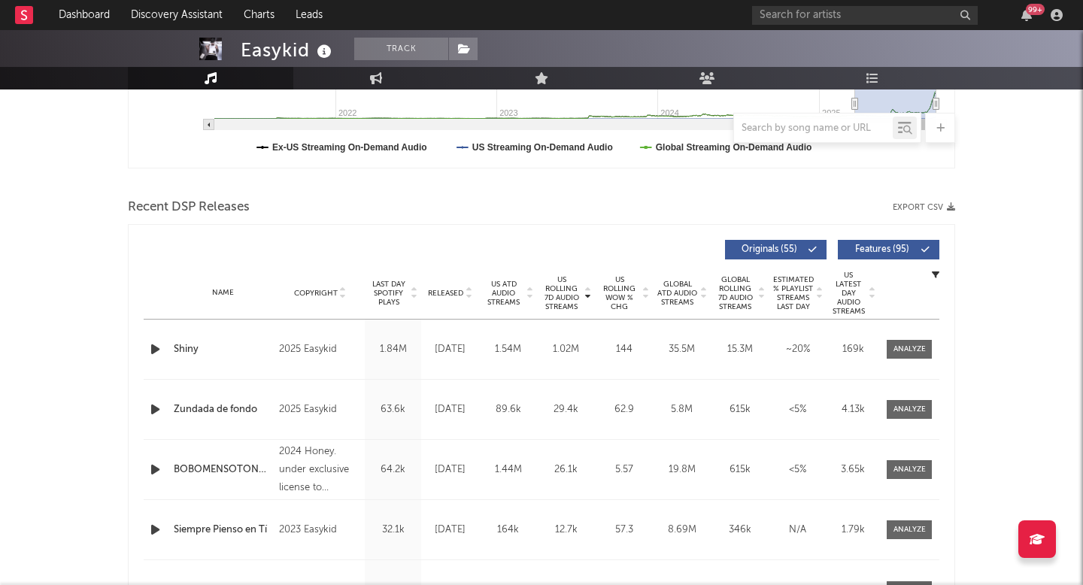
click at [452, 292] on span "Released" at bounding box center [445, 293] width 35 height 9
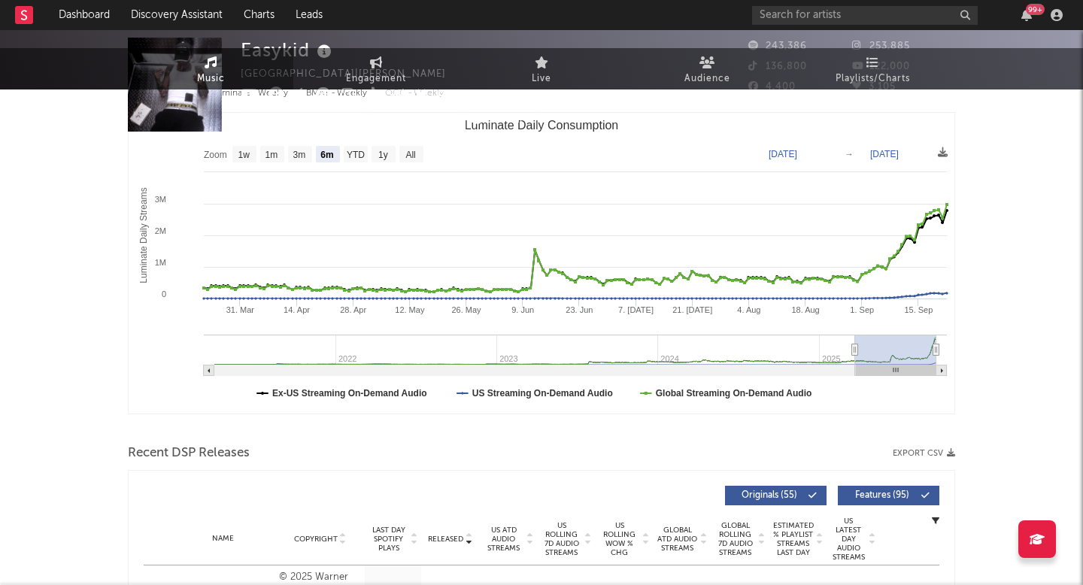
scroll to position [0, 0]
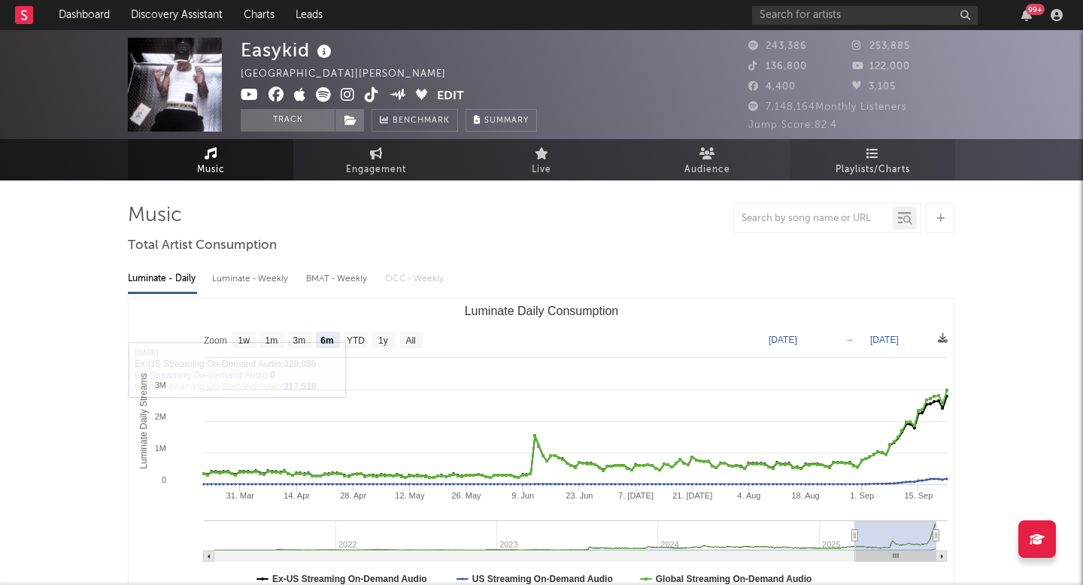
click at [851, 159] on link "Playlists/Charts" at bounding box center [872, 159] width 165 height 41
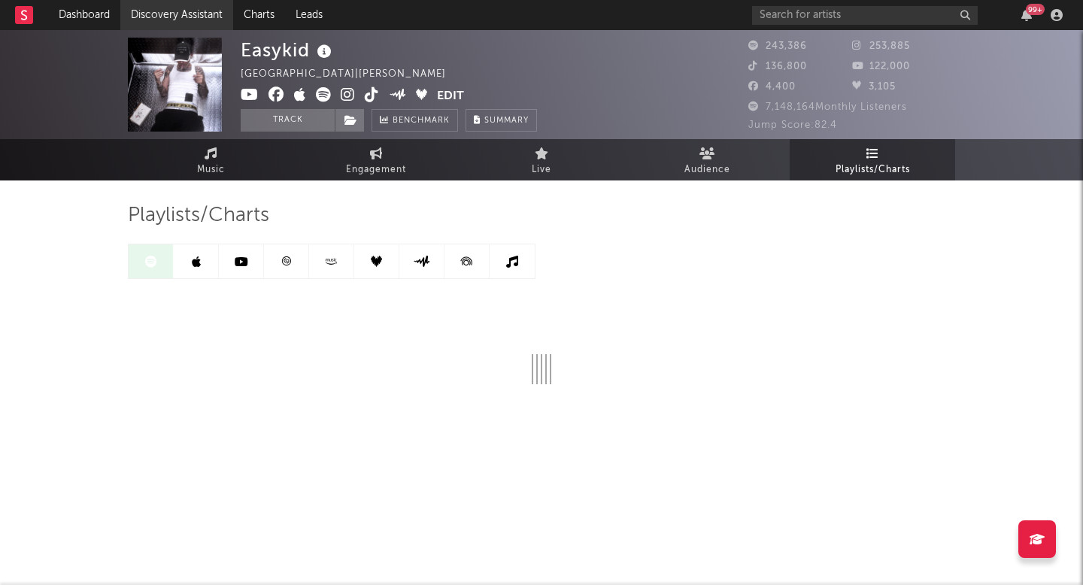
click at [217, 14] on link "Discovery Assistant" at bounding box center [176, 15] width 113 height 30
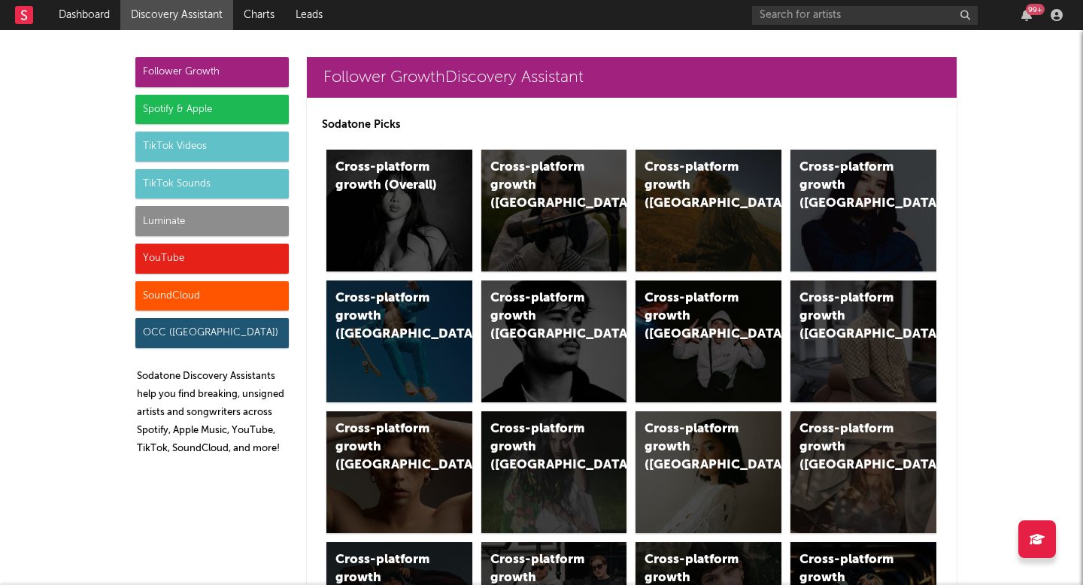
click at [217, 220] on div "Luminate" at bounding box center [211, 221] width 153 height 30
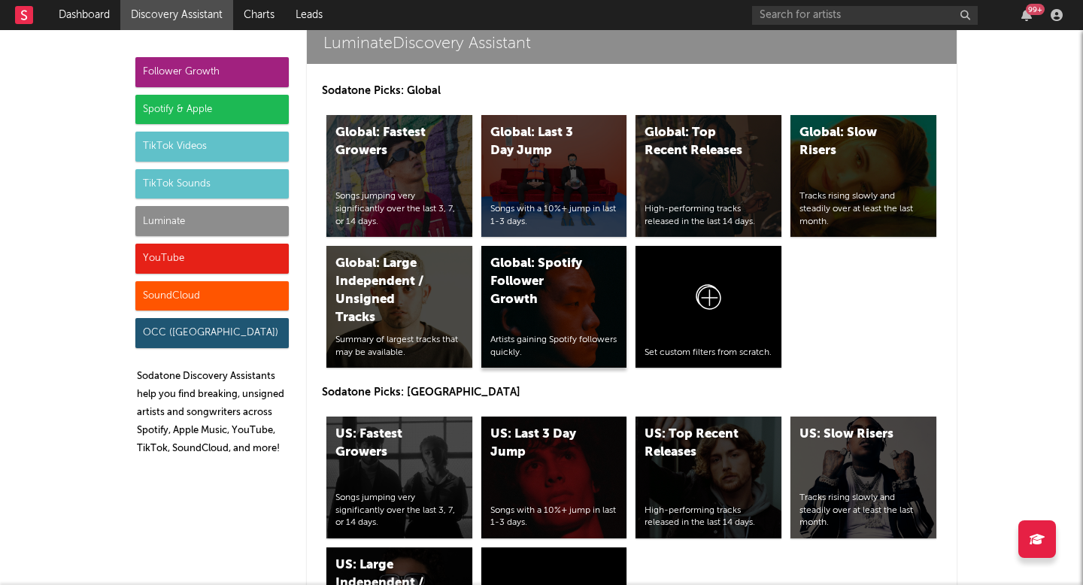
scroll to position [7329, 0]
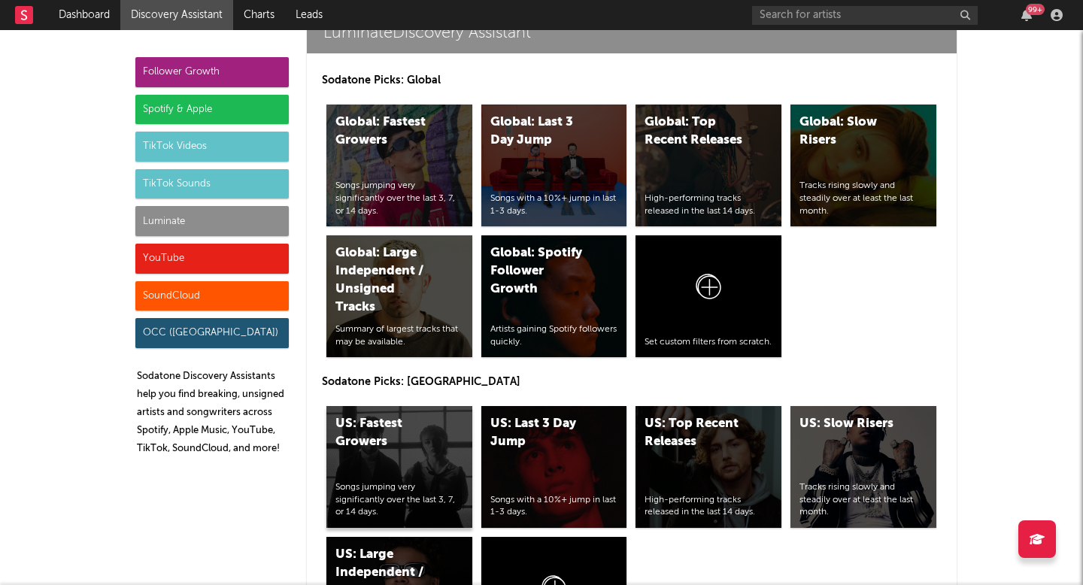
click at [366, 458] on div "US: Fastest Growers Songs jumping very significantly over the last 3, 7, or 14 …" at bounding box center [399, 467] width 146 height 122
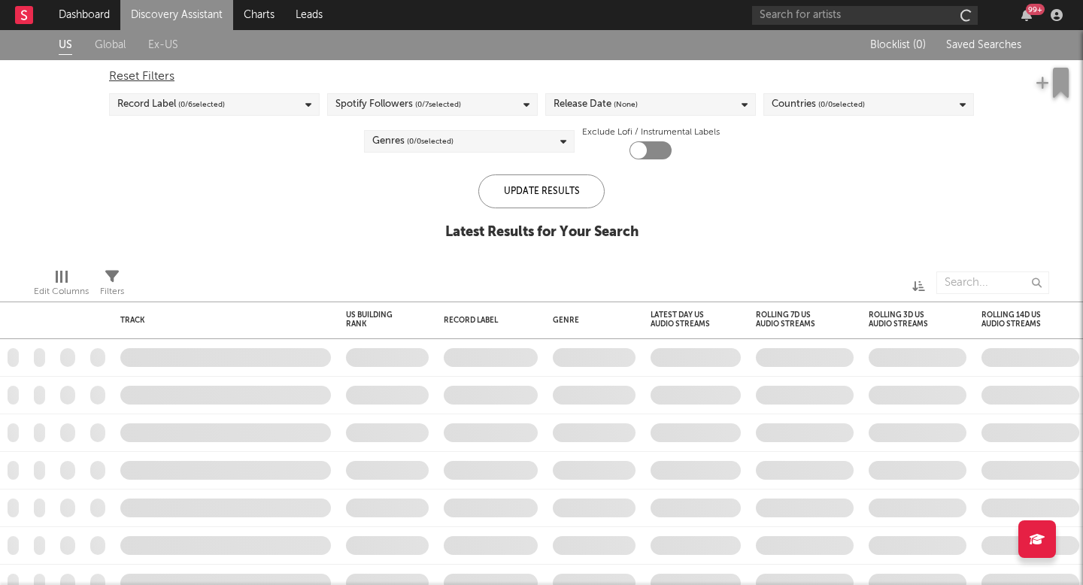
checkbox input "true"
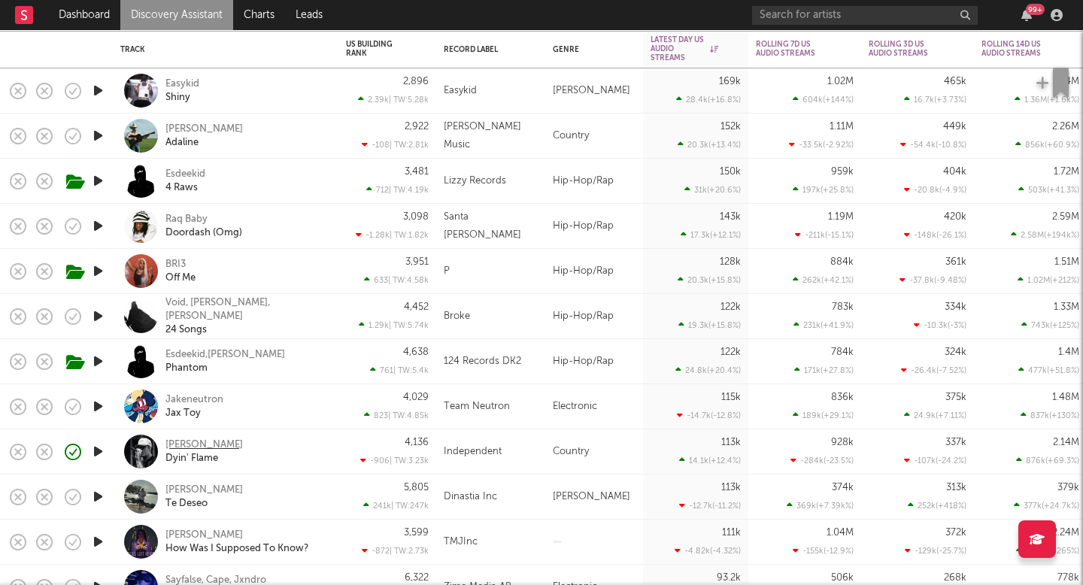
click at [203, 444] on div "Tayler Holder" at bounding box center [203, 445] width 77 height 14
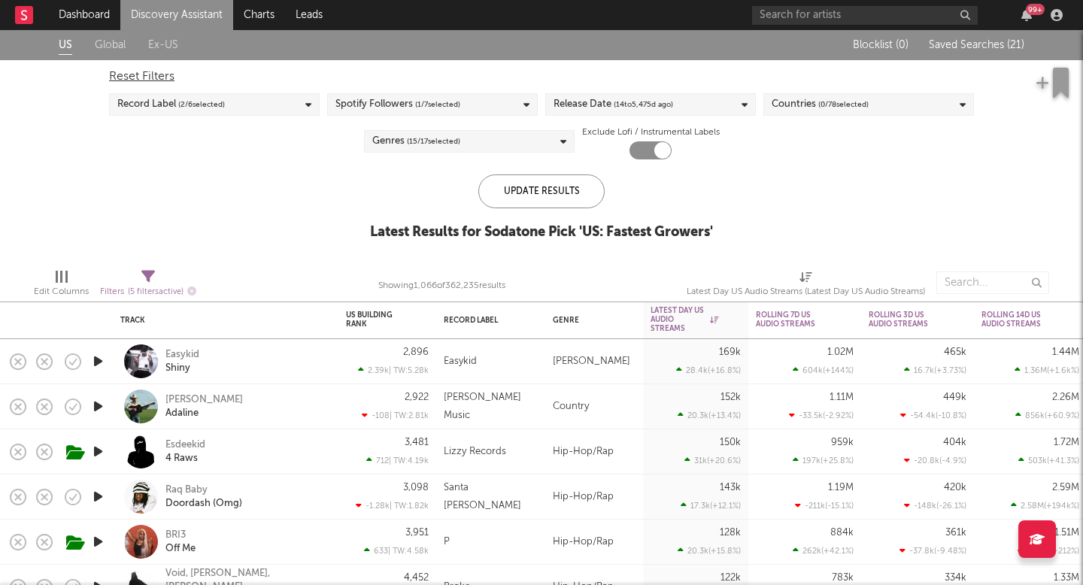
click at [206, 11] on link "Discovery Assistant" at bounding box center [176, 15] width 113 height 30
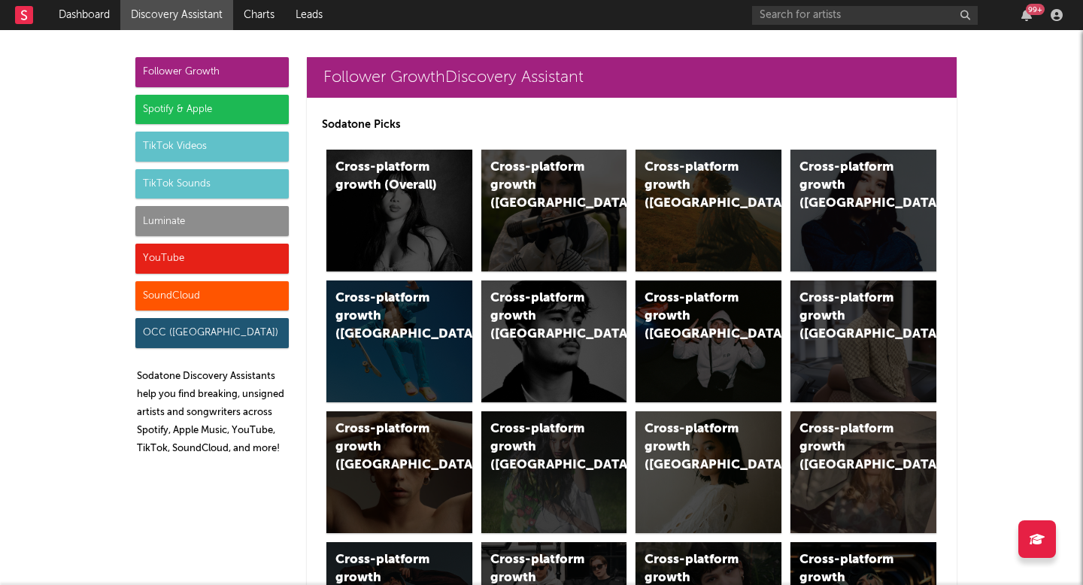
click at [226, 224] on div "Luminate" at bounding box center [211, 221] width 153 height 30
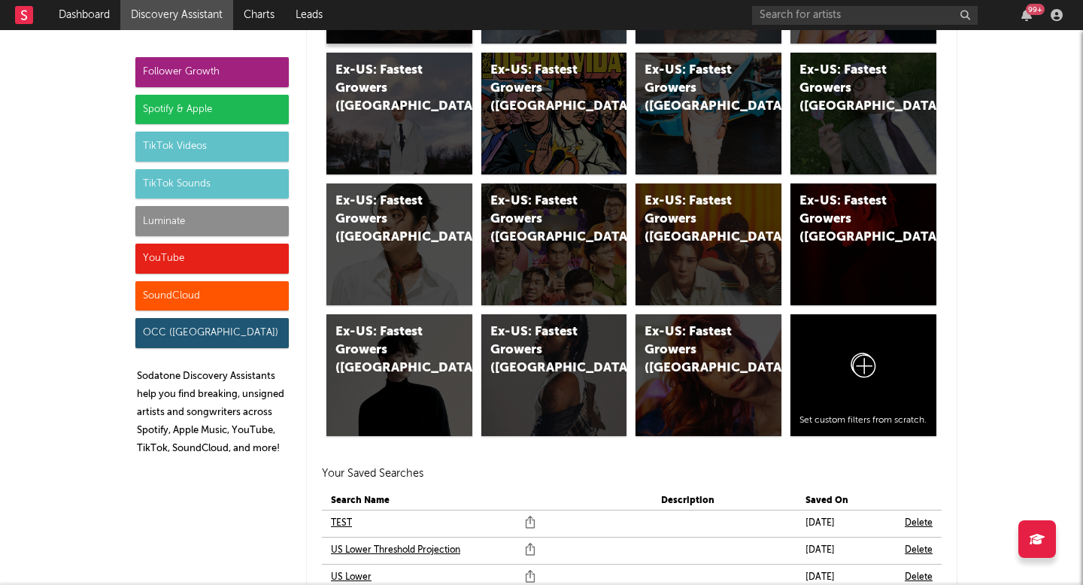
scroll to position [8819, 0]
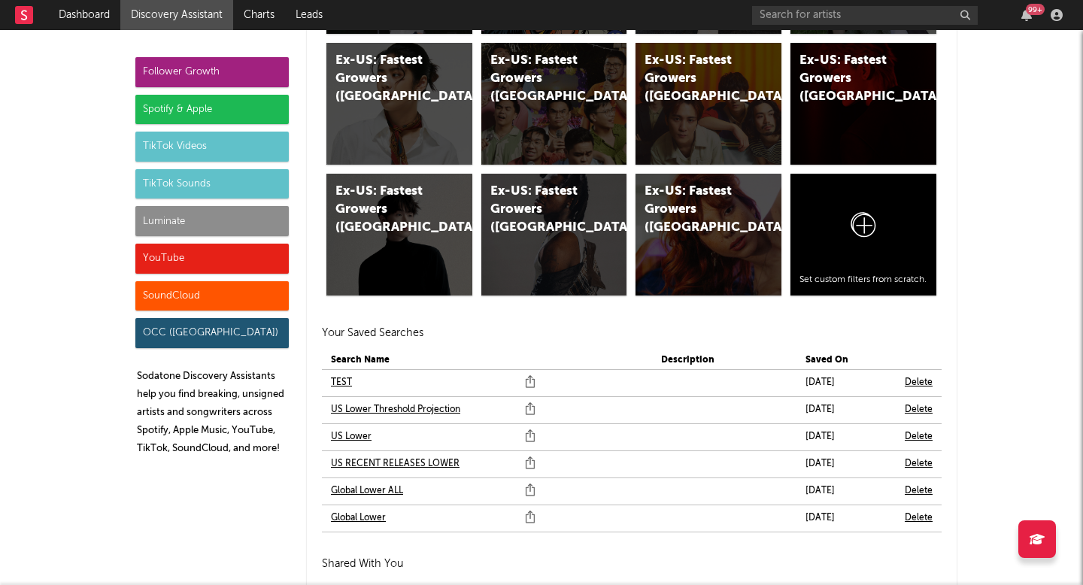
click at [364, 437] on link "US Lower" at bounding box center [351, 437] width 41 height 18
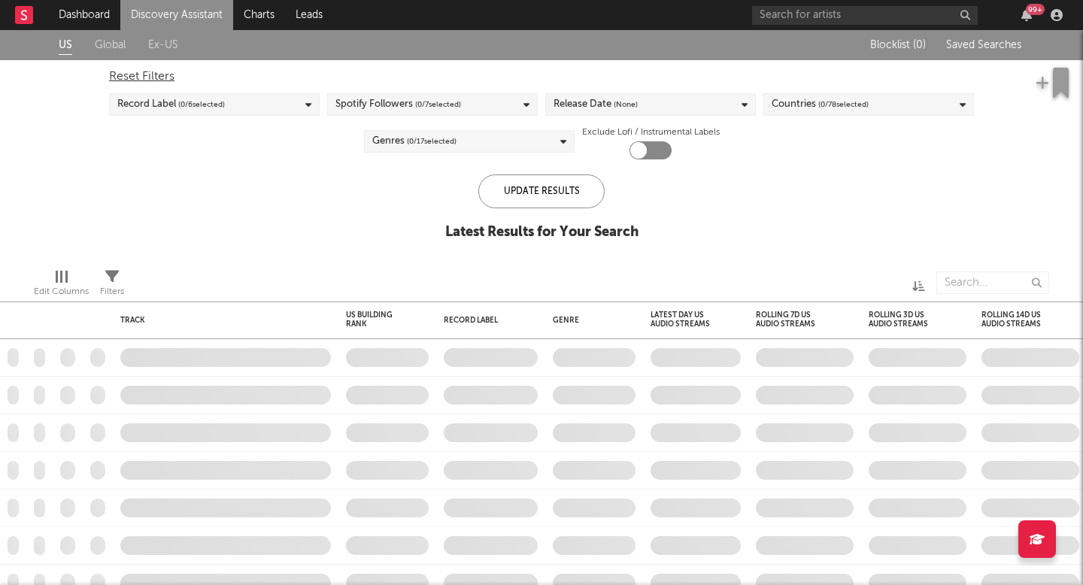
checkbox input "true"
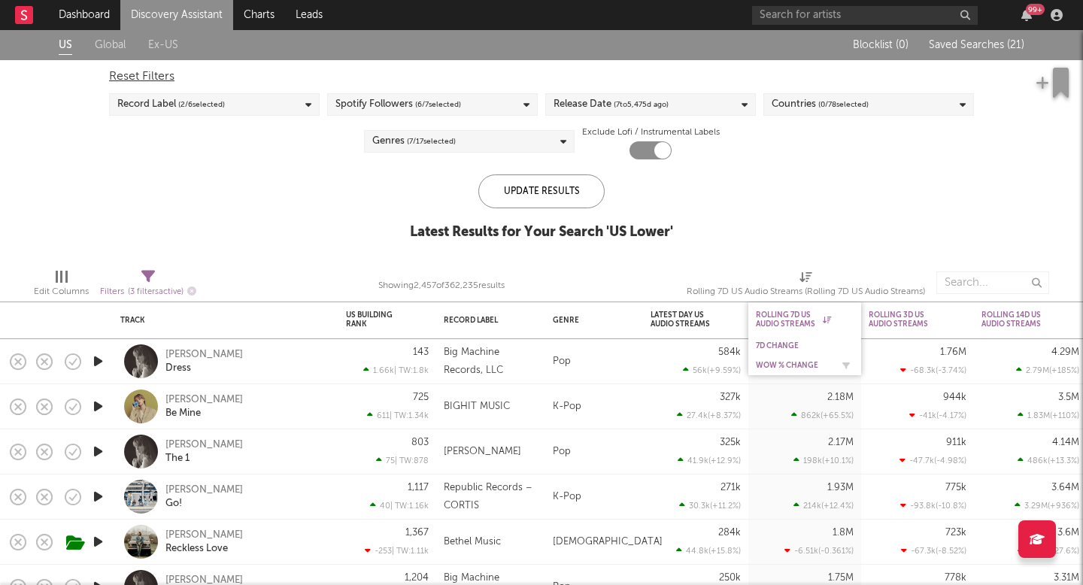
click at [785, 361] on div "WoW % Change" at bounding box center [793, 365] width 75 height 9
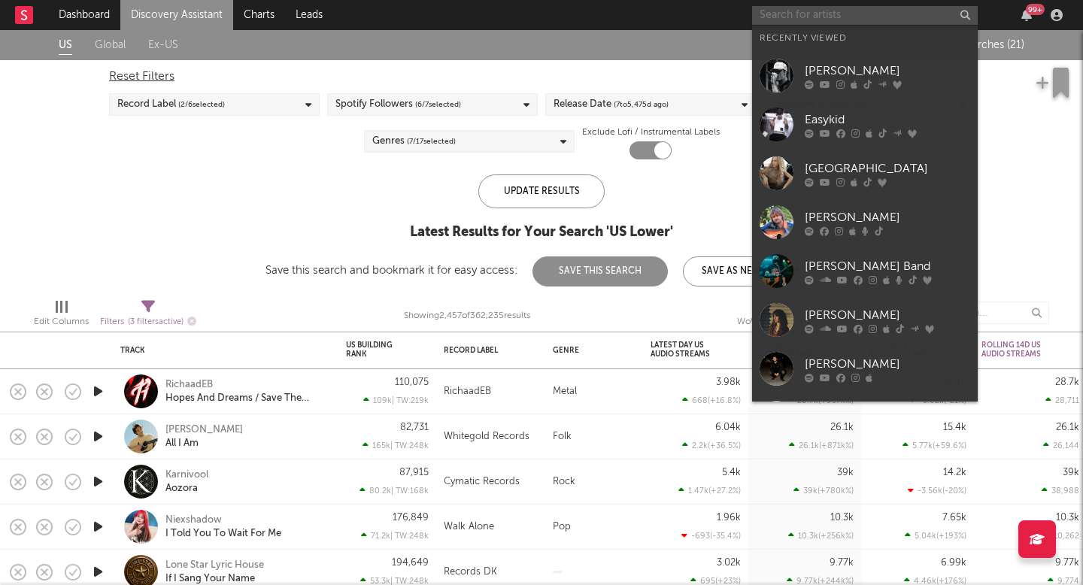
click at [801, 11] on input "text" at bounding box center [865, 15] width 226 height 19
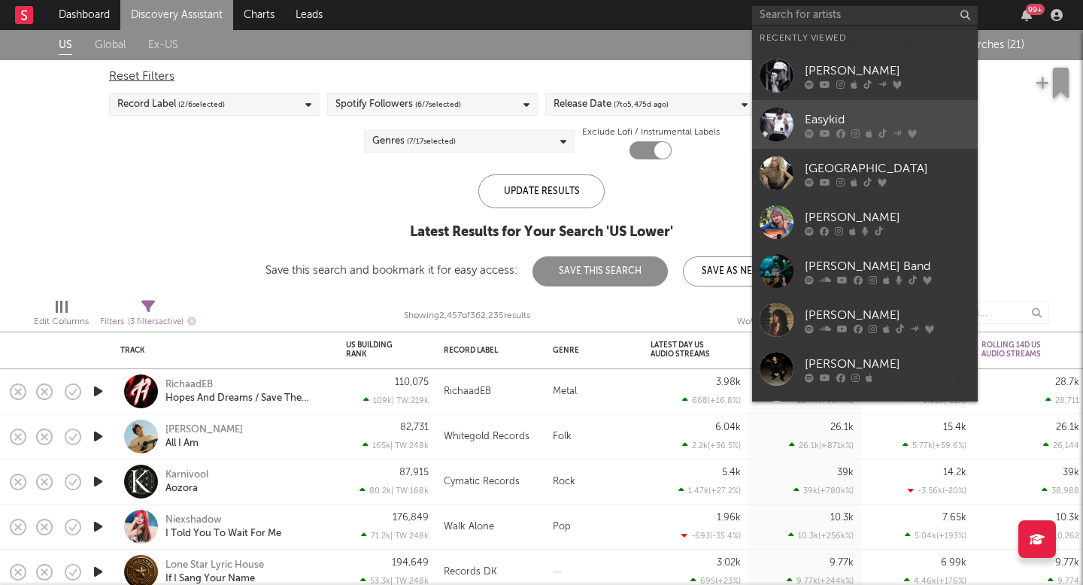
click at [824, 123] on div "Easykid" at bounding box center [887, 120] width 165 height 18
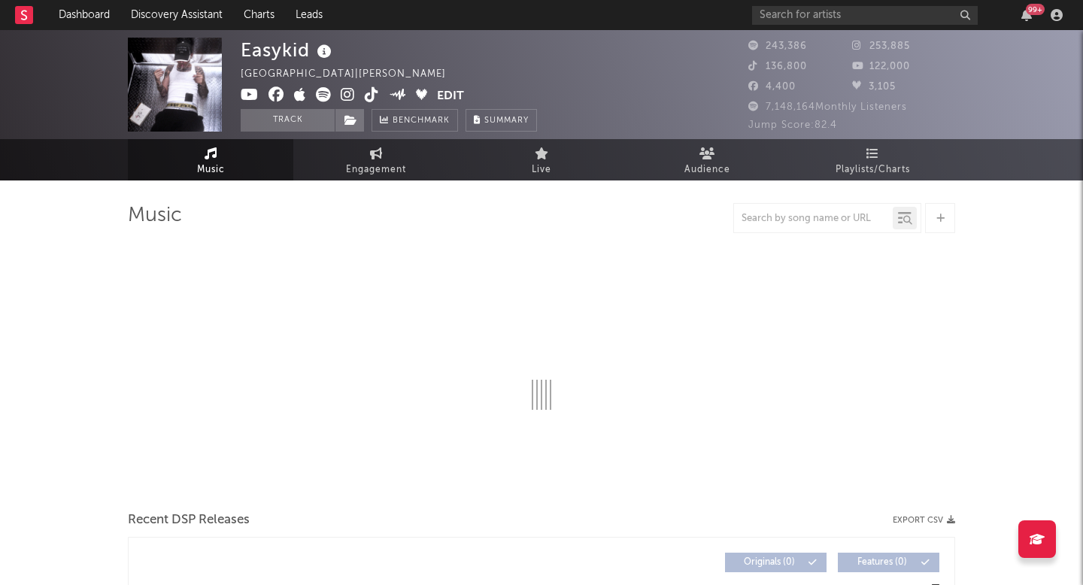
select select "6m"
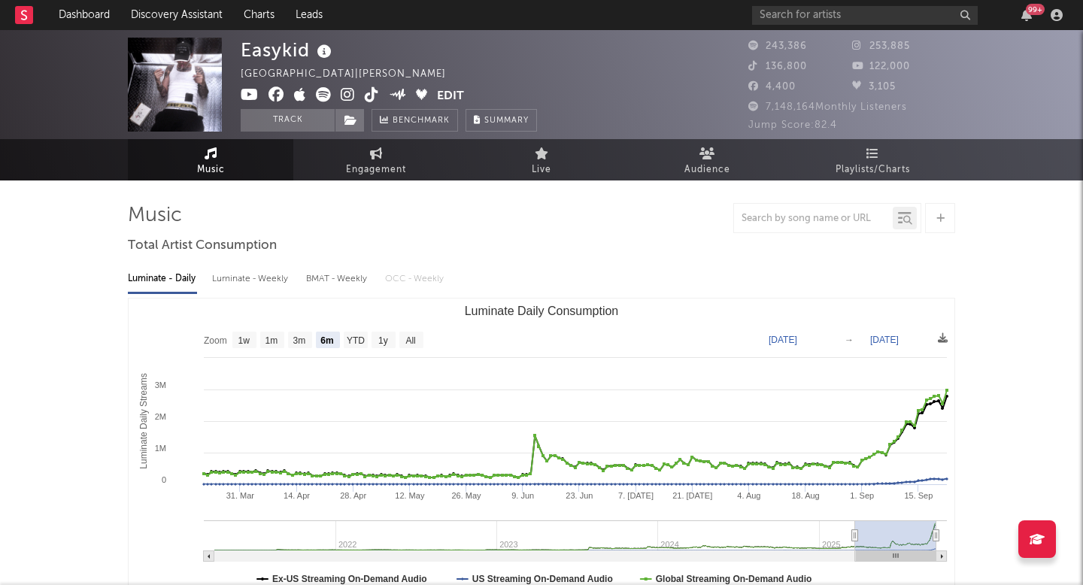
select select "6m"
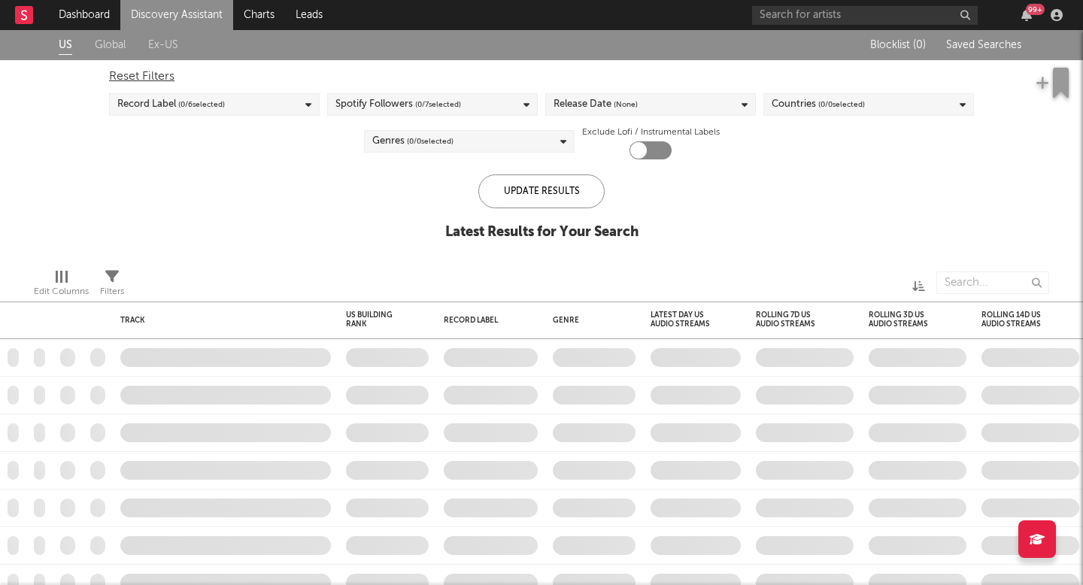
checkbox input "true"
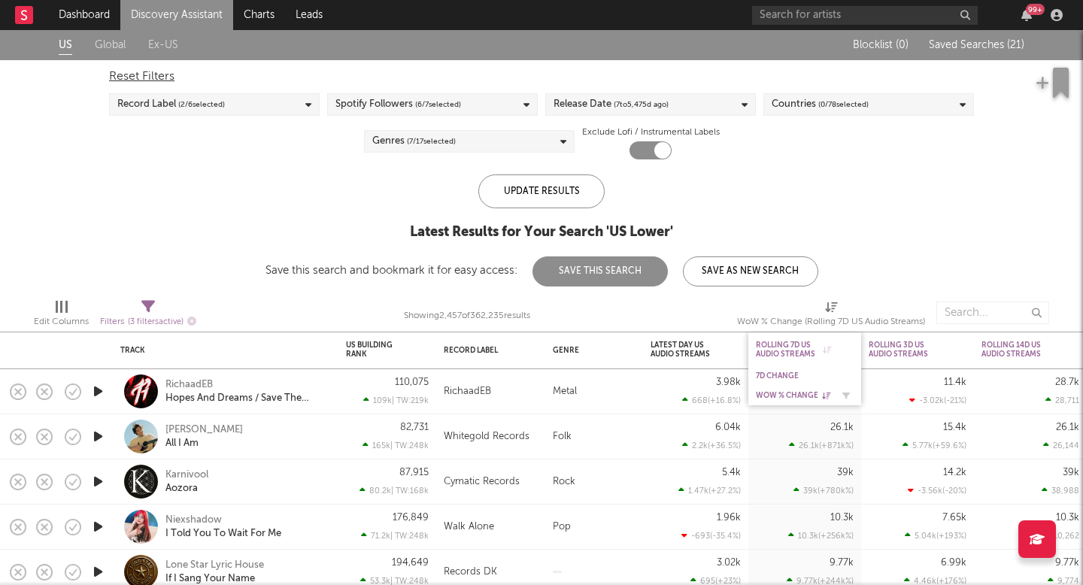
click at [782, 388] on div "WoW % Change" at bounding box center [805, 395] width 98 height 15
click at [785, 397] on div "WoW % Change" at bounding box center [793, 395] width 75 height 9
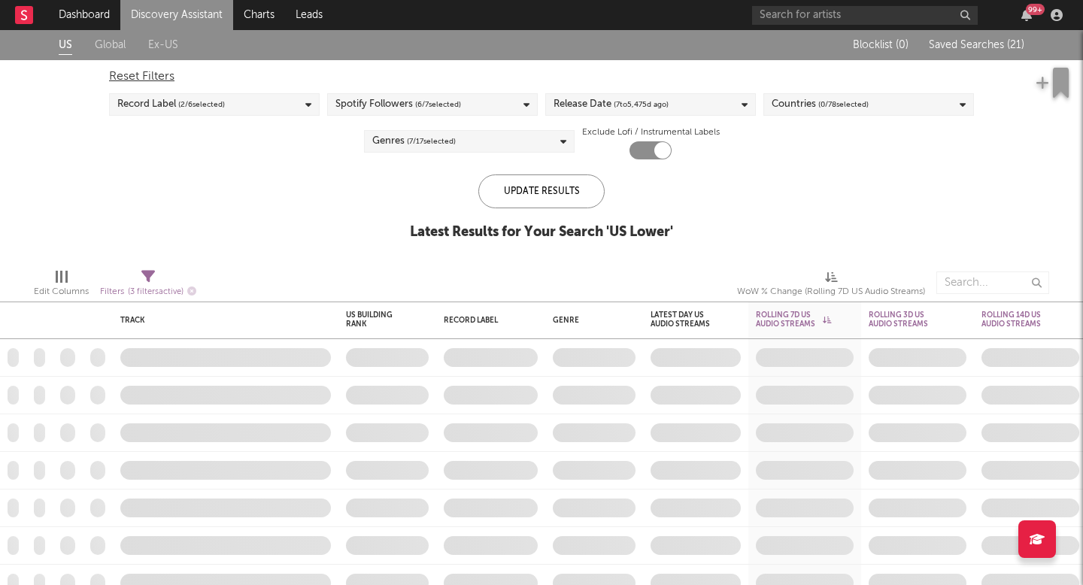
click at [150, 281] on icon at bounding box center [148, 277] width 14 height 14
select select "or"
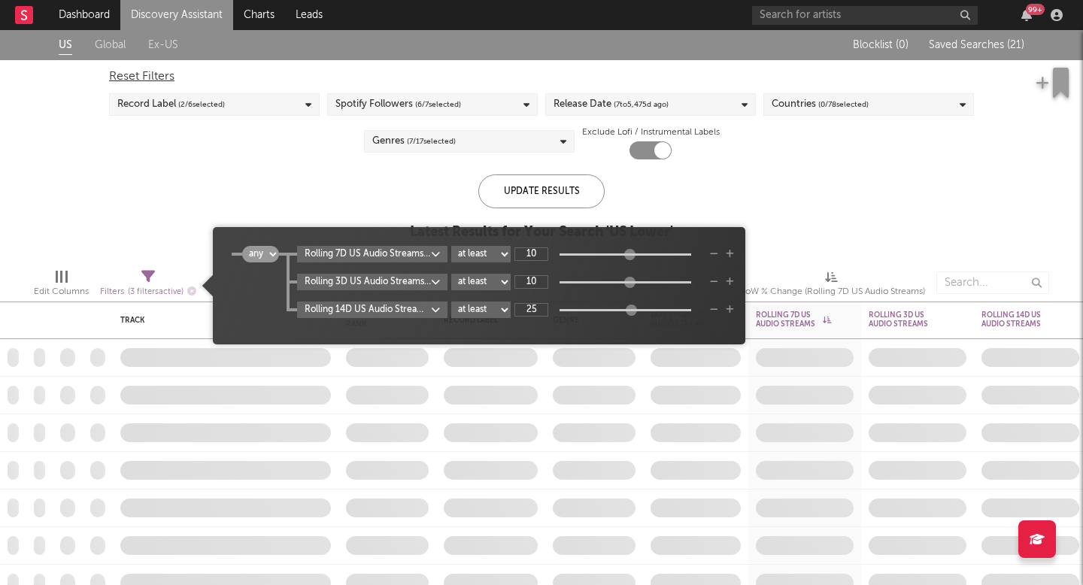
click at [235, 208] on div "US Global Ex-US Blocklist ( 0 ) Saved Searches ( 21 ) Reset Filters Record Labe…" at bounding box center [541, 143] width 1083 height 226
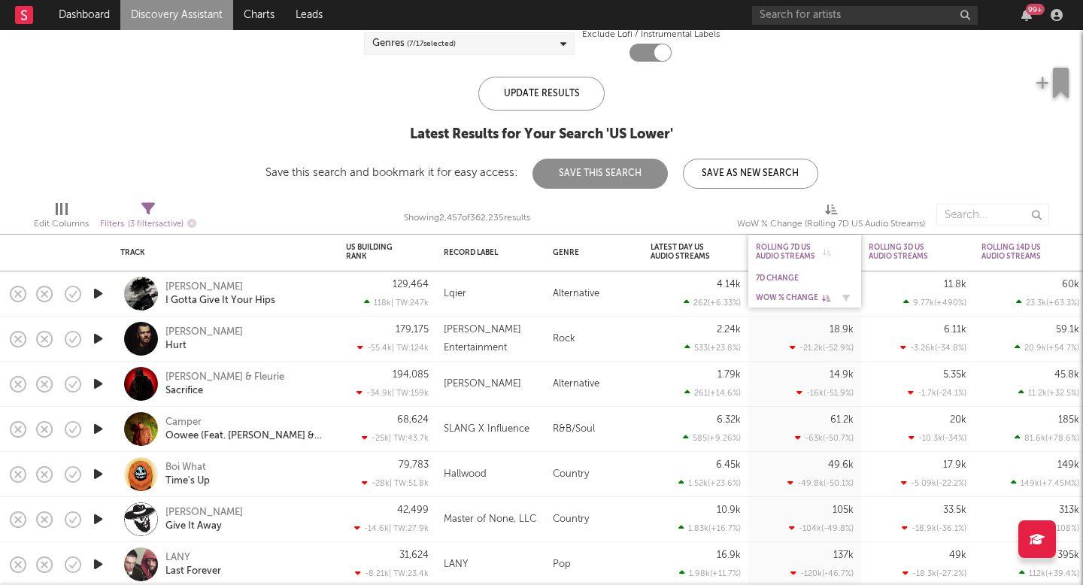
click at [798, 298] on div "WoW % Change" at bounding box center [793, 297] width 75 height 9
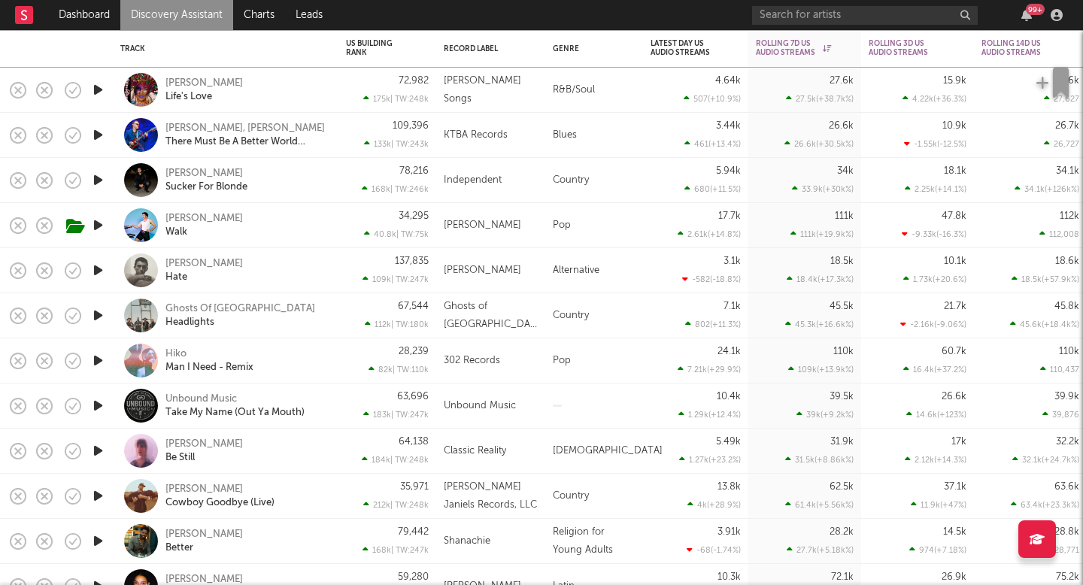
click at [179, 25] on link "Discovery Assistant" at bounding box center [176, 15] width 113 height 30
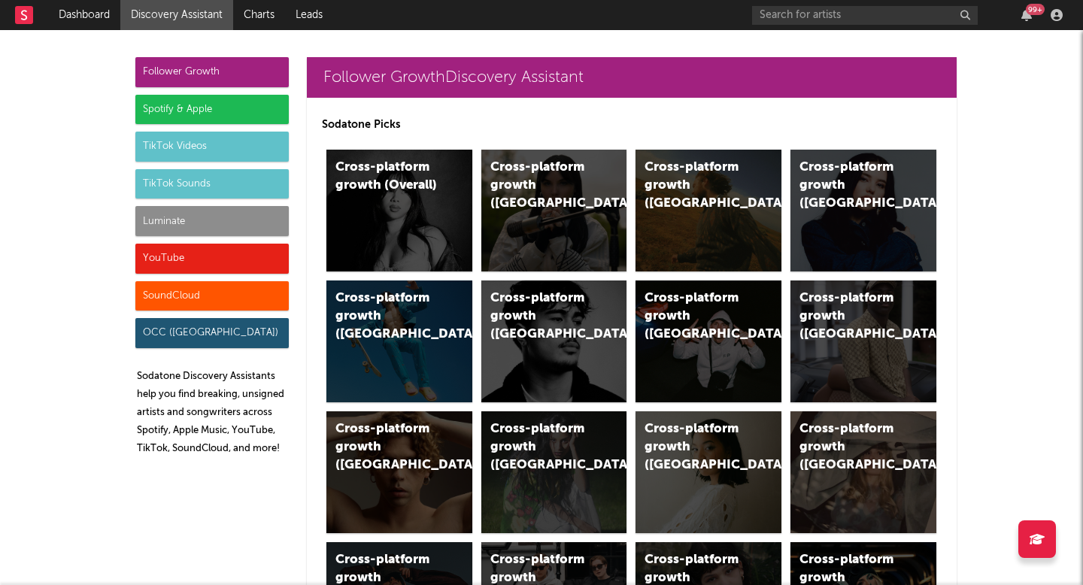
click at [190, 214] on div "Luminate" at bounding box center [211, 221] width 153 height 30
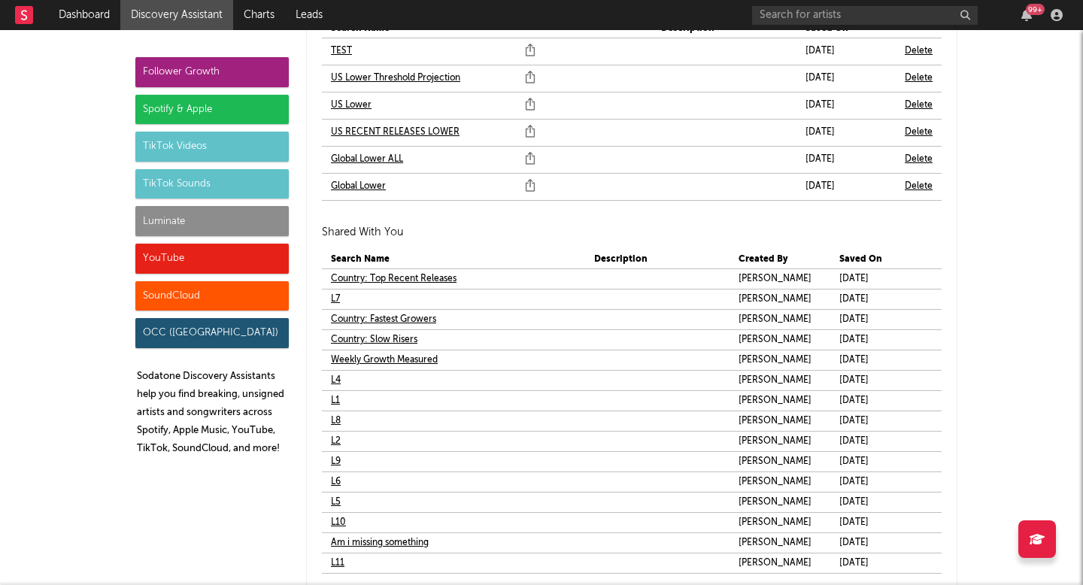
scroll to position [9139, 0]
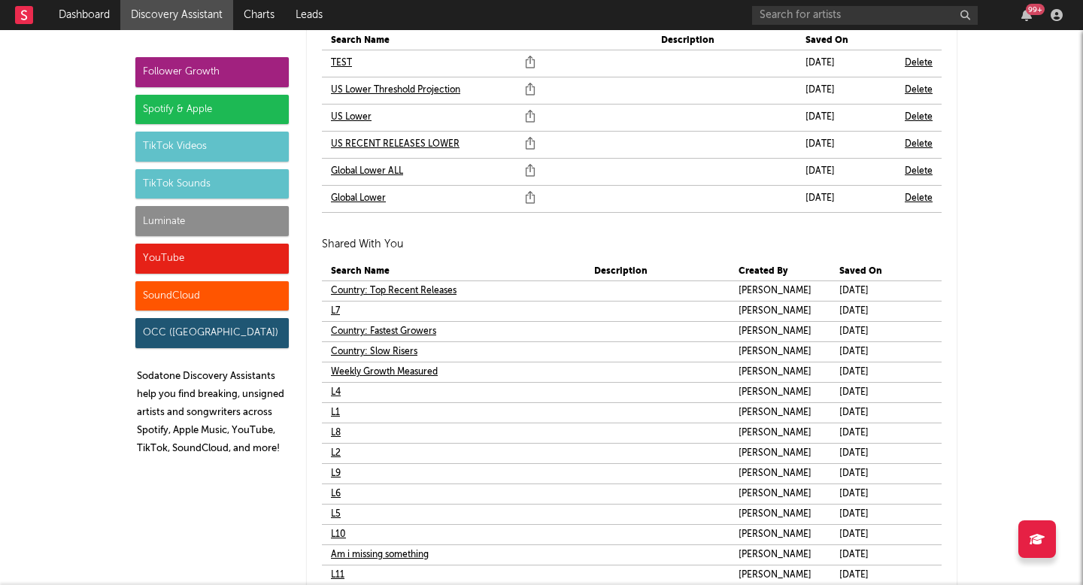
click at [380, 172] on link "Global Lower ALL" at bounding box center [367, 171] width 72 height 18
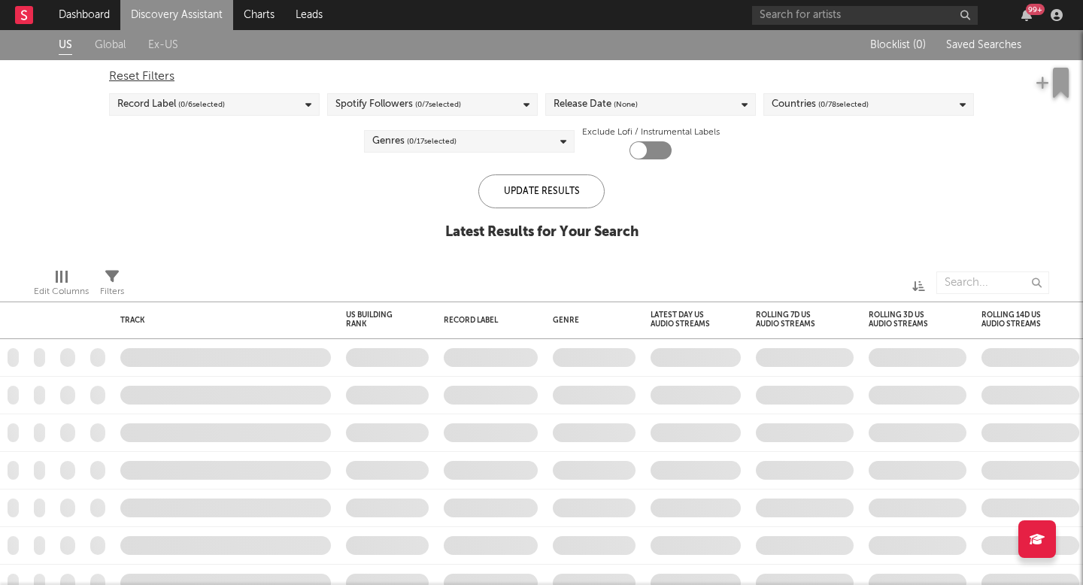
checkbox input "true"
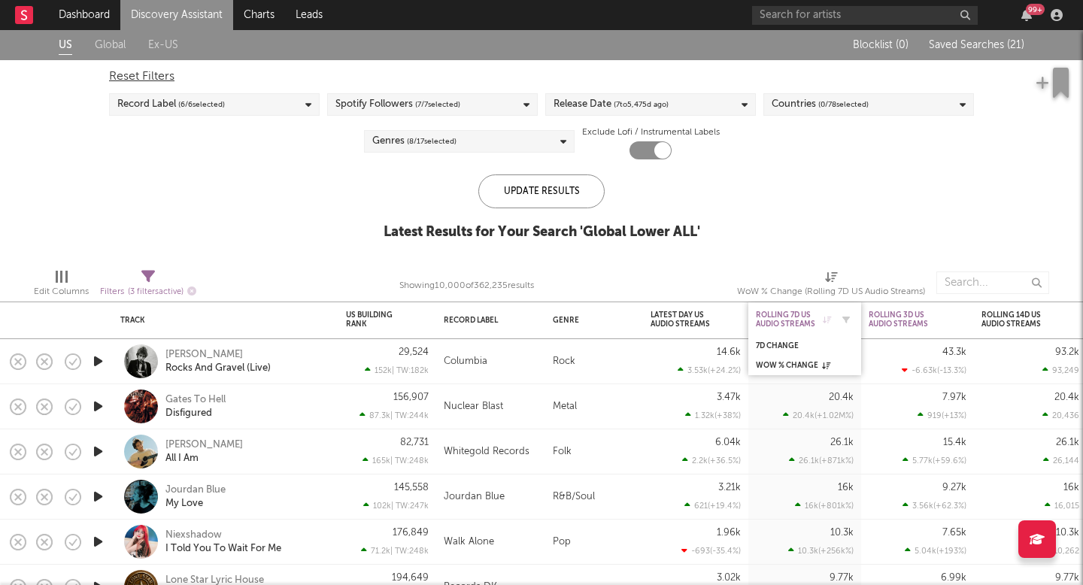
click at [800, 322] on div "Rolling 7D US Audio Streams" at bounding box center [793, 320] width 75 height 18
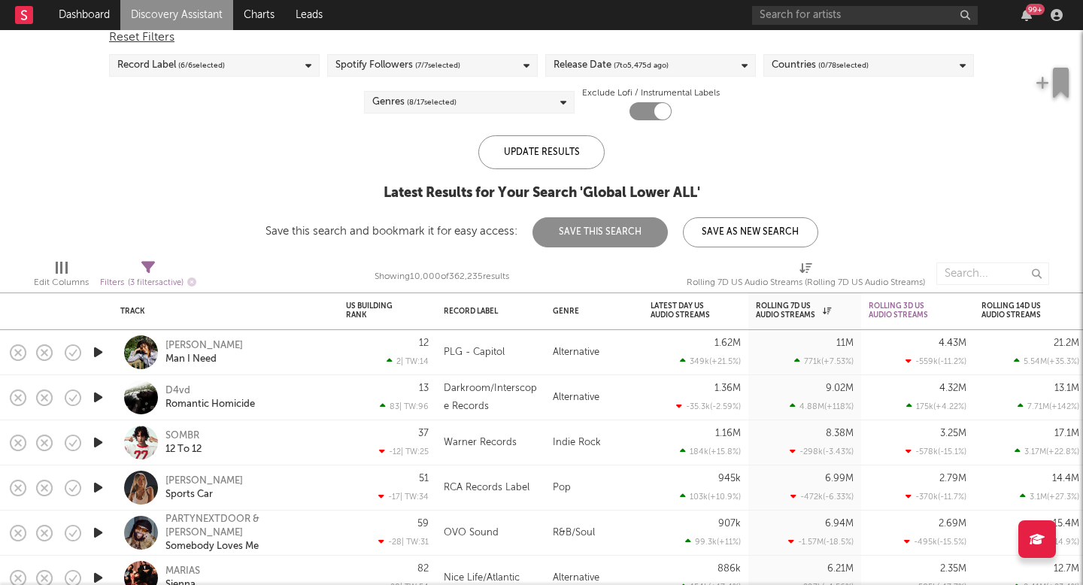
click at [308, 63] on icon at bounding box center [308, 66] width 6 height 10
click at [383, 167] on div "Update Results Latest Results for Your Search ' Global Lower ALL ' Save this se…" at bounding box center [541, 191] width 553 height 112
click at [997, 274] on input "text" at bounding box center [992, 273] width 113 height 23
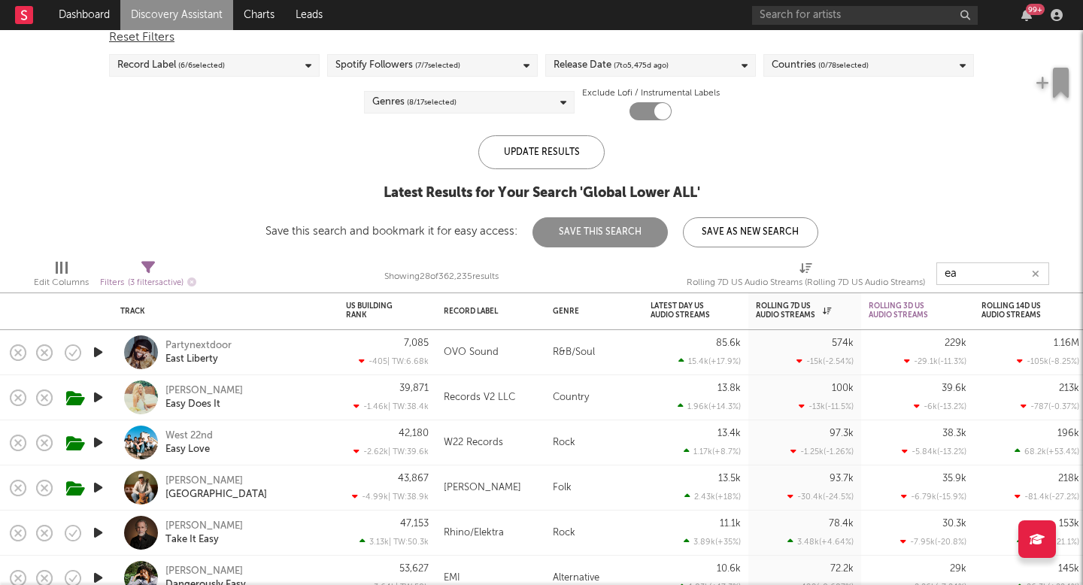
type input "e"
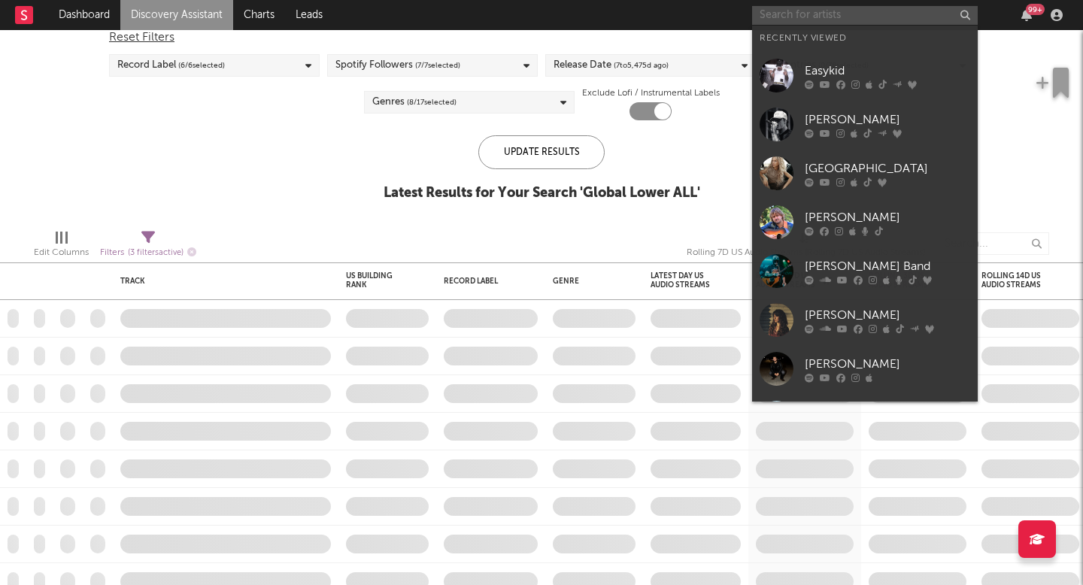
click at [898, 11] on input "text" at bounding box center [865, 15] width 226 height 19
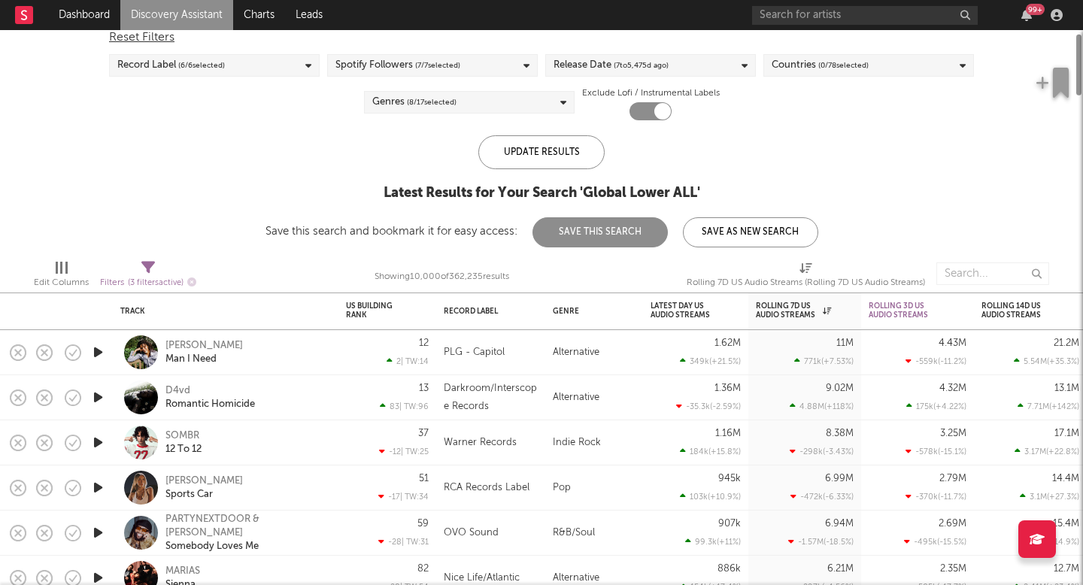
click at [718, 150] on div "Update Results Latest Results for Your Search ' Global Lower ALL ' Save this se…" at bounding box center [541, 191] width 553 height 112
click at [760, 18] on input "text" at bounding box center [865, 15] width 226 height 19
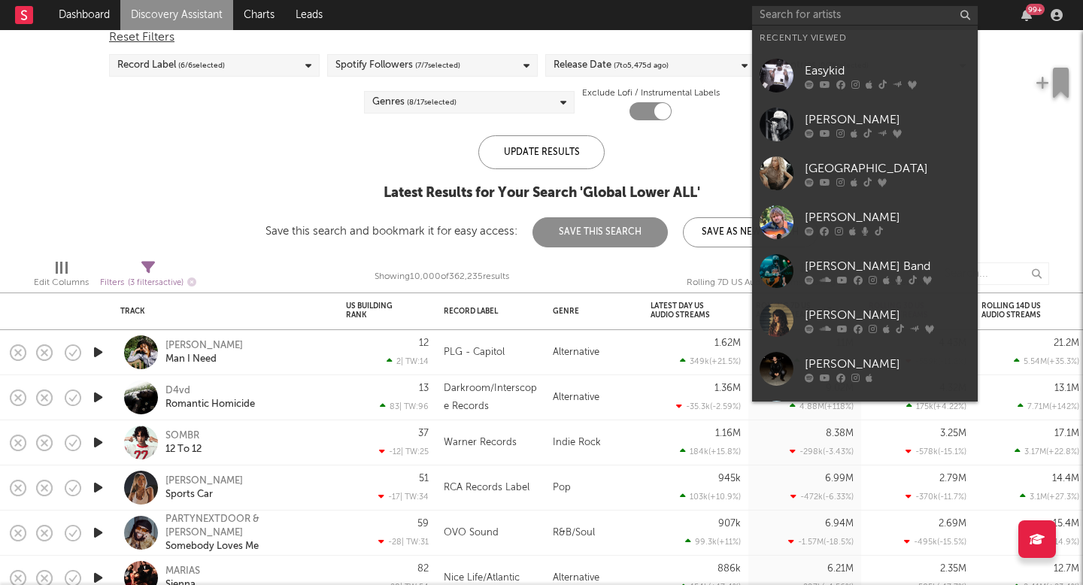
click at [797, 77] on link "Easykid" at bounding box center [865, 75] width 226 height 49
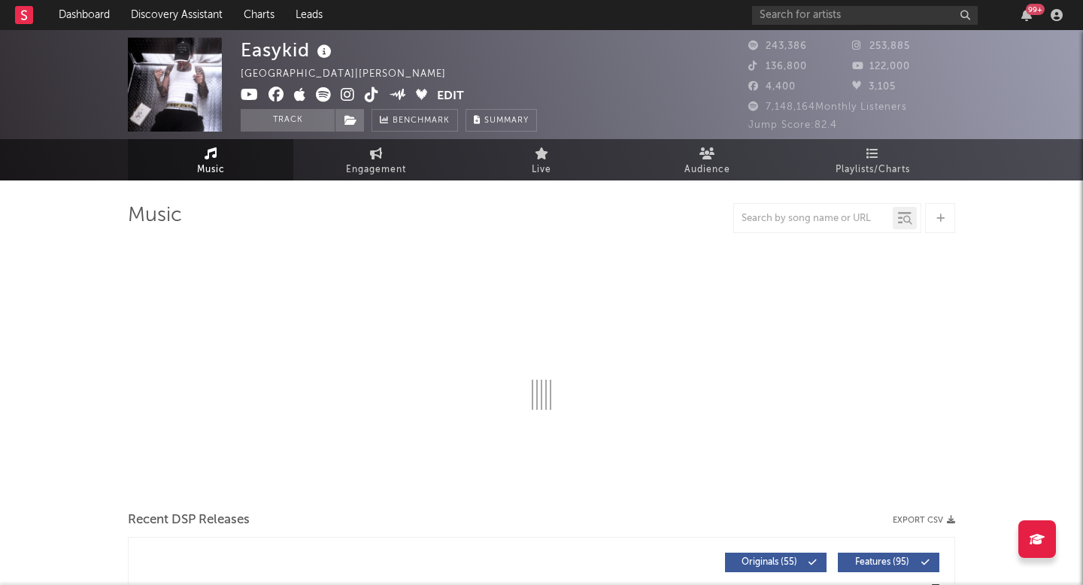
select select "6m"
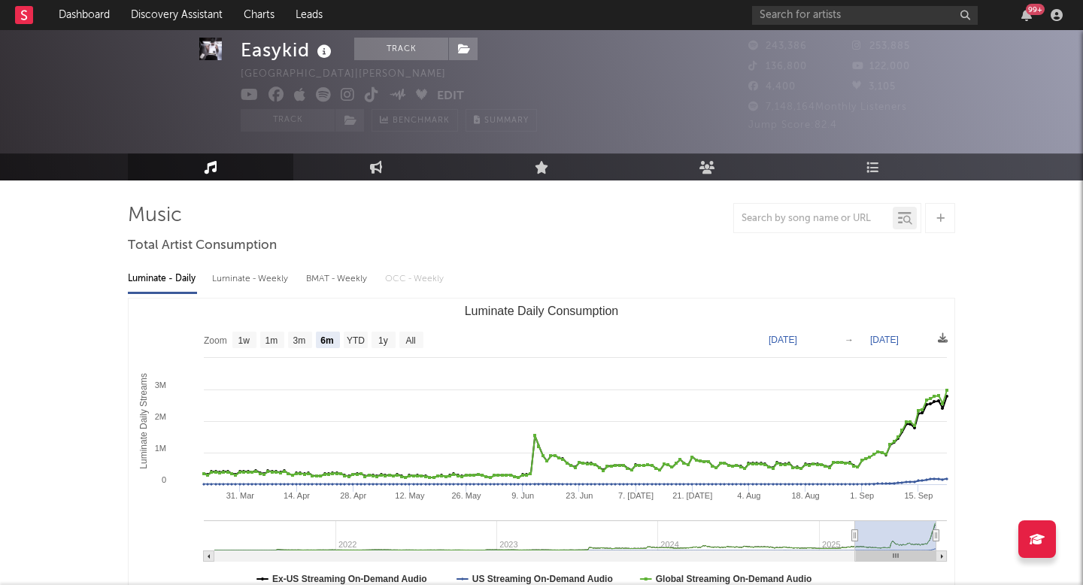
scroll to position [554, 0]
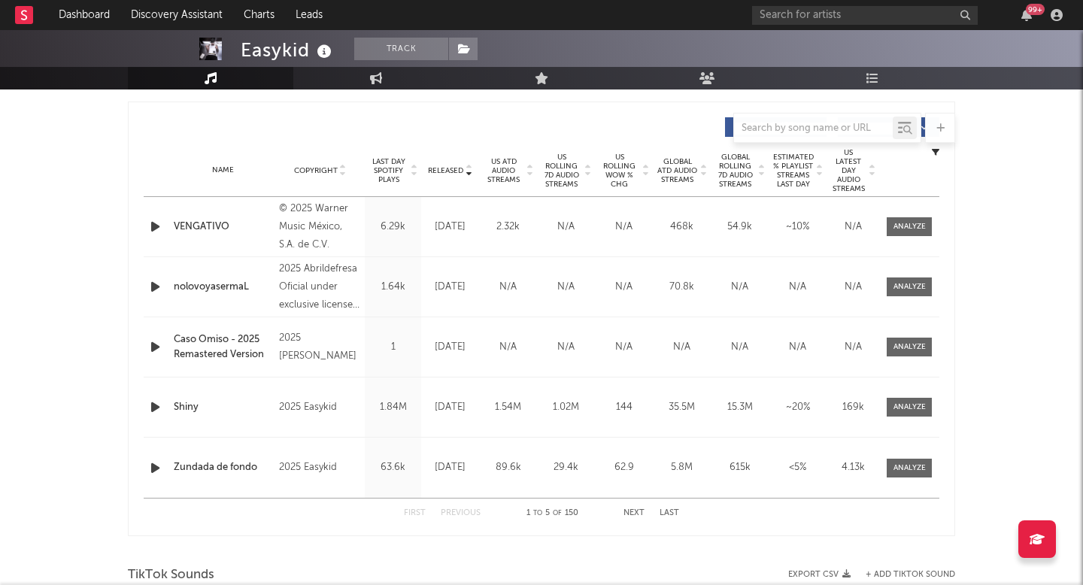
click at [456, 167] on span "Released" at bounding box center [445, 170] width 35 height 9
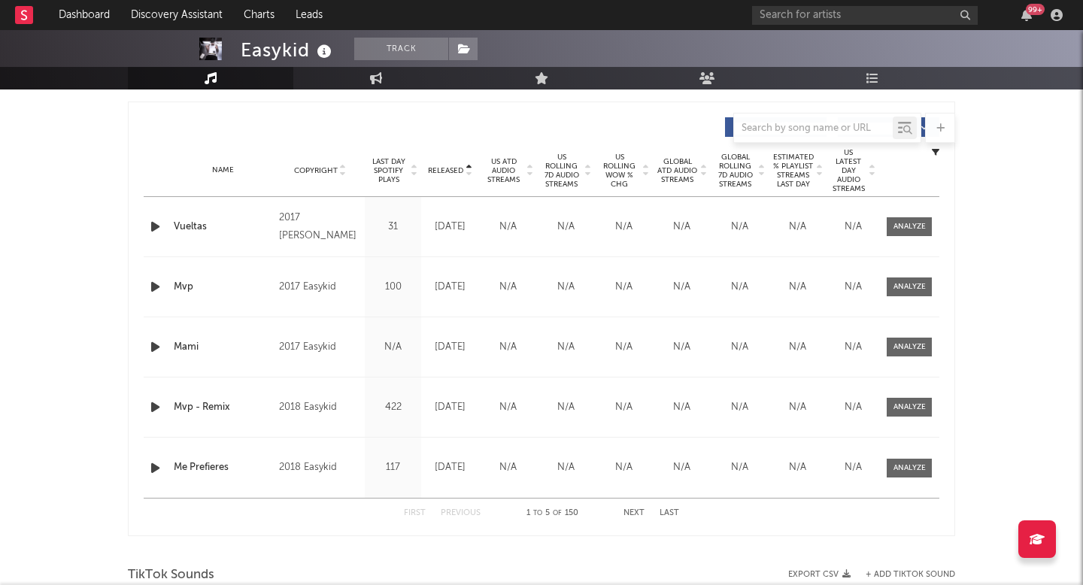
click at [519, 168] on span "US ATD Audio Streams" at bounding box center [503, 170] width 41 height 27
click at [748, 174] on span "Global Rolling 7D Audio Streams" at bounding box center [735, 171] width 41 height 36
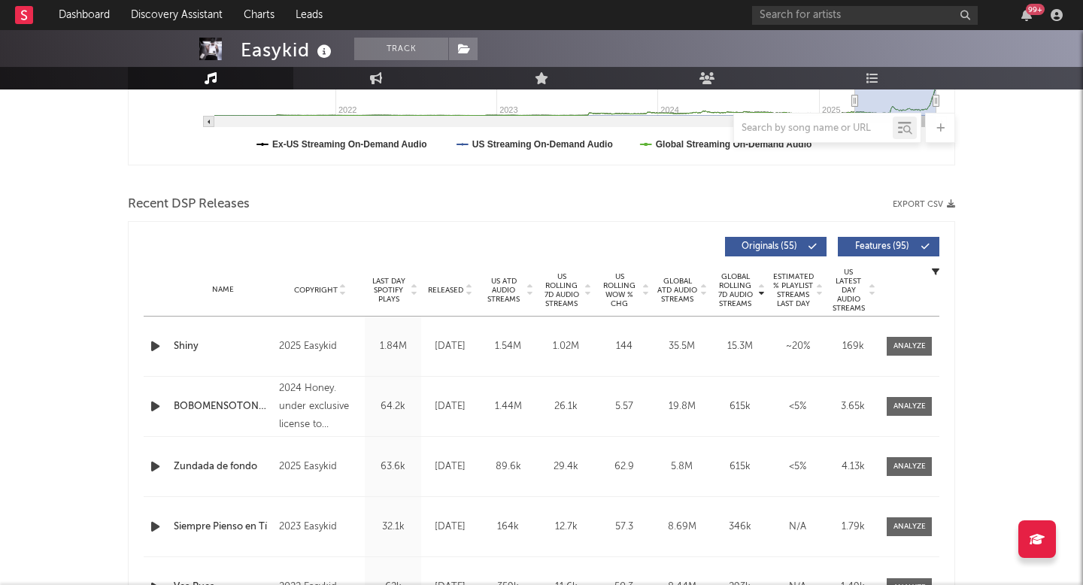
scroll to position [0, 0]
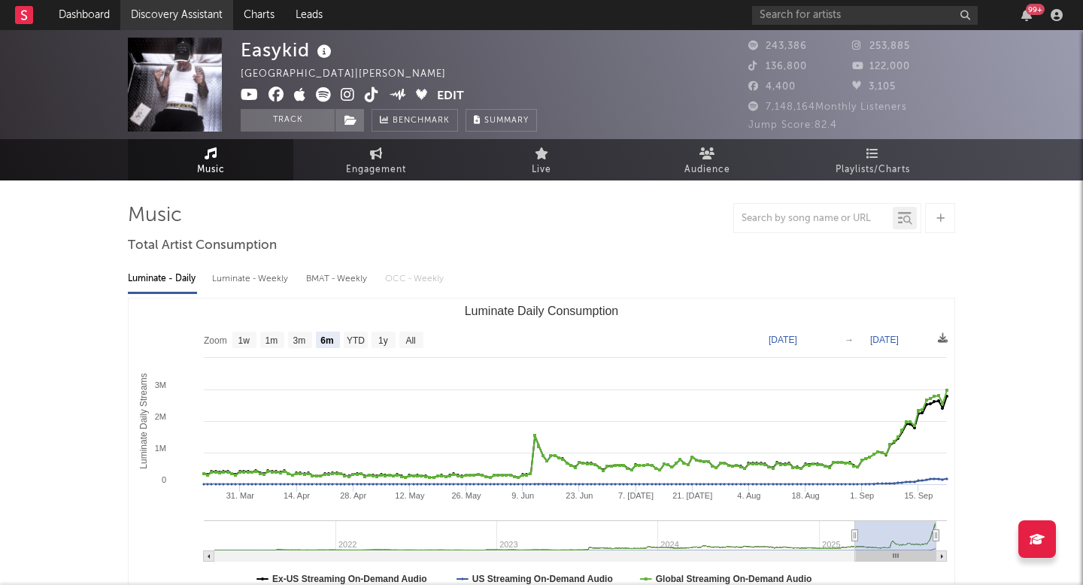
click at [183, 9] on link "Discovery Assistant" at bounding box center [176, 15] width 113 height 30
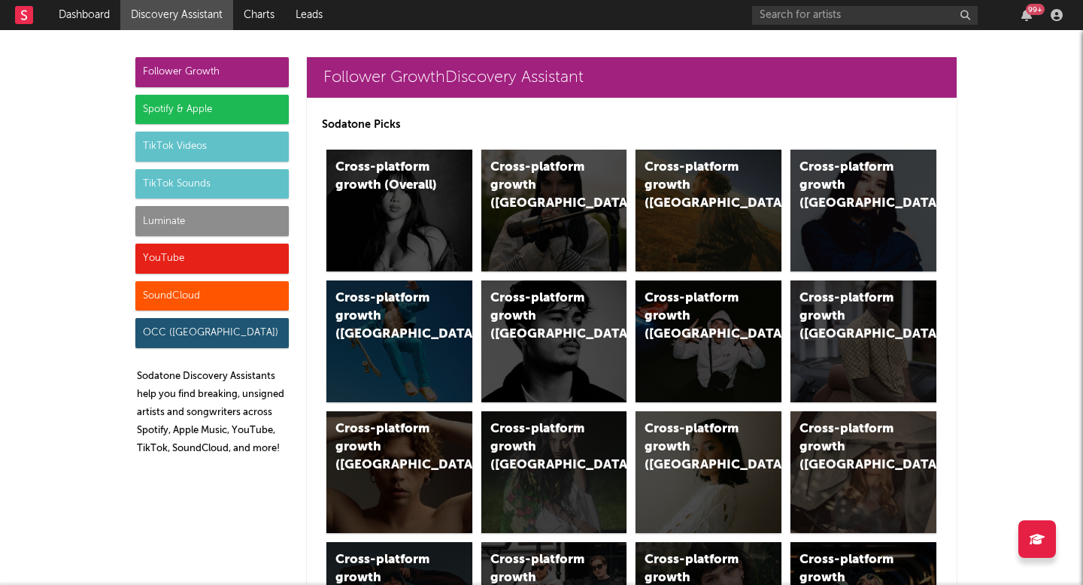
click at [222, 210] on div "Luminate" at bounding box center [211, 221] width 153 height 30
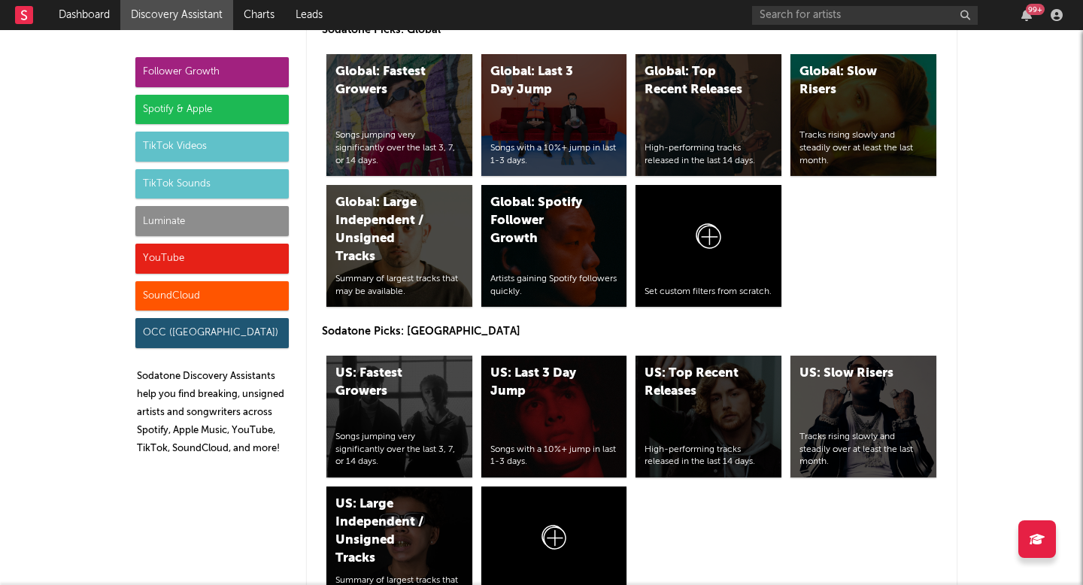
scroll to position [7362, 0]
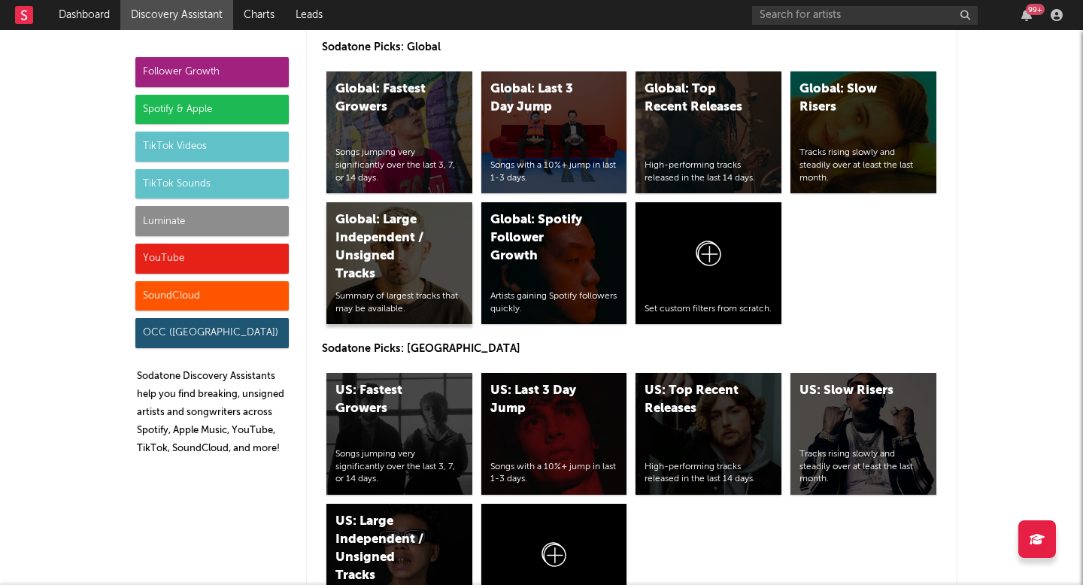
click at [399, 222] on div "Global: Large Independent / Unsigned Tracks" at bounding box center [386, 247] width 102 height 72
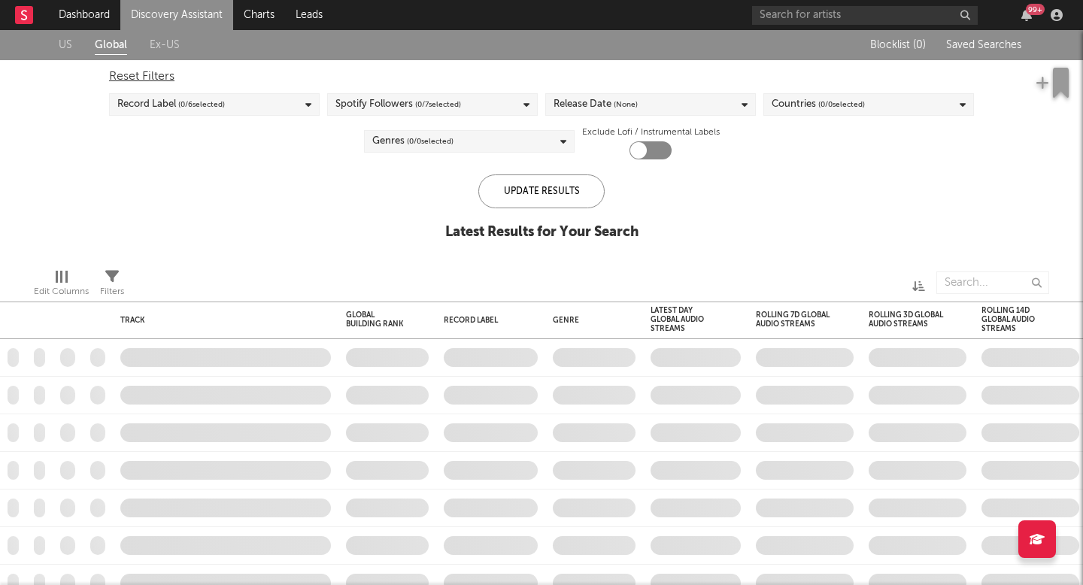
checkbox input "true"
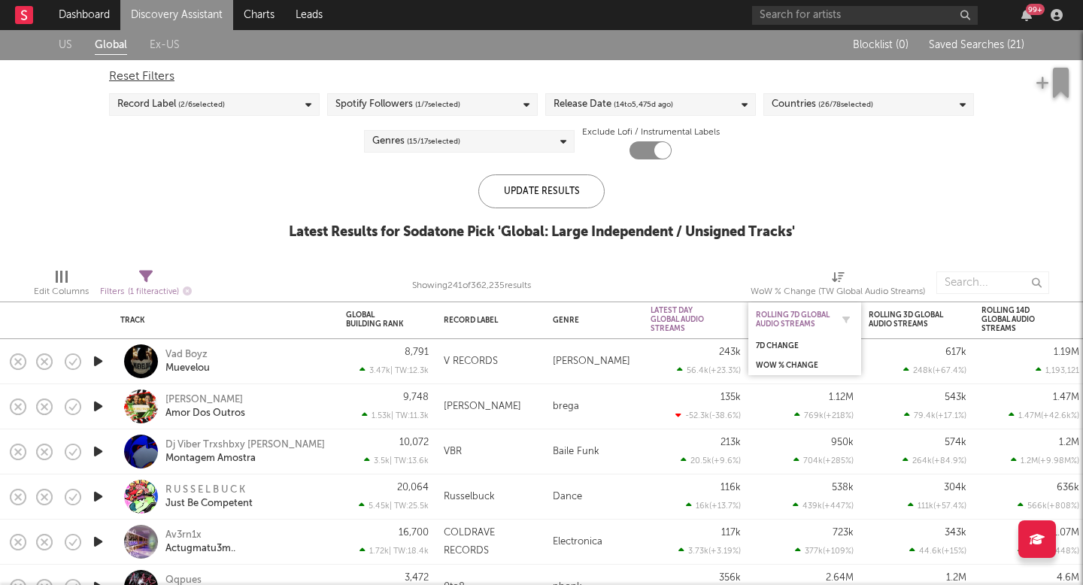
click at [763, 314] on div "Rolling 7D Global Audio Streams" at bounding box center [793, 320] width 75 height 18
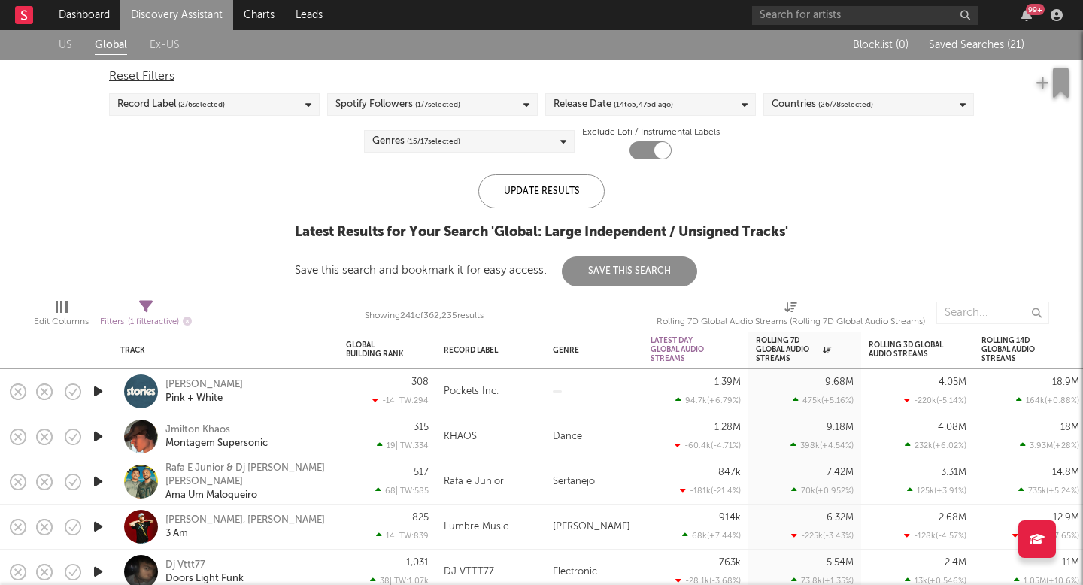
click at [709, 96] on div "Release Date ( 14 to 5,475 d ago)" at bounding box center [650, 104] width 211 height 23
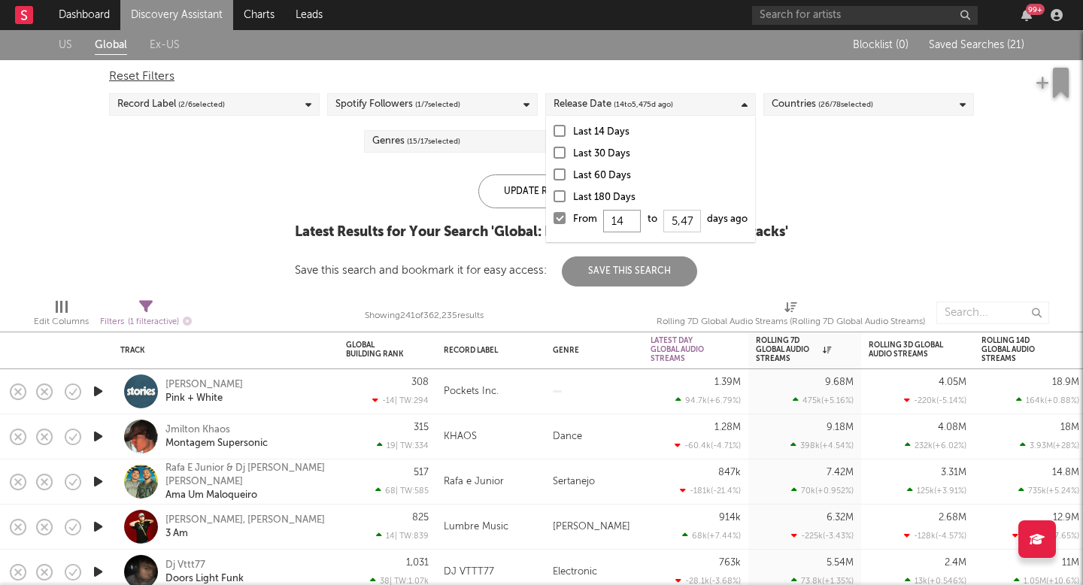
click at [624, 222] on input "14" at bounding box center [622, 221] width 38 height 23
type input "1"
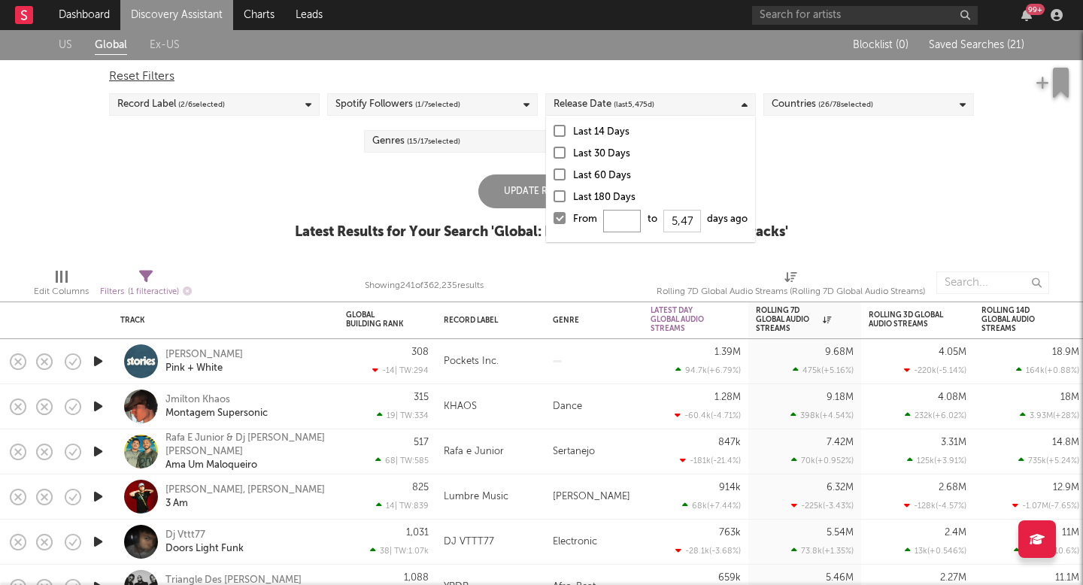
type input "7"
click at [514, 186] on div "Update Results" at bounding box center [541, 191] width 126 height 34
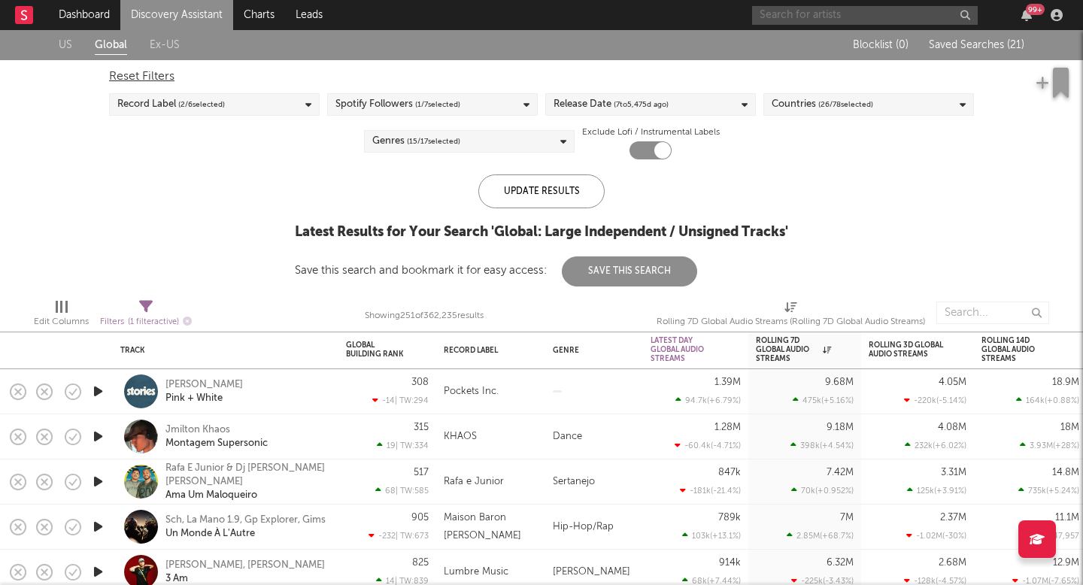
click at [845, 17] on input "text" at bounding box center [865, 15] width 226 height 19
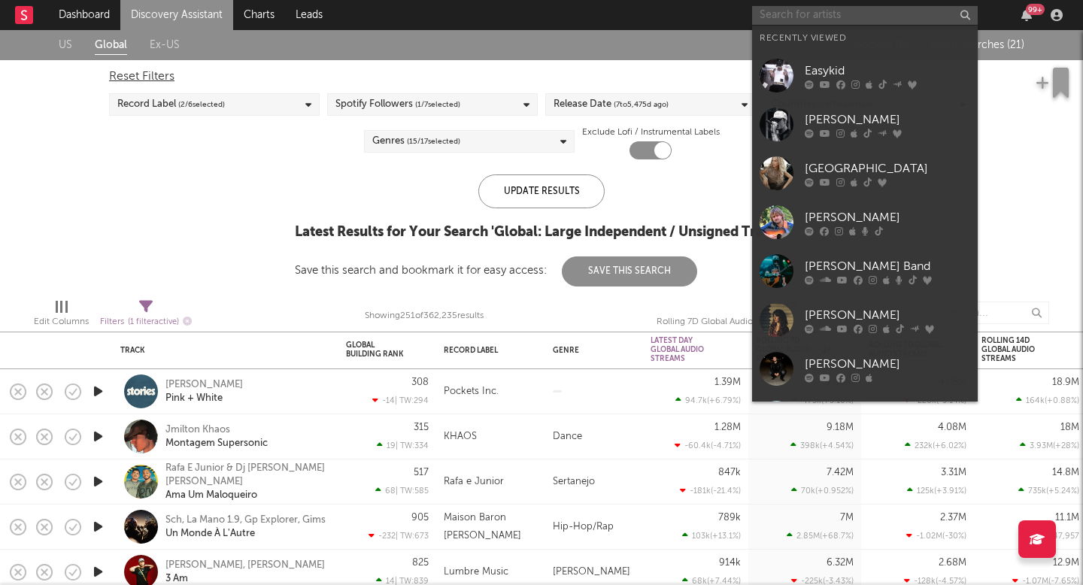
type input "c"
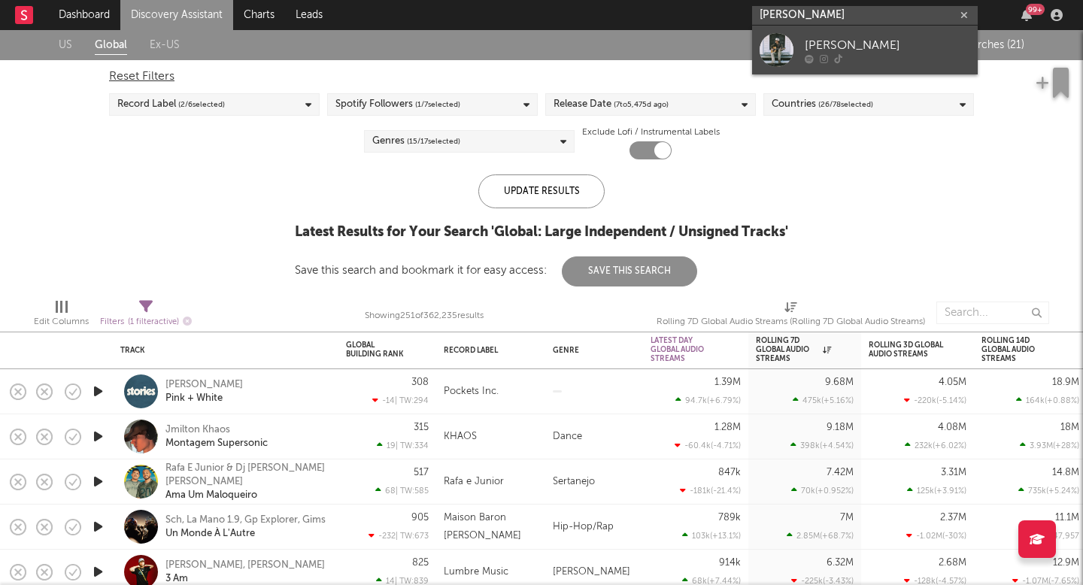
type input "brady braze"
click at [854, 37] on div "[PERSON_NAME]" at bounding box center [887, 45] width 165 height 18
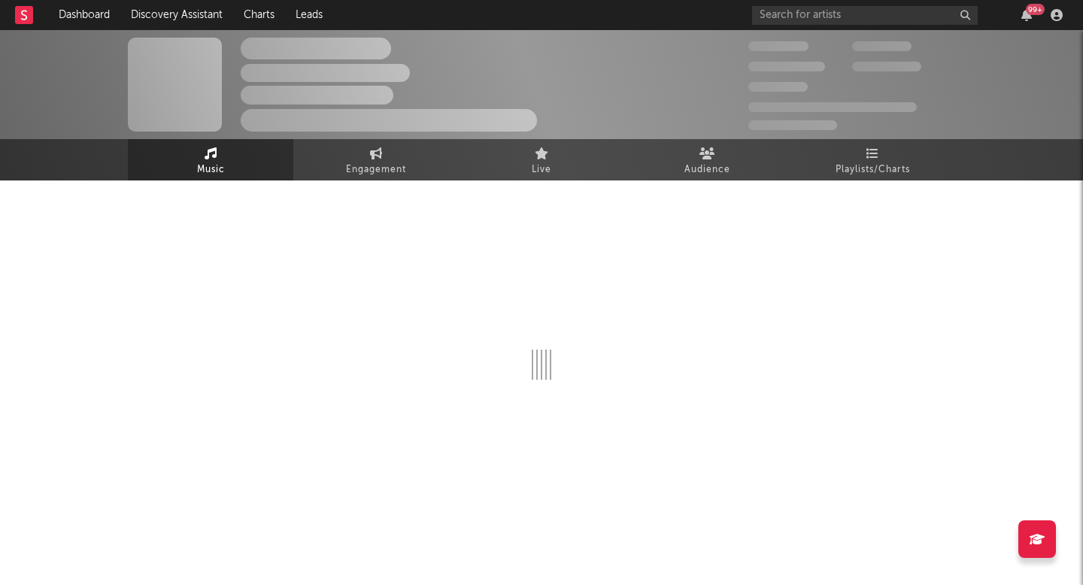
select select "1w"
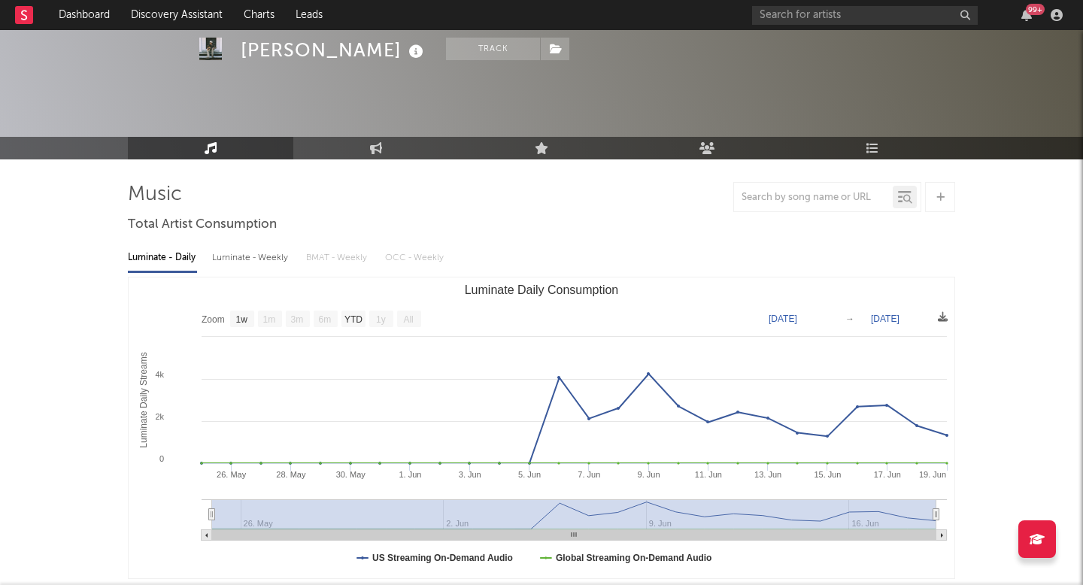
scroll to position [290, 0]
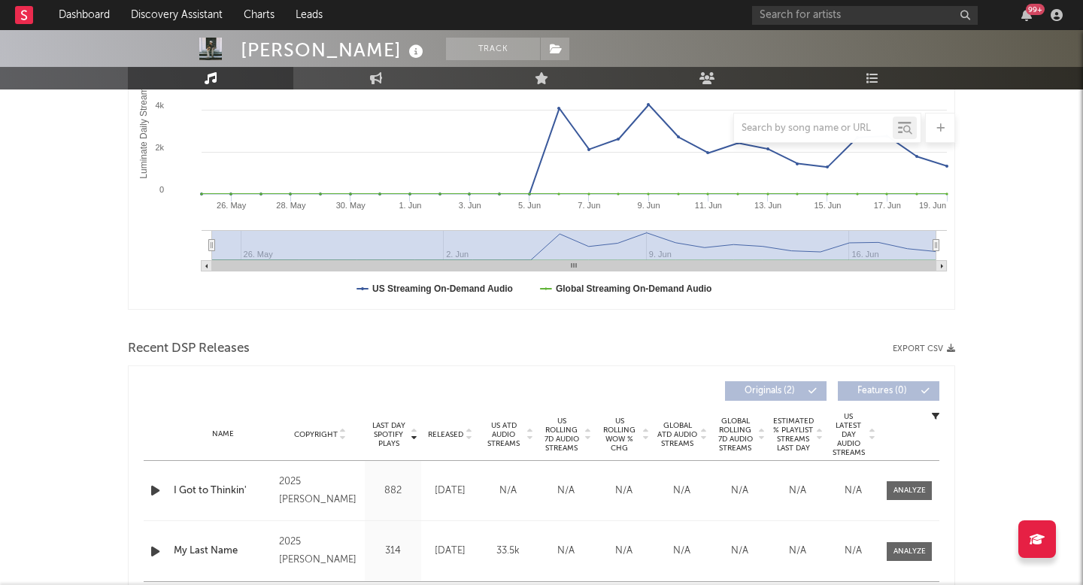
click at [458, 431] on span "Released" at bounding box center [445, 434] width 35 height 9
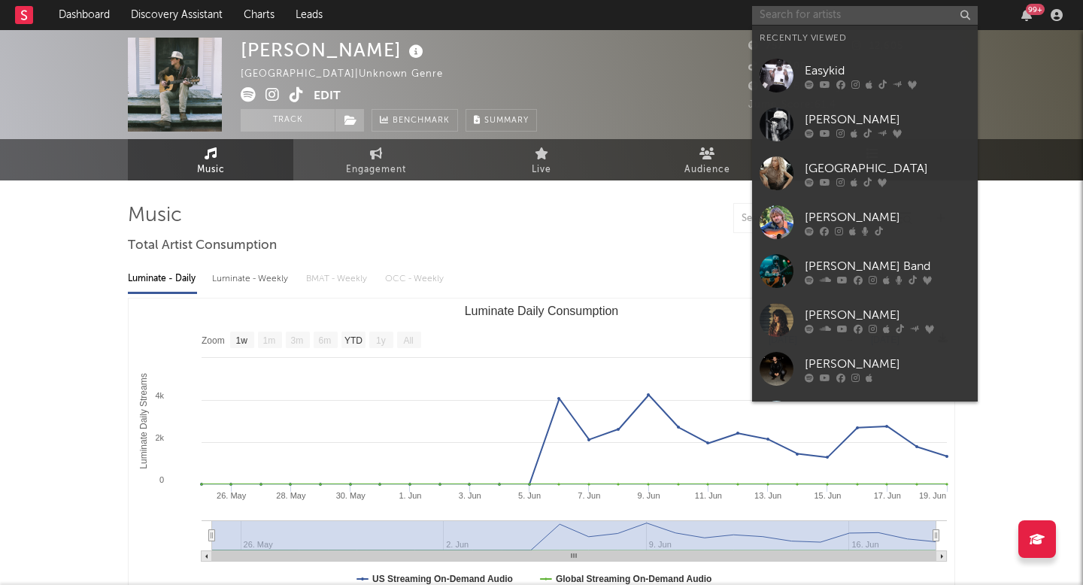
click at [778, 19] on input "text" at bounding box center [865, 15] width 226 height 19
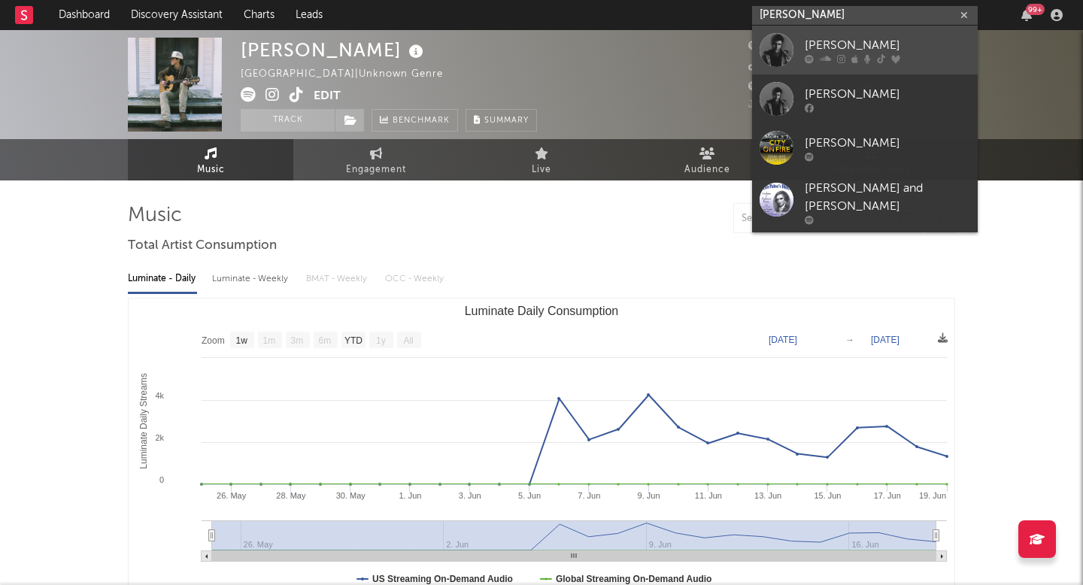
type input "graham bar"
click at [833, 50] on div "Graham Barham" at bounding box center [887, 45] width 165 height 18
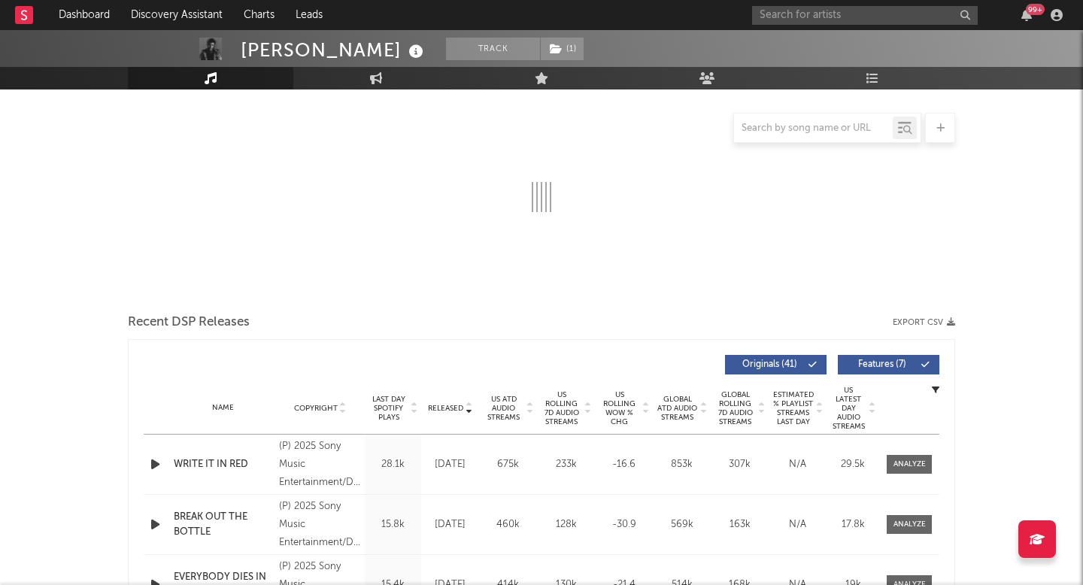
scroll to position [214, 0]
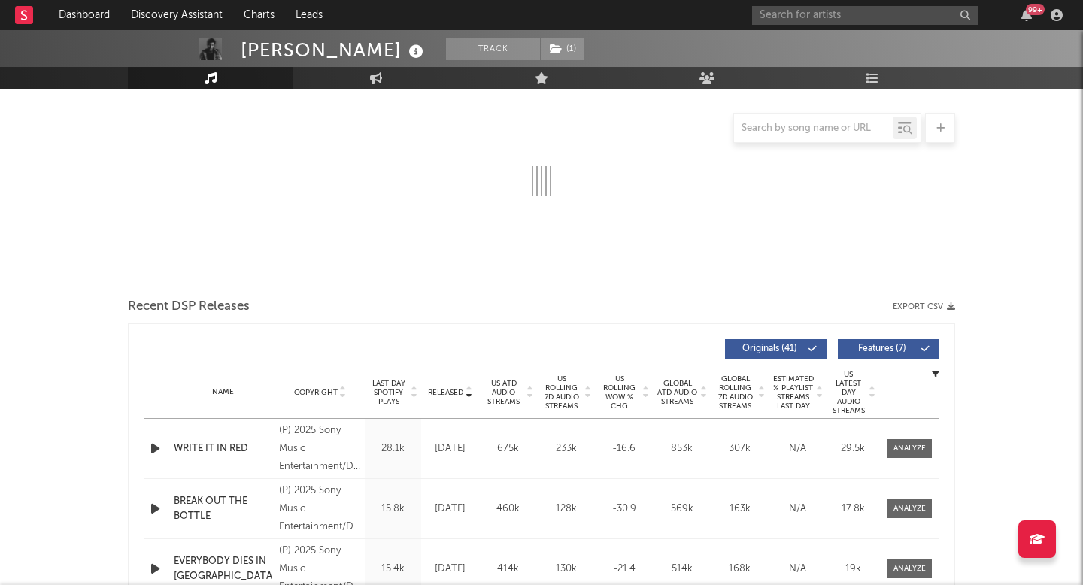
select select "6m"
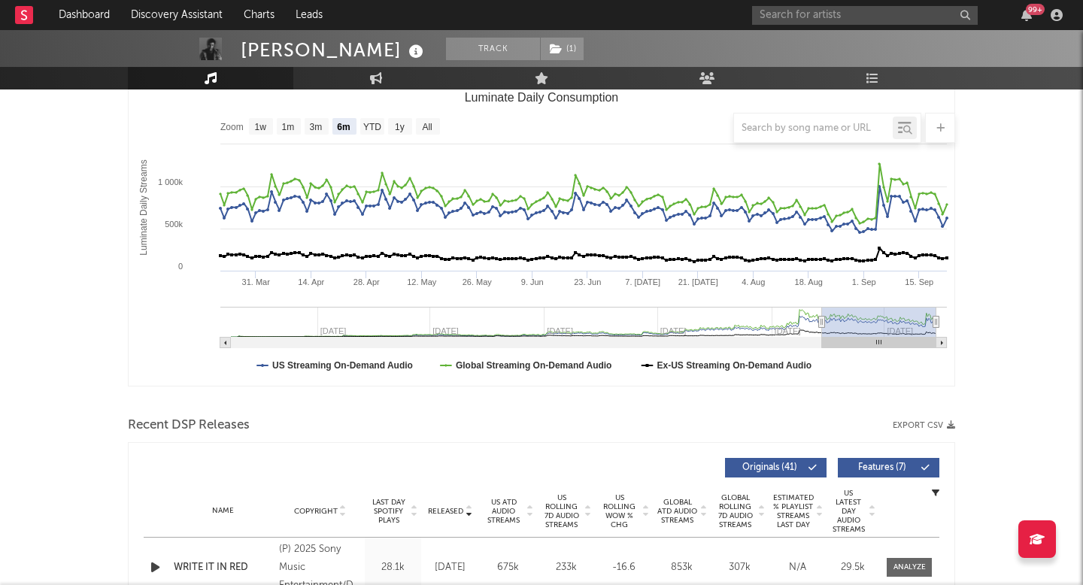
click at [571, 493] on span "US Rolling 7D Audio Streams" at bounding box center [561, 511] width 41 height 36
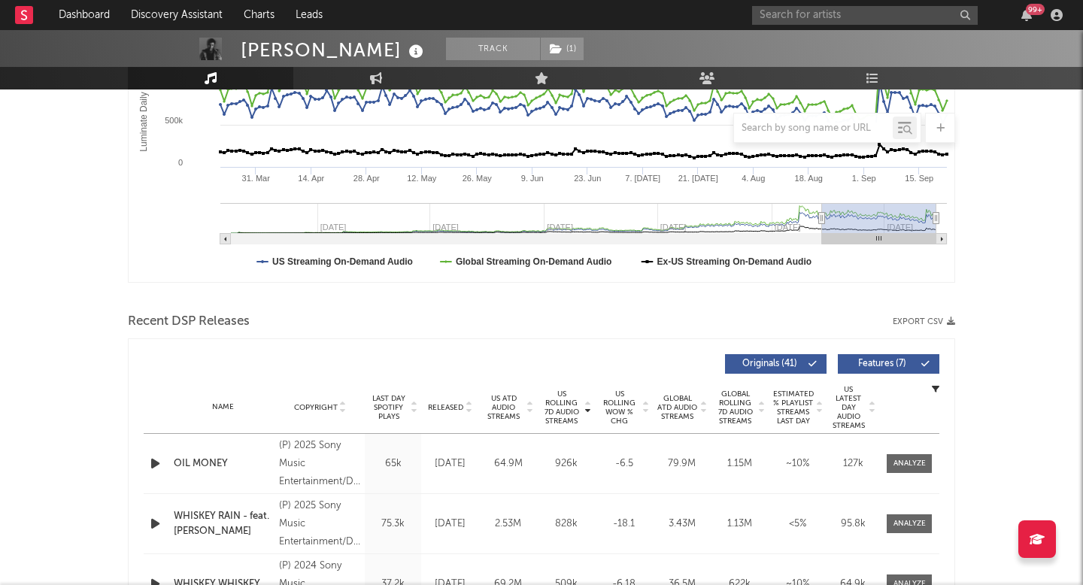
scroll to position [320, 0]
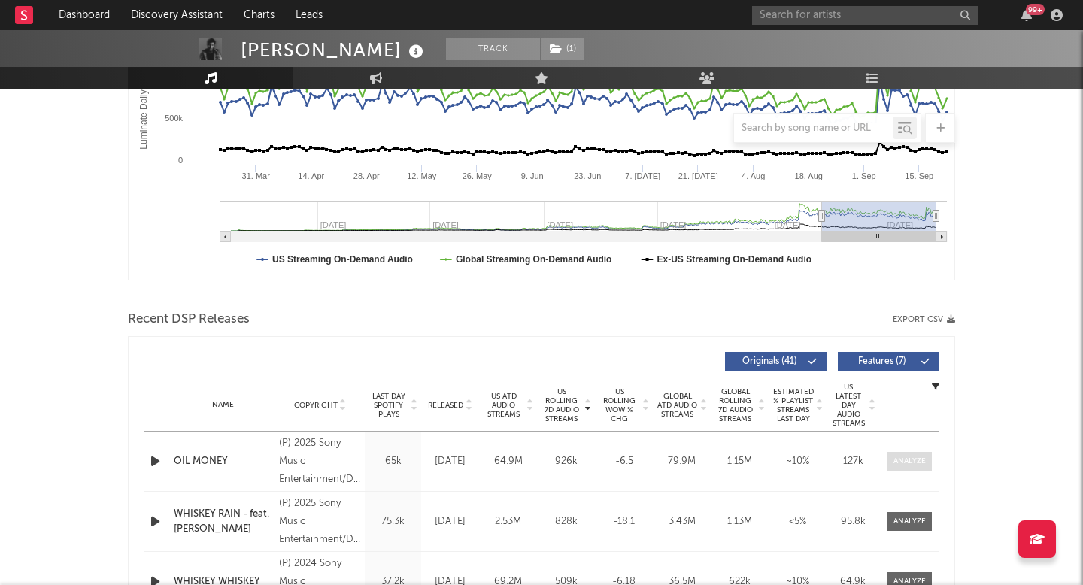
click at [903, 460] on div at bounding box center [910, 461] width 32 height 11
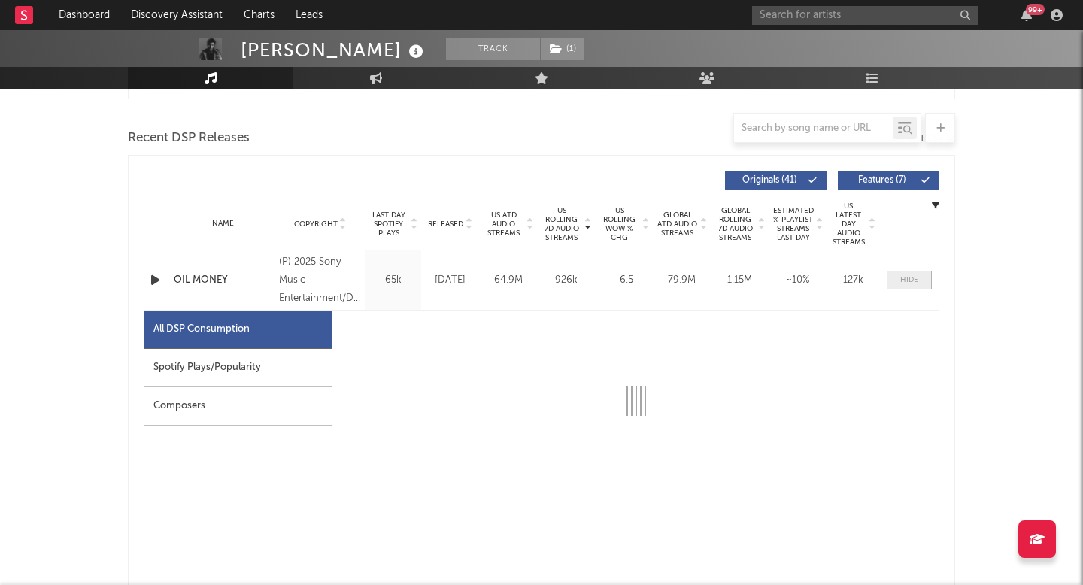
scroll to position [587, 0]
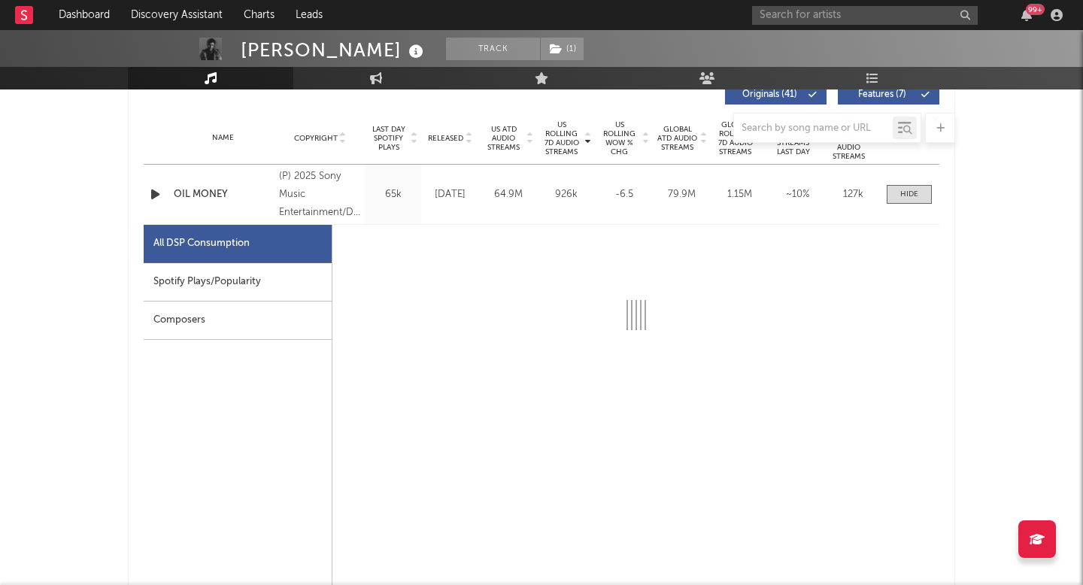
select select "6m"
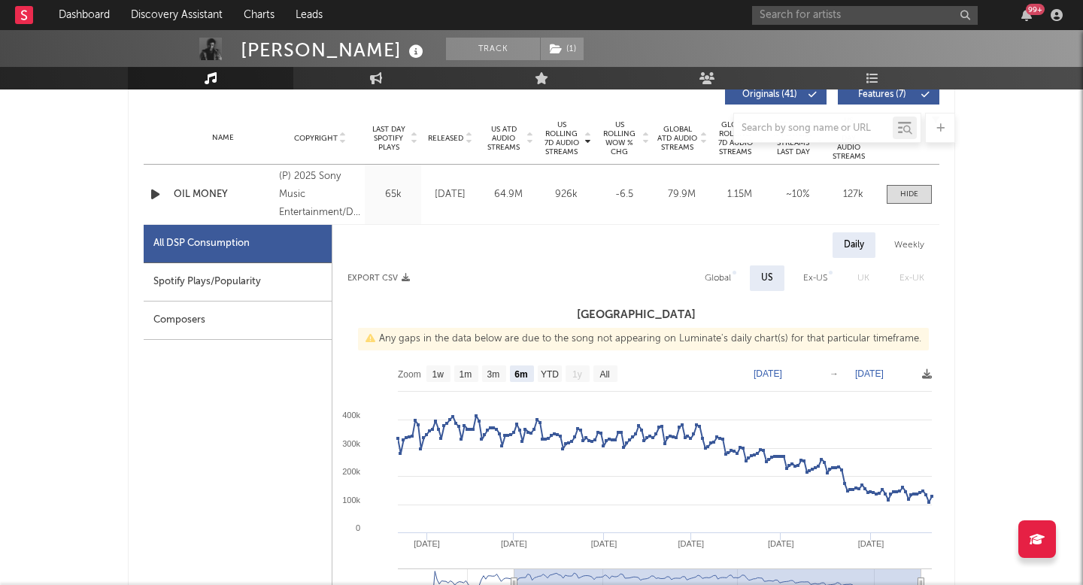
click at [922, 243] on div "Weekly" at bounding box center [909, 245] width 53 height 26
select select "6m"
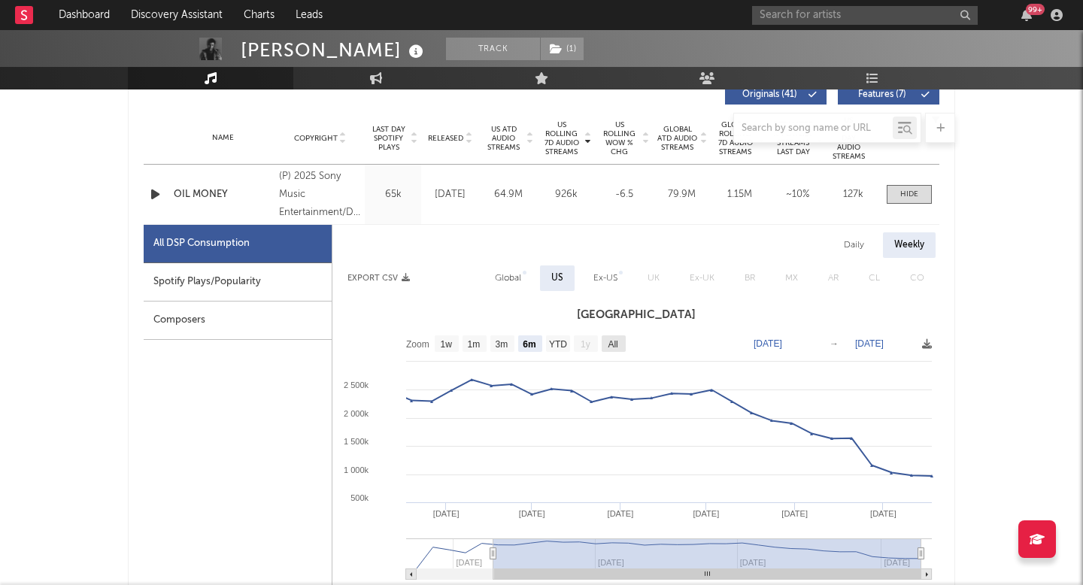
click at [608, 344] on text "All" at bounding box center [613, 344] width 10 height 11
select select "All"
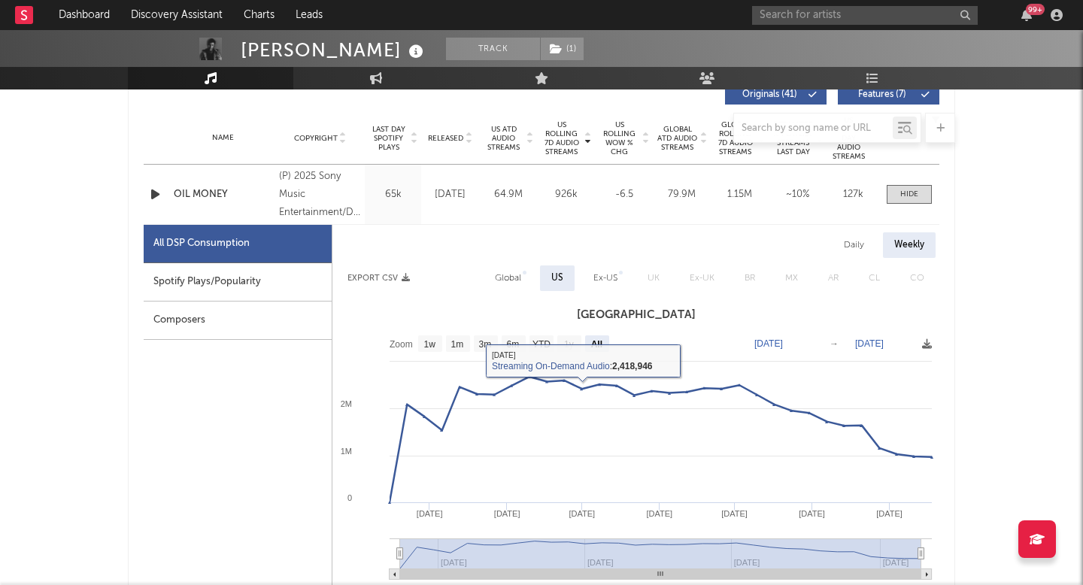
click at [525, 284] on div "Global" at bounding box center [508, 278] width 49 height 26
select select "All"
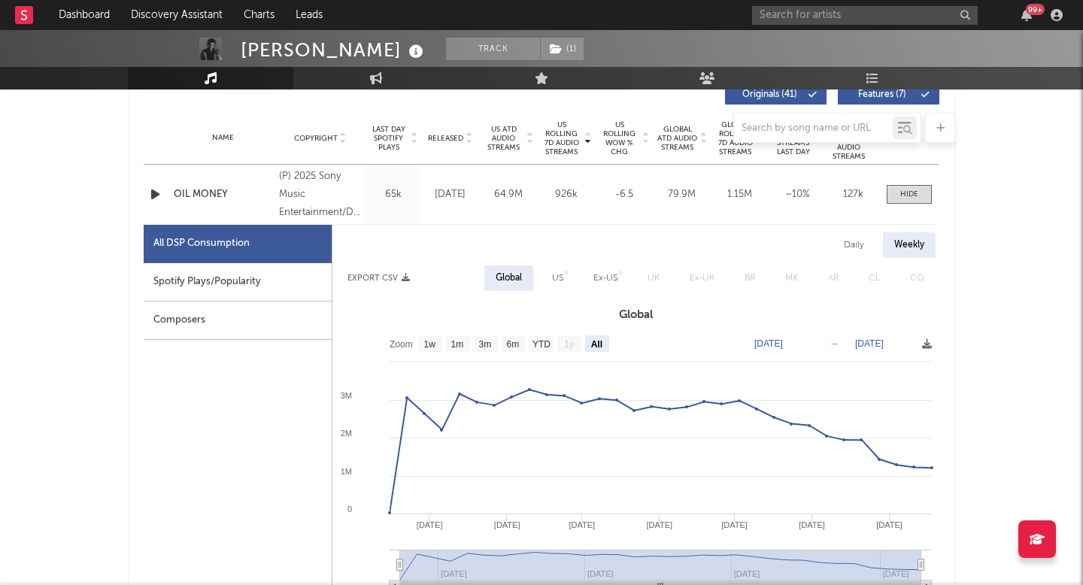
click at [804, 3] on div "99 +" at bounding box center [910, 15] width 316 height 30
click at [803, 22] on input "text" at bounding box center [865, 15] width 226 height 19
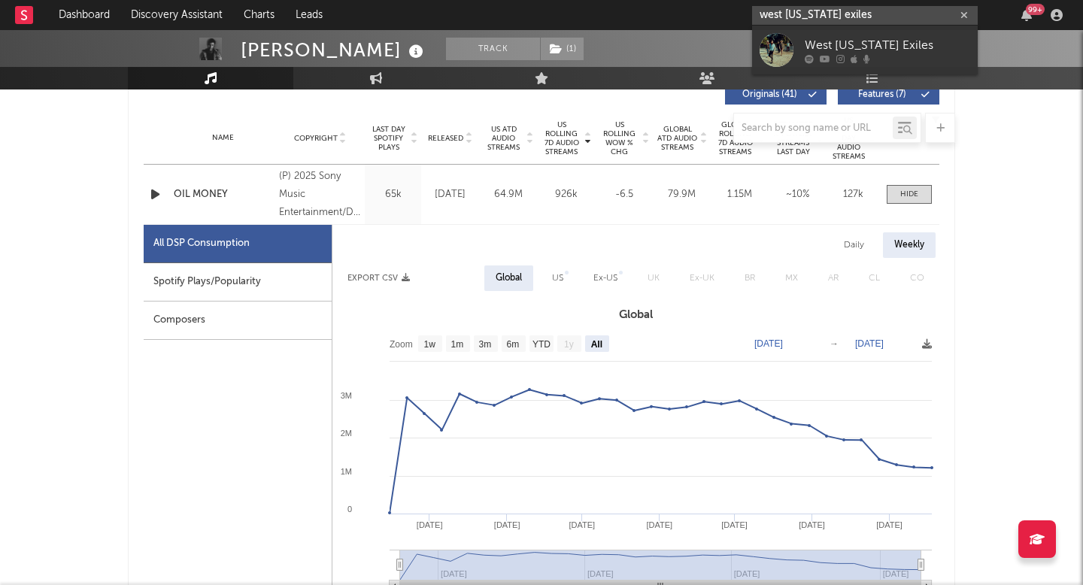
type input "west texas exiles"
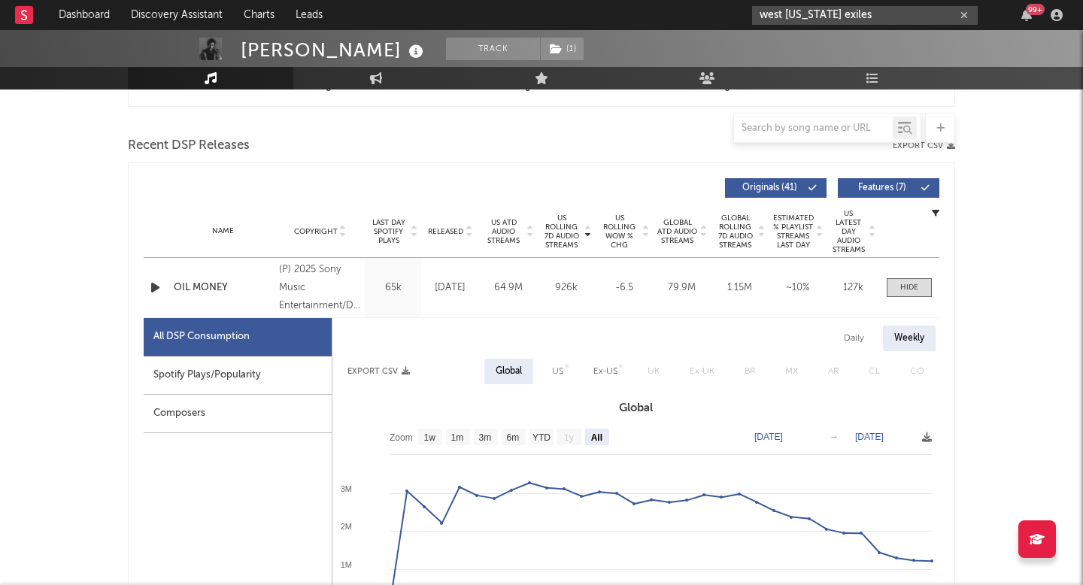
scroll to position [493, 0]
click at [842, 11] on input "west texas exiles" at bounding box center [865, 15] width 226 height 19
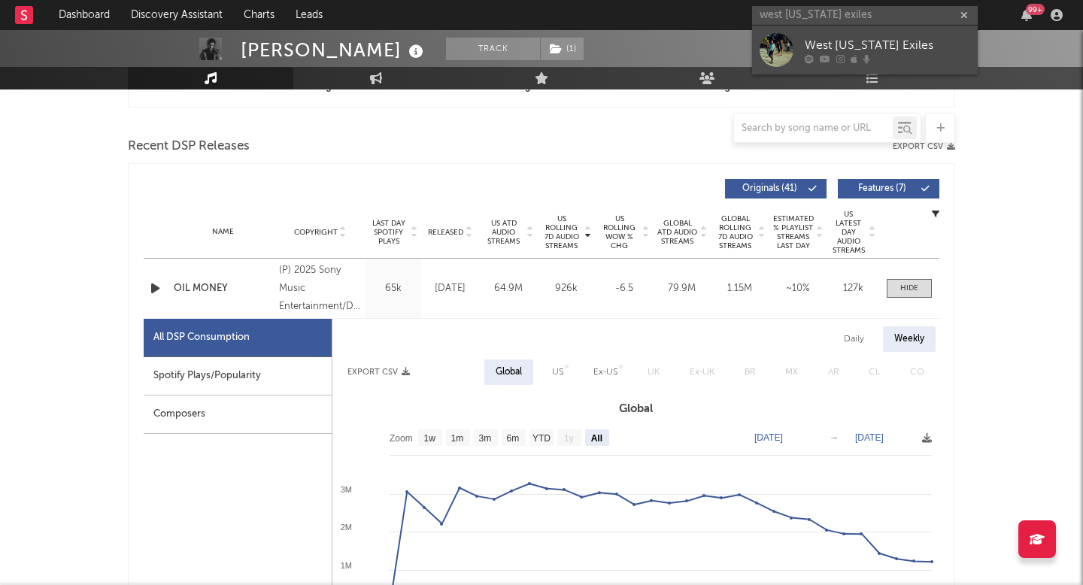
click at [863, 54] on icon at bounding box center [866, 58] width 7 height 9
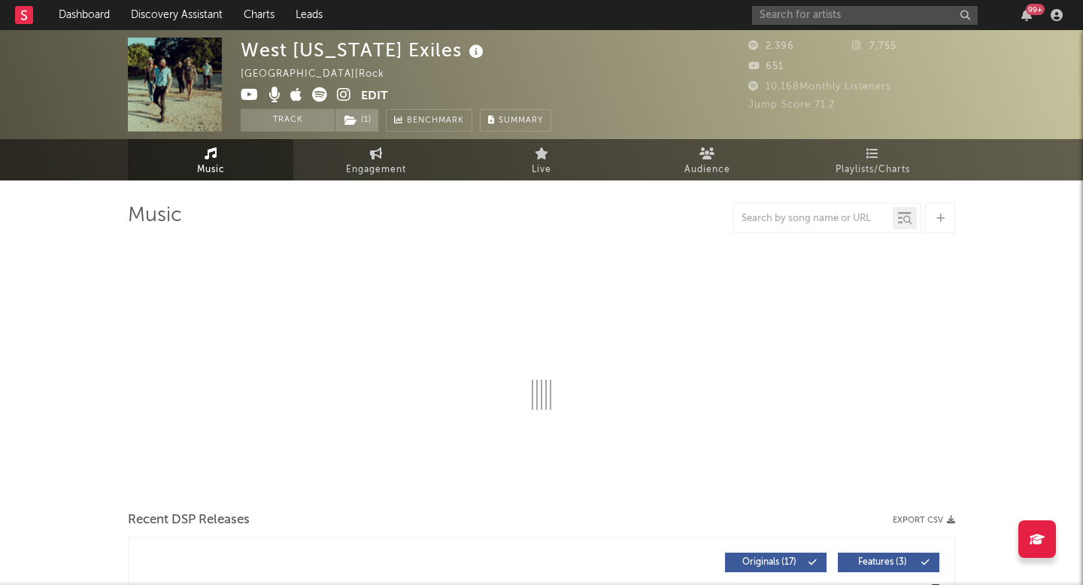
select select "1w"
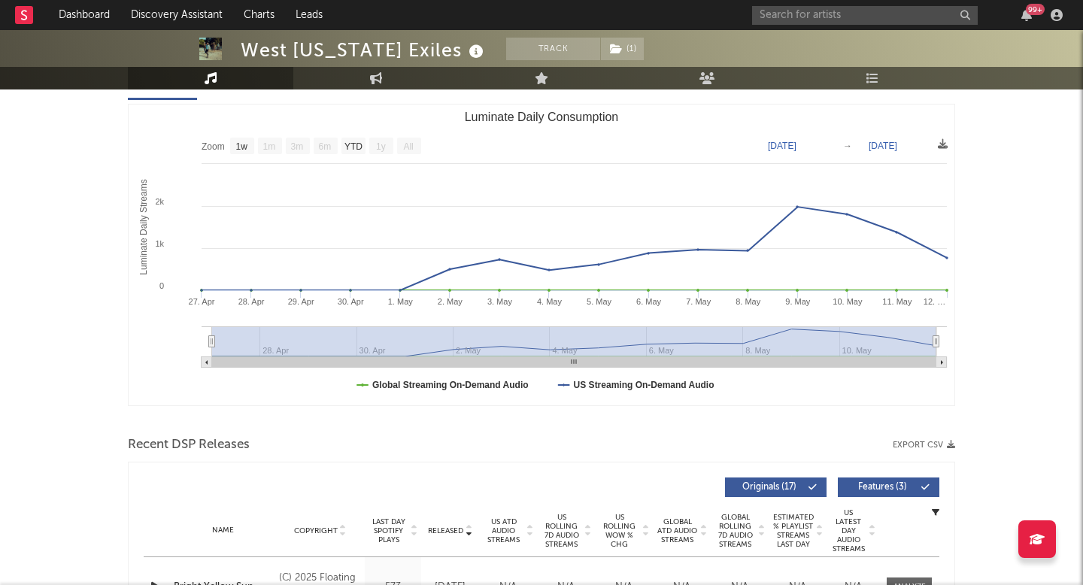
scroll to position [413, 0]
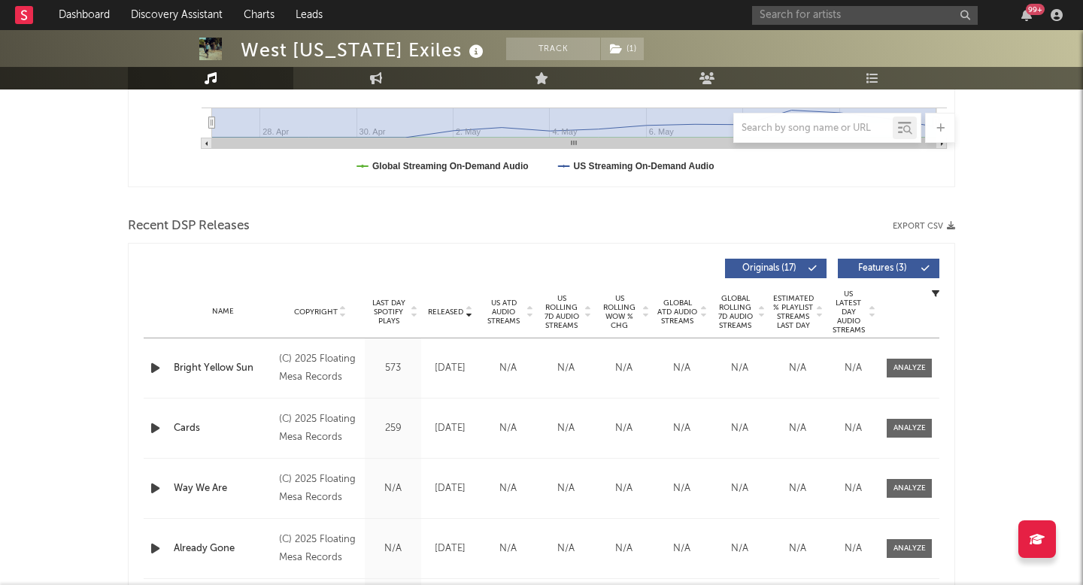
click at [465, 319] on div "Name Copyright Label Album Names Composer Names 7 Day Spotify Plays Last Day Sp…" at bounding box center [542, 312] width 796 height 53
click at [460, 310] on span "Released" at bounding box center [445, 312] width 35 height 9
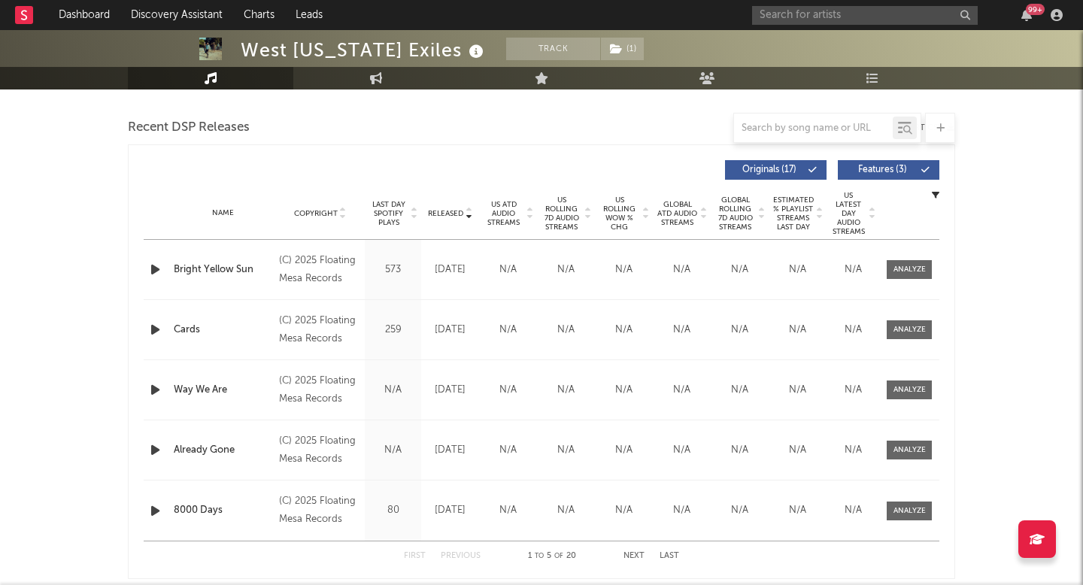
scroll to position [611, 0]
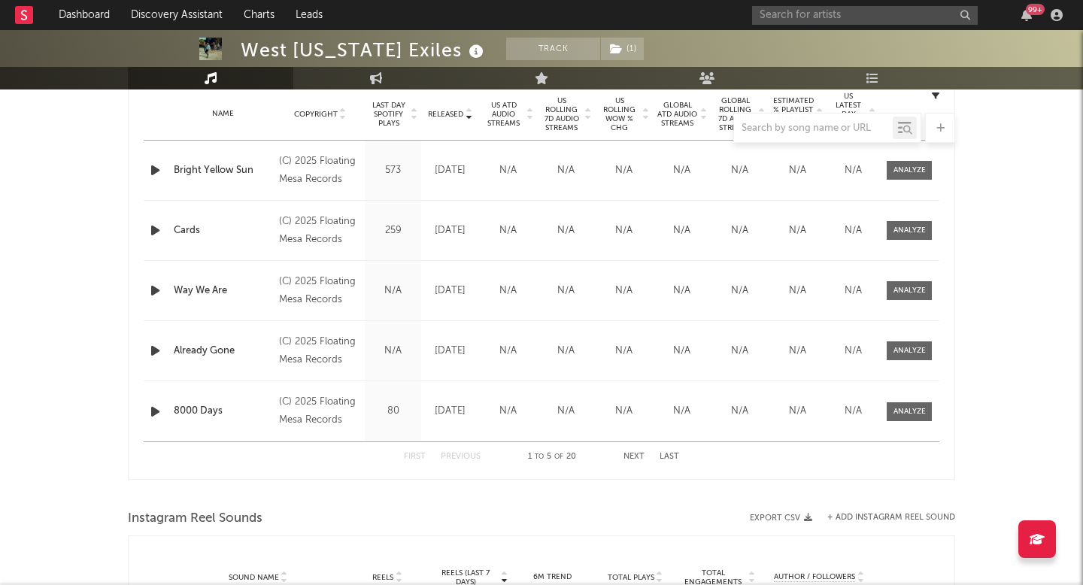
click at [631, 458] on button "Next" at bounding box center [634, 457] width 21 height 8
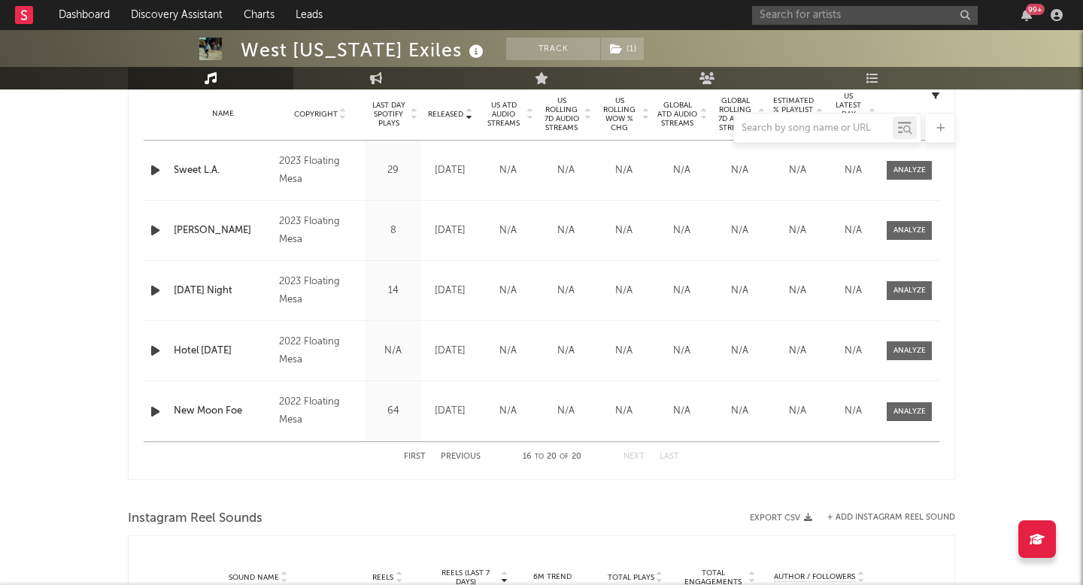
click at [631, 458] on button "Next" at bounding box center [634, 457] width 21 height 8
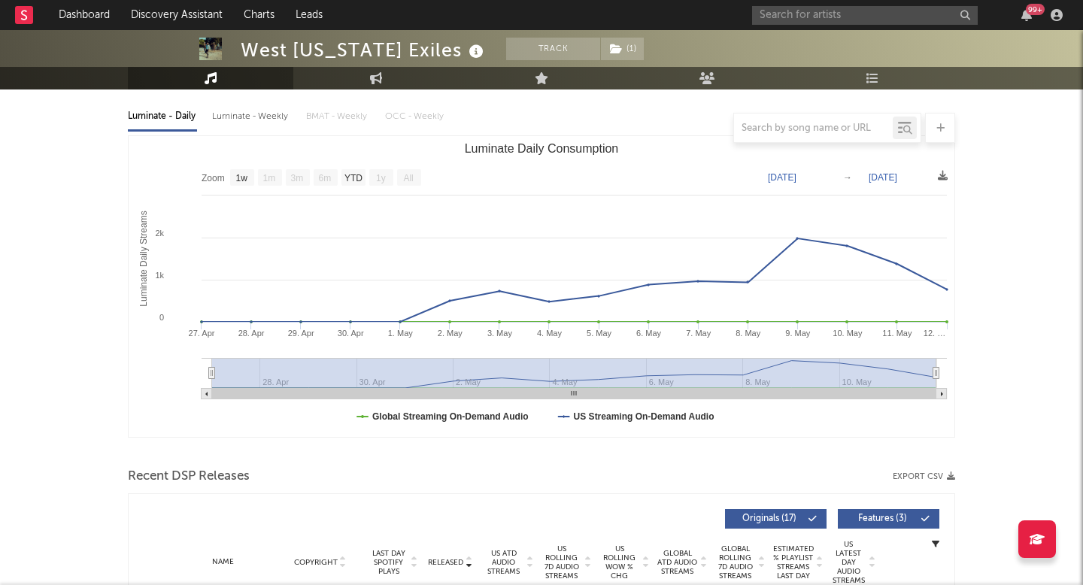
scroll to position [0, 0]
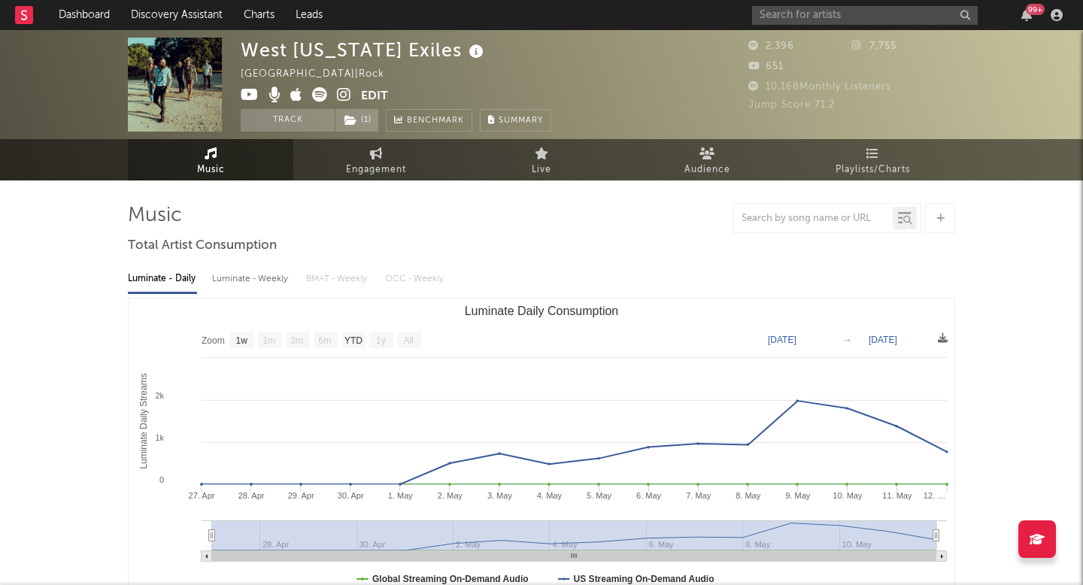
click at [338, 96] on icon at bounding box center [344, 94] width 14 height 15
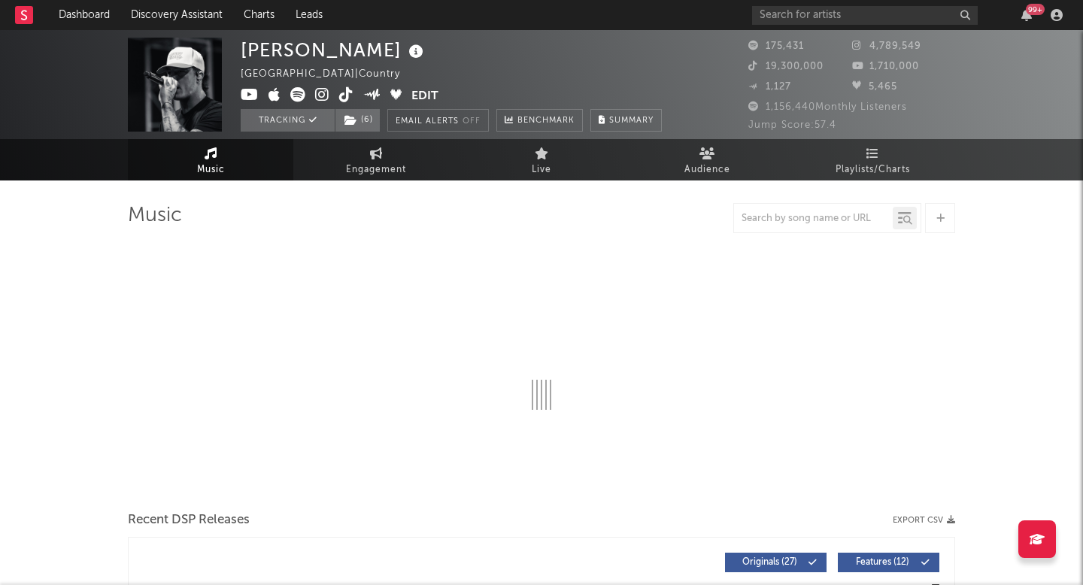
select select "6m"
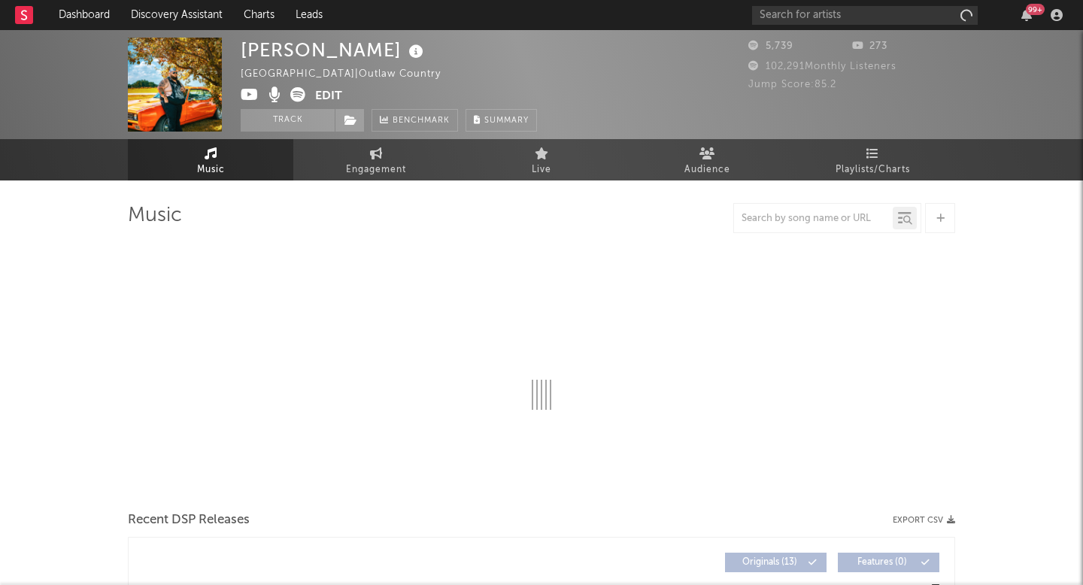
select select "1w"
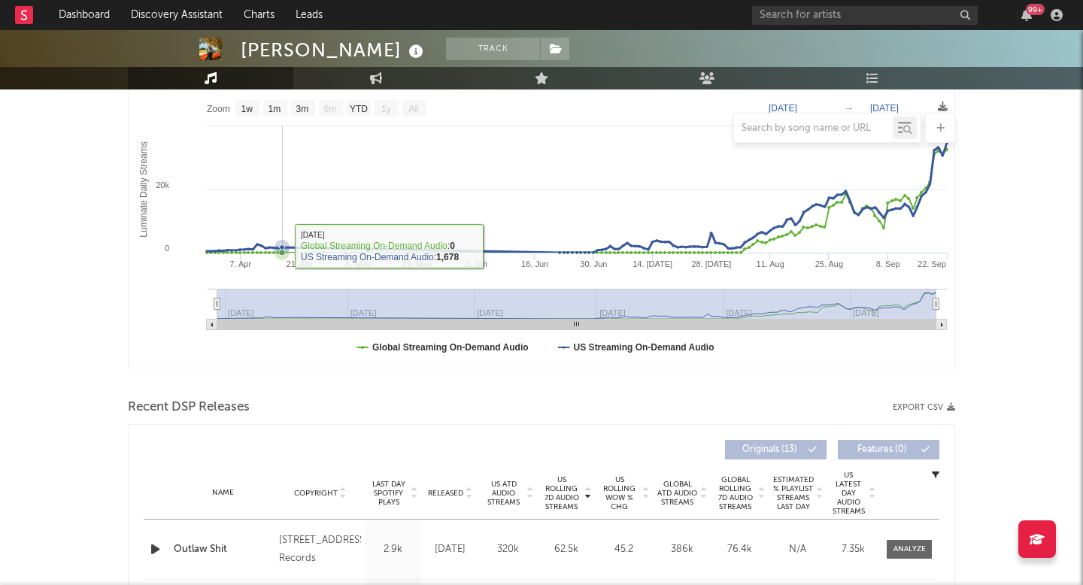
scroll to position [263, 0]
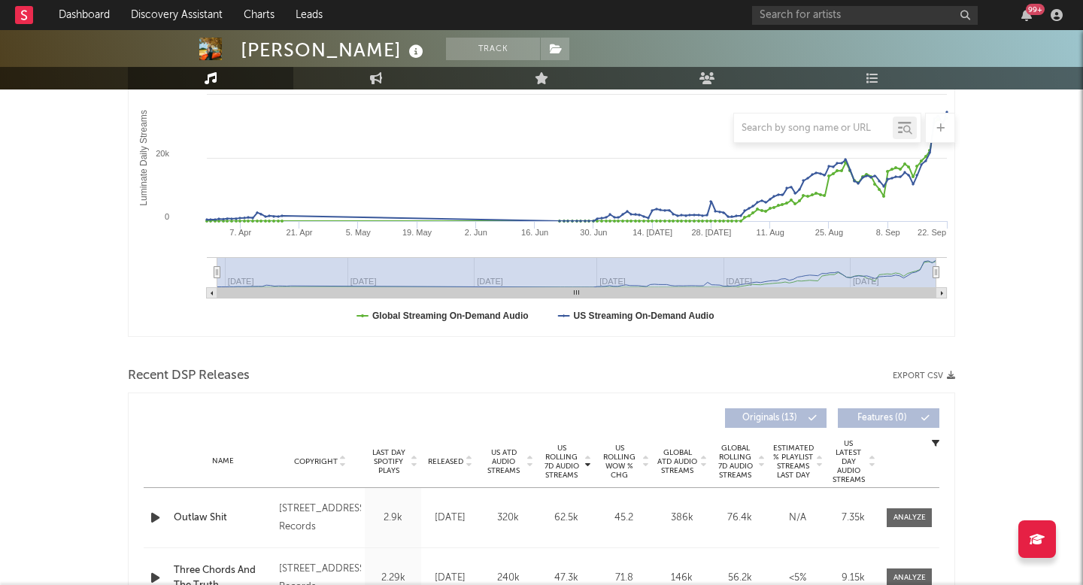
click at [570, 468] on span "US Rolling 7D Audio Streams" at bounding box center [561, 462] width 41 height 36
click at [890, 76] on link "Playlists/Charts" at bounding box center [872, 78] width 165 height 23
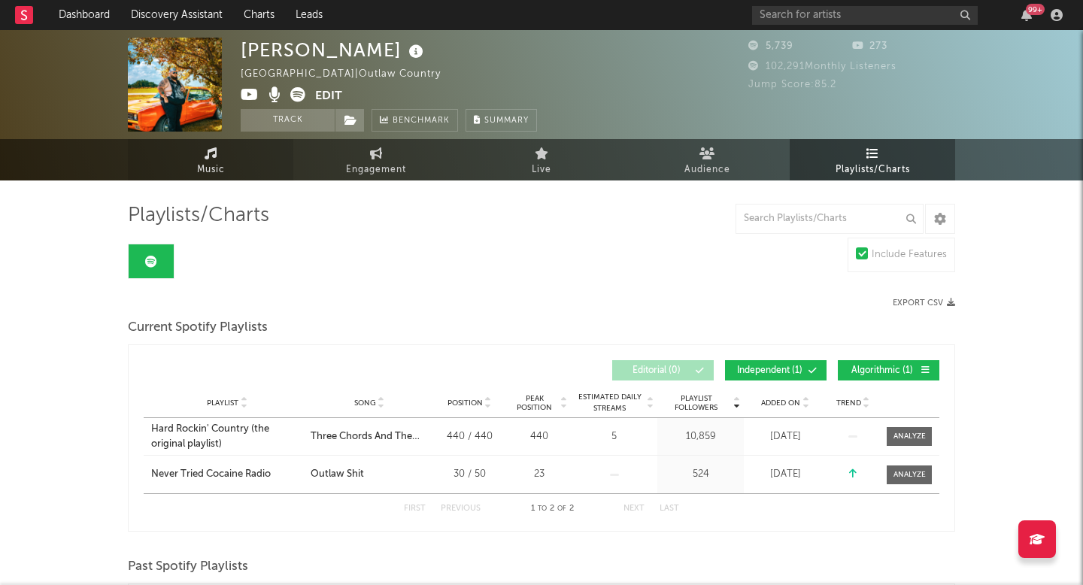
click at [184, 163] on link "Music" at bounding box center [210, 159] width 165 height 41
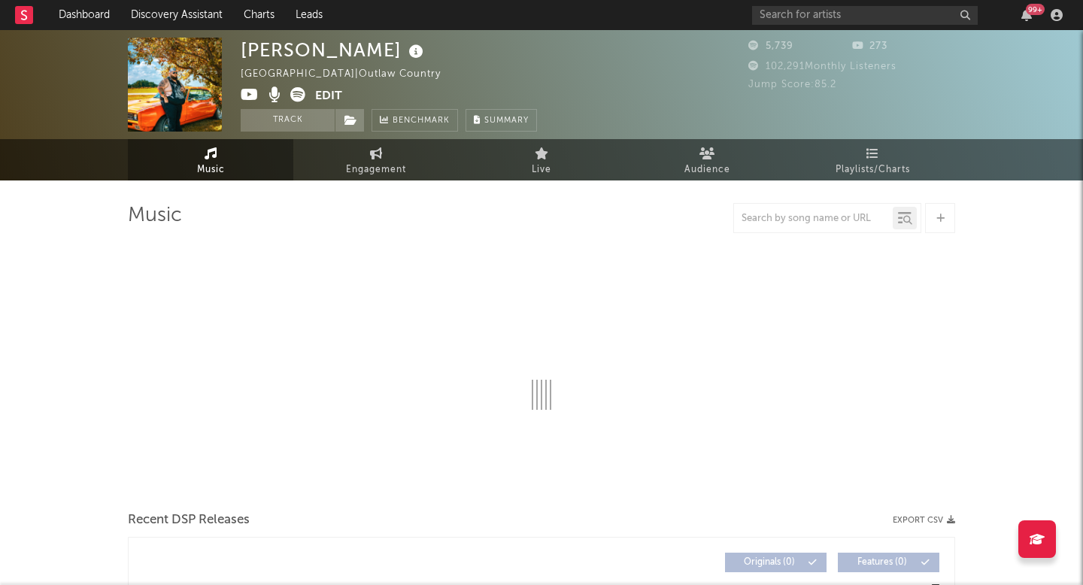
select select "1w"
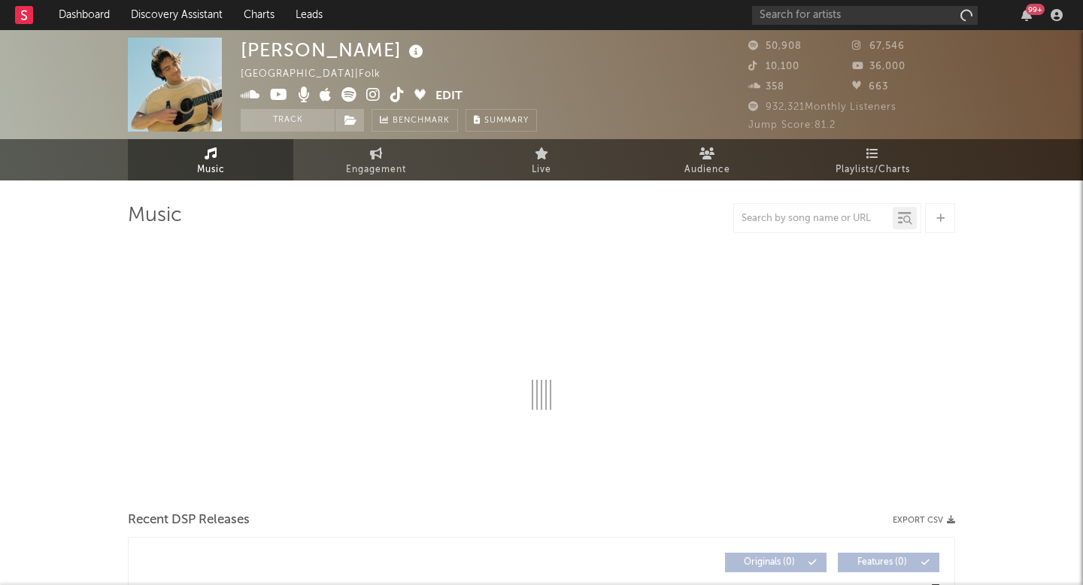
select select "6m"
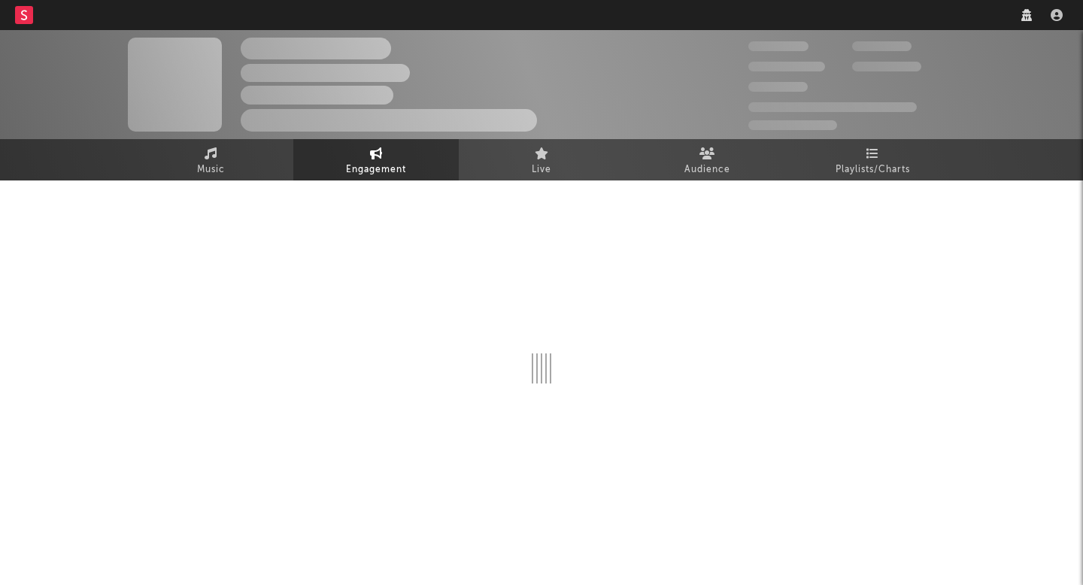
select select "1w"
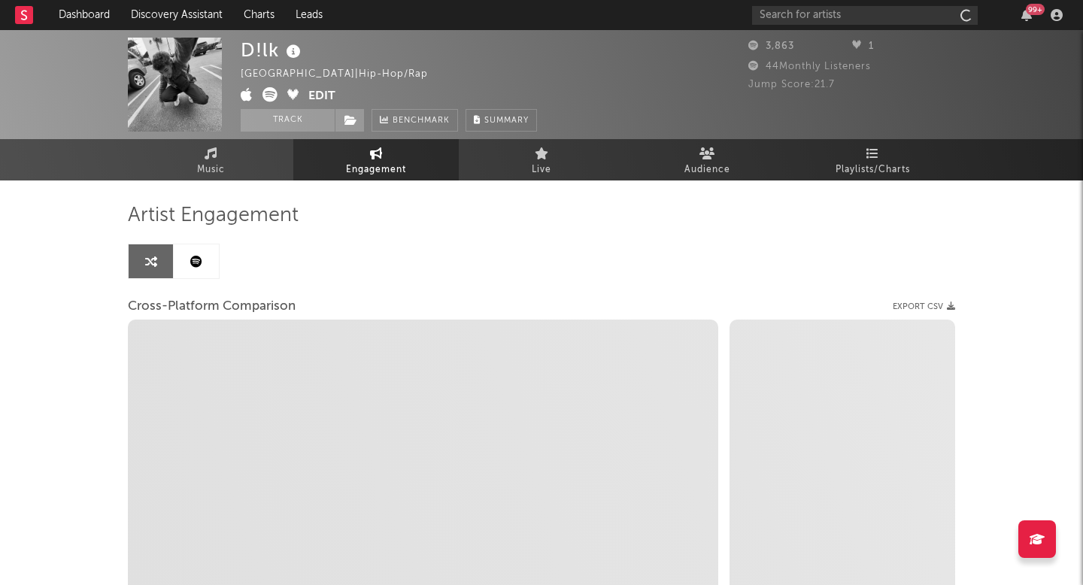
select select "1m"
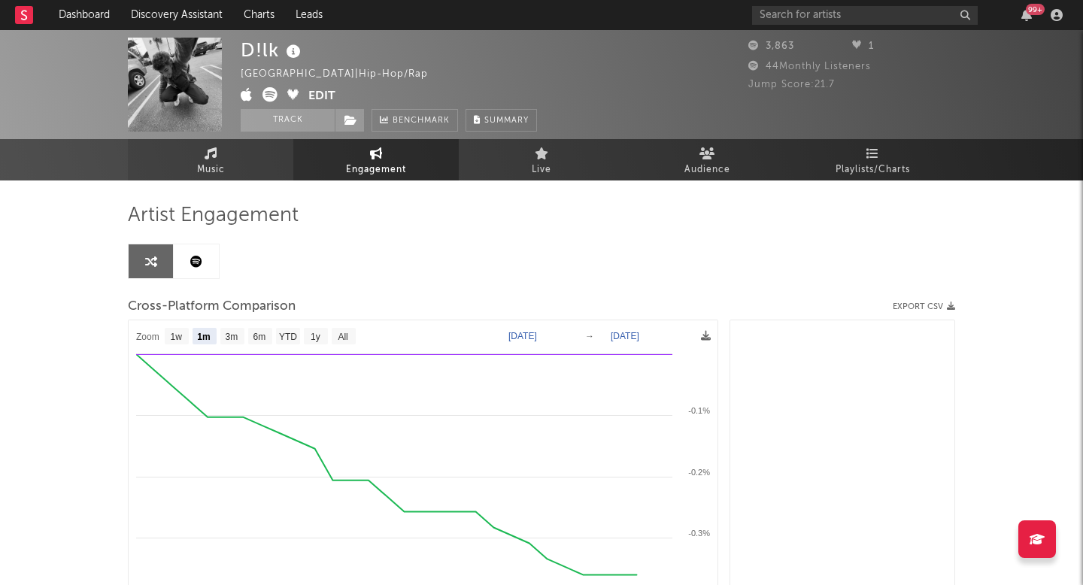
select select "1m"
click at [162, 23] on link "Discovery Assistant" at bounding box center [176, 15] width 113 height 30
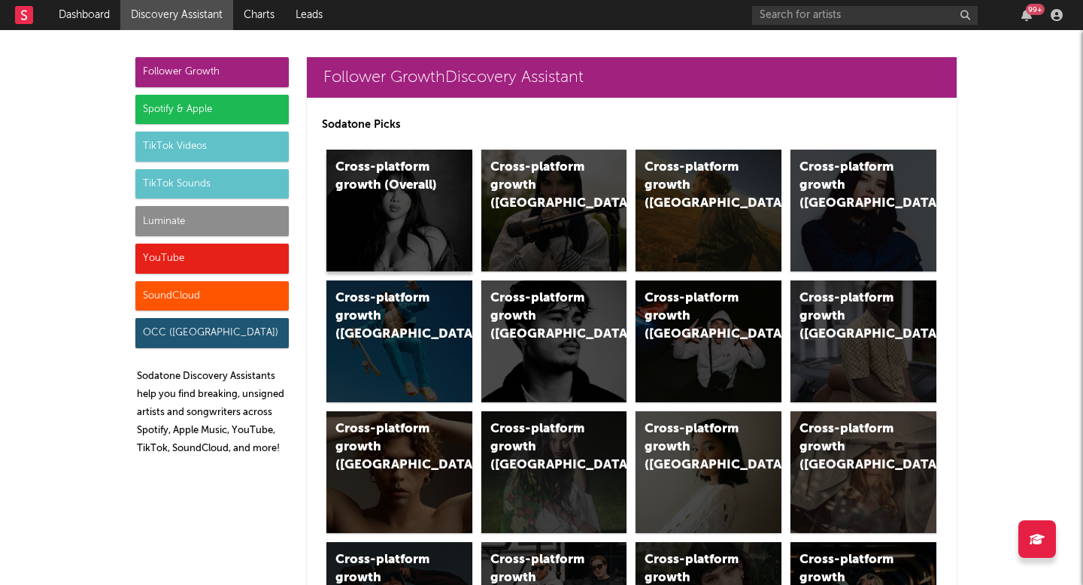
click at [379, 198] on div "Cross-platform growth (Overall)" at bounding box center [399, 211] width 146 height 122
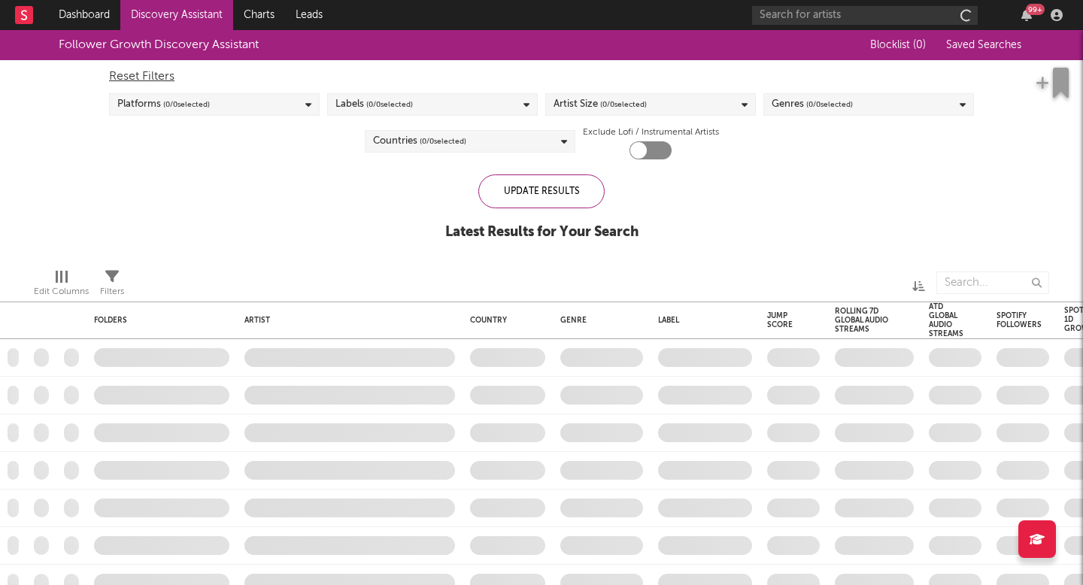
checkbox input "true"
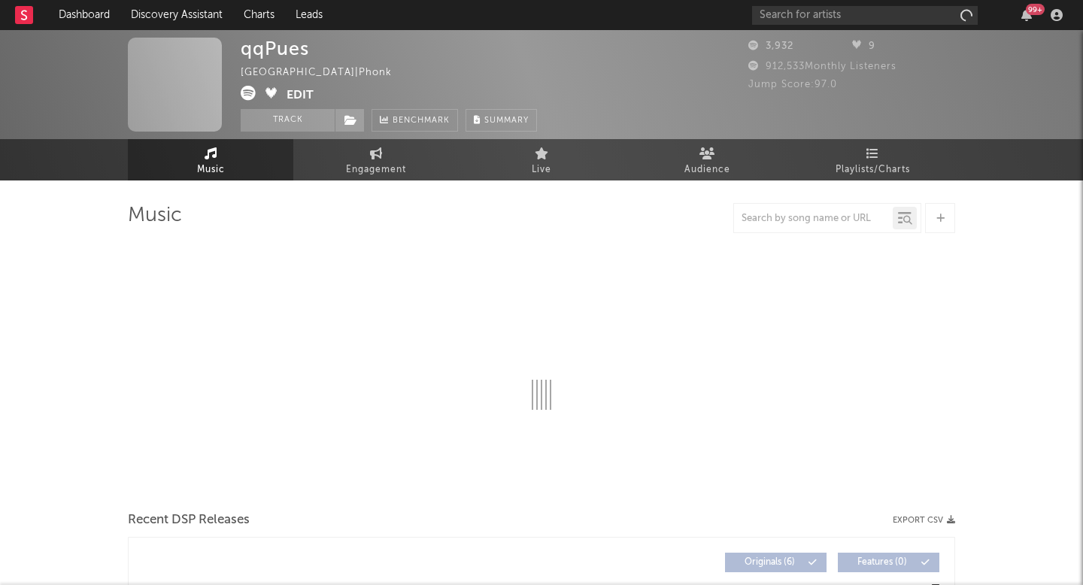
select select "1w"
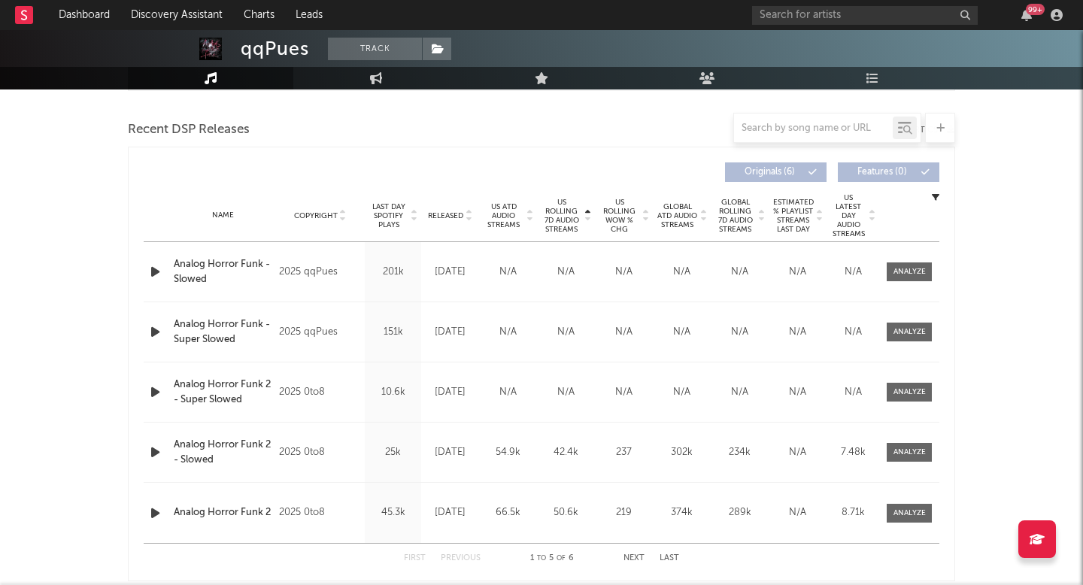
scroll to position [512, 0]
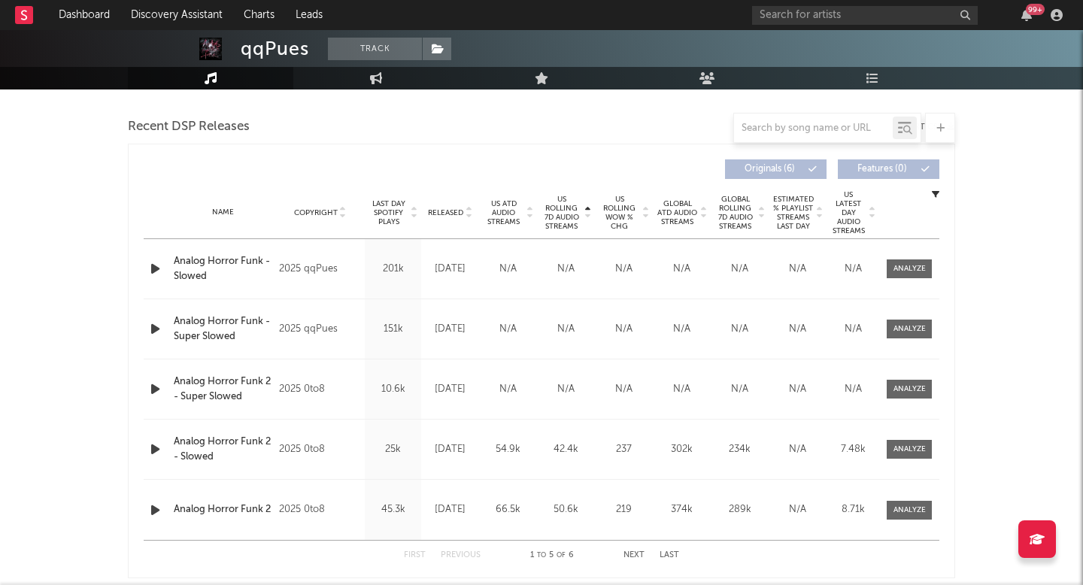
click at [575, 208] on span "US Rolling 7D Audio Streams" at bounding box center [561, 213] width 41 height 36
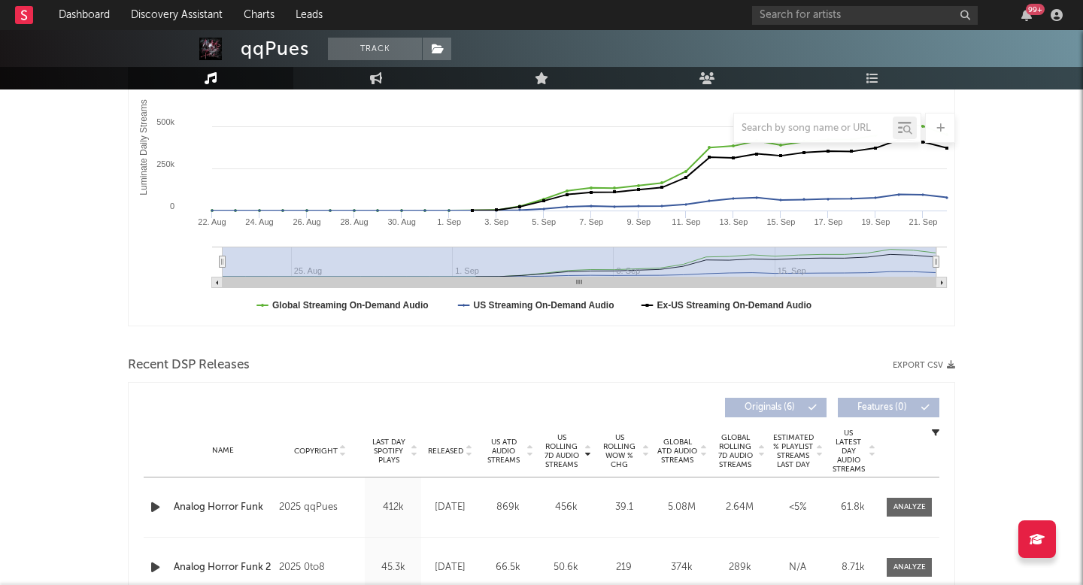
scroll to position [0, 0]
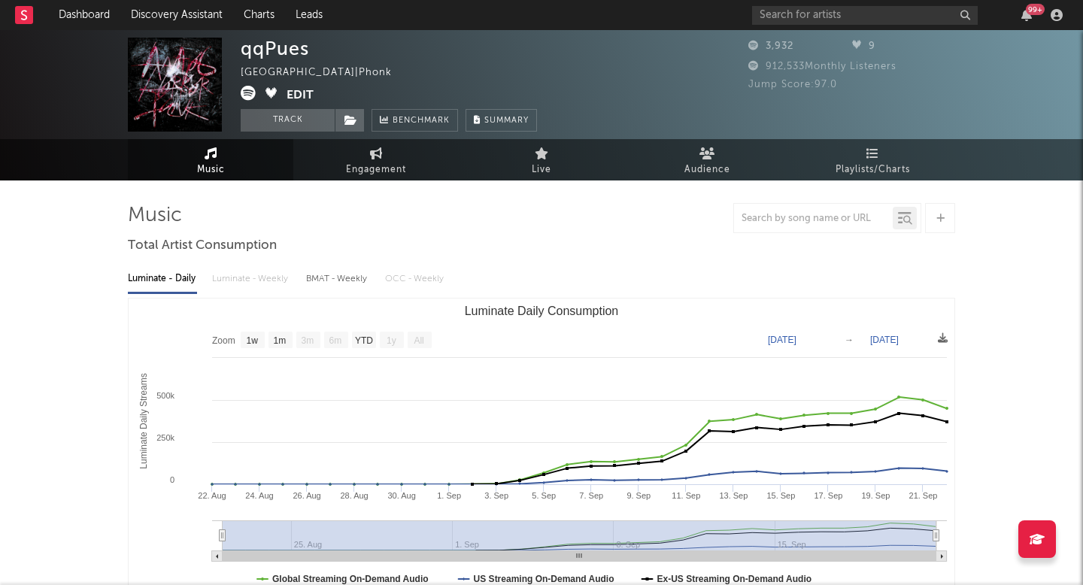
click at [249, 92] on icon at bounding box center [248, 93] width 15 height 15
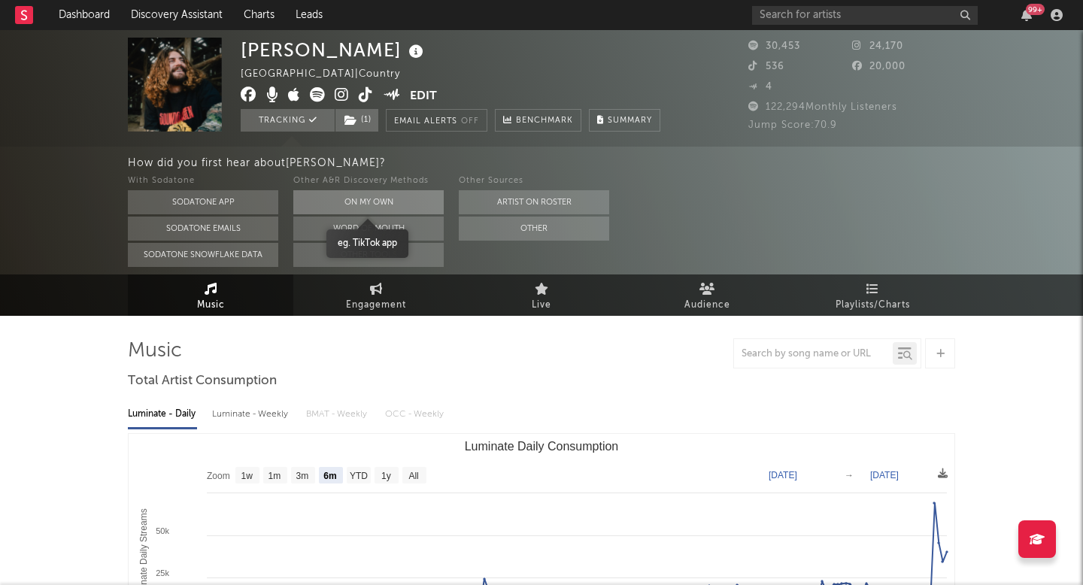
click at [410, 202] on button "On My Own" at bounding box center [368, 202] width 150 height 24
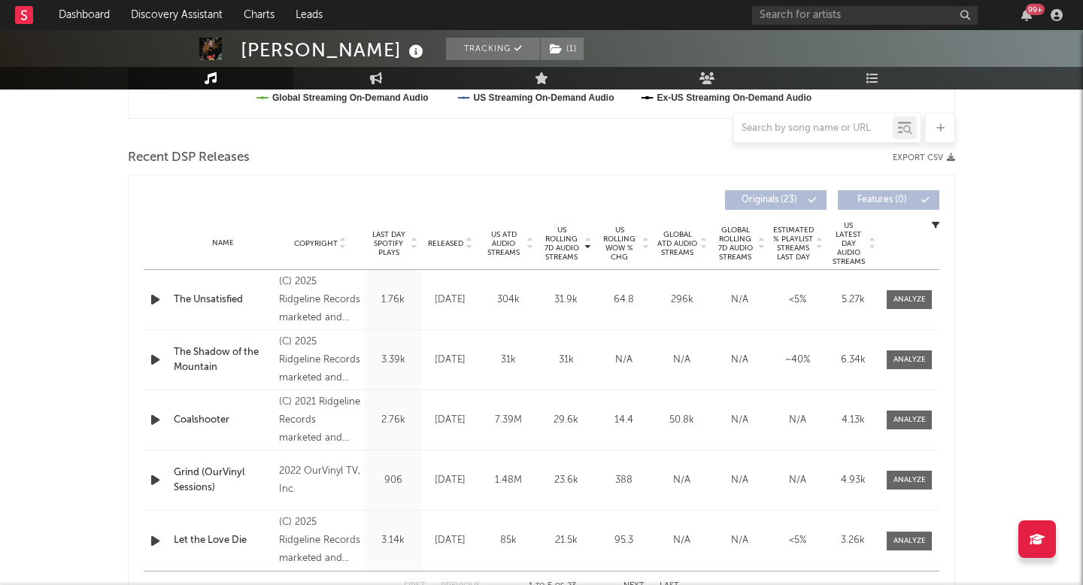
scroll to position [478, 0]
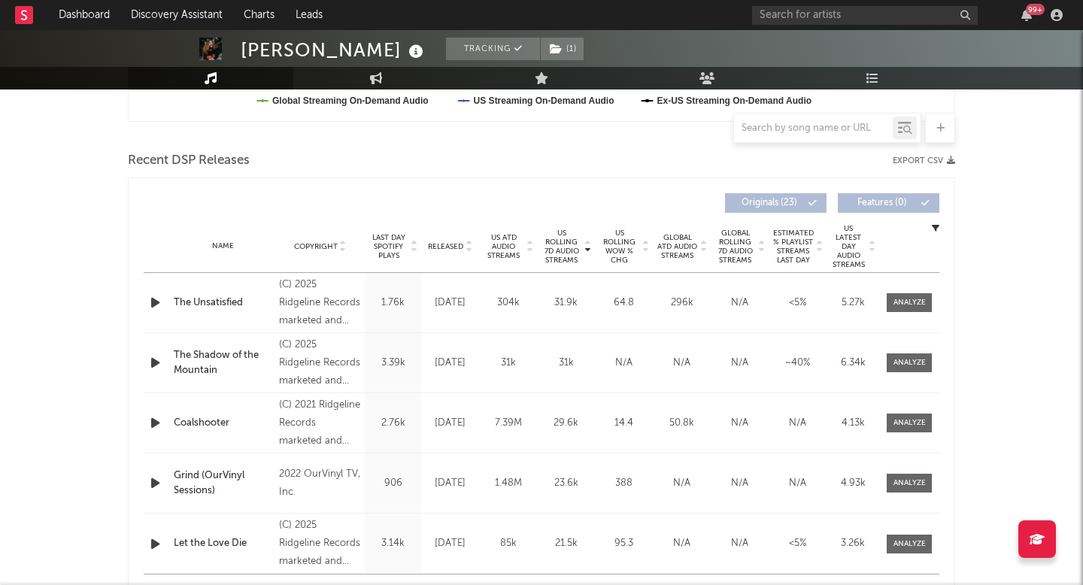
click at [569, 244] on span "US Rolling 7D Audio Streams" at bounding box center [561, 247] width 41 height 36
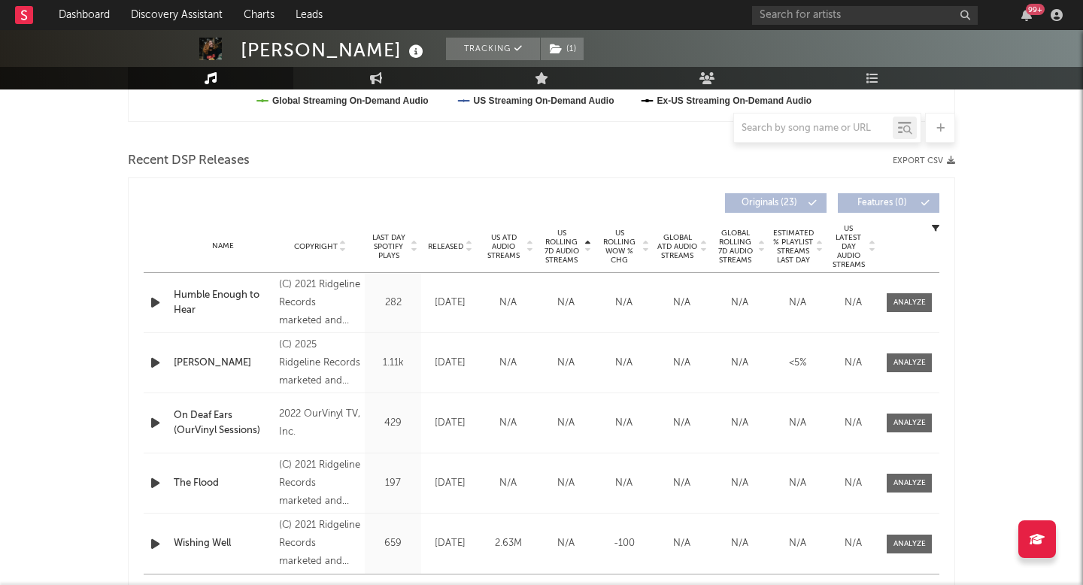
click at [579, 247] on span "US Rolling 7D Audio Streams" at bounding box center [561, 247] width 41 height 36
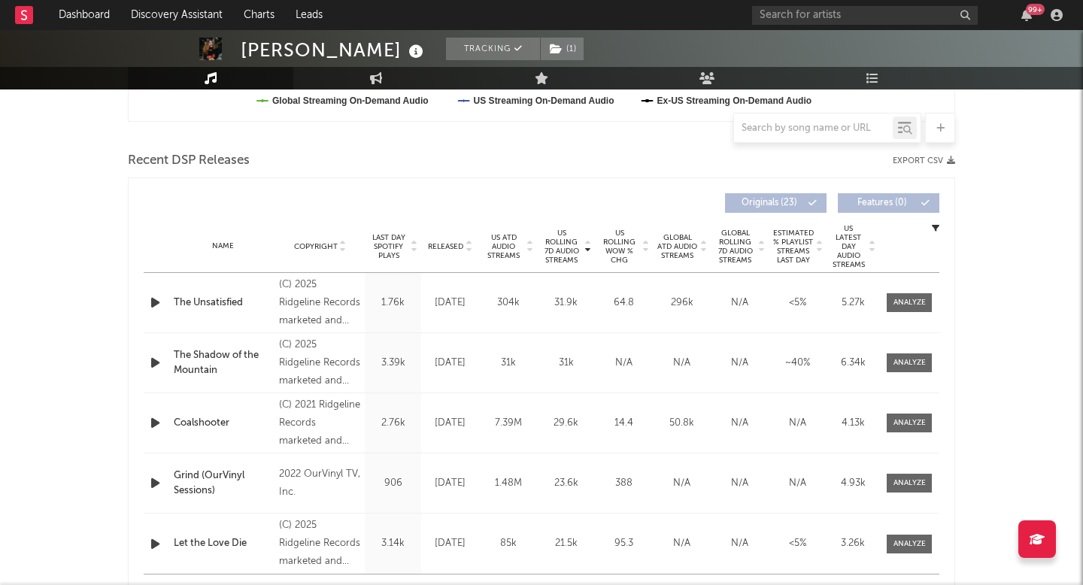
click at [619, 250] on span "US Rolling WoW % Chg" at bounding box center [619, 247] width 41 height 36
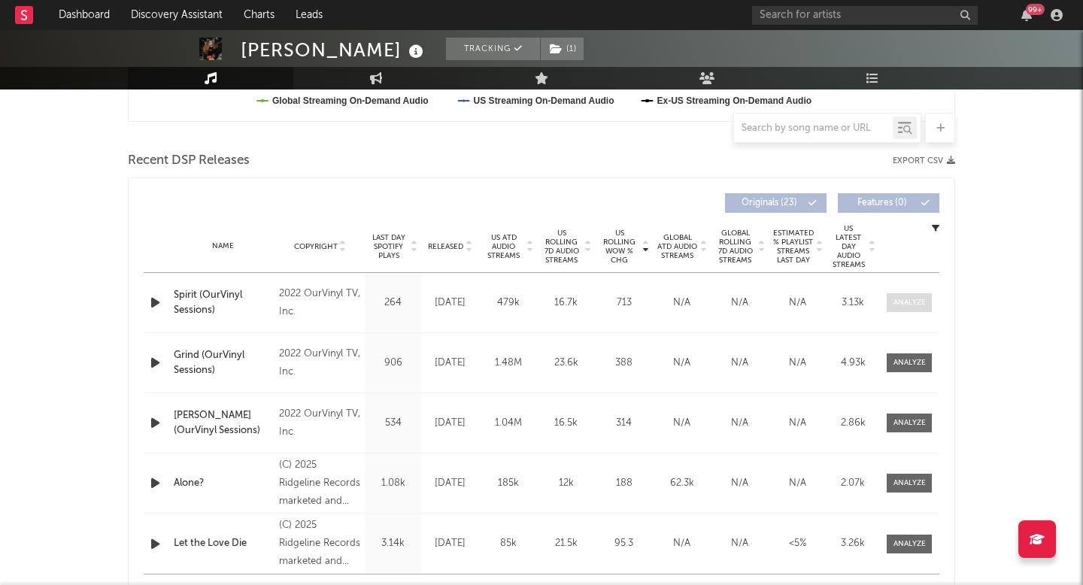
click at [894, 302] on div at bounding box center [910, 302] width 32 height 11
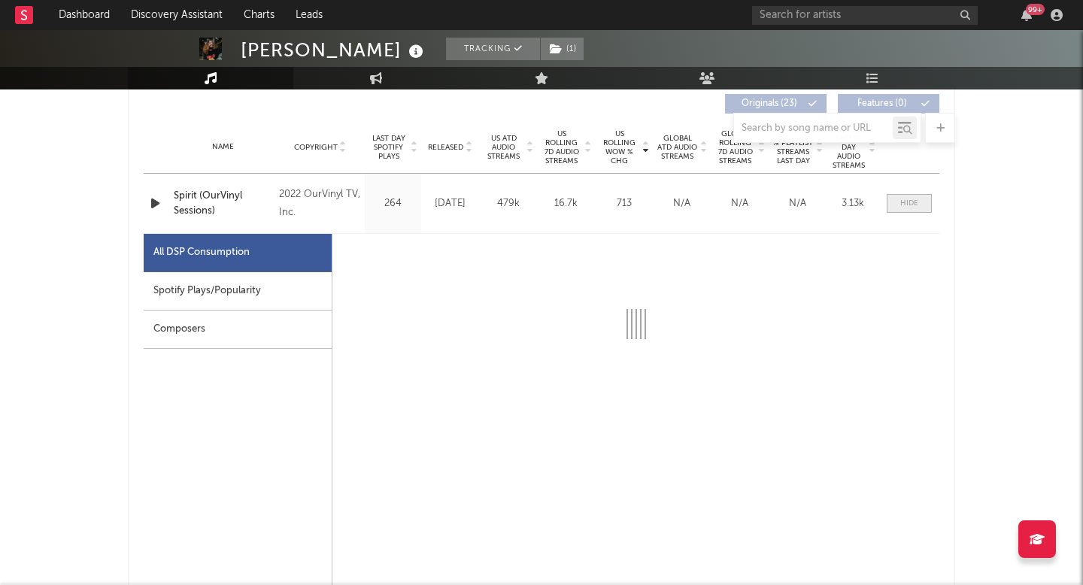
scroll to position [577, 0]
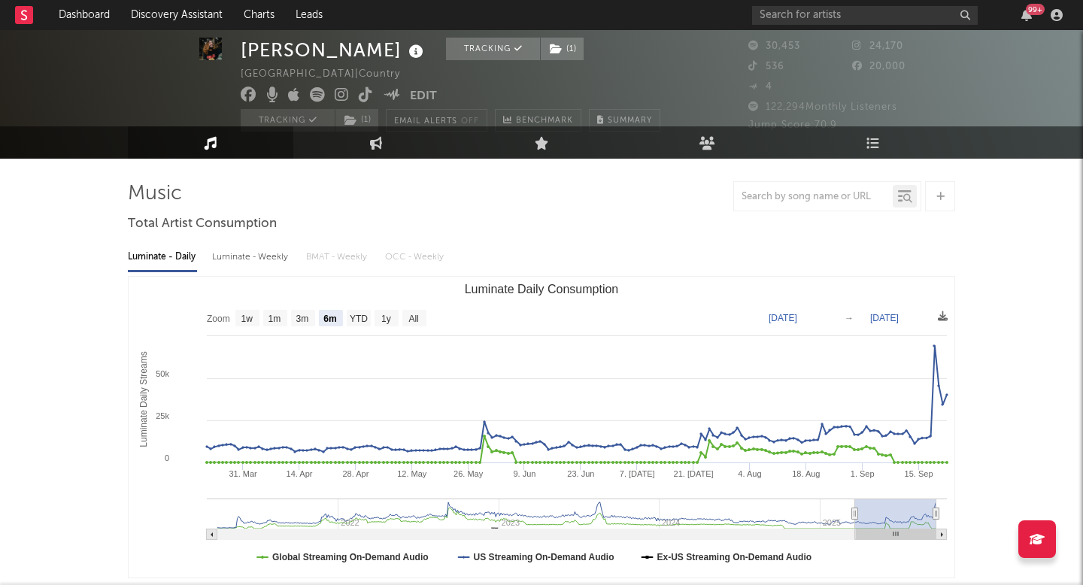
click at [868, 363] on rect "Luminate Daily Consumption" at bounding box center [542, 427] width 826 height 301
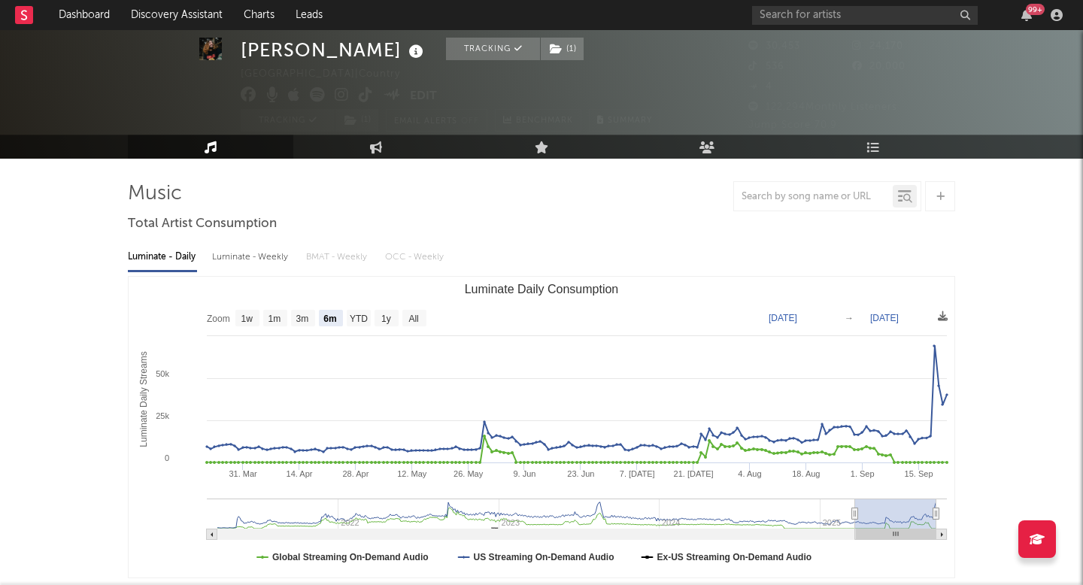
scroll to position [76, 0]
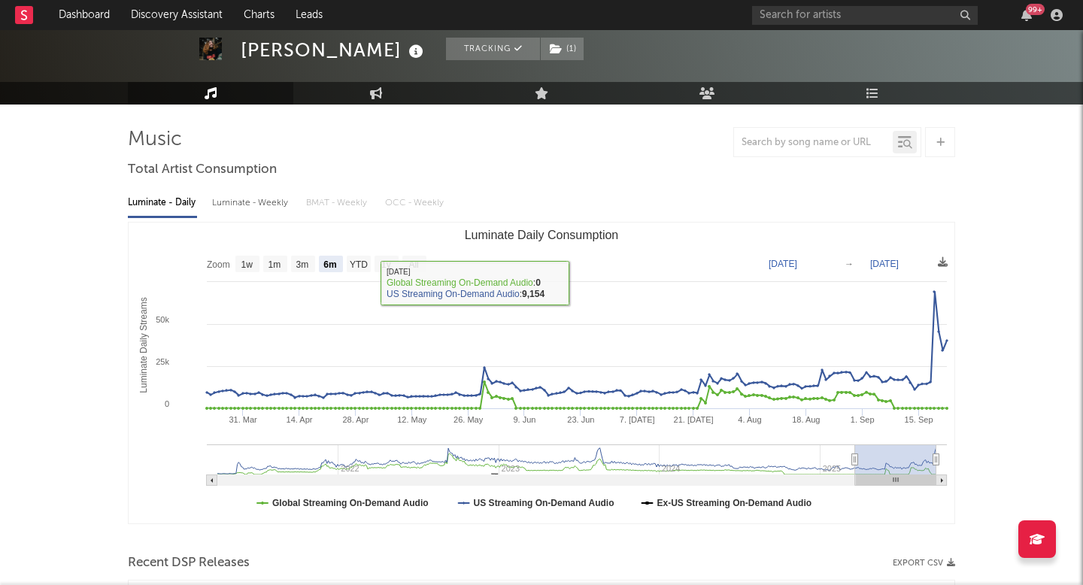
click at [421, 262] on rect "Luminate Daily Consumption" at bounding box center [414, 264] width 24 height 17
select select "All"
type input "[DATE]"
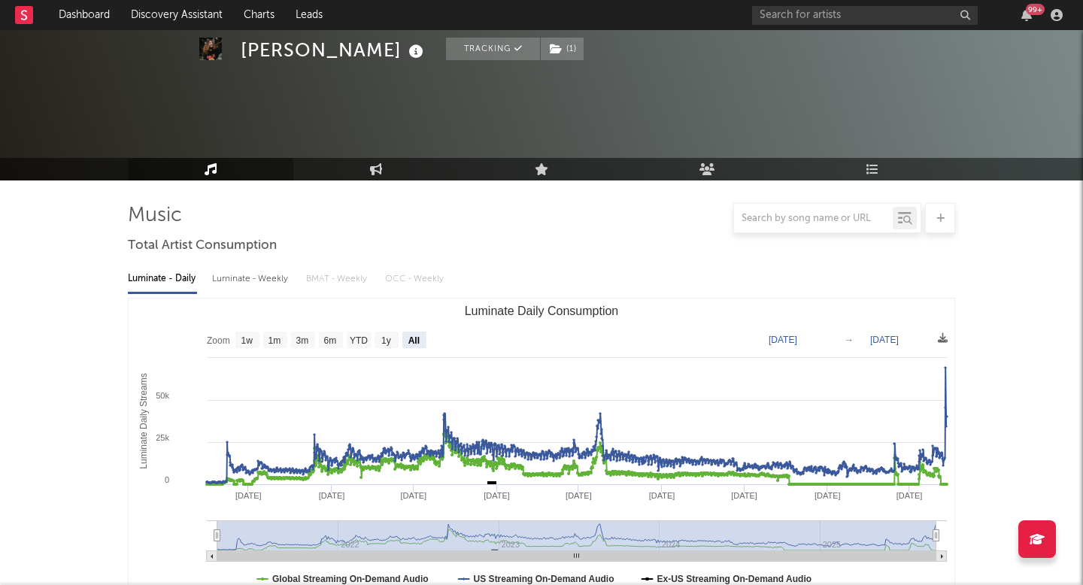
scroll to position [511, 0]
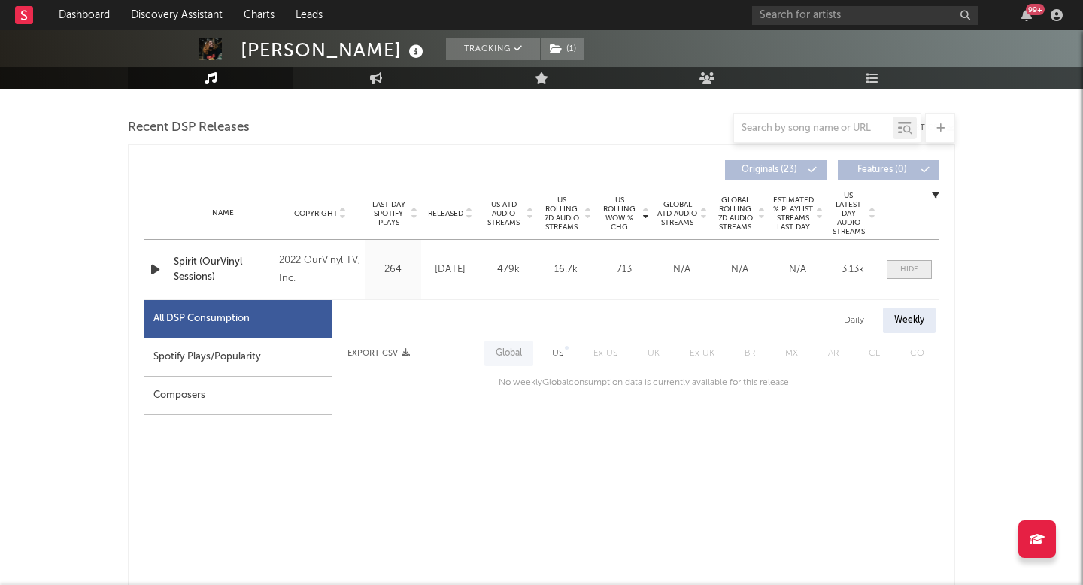
click at [912, 272] on div at bounding box center [909, 269] width 18 height 11
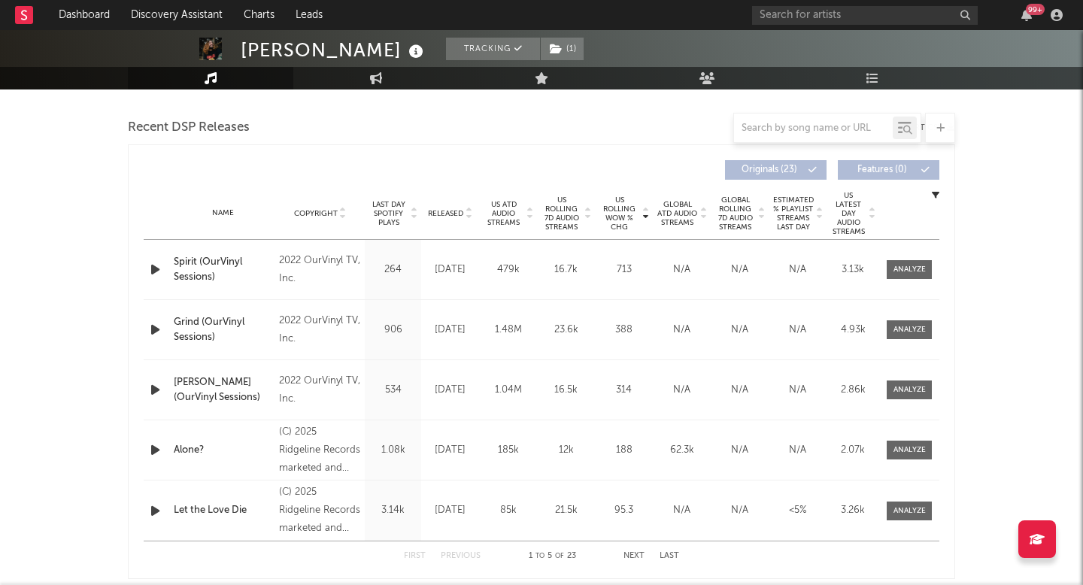
click at [460, 218] on div "Released" at bounding box center [450, 213] width 50 height 11
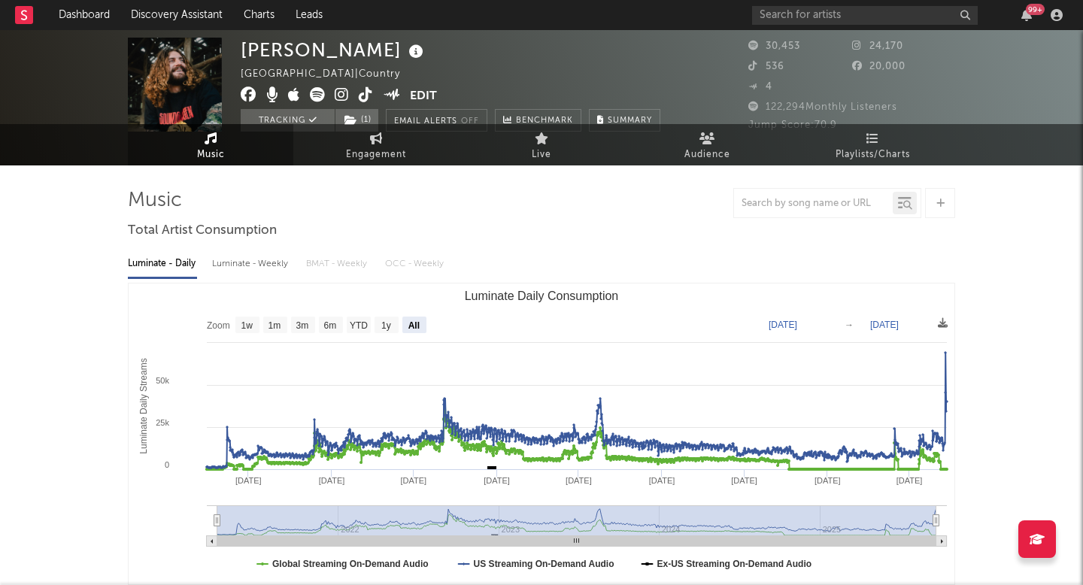
scroll to position [0, 0]
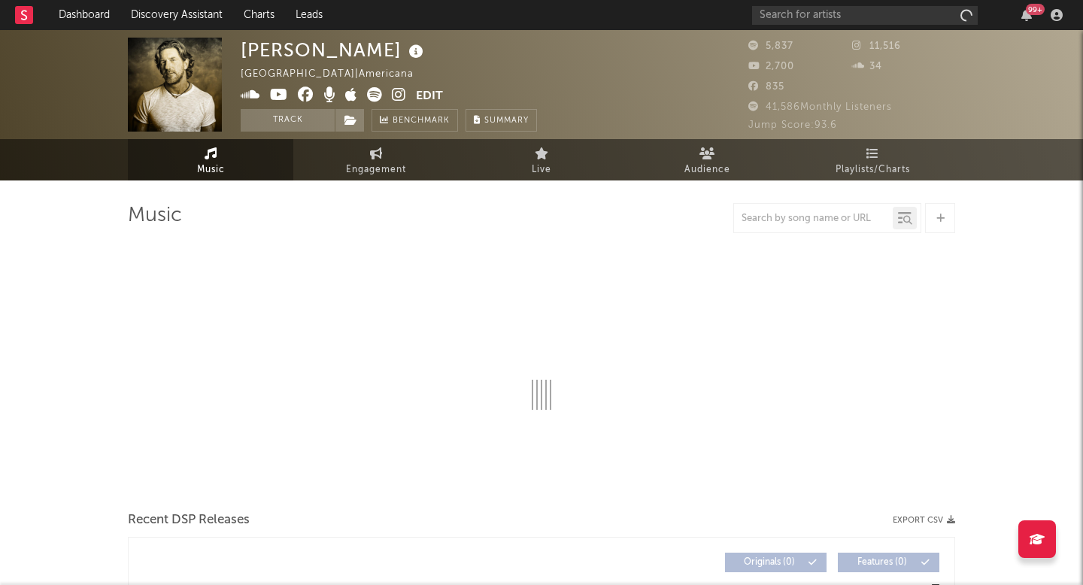
select select "6m"
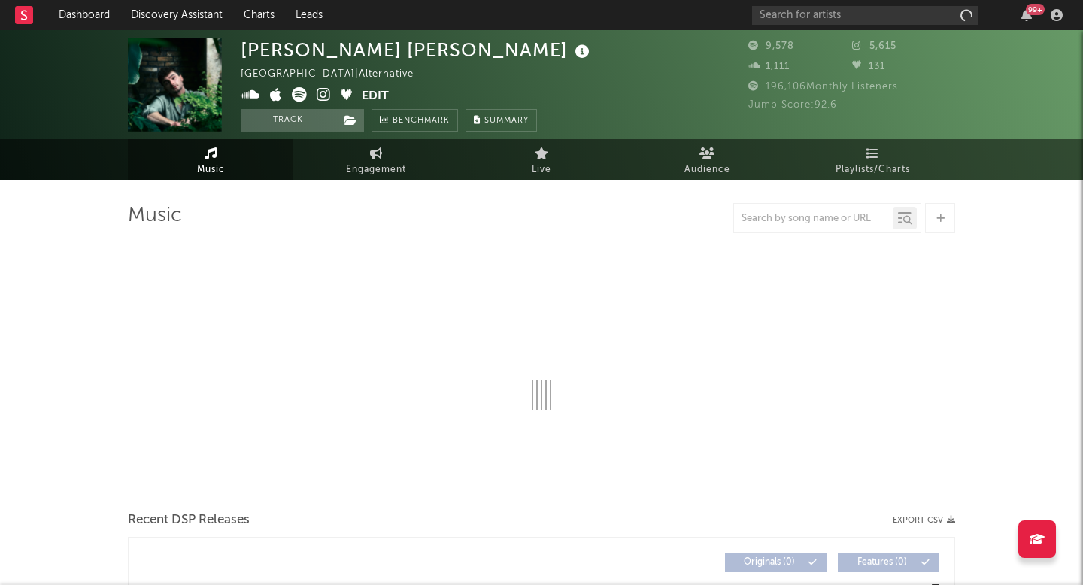
select select "1w"
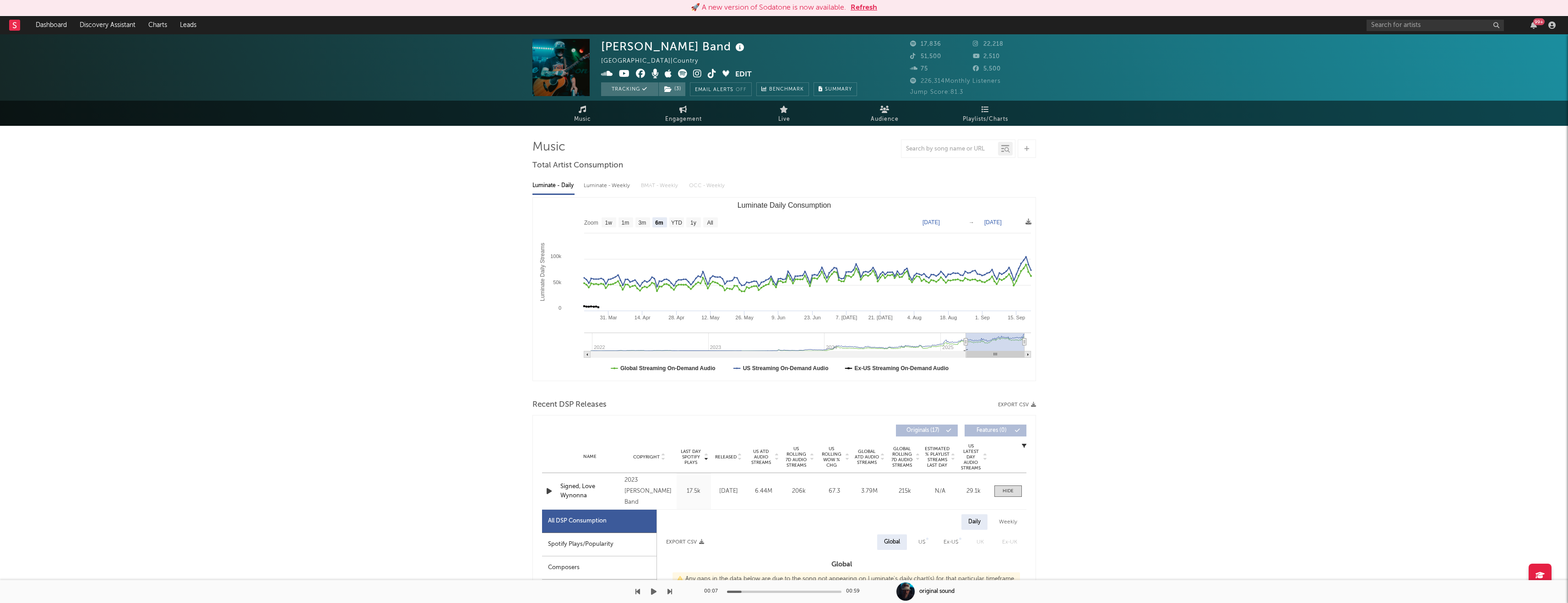
select select "6m"
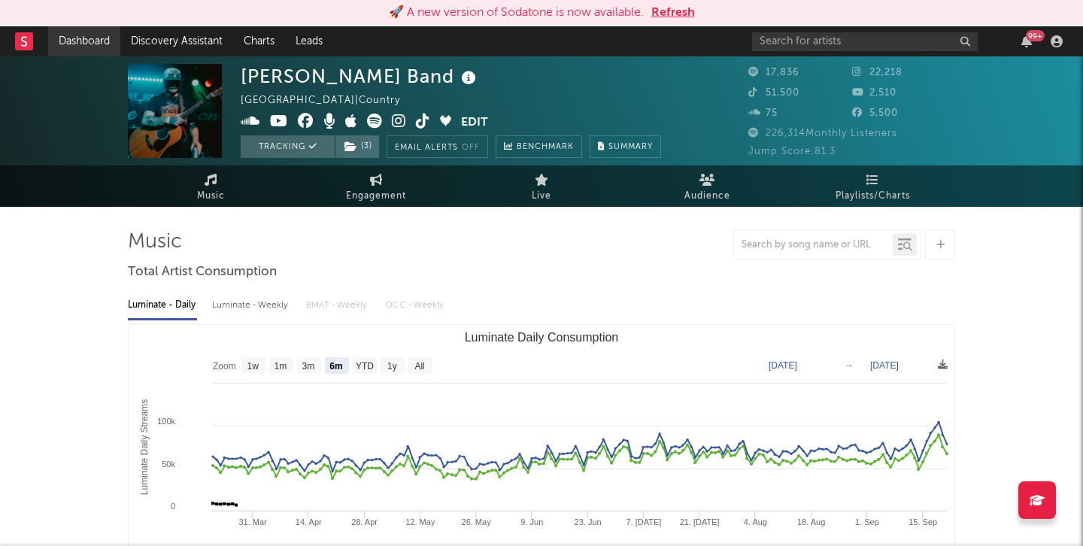
click at [94, 41] on link "Dashboard" at bounding box center [84, 41] width 72 height 30
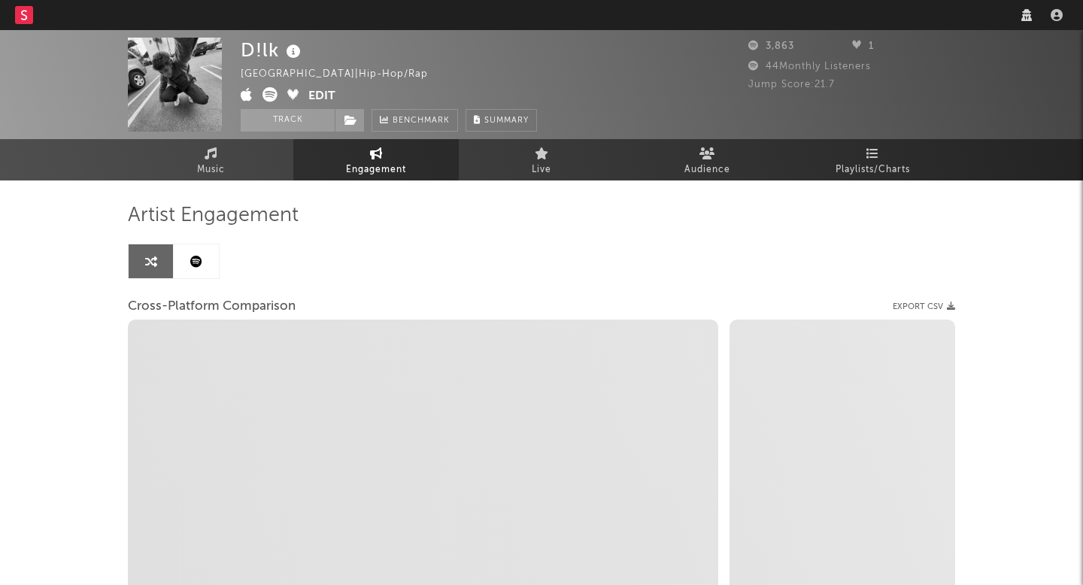
select select "1w"
select select "1m"
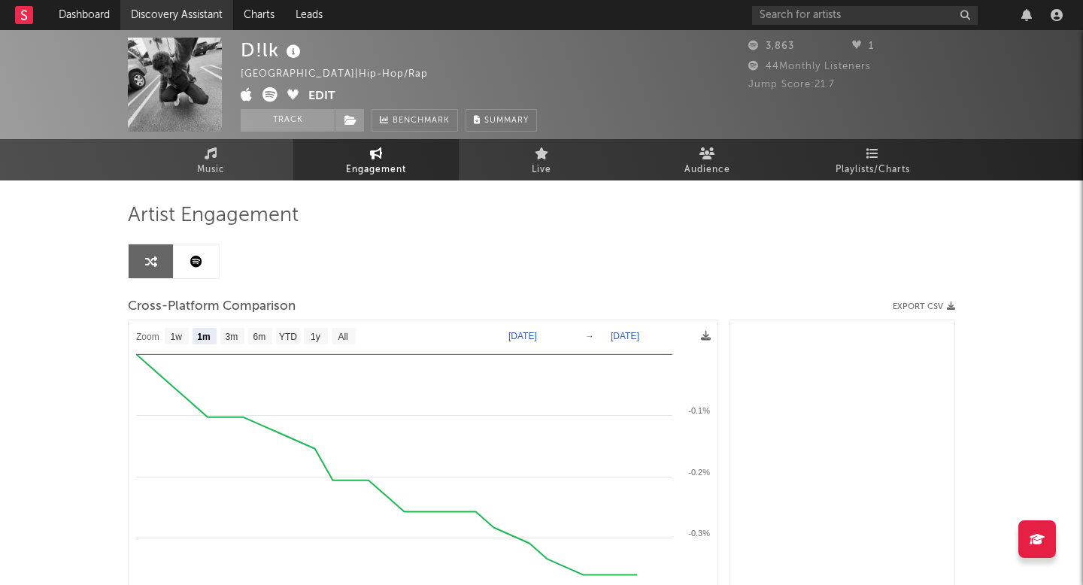
click at [171, 24] on link "Discovery Assistant" at bounding box center [176, 15] width 113 height 30
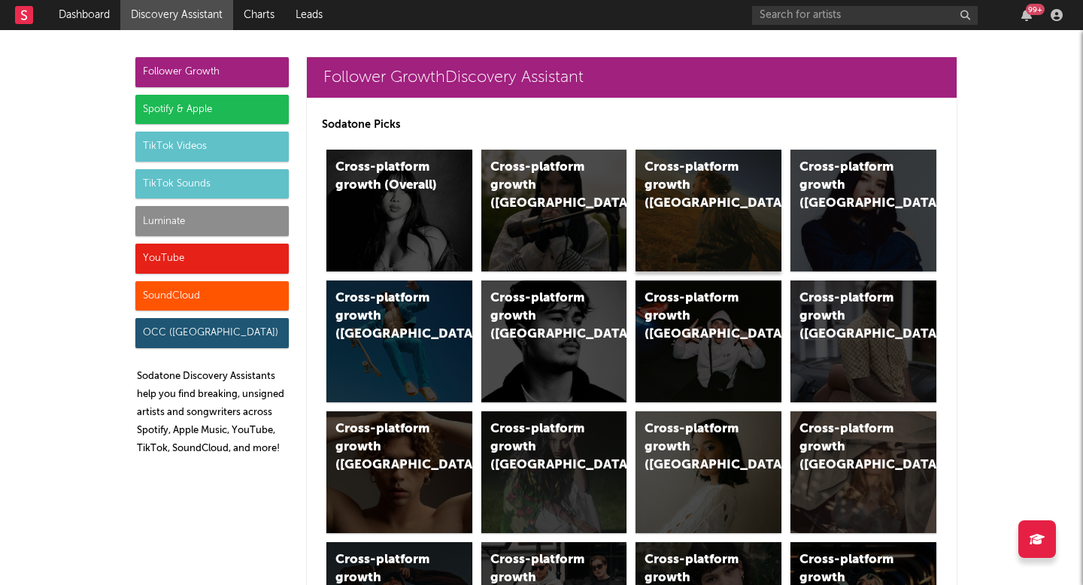
click at [682, 203] on div "Cross-platform growth ([GEOGRAPHIC_DATA])" at bounding box center [709, 211] width 146 height 122
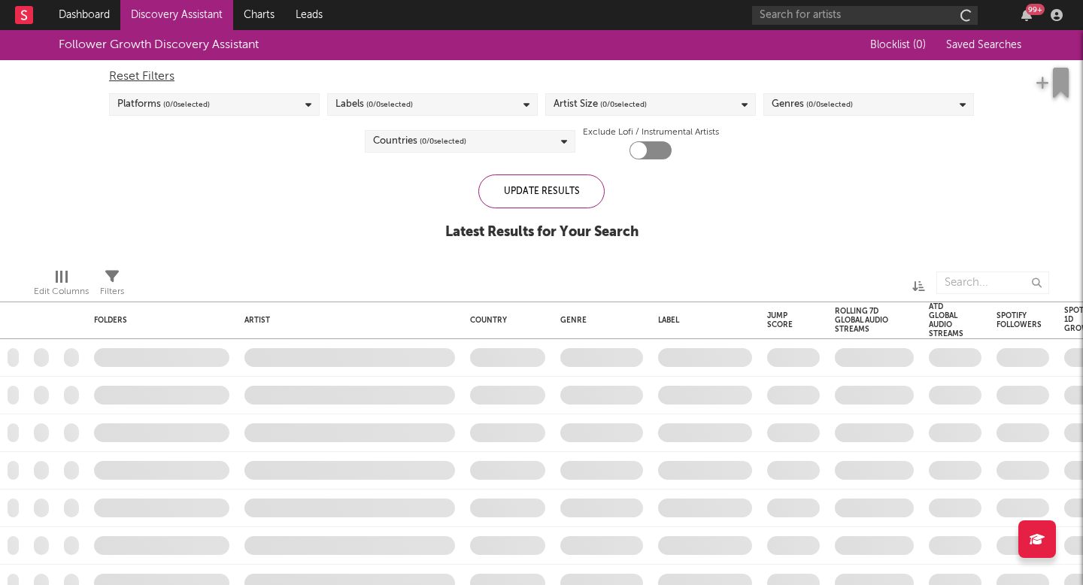
checkbox input "true"
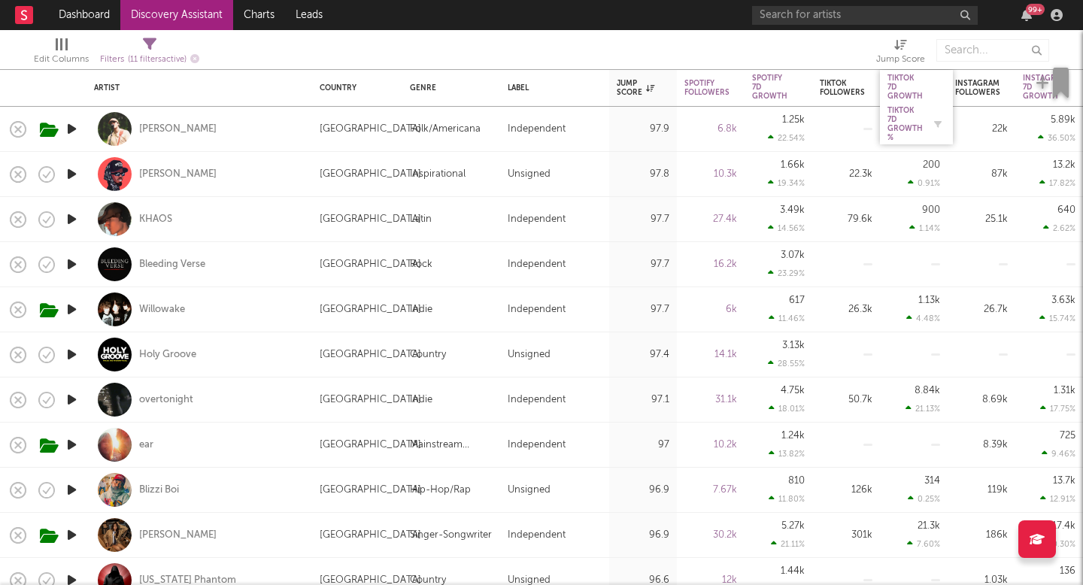
click at [909, 121] on div "Tiktok 7D Growth %" at bounding box center [904, 124] width 35 height 36
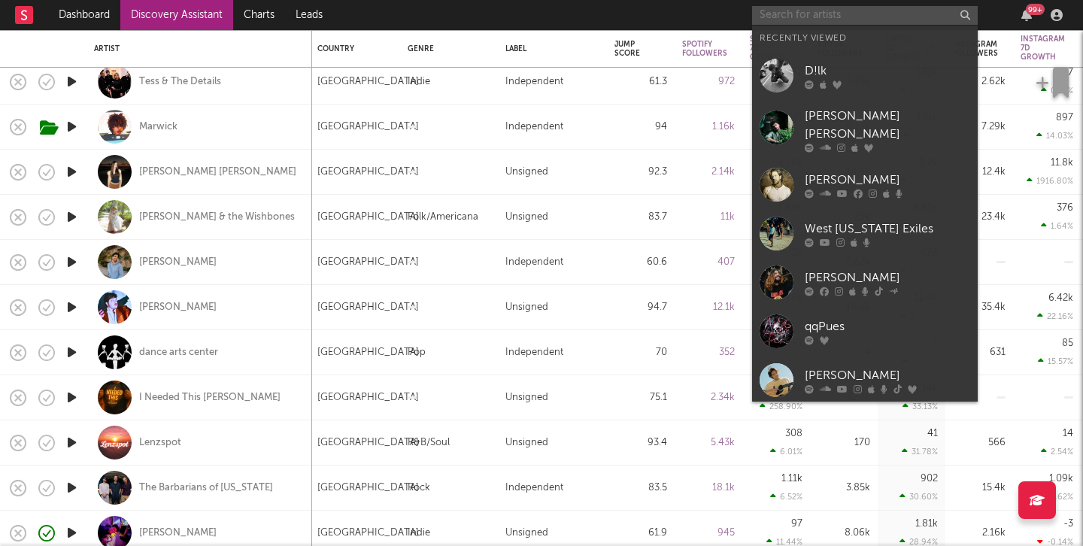
click at [783, 11] on input "text" at bounding box center [865, 15] width 226 height 19
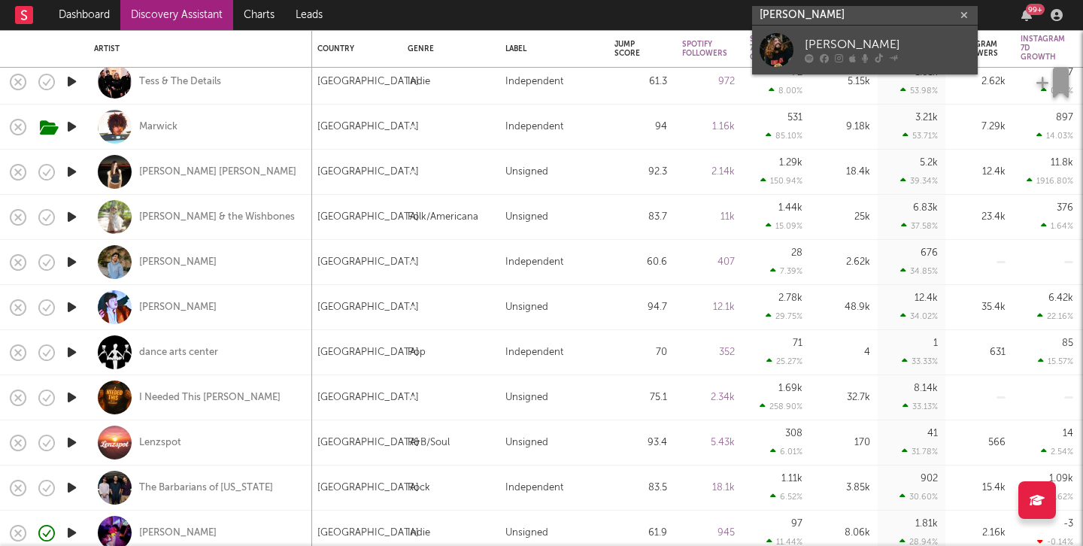
type input "[PERSON_NAME]"
click at [891, 56] on icon at bounding box center [893, 57] width 9 height 9
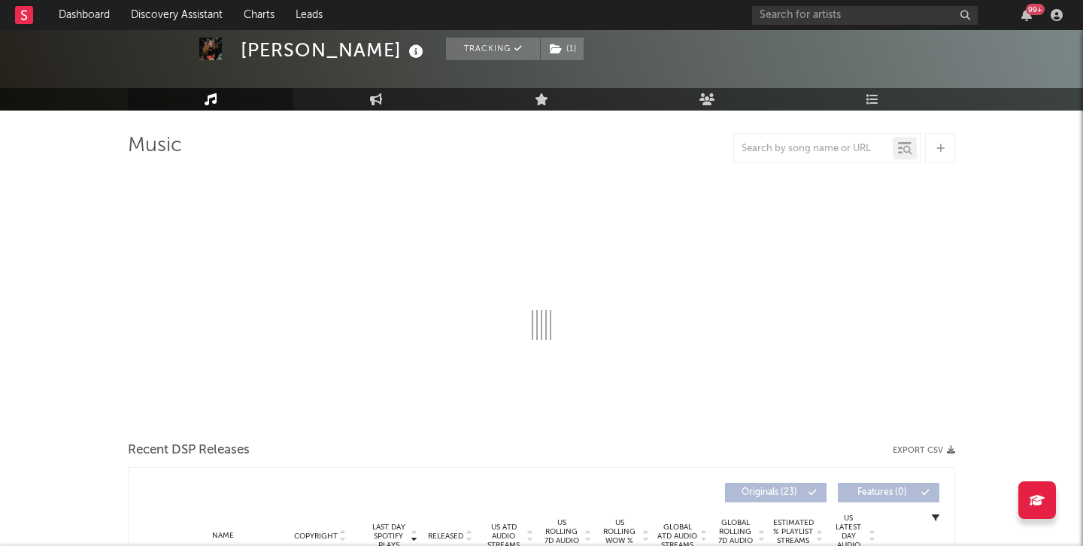
select select "6m"
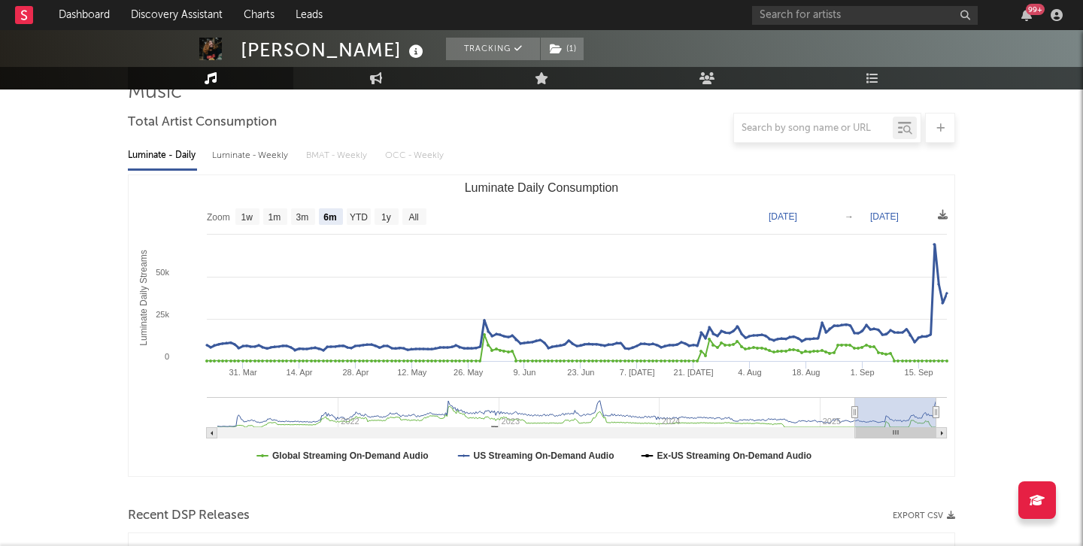
scroll to position [126, 0]
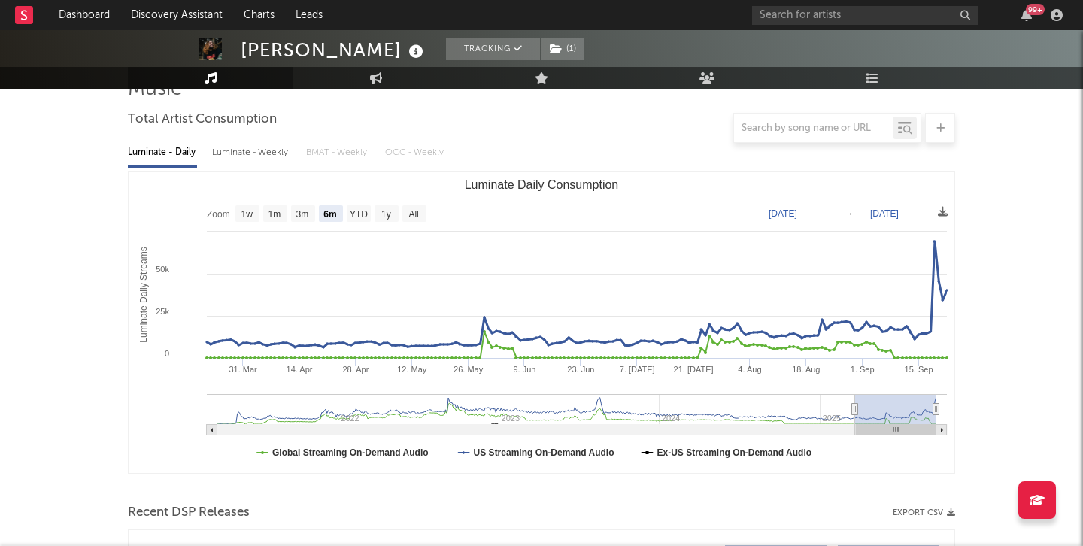
select select "6m"
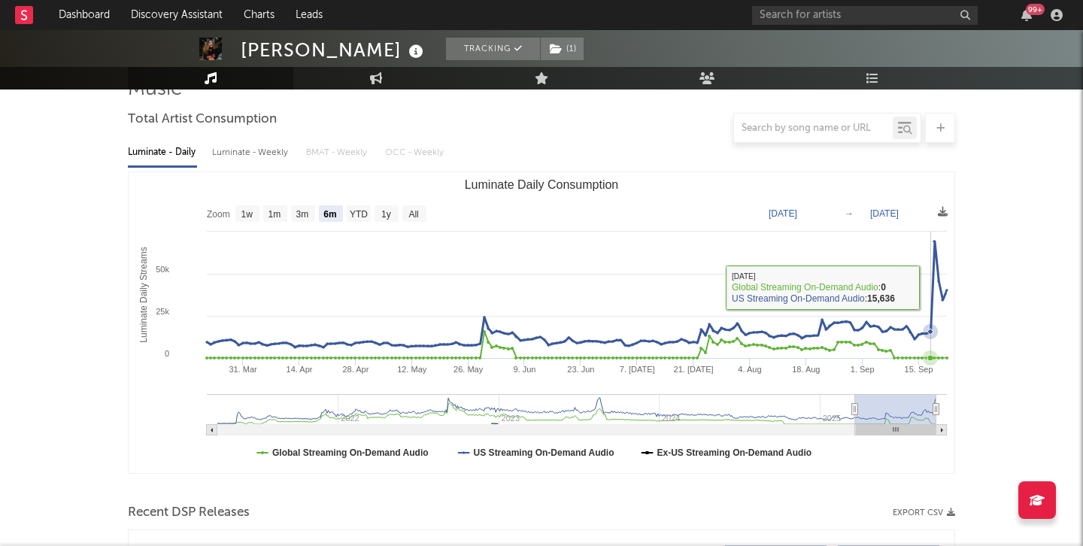
scroll to position [473, 0]
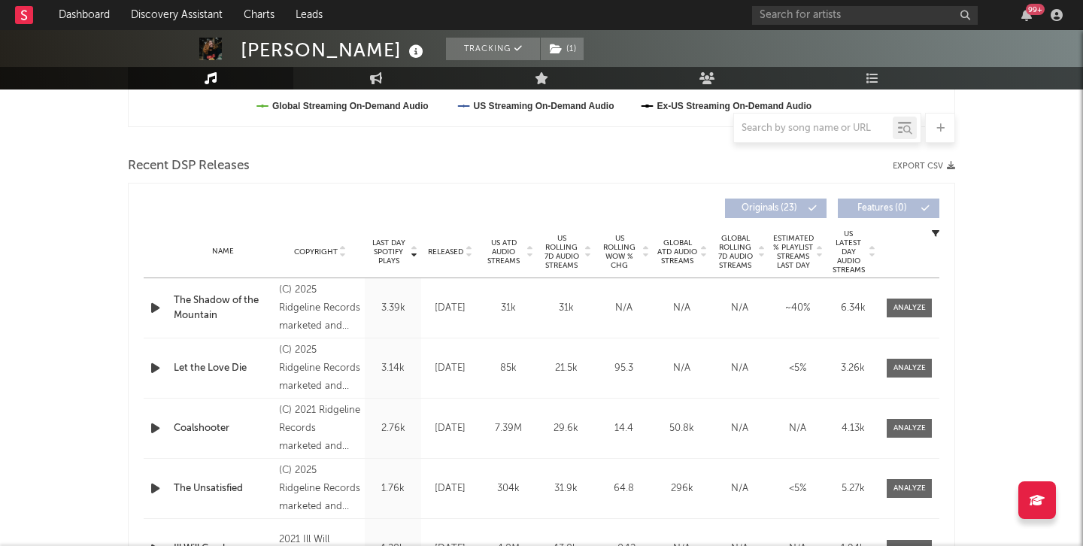
click at [451, 251] on span "Released" at bounding box center [445, 251] width 35 height 9
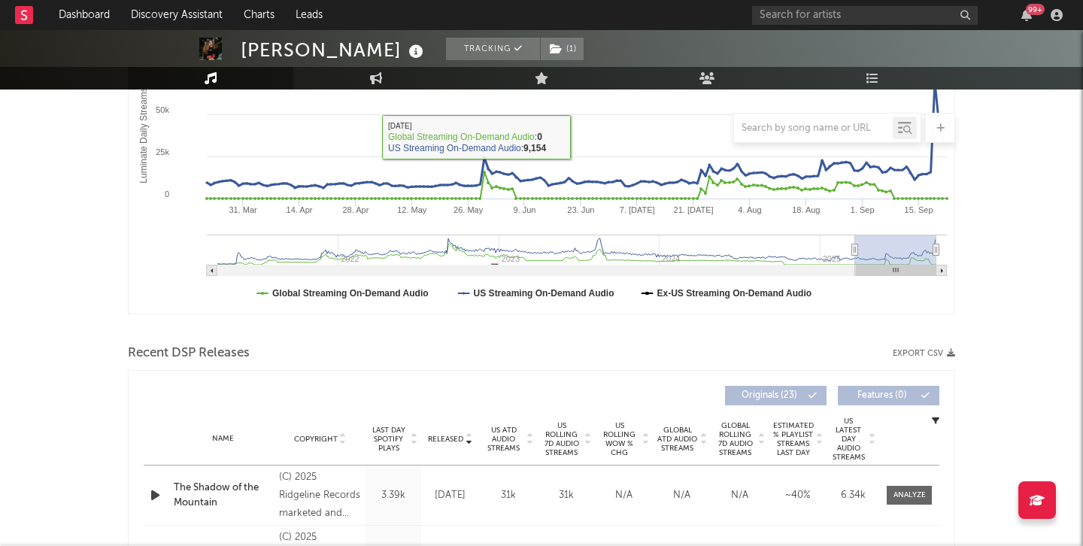
scroll to position [382, 0]
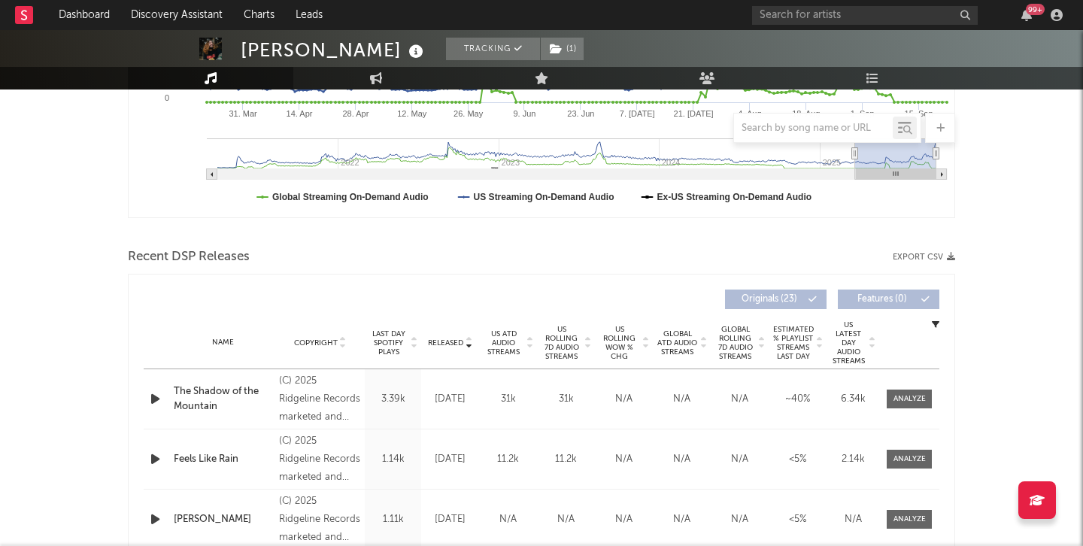
click at [499, 338] on span "US ATD Audio Streams" at bounding box center [503, 342] width 41 height 27
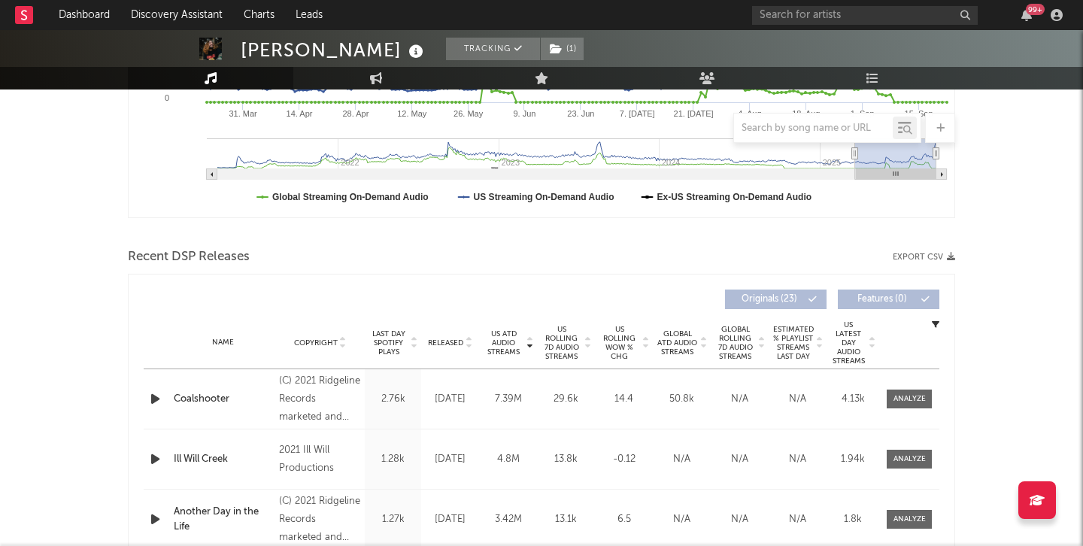
click at [561, 346] on span "US Rolling 7D Audio Streams" at bounding box center [561, 343] width 41 height 36
click at [451, 341] on span "Released" at bounding box center [445, 342] width 35 height 9
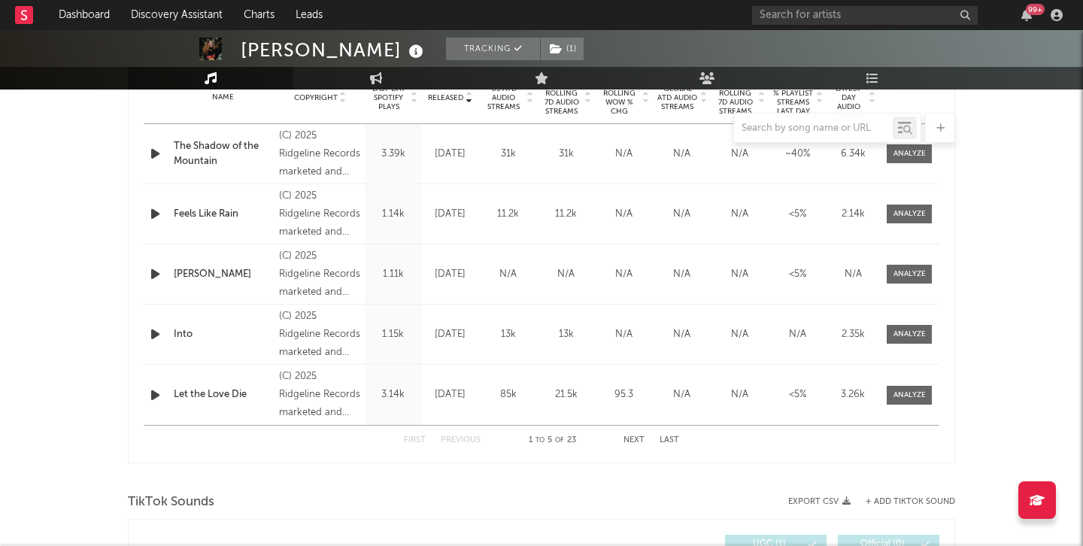
scroll to position [717, 0]
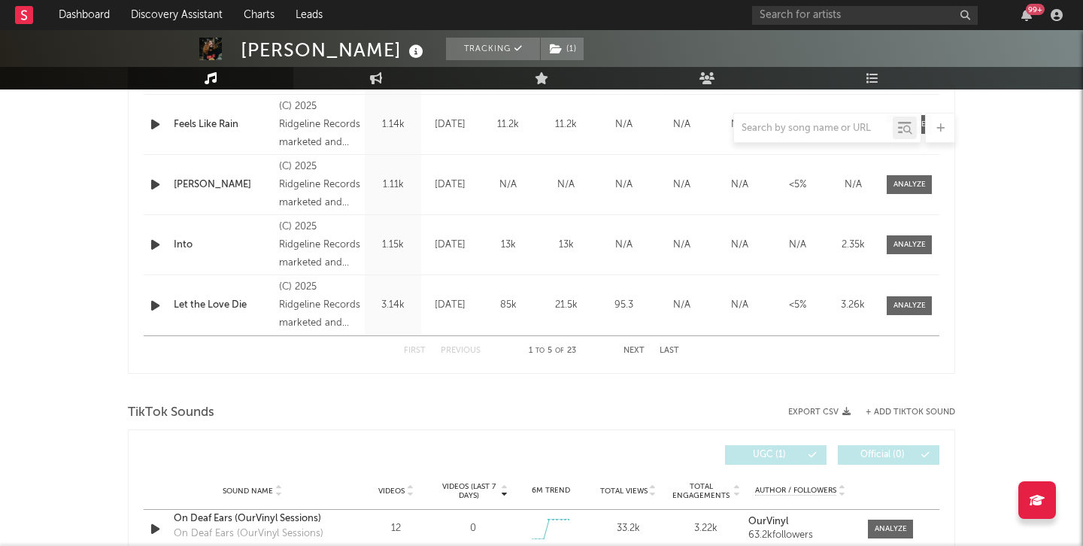
click at [642, 347] on button "Next" at bounding box center [634, 351] width 21 height 8
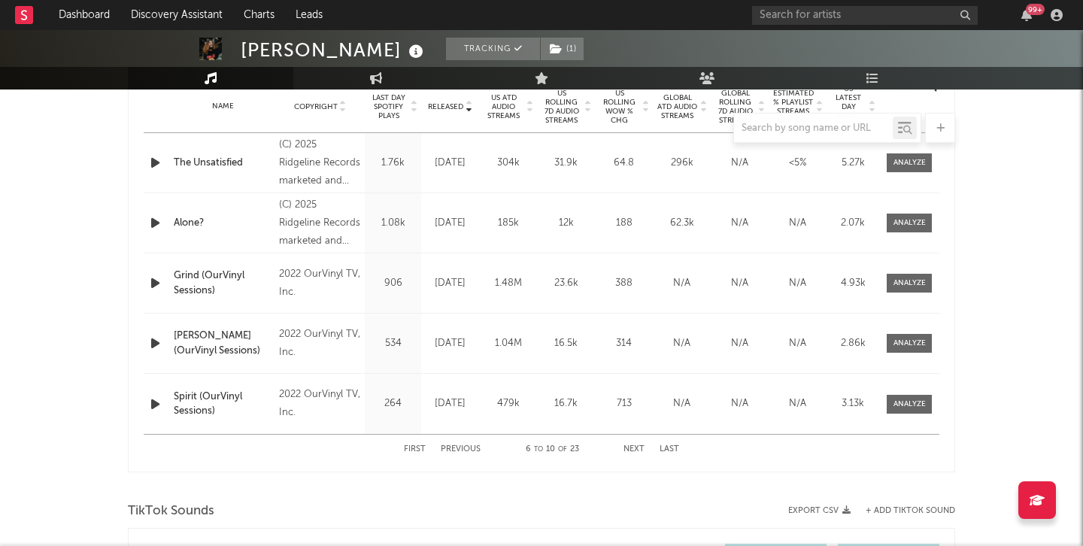
scroll to position [614, 0]
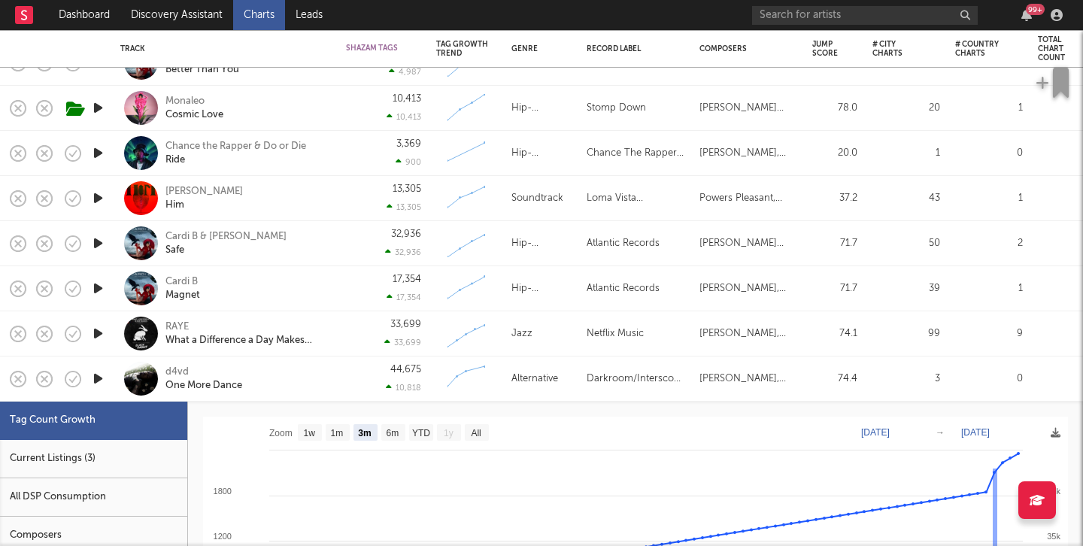
select select "3m"
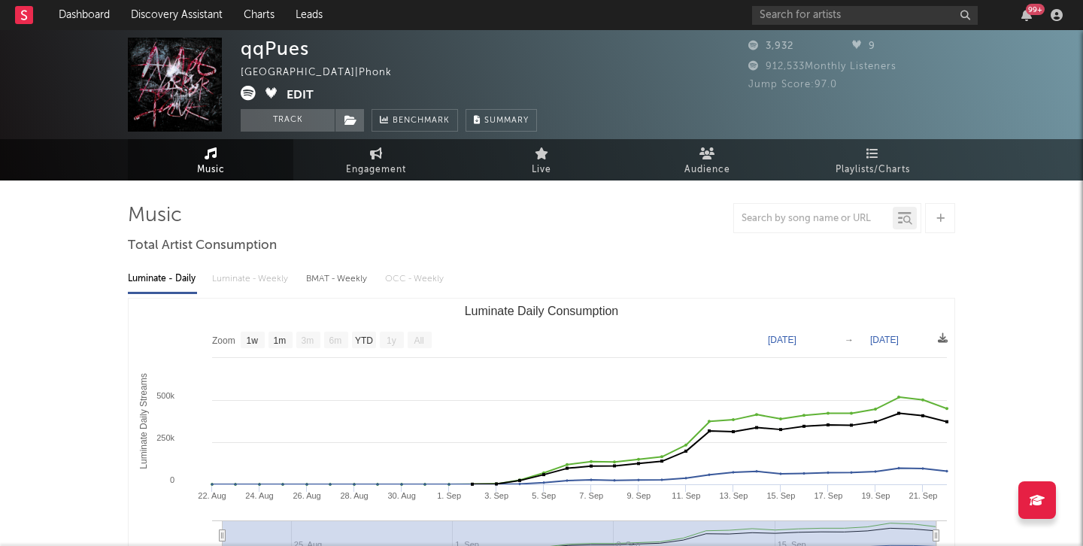
select select "1w"
click at [244, 94] on icon at bounding box center [248, 93] width 15 height 15
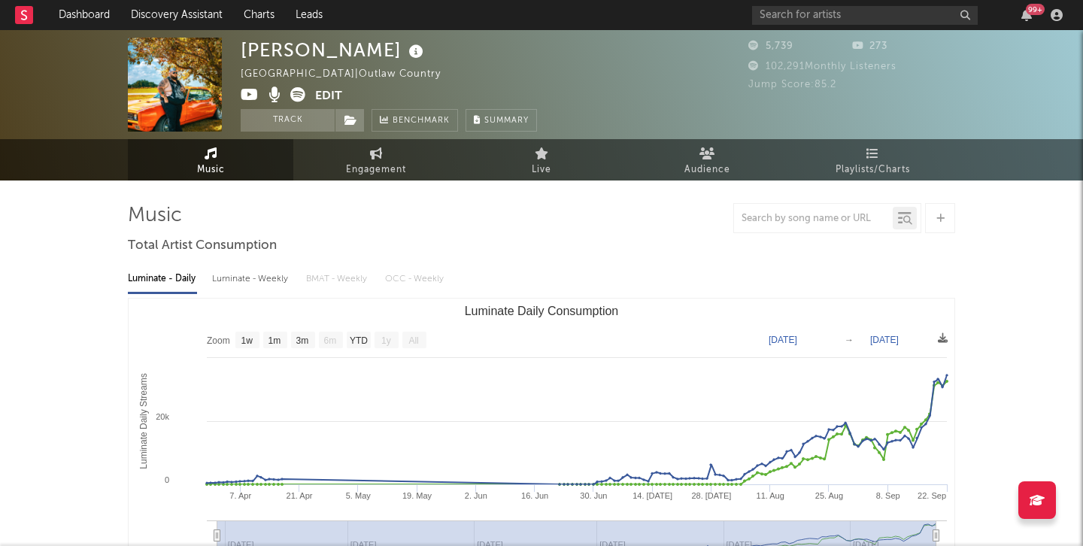
select select "1w"
click at [299, 98] on icon at bounding box center [297, 94] width 15 height 15
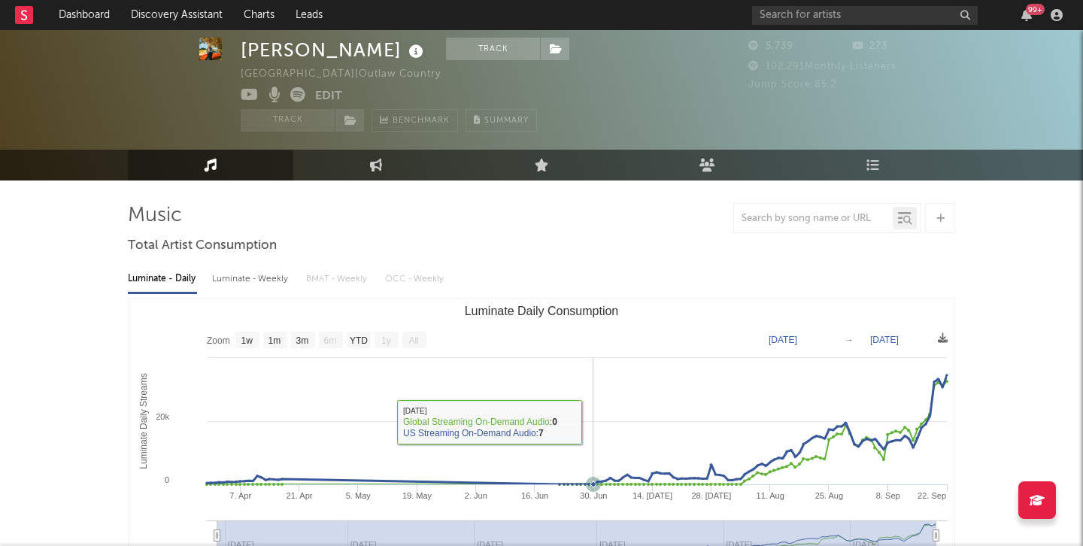
scroll to position [37, 0]
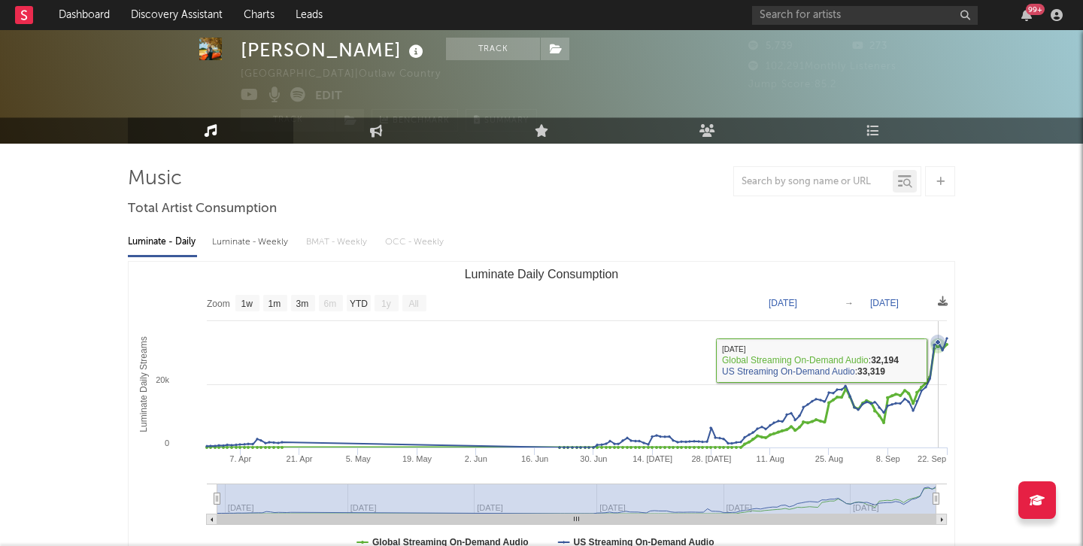
click at [942, 350] on icon "Luminate Daily Consumption" at bounding box center [937, 342] width 15 height 15
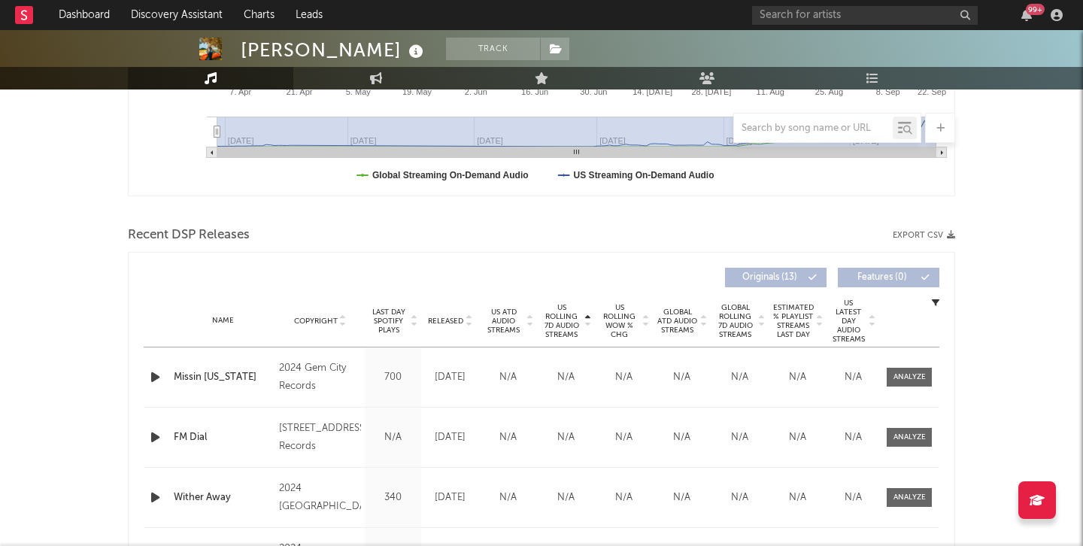
scroll to position [409, 0]
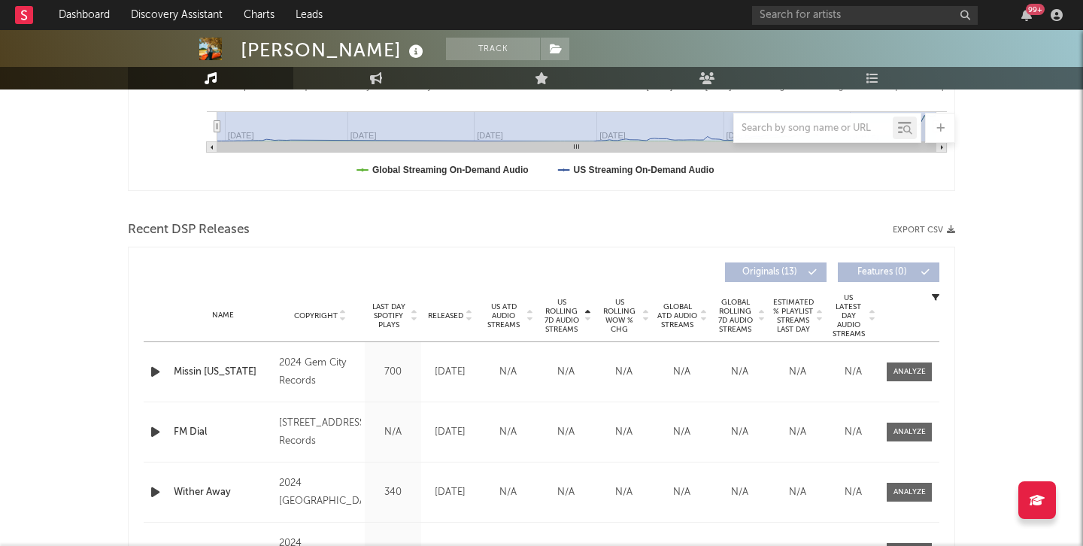
click at [560, 309] on span "US Rolling 7D Audio Streams" at bounding box center [561, 316] width 41 height 36
click at [148, 365] on icon "button" at bounding box center [155, 372] width 16 height 19
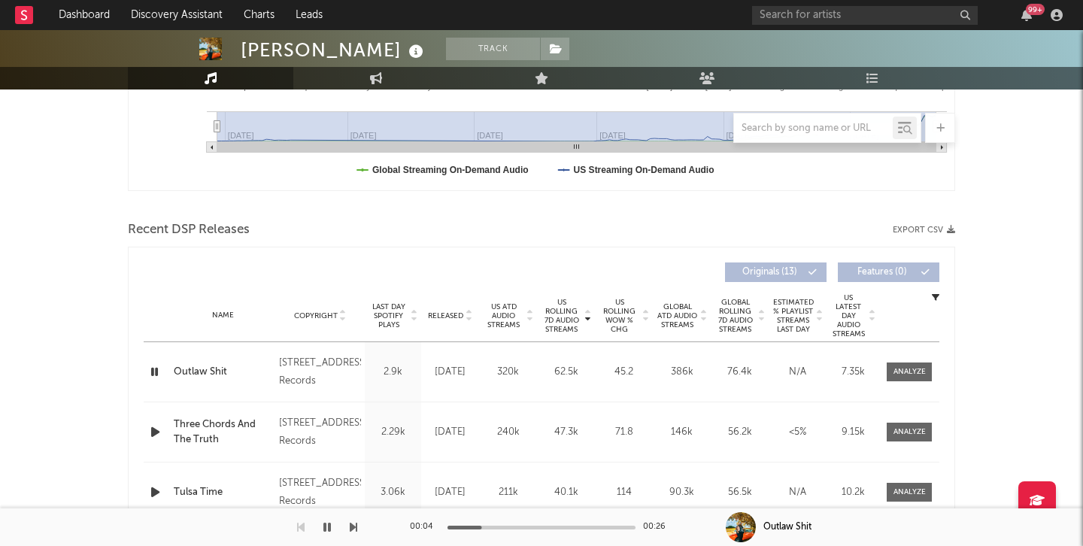
click at [148, 365] on icon "button" at bounding box center [154, 372] width 14 height 19
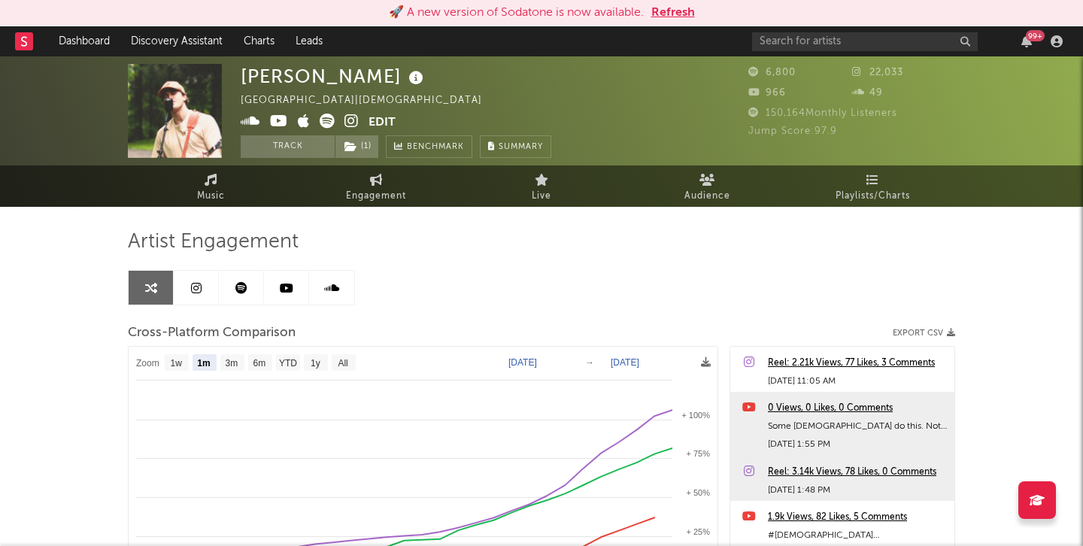
select select "1m"
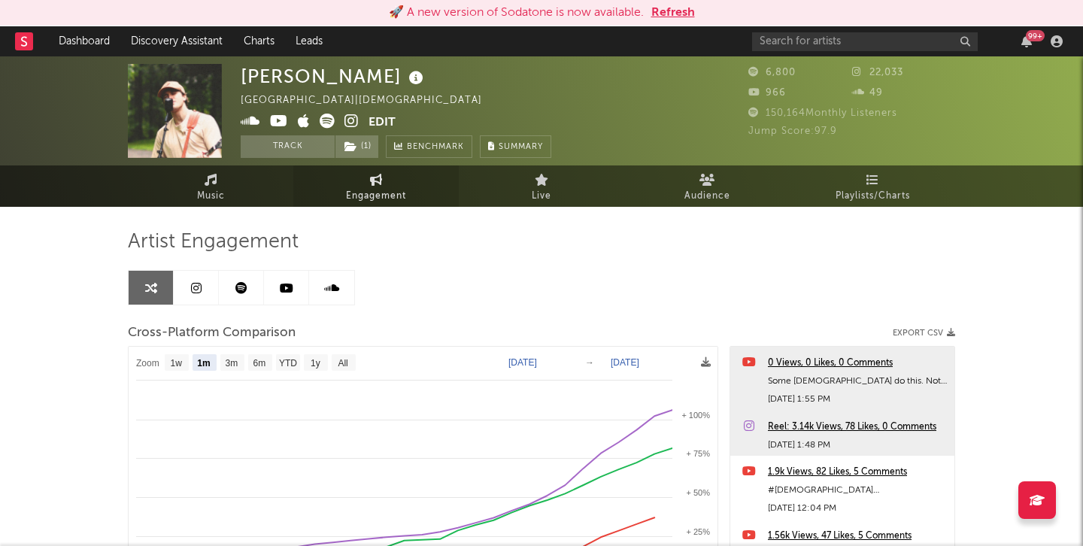
click at [364, 183] on link "Engagement" at bounding box center [375, 185] width 165 height 41
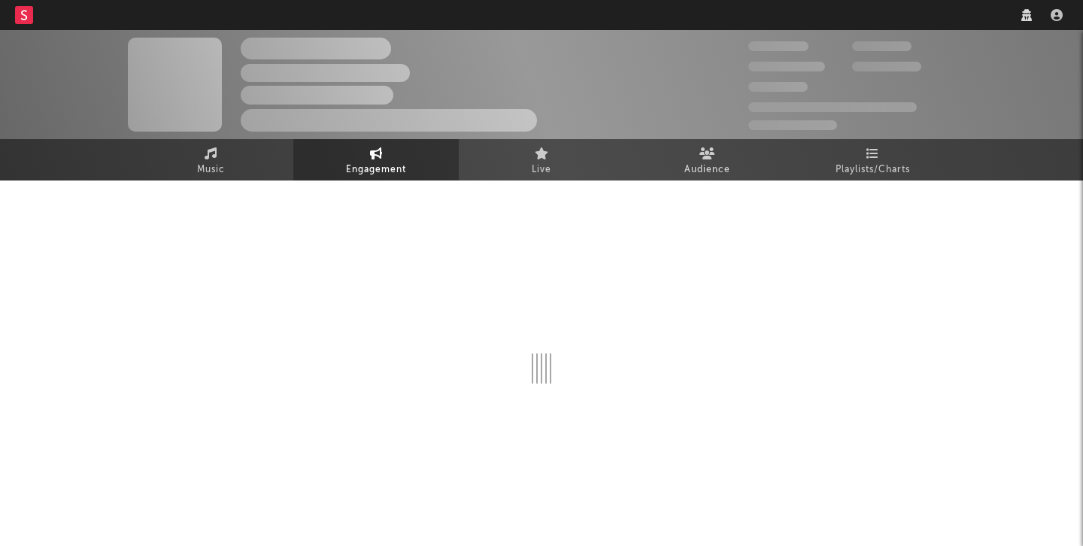
select select "1w"
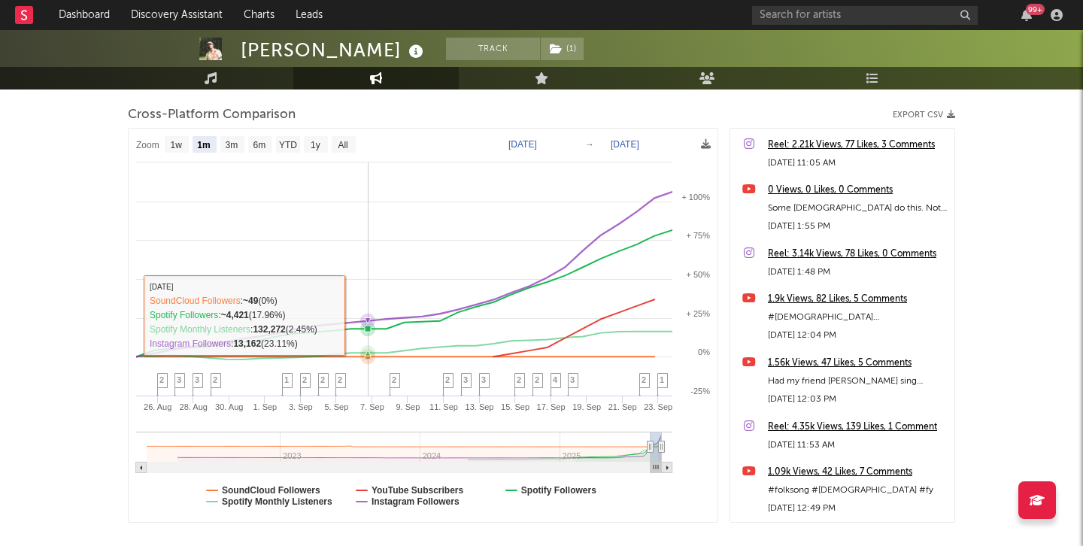
scroll to position [210, 0]
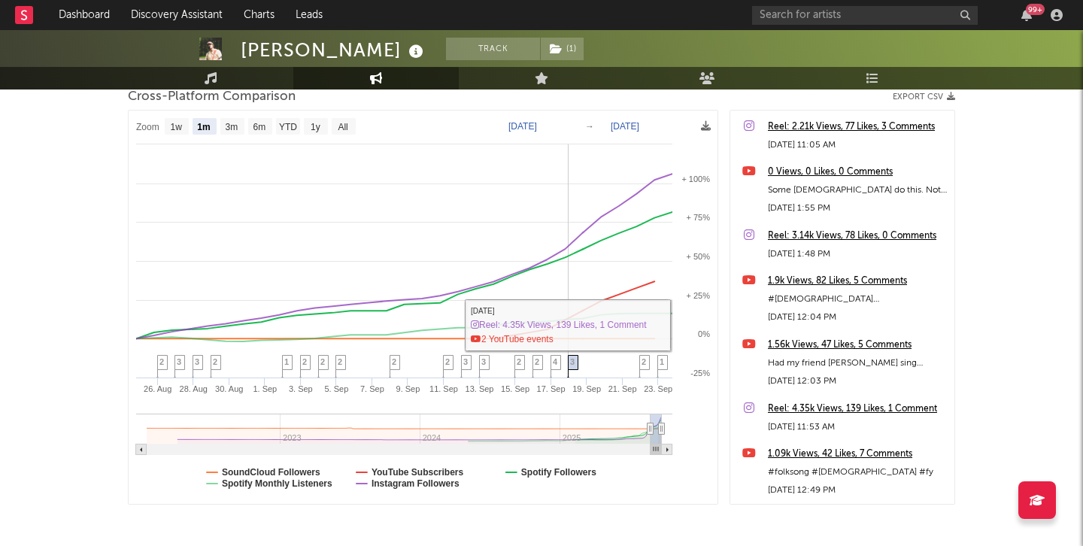
click at [570, 361] on span "3" at bounding box center [572, 361] width 5 height 9
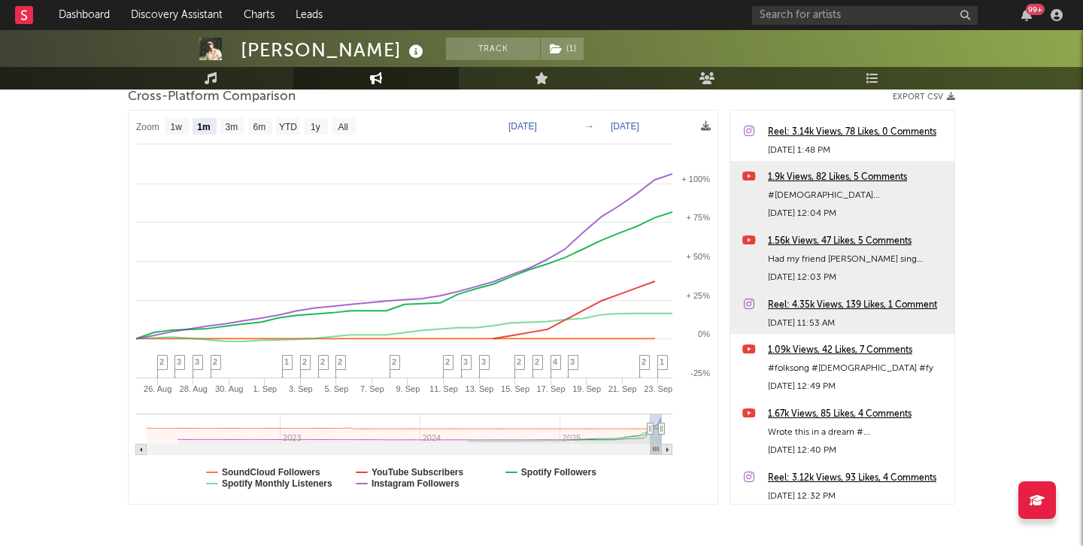
scroll to position [102, 0]
click at [171, 130] on text "1w" at bounding box center [177, 127] width 12 height 11
select select "1w"
type input "[DATE]"
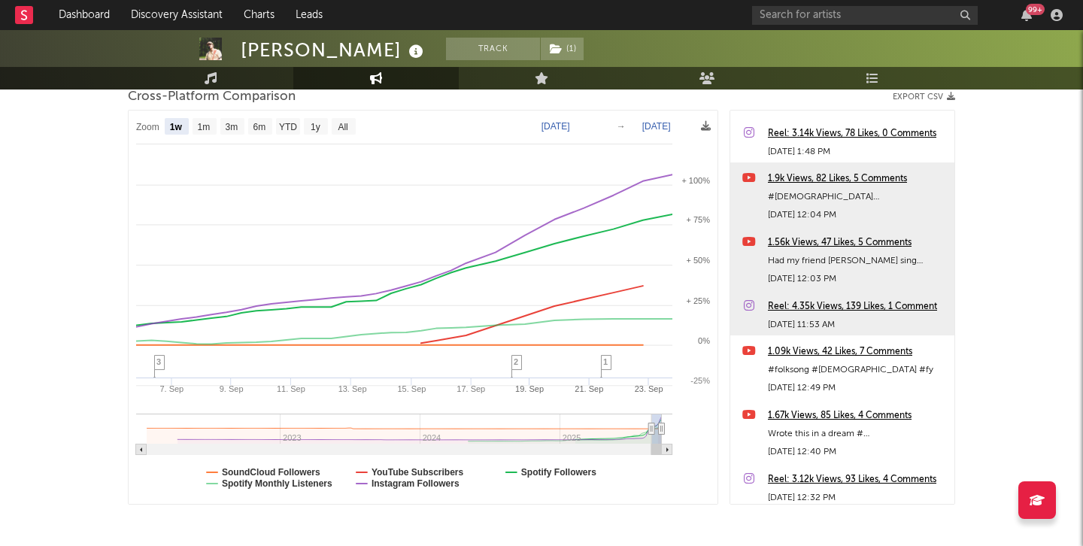
select select "1w"
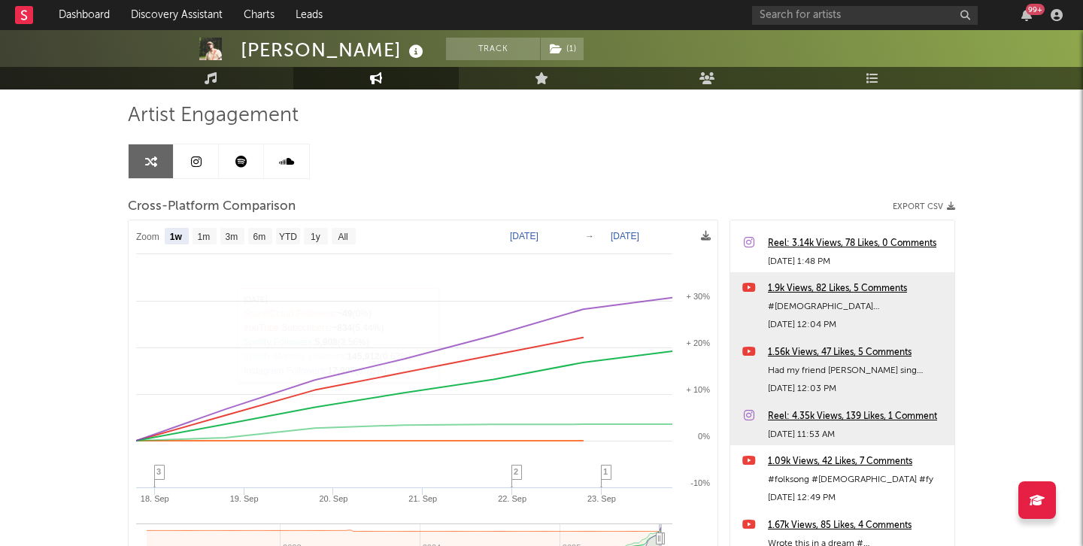
scroll to position [93, 0]
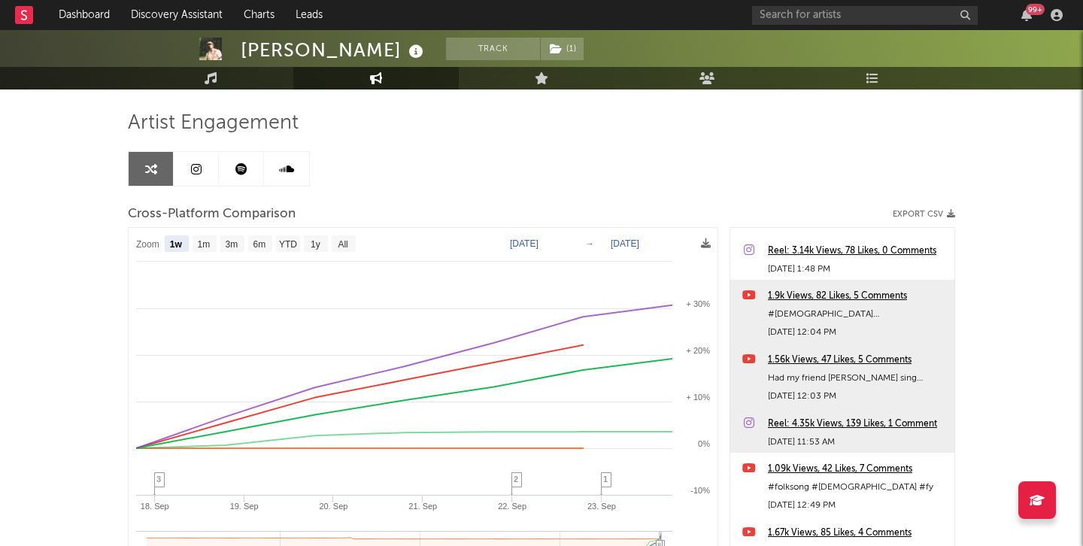
click at [226, 180] on link at bounding box center [241, 169] width 45 height 34
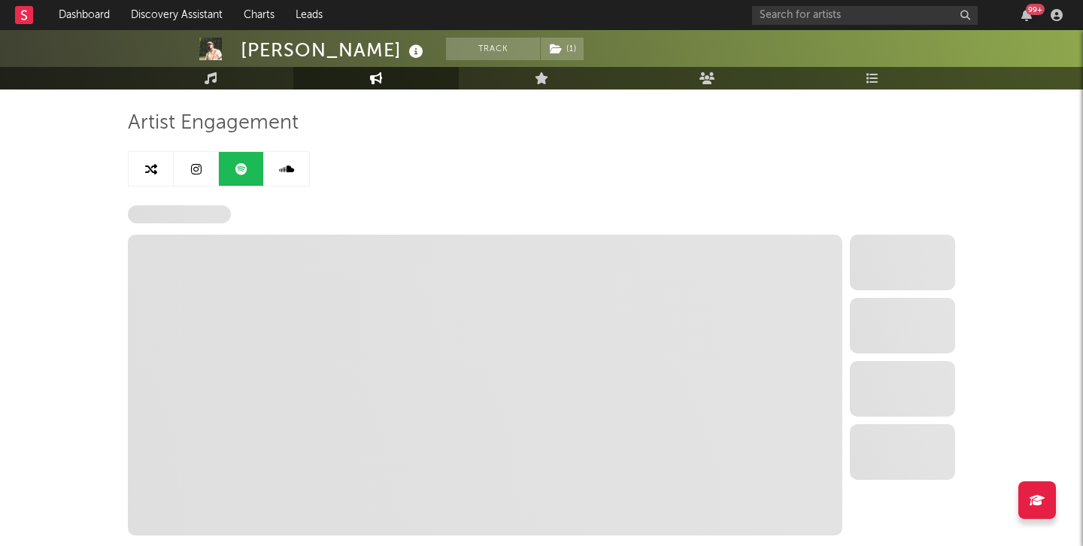
select select "6m"
select select "1w"
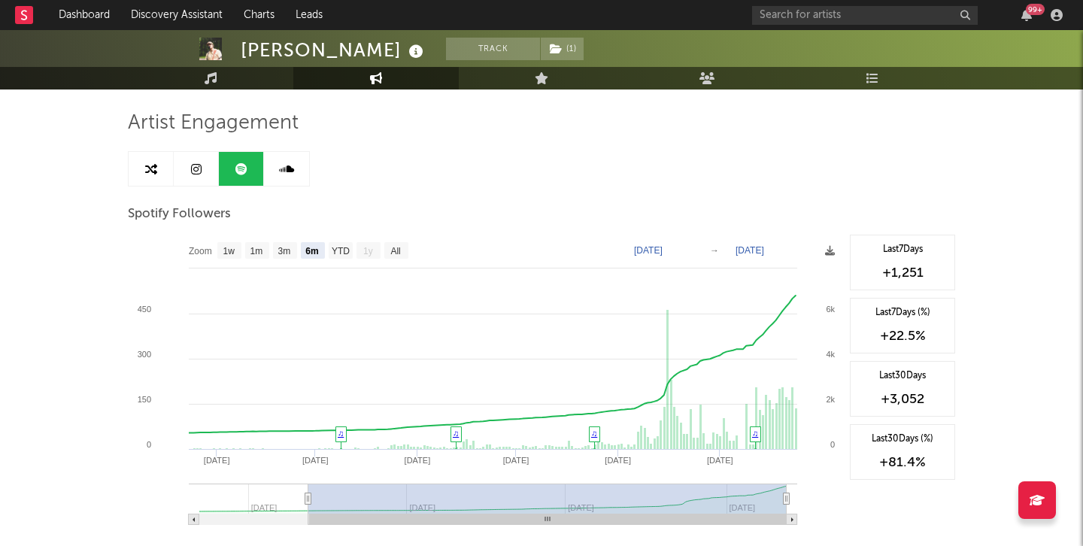
click at [205, 153] on link at bounding box center [196, 169] width 45 height 34
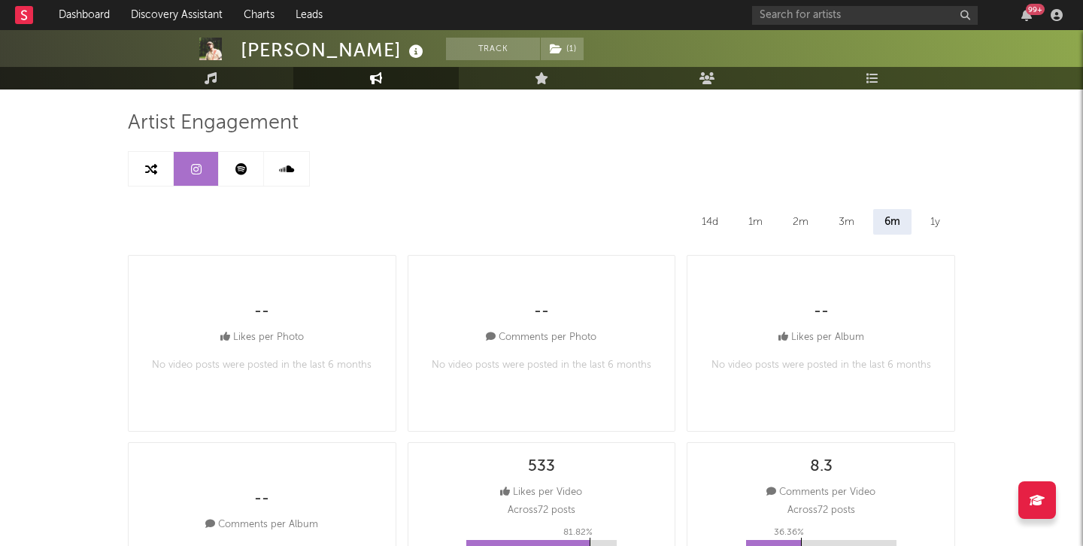
click at [147, 159] on link at bounding box center [151, 169] width 45 height 34
select select "1m"
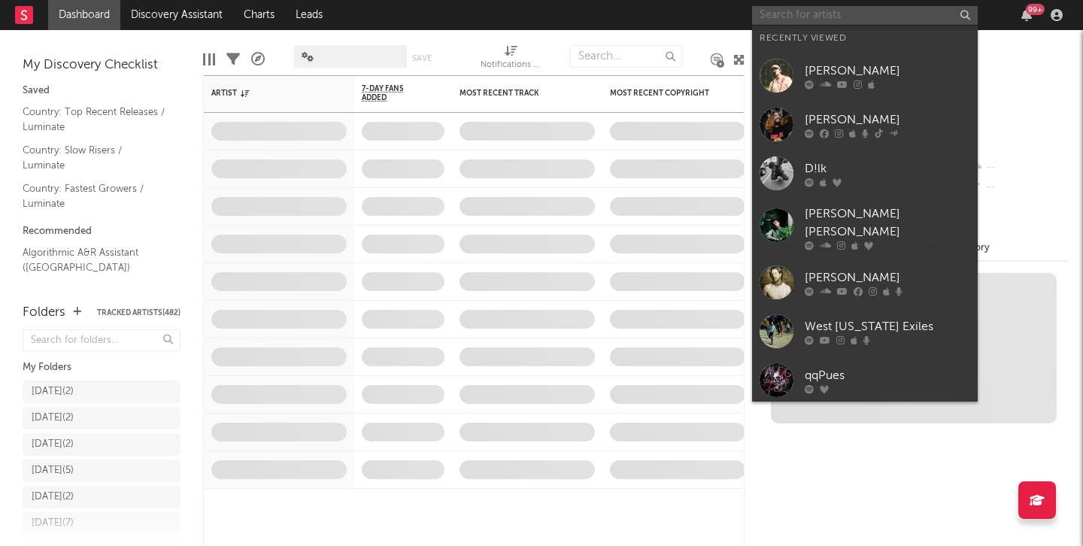
click at [833, 6] on input "text" at bounding box center [865, 15] width 226 height 19
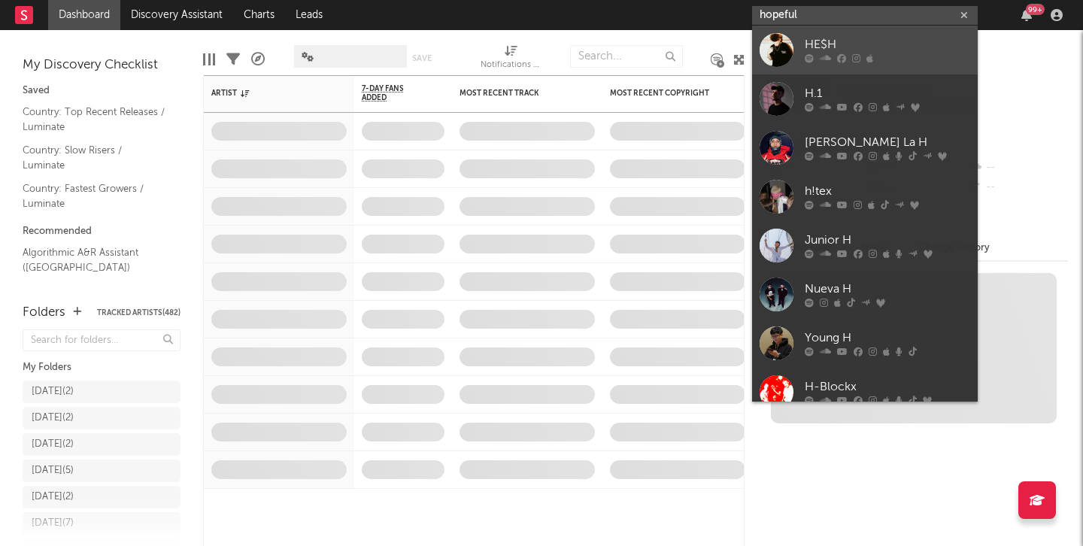
type input "hopeful"
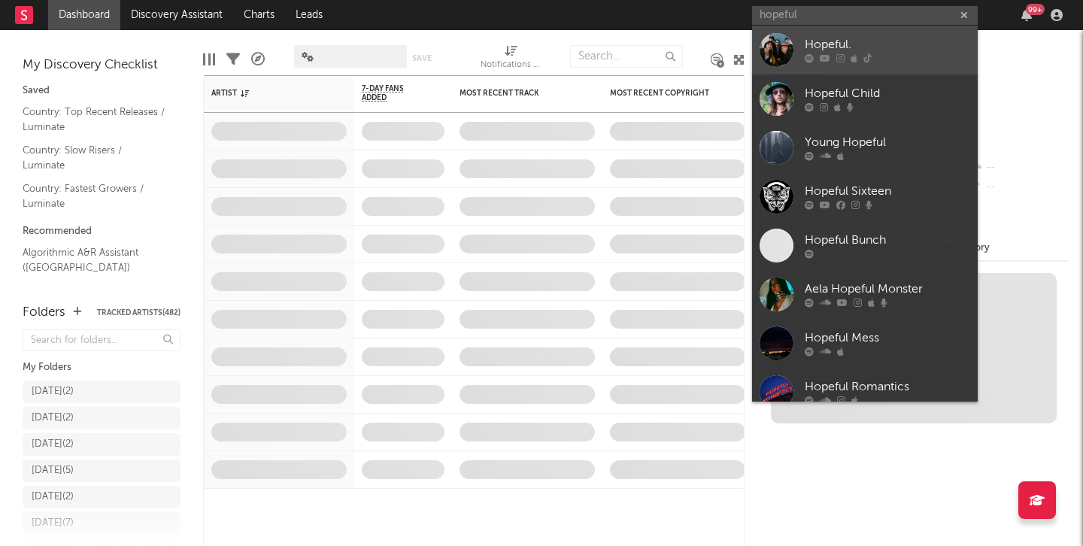
click at [850, 49] on div "Hopeful." at bounding box center [887, 45] width 165 height 18
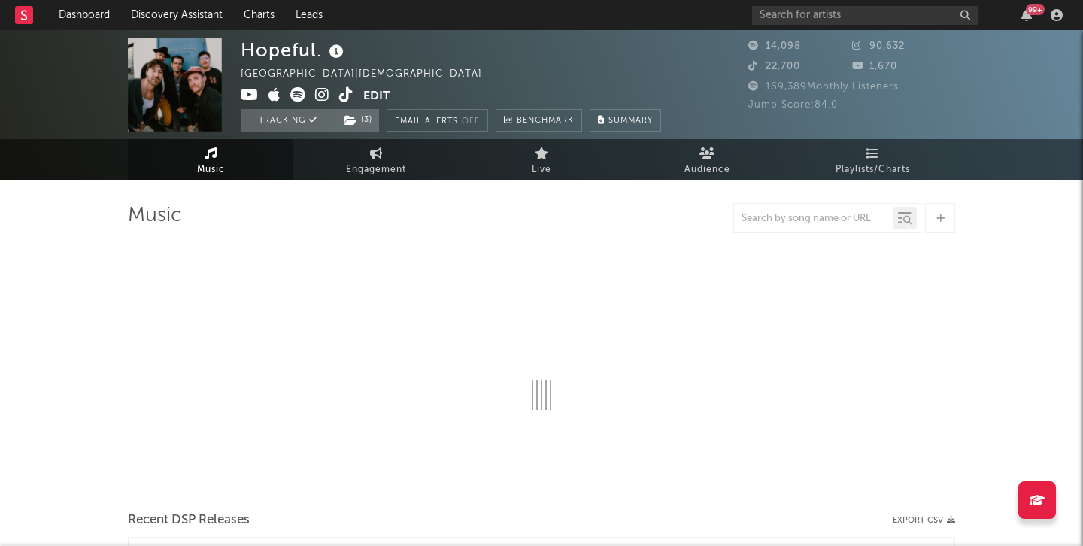
select select "6m"
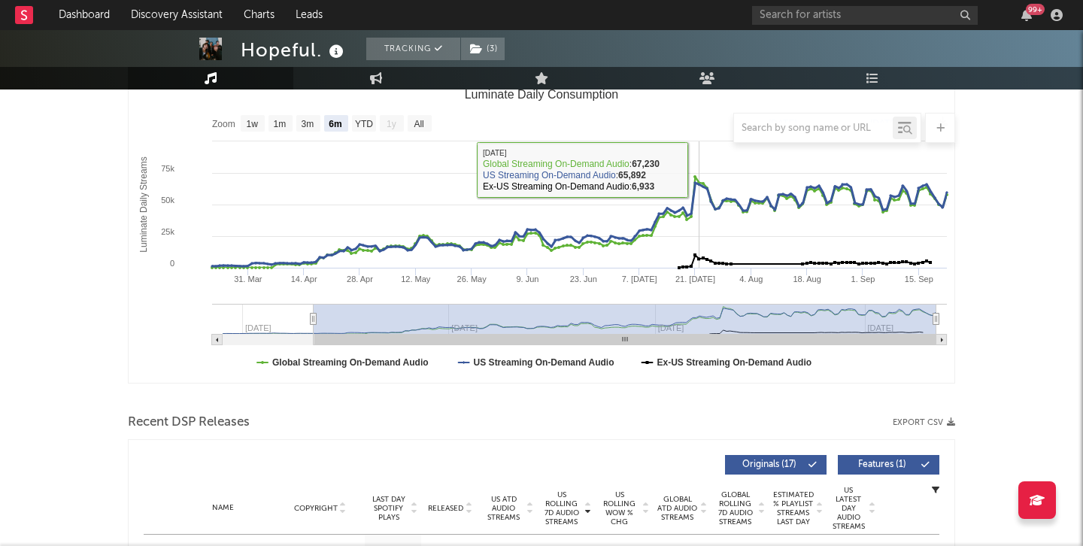
scroll to position [232, 0]
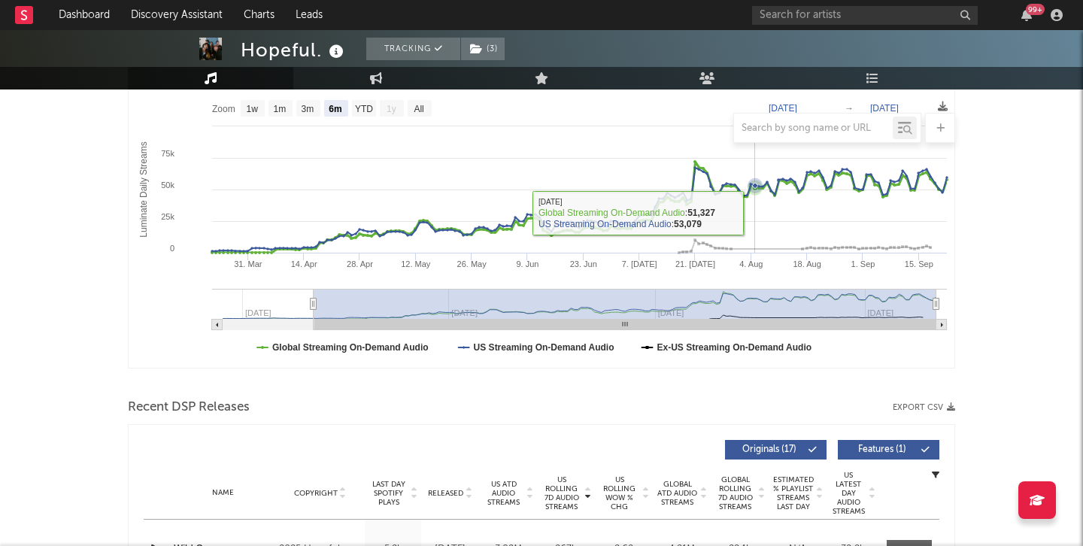
click at [756, 213] on rect "Luminate Daily Consumption" at bounding box center [542, 217] width 826 height 301
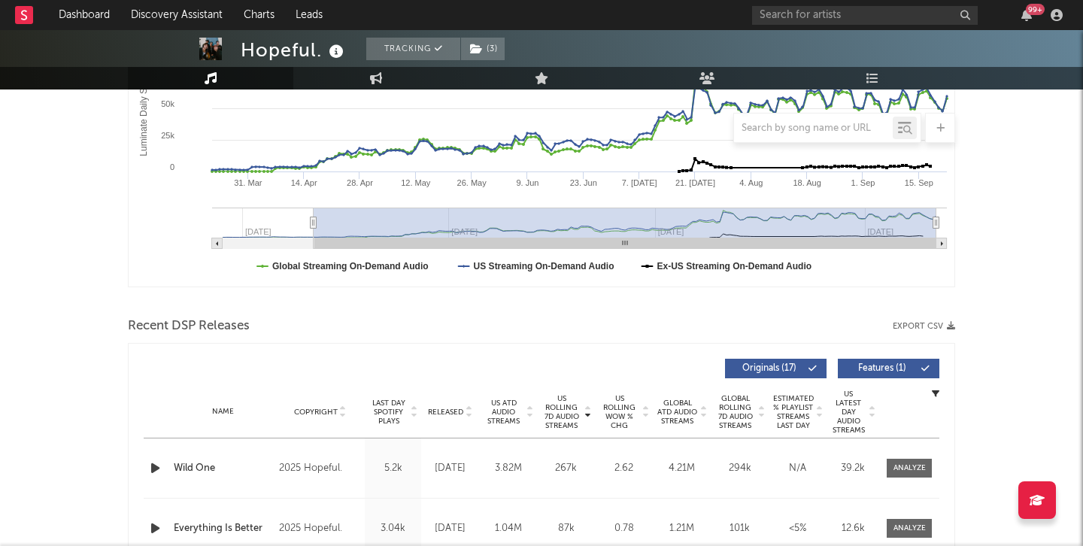
scroll to position [0, 0]
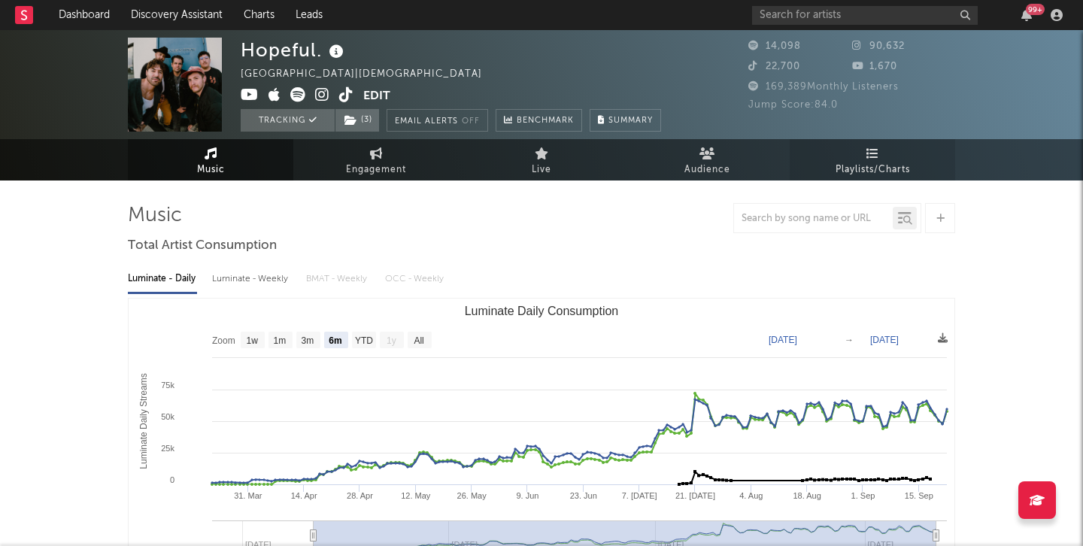
click at [876, 177] on span "Playlists/Charts" at bounding box center [873, 170] width 74 height 18
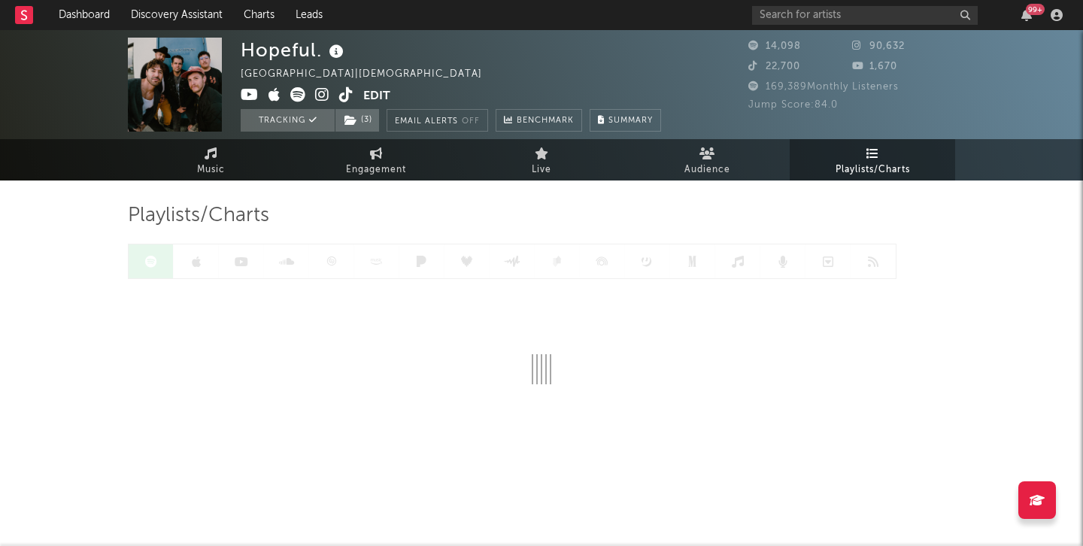
click at [876, 177] on span "Playlists/Charts" at bounding box center [873, 170] width 74 height 18
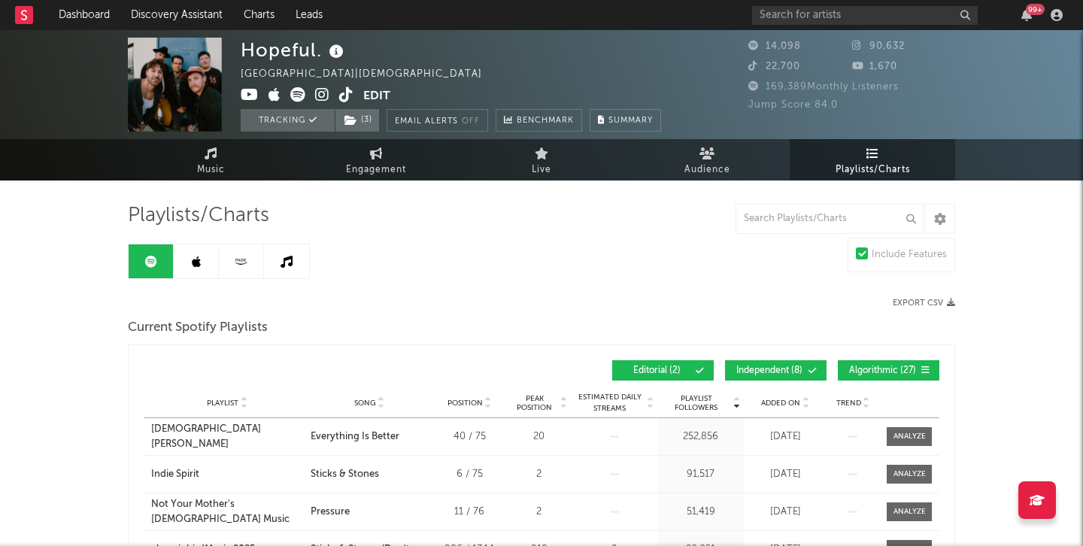
click at [181, 163] on link "Music" at bounding box center [210, 159] width 165 height 41
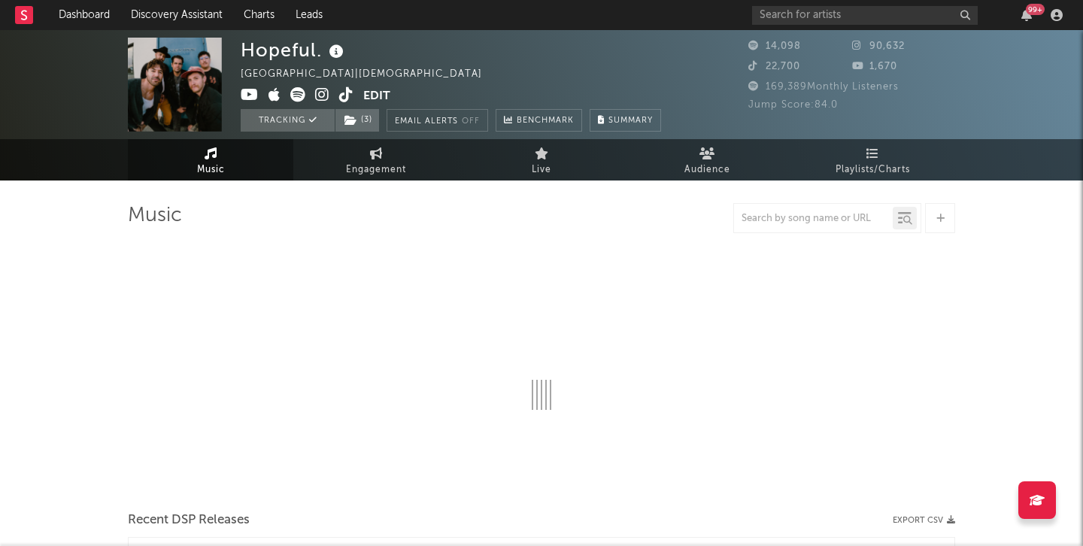
select select "6m"
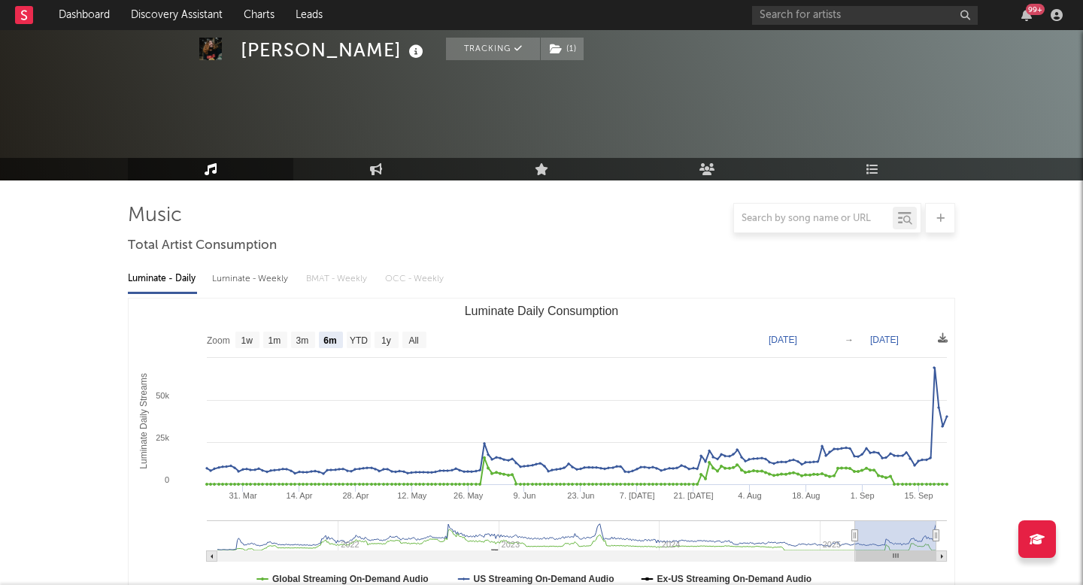
select select "6m"
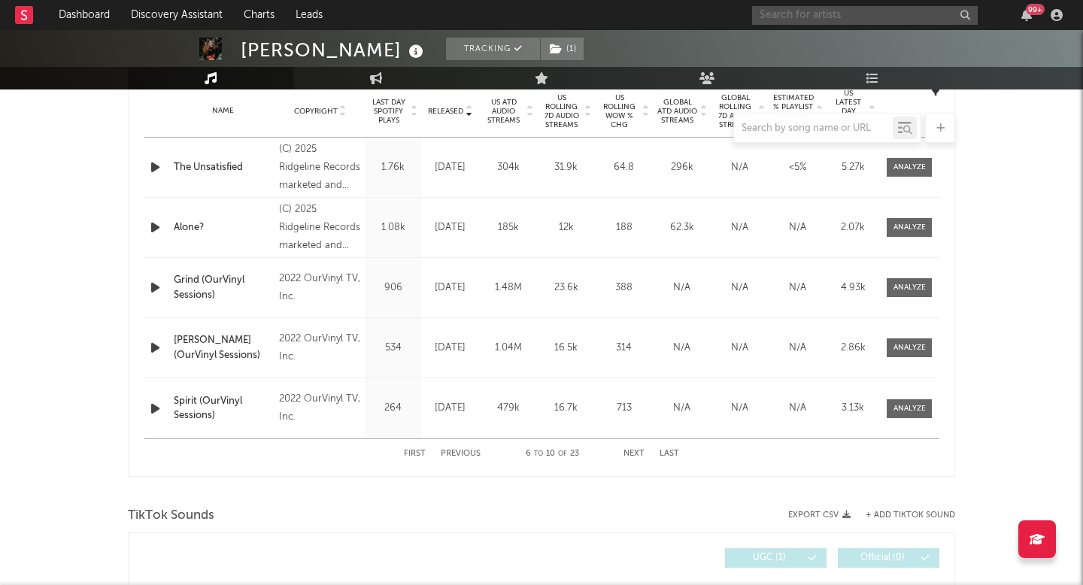
click at [805, 12] on input "text" at bounding box center [865, 15] width 226 height 19
